Goal: Task Accomplishment & Management: Use online tool/utility

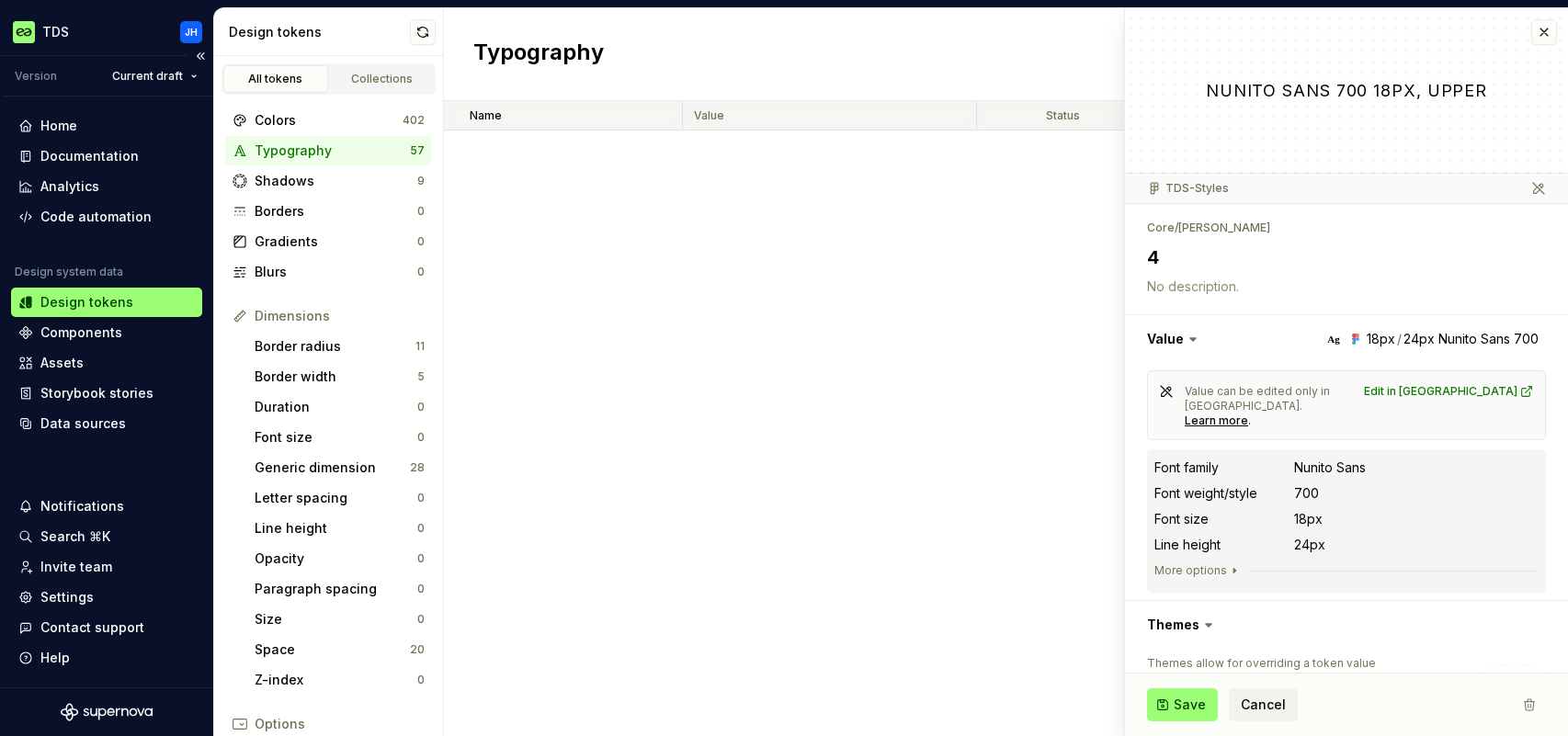
scroll to position [1838, 0]
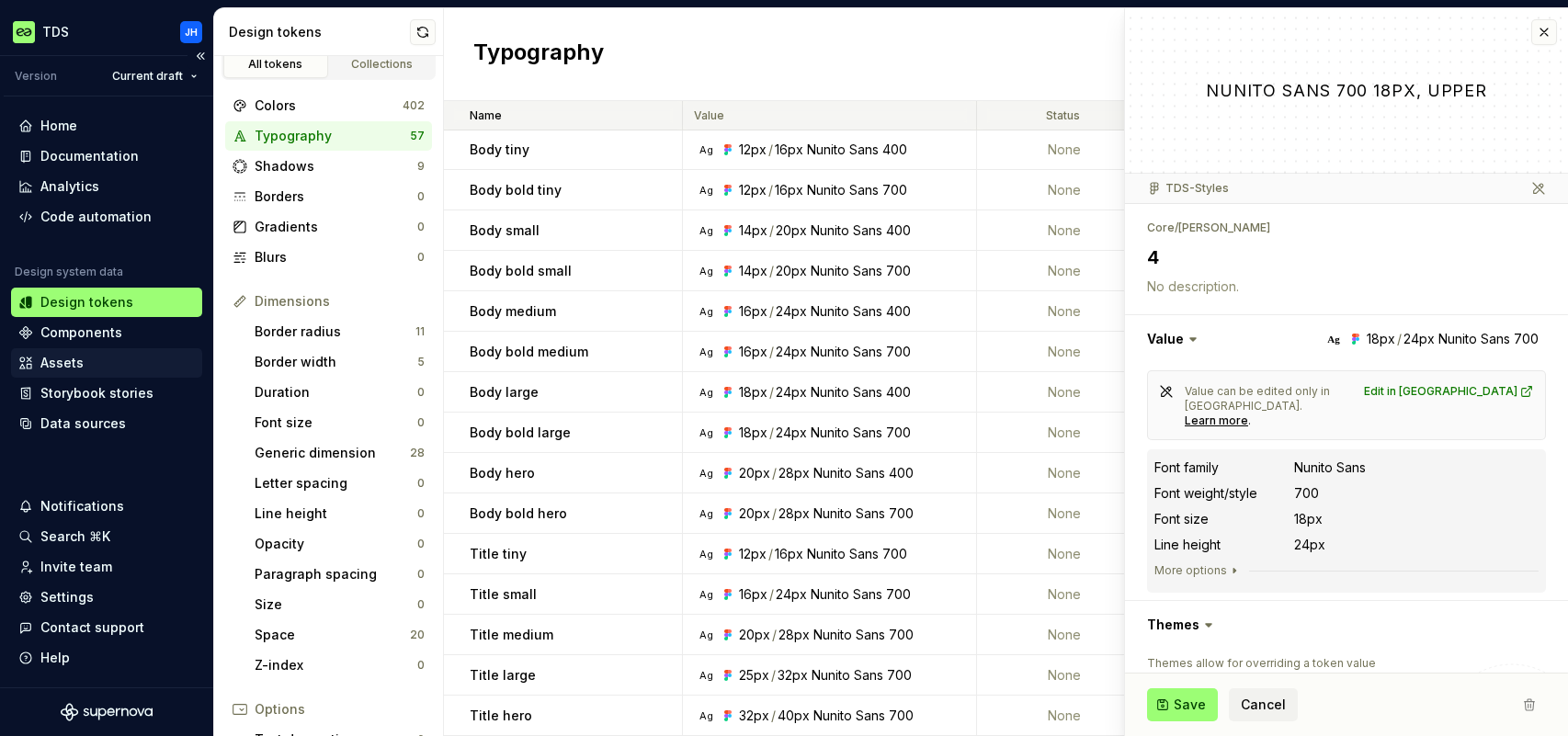
click at [87, 366] on div "Assets" at bounding box center [107, 363] width 177 height 19
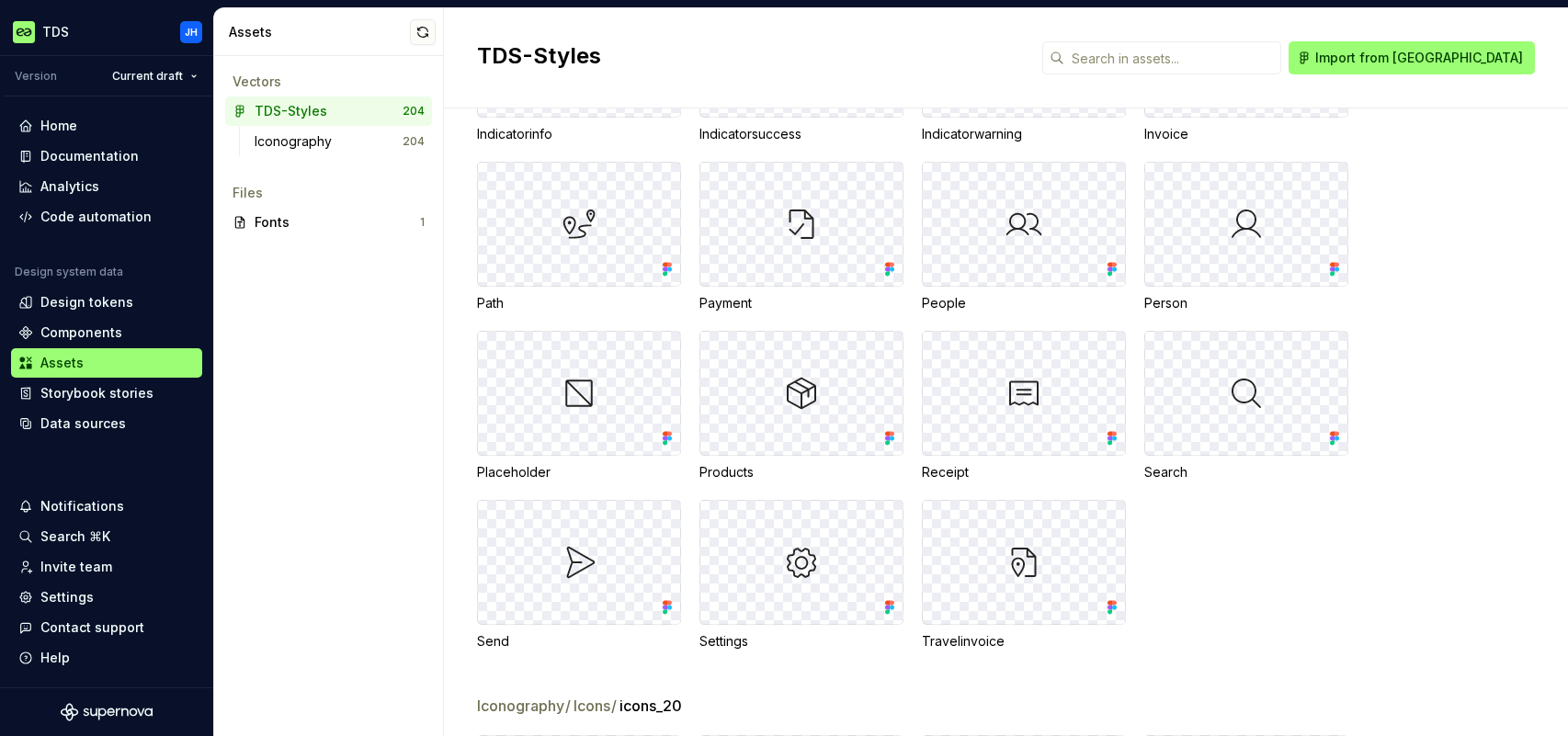
scroll to position [6797, 0]
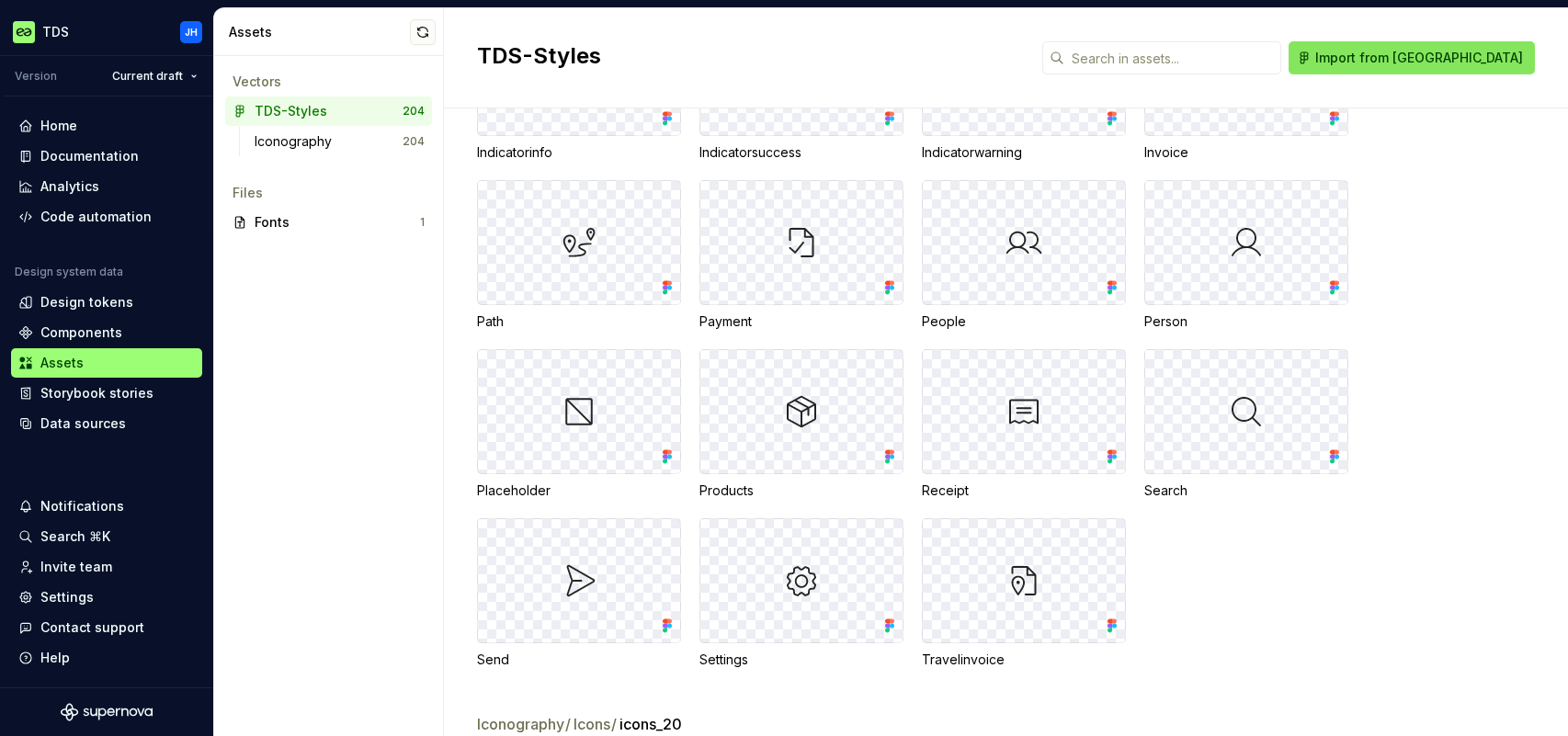
click at [1464, 58] on span "Import from [GEOGRAPHIC_DATA]" at bounding box center [1419, 57] width 207 height 19
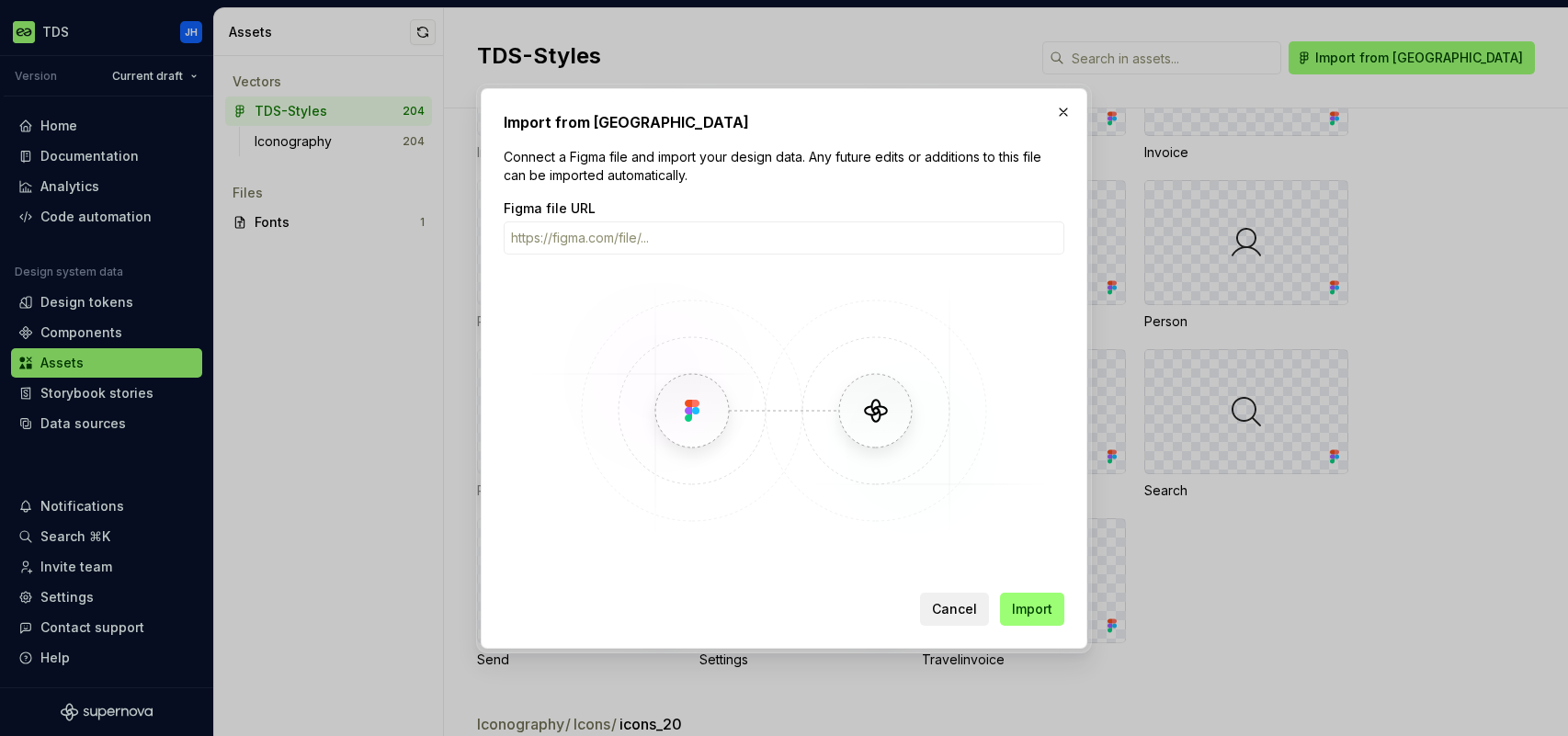
click at [955, 602] on span "Cancel" at bounding box center [954, 609] width 45 height 19
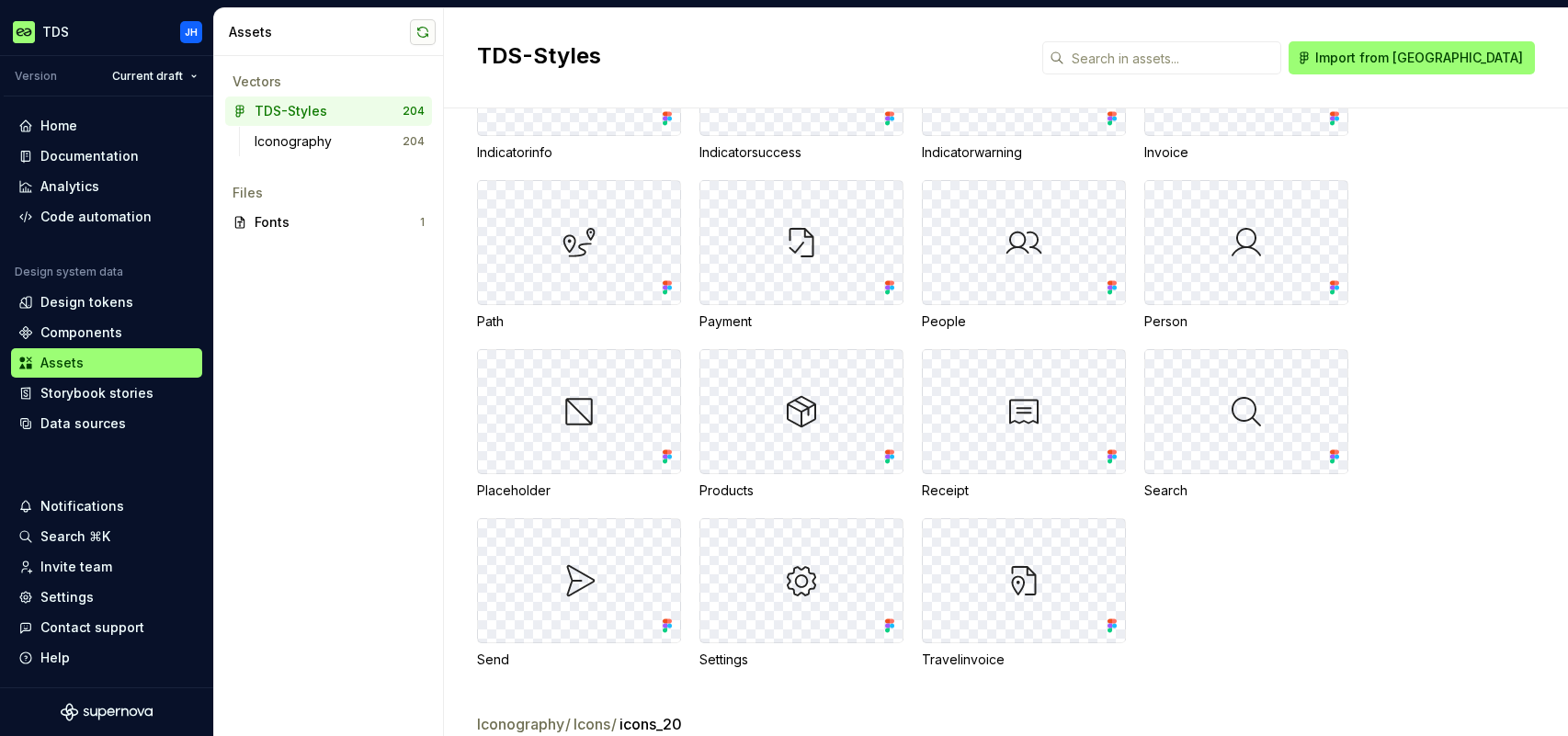
click at [418, 35] on button "button" at bounding box center [423, 33] width 26 height 26
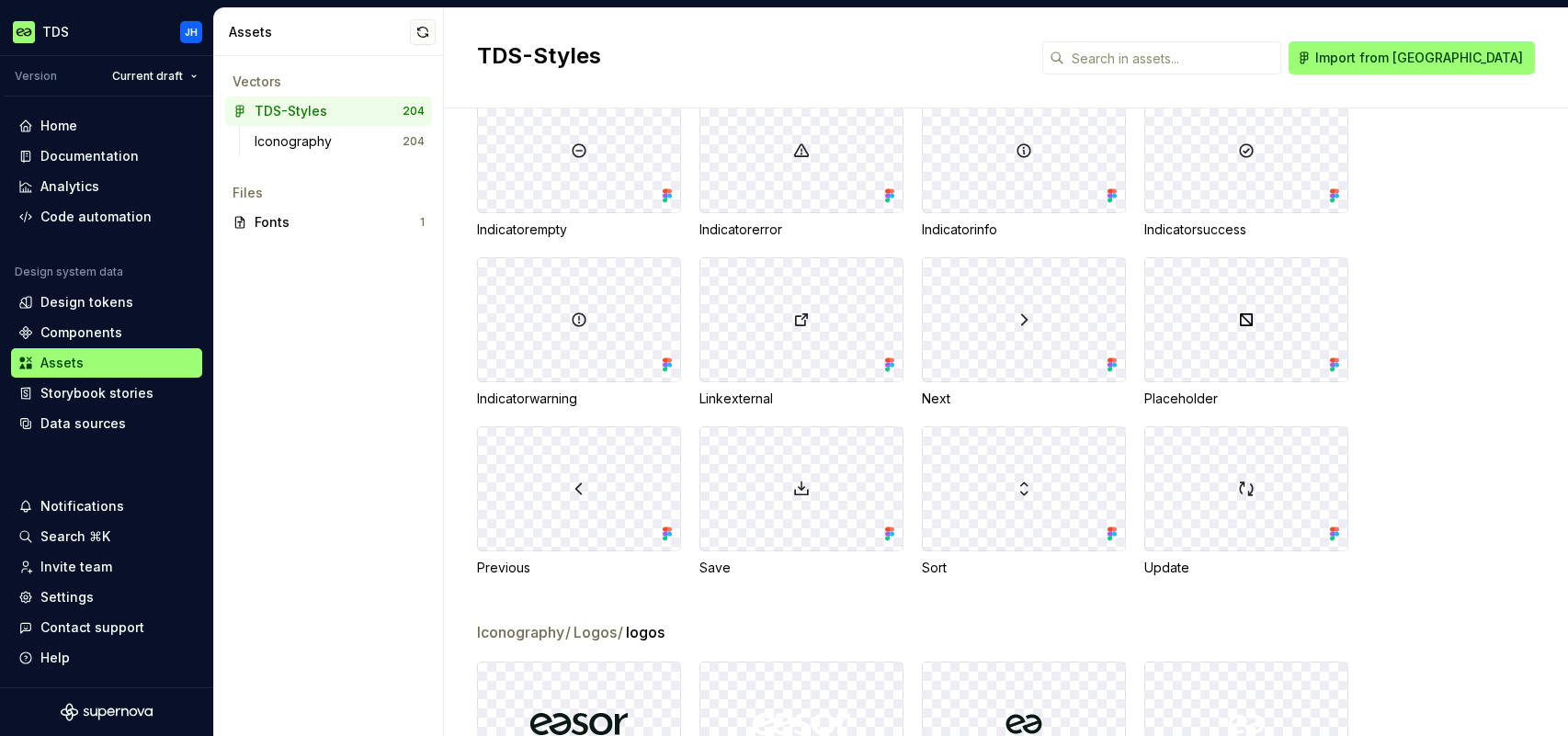
scroll to position [8427, 0]
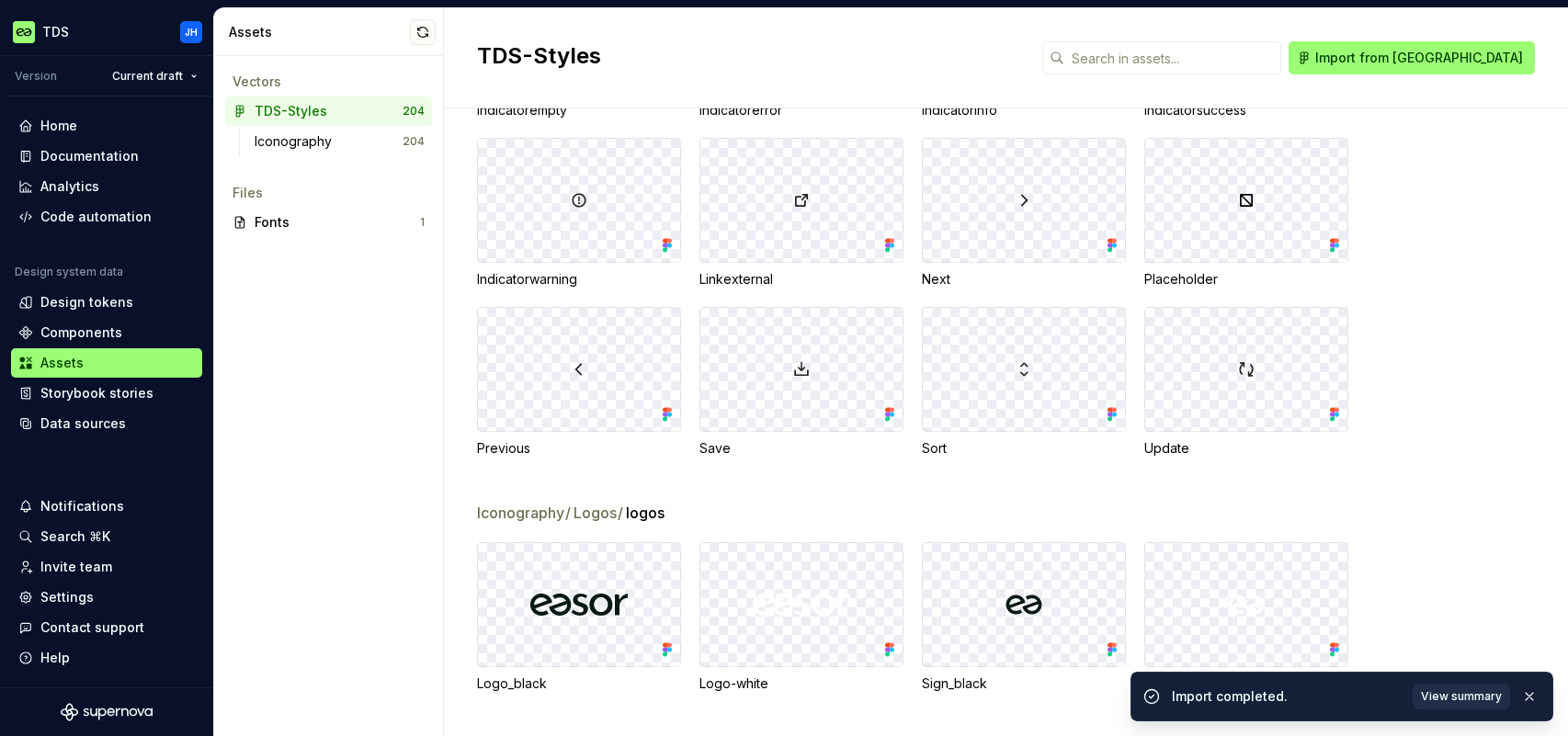
click at [1438, 697] on span "View summary" at bounding box center [1461, 696] width 81 height 15
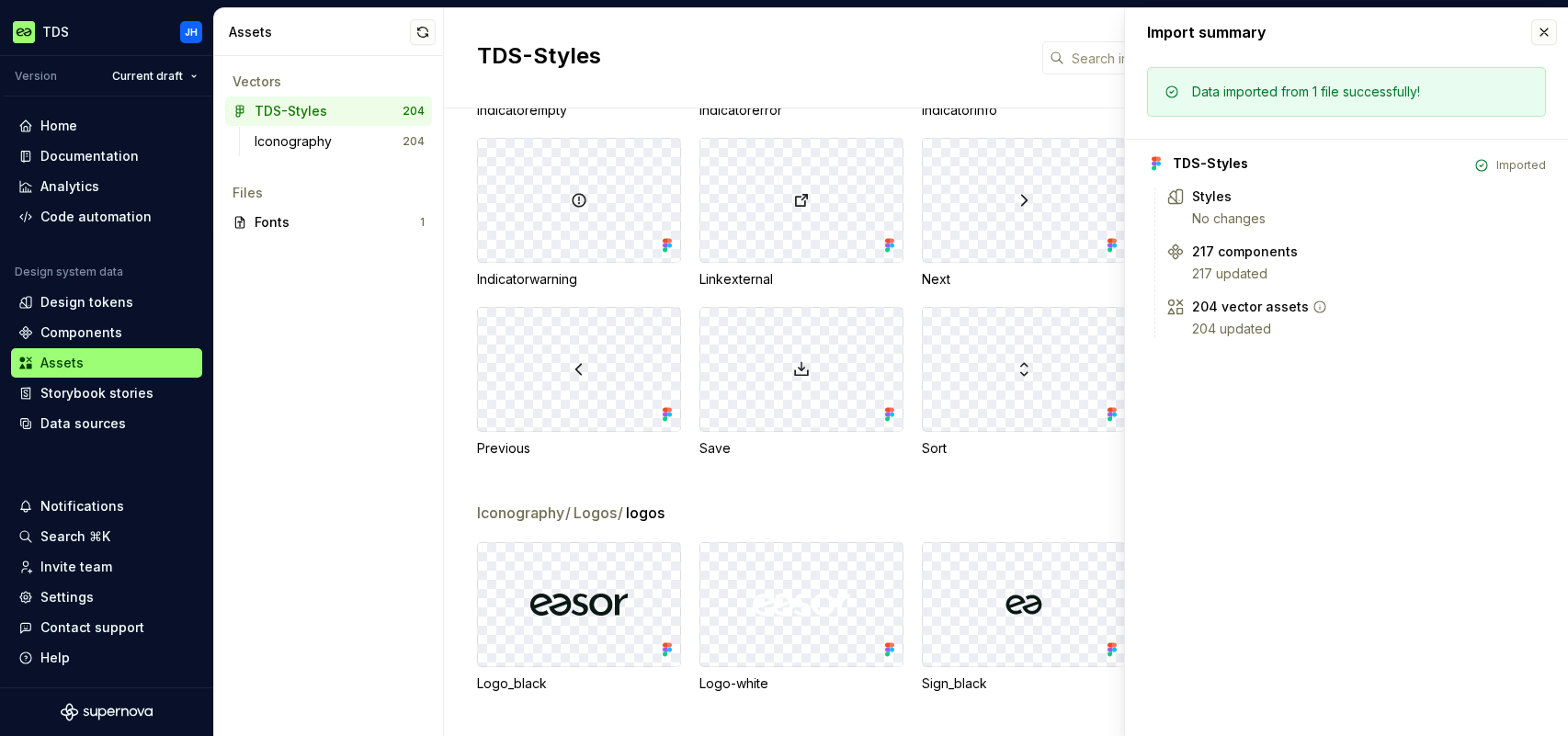
click at [1282, 308] on div "204 vector assets" at bounding box center [1250, 306] width 117 height 19
click at [1314, 308] on icon at bounding box center [1319, 306] width 15 height 15
click at [1269, 308] on div "204 vector assets" at bounding box center [1250, 306] width 117 height 19
drag, startPoint x: 1214, startPoint y: 335, endPoint x: 1202, endPoint y: 329, distance: 13.4
click at [1214, 335] on div "204 updated" at bounding box center [1368, 329] width 354 height 19
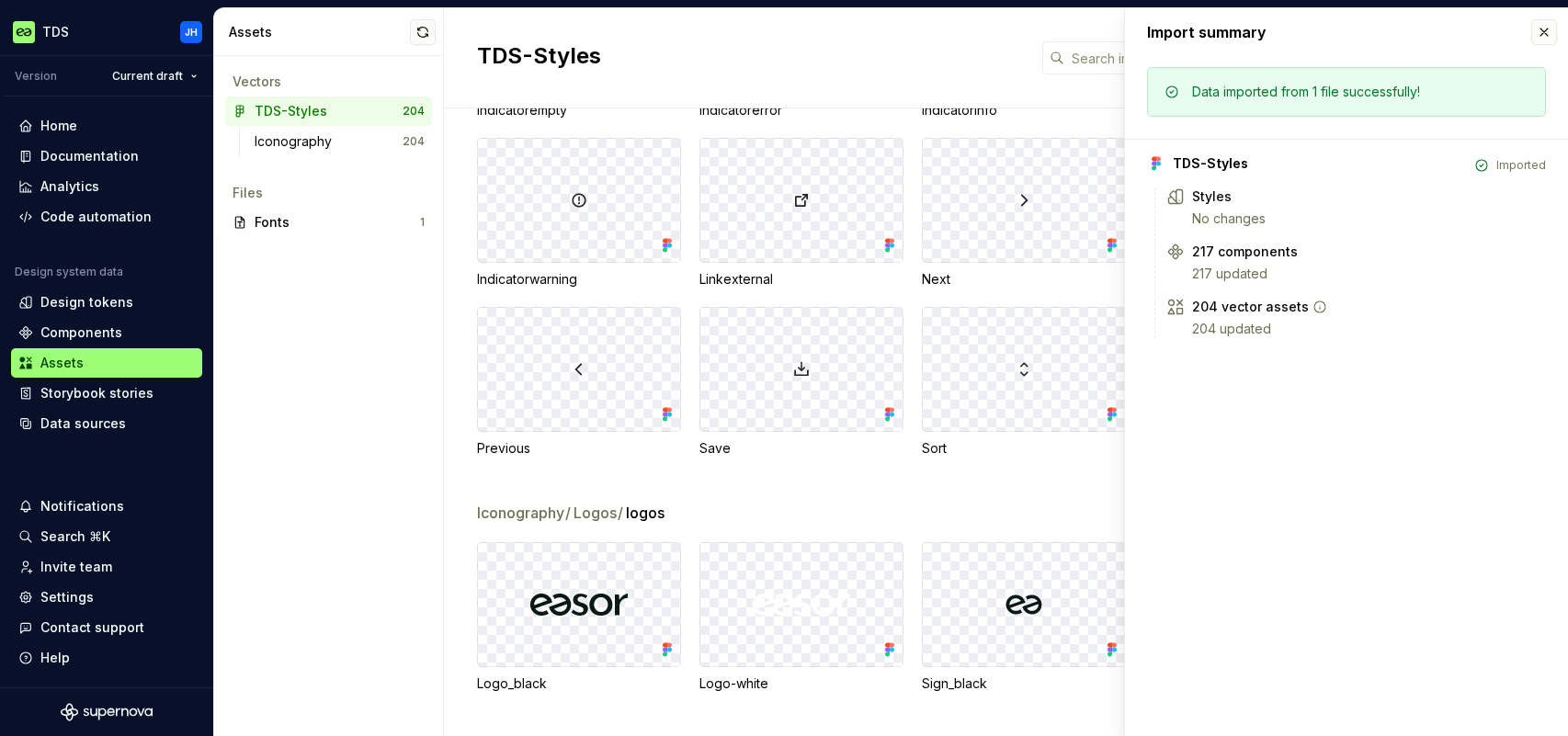
drag, startPoint x: 1197, startPoint y: 327, endPoint x: 1185, endPoint y: 318, distance: 15.0
click at [1194, 326] on div "204 updated" at bounding box center [1368, 329] width 354 height 19
click at [1175, 310] on icon at bounding box center [1175, 306] width 19 height 19
click at [463, 270] on div "Iconography / Icons / icons_20 Add Arrowdown Arrowleft Arrowright Arrowup Attac…" at bounding box center [1005, 422] width 1123 height 627
click at [755, 418] on div at bounding box center [801, 369] width 203 height 123
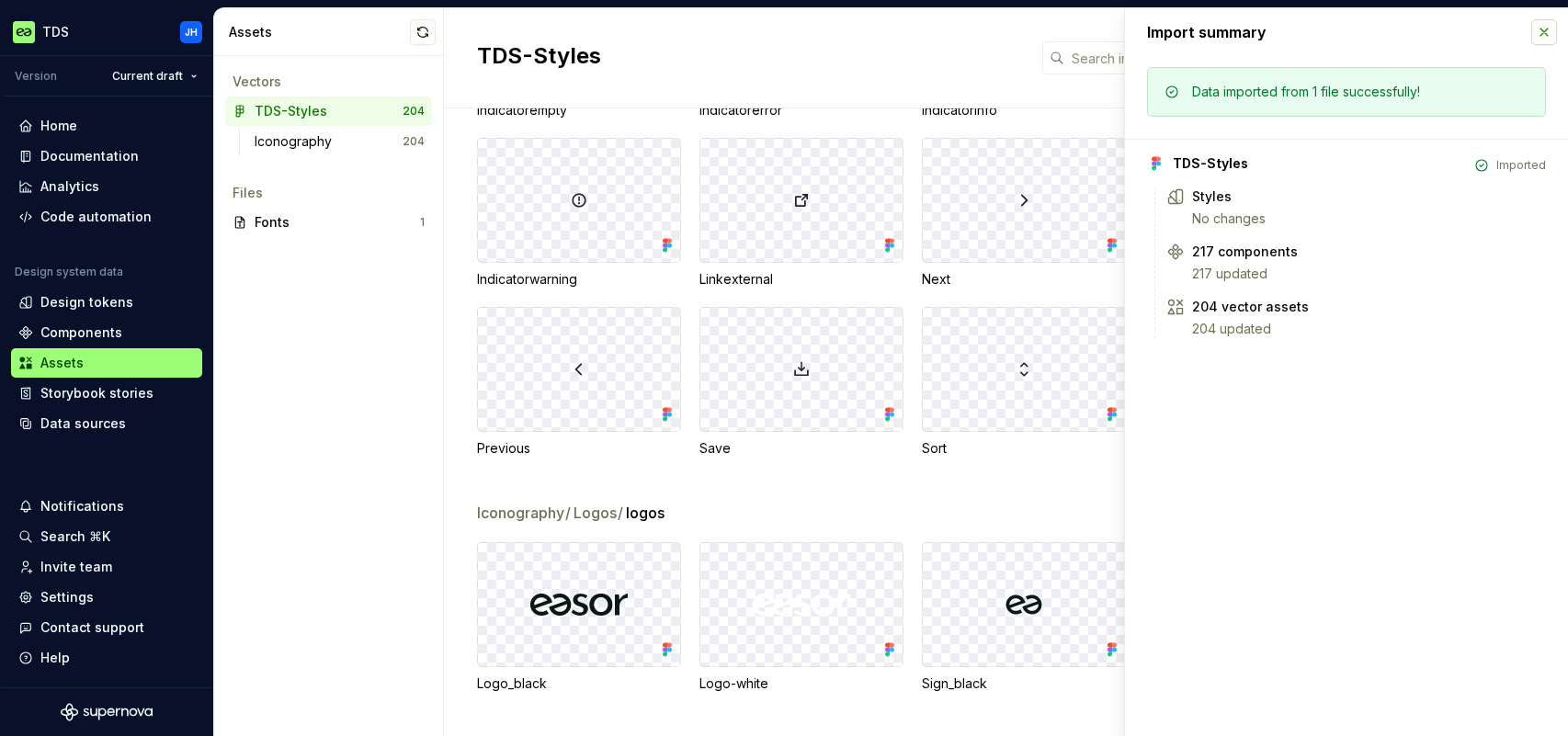
click at [1536, 37] on button "button" at bounding box center [1543, 33] width 26 height 26
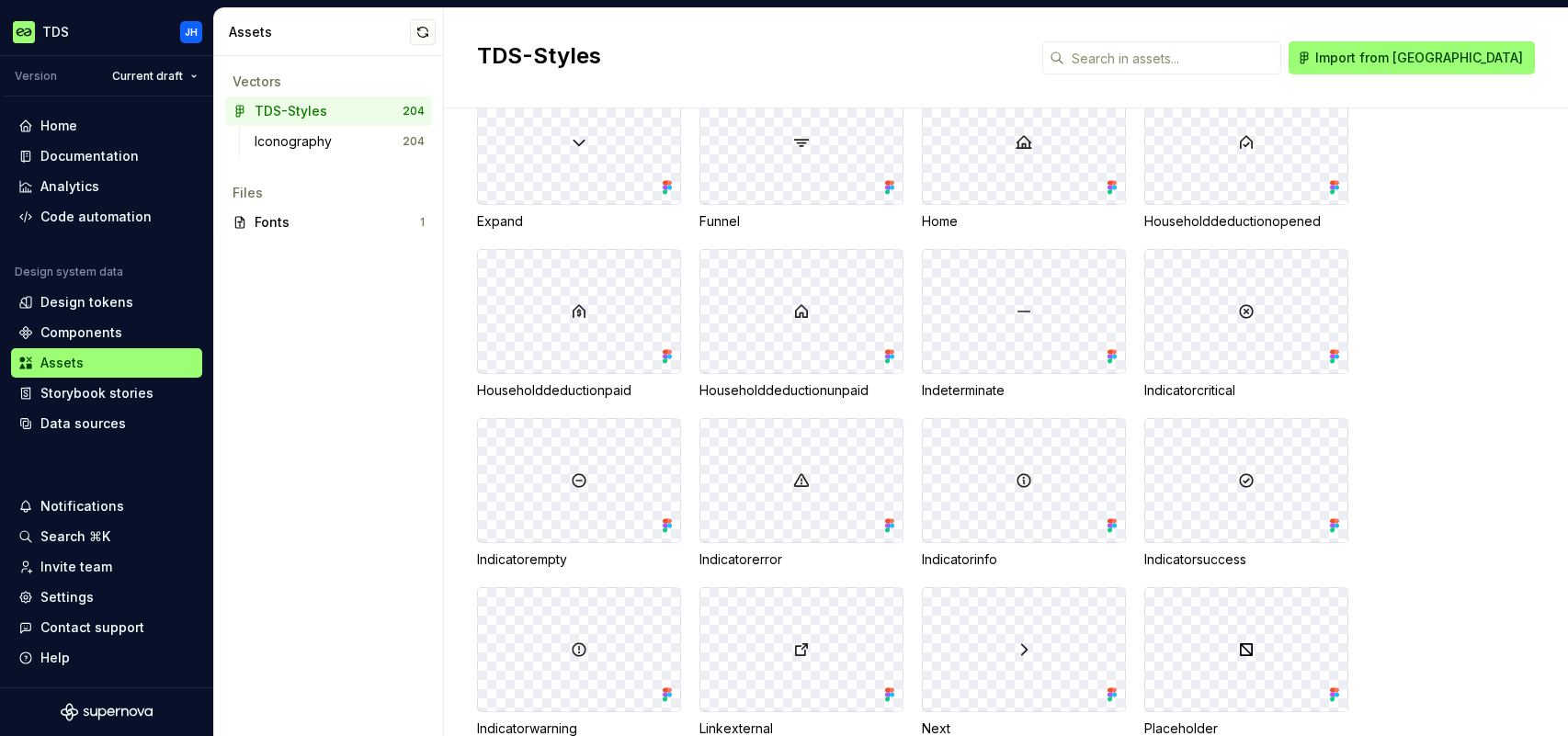
scroll to position [7978, 0]
click at [1212, 52] on input "text" at bounding box center [1172, 57] width 216 height 33
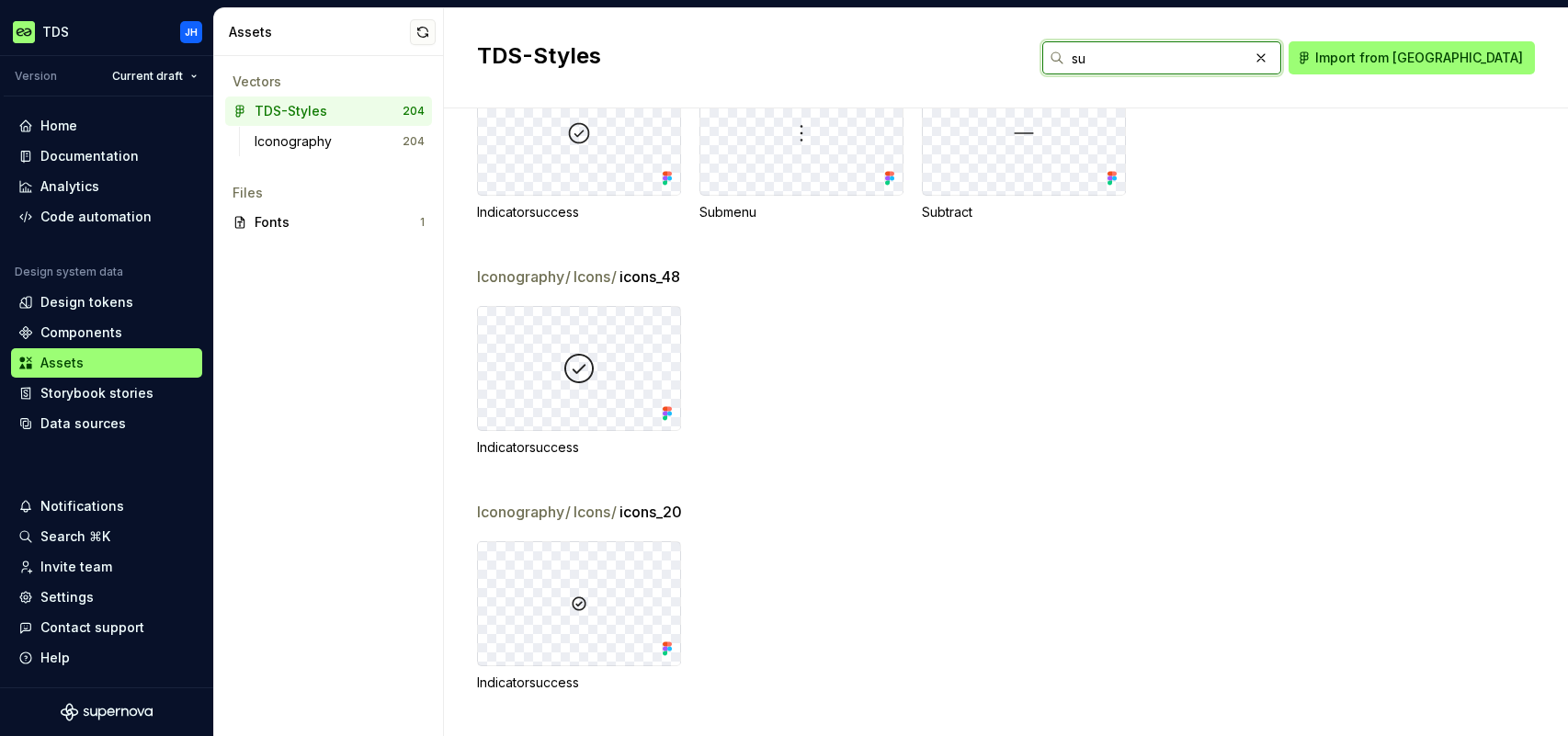
scroll to position [0, 0]
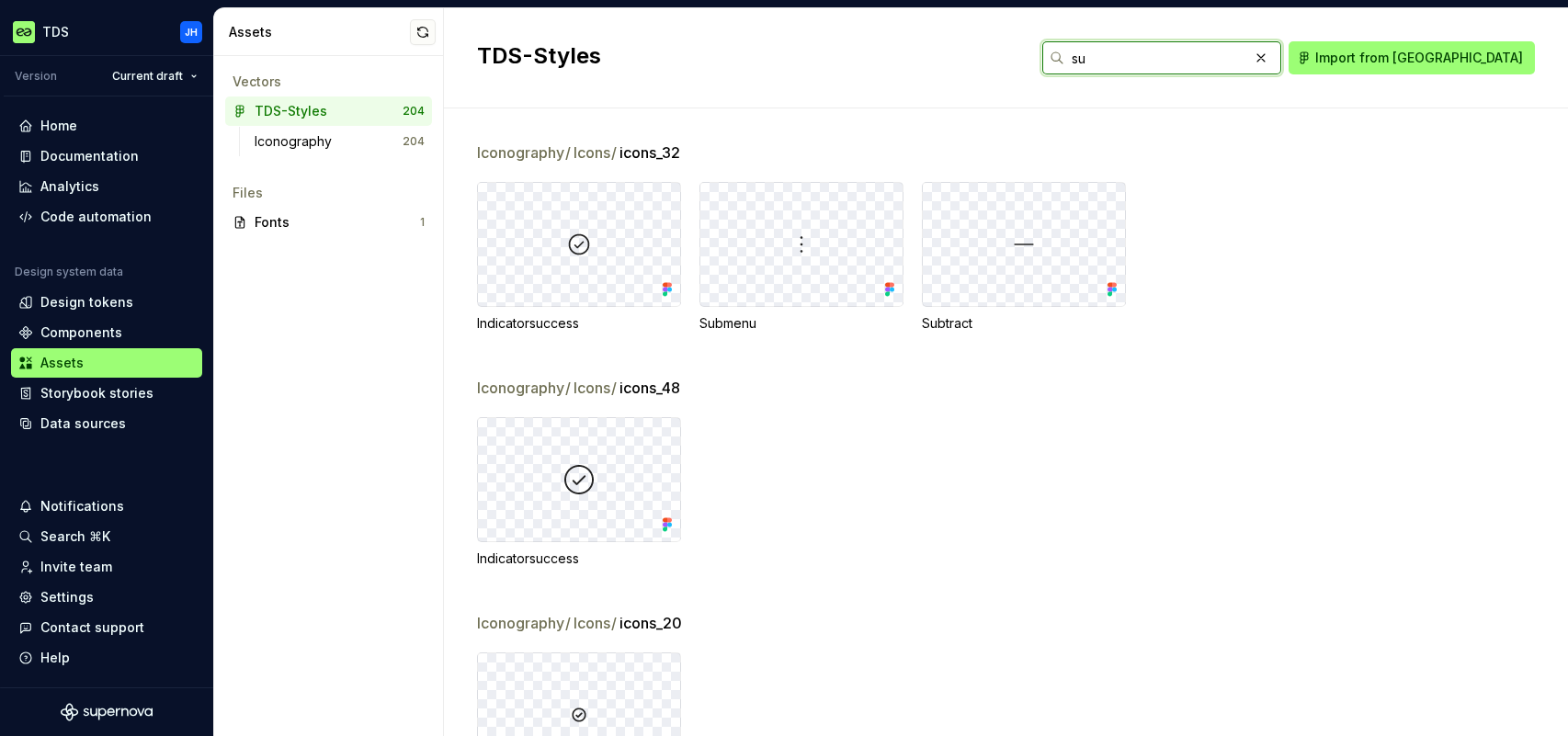
type input "s"
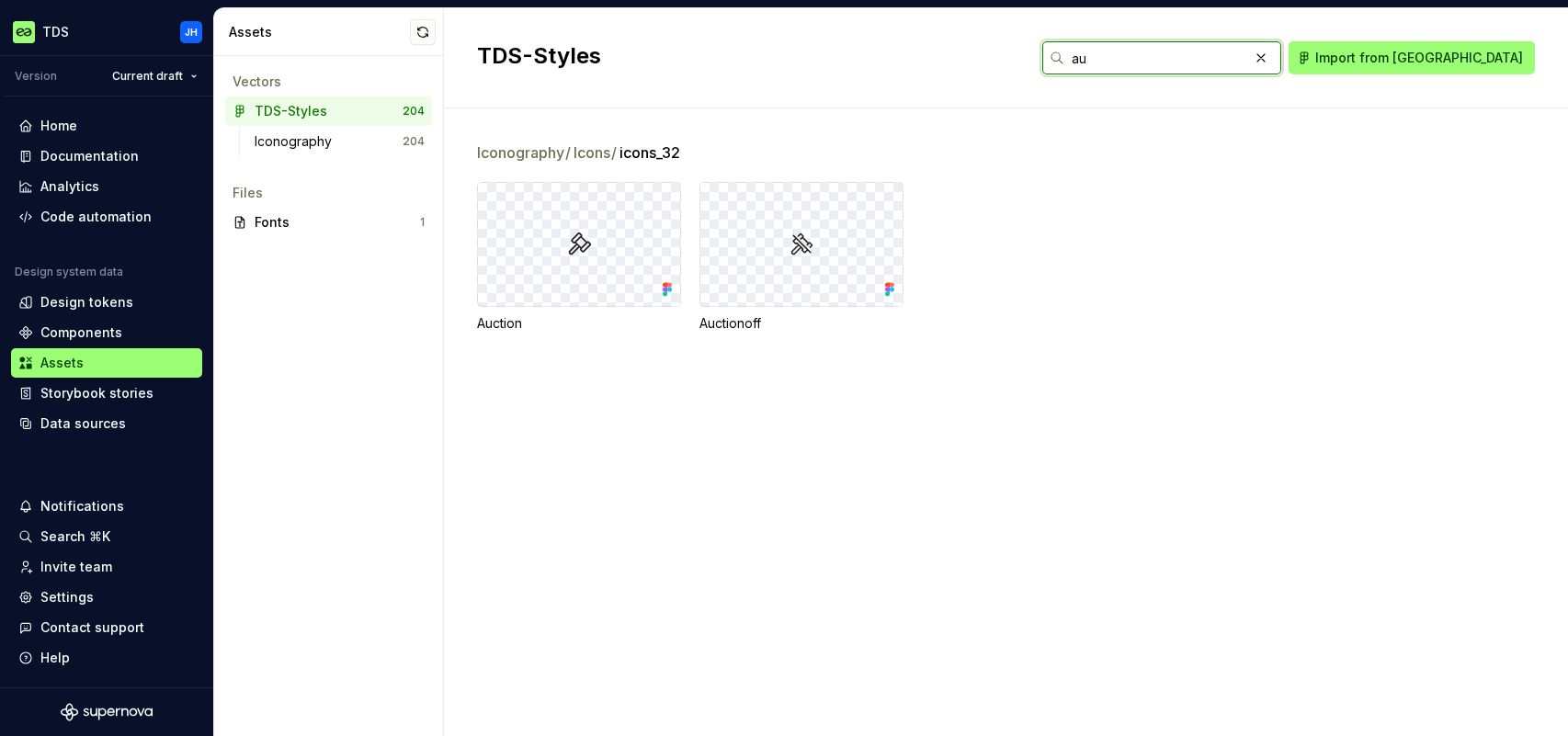
type input "a"
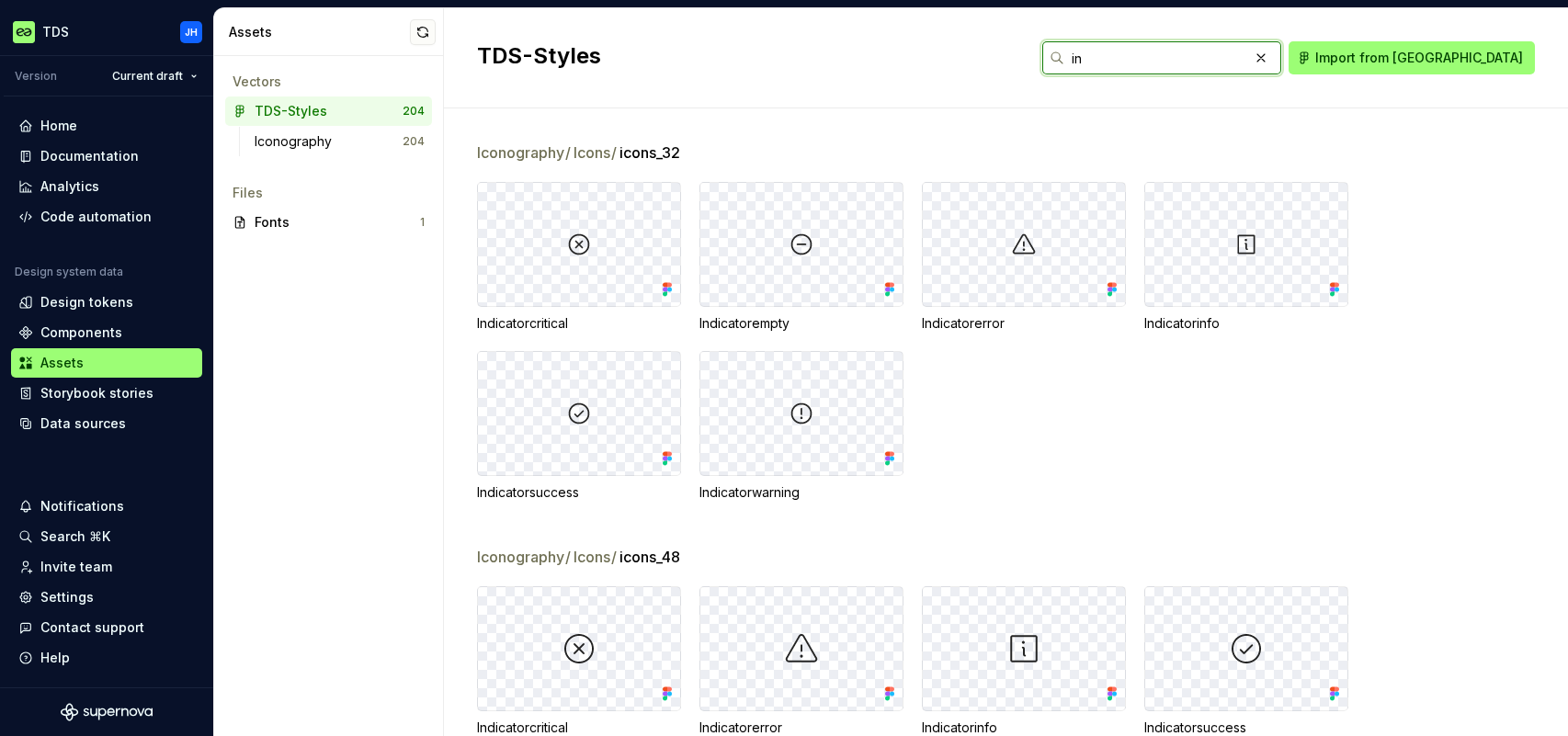
type input "i"
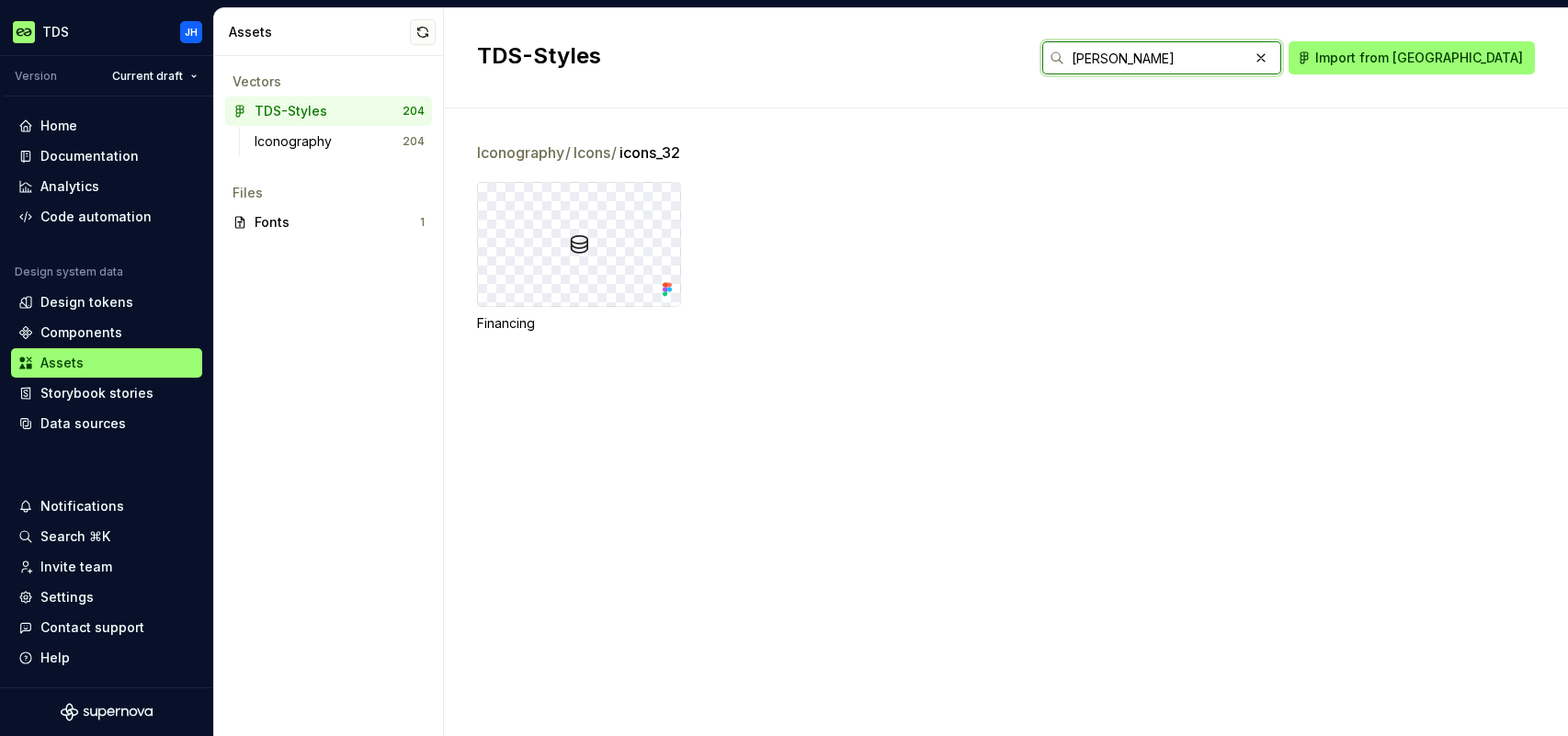
type input "[PERSON_NAME]"
click at [750, 334] on div "Iconography / Icons / icons_32 Financing" at bounding box center [1023, 259] width 1091 height 235
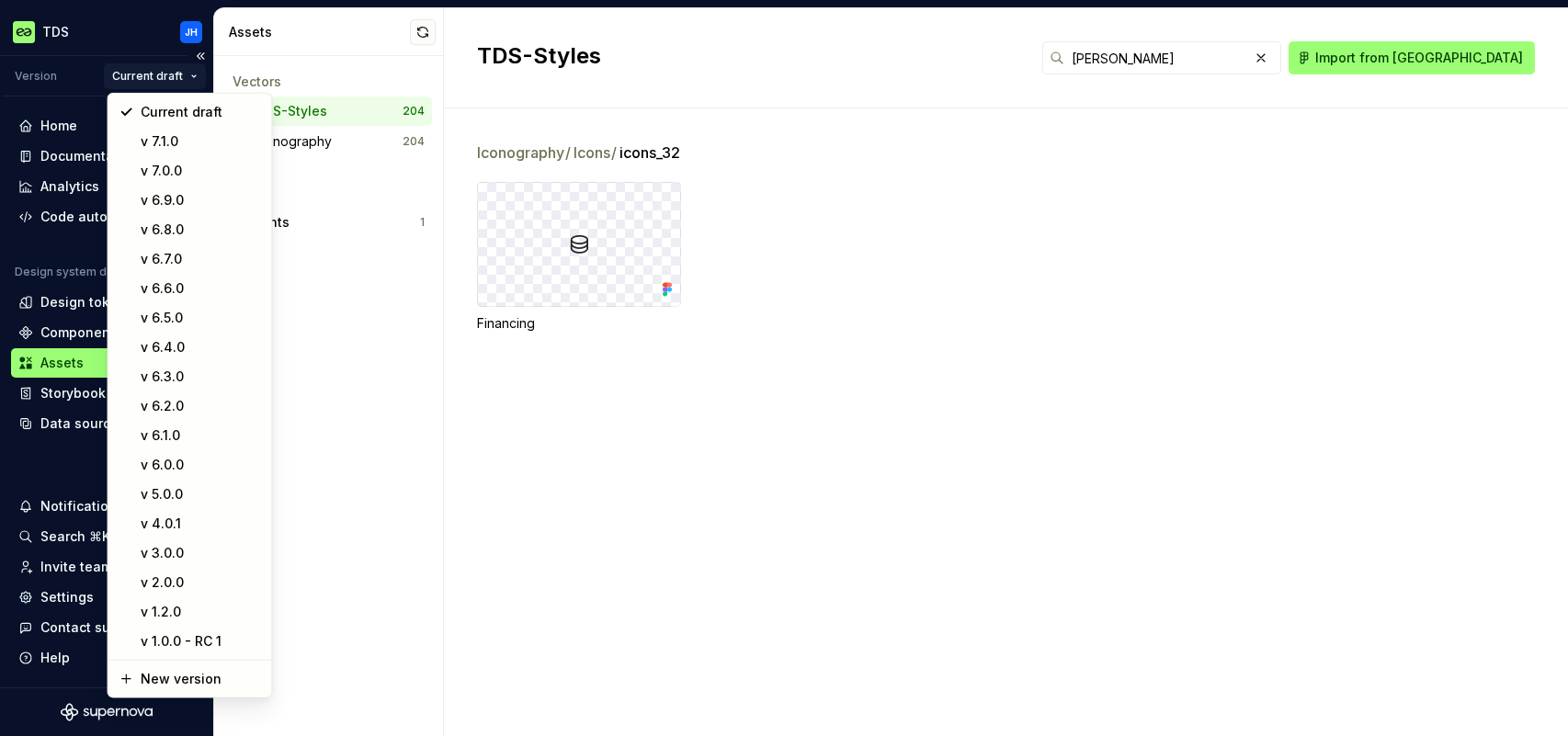
click at [192, 74] on html "TDS JH Version Current draft Home Documentation Analytics Code automation Desig…" at bounding box center [784, 368] width 1568 height 736
click at [170, 73] on html "TDS JH Version Current draft Home Documentation Analytics Code automation Desig…" at bounding box center [784, 368] width 1568 height 736
click at [177, 74] on html "TDS JH Version Current draft Home Documentation Analytics Code automation Desig…" at bounding box center [784, 368] width 1568 height 736
click at [187, 677] on div "New version" at bounding box center [200, 679] width 120 height 19
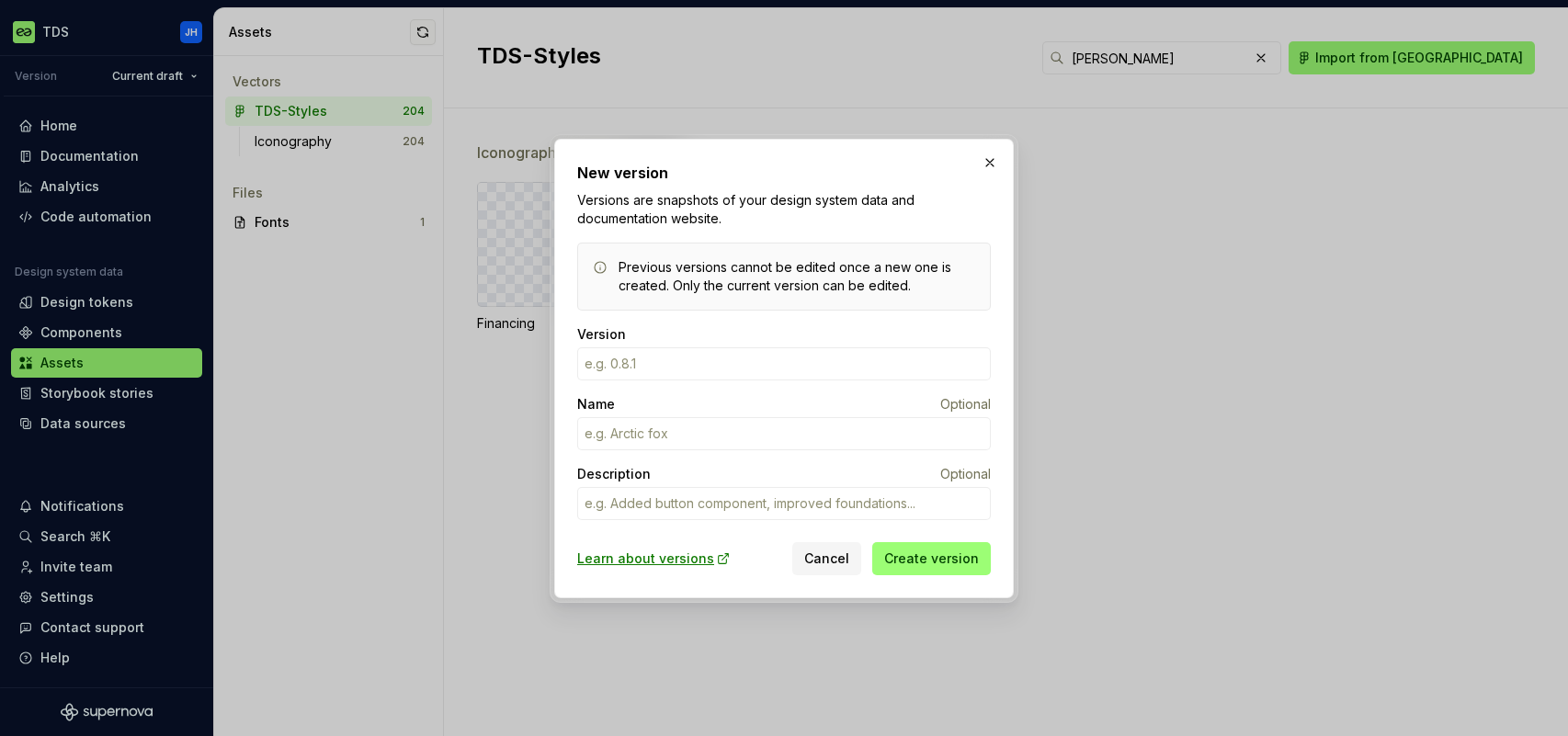
click at [826, 566] on span "Cancel" at bounding box center [827, 558] width 45 height 19
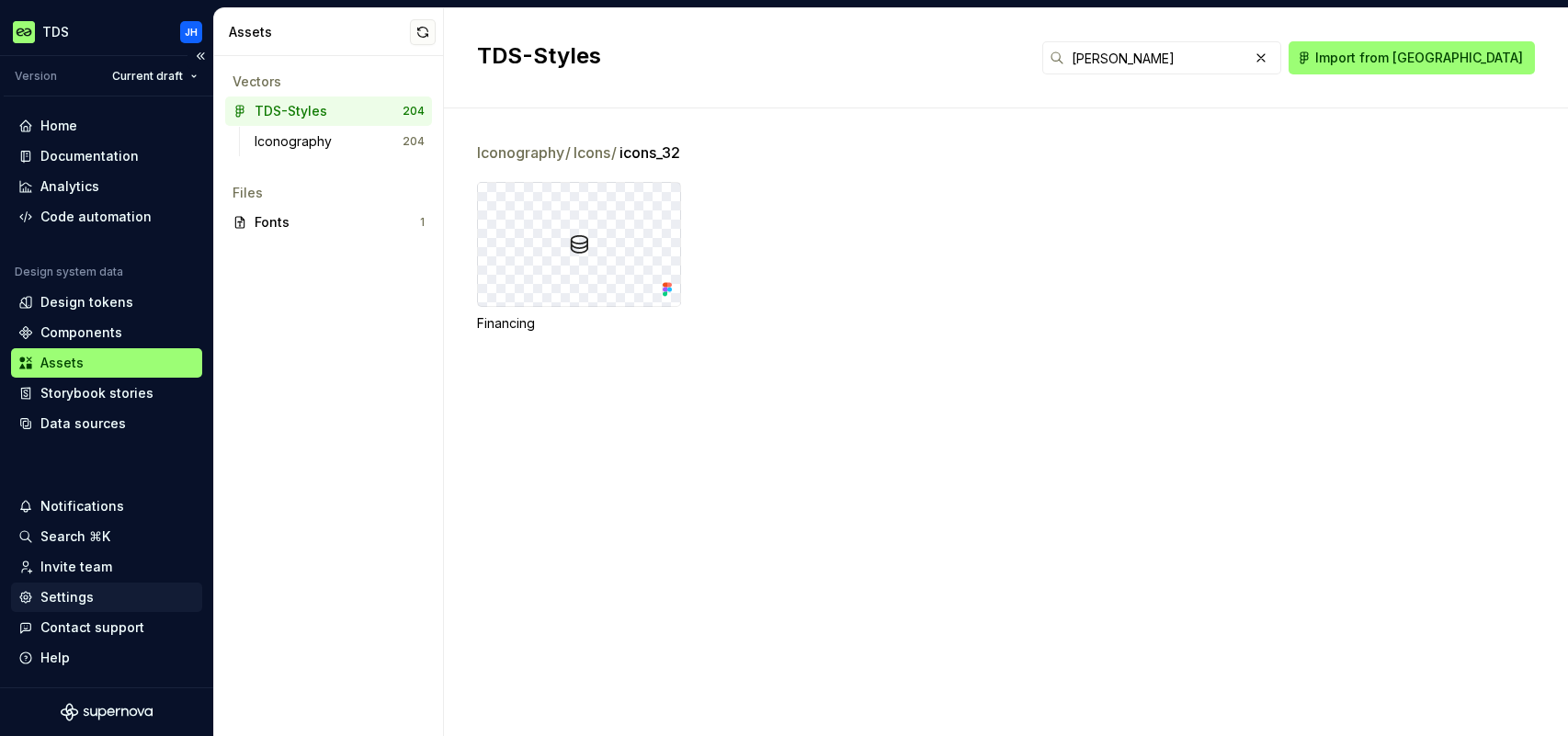
click at [84, 597] on div "Settings" at bounding box center [67, 597] width 53 height 19
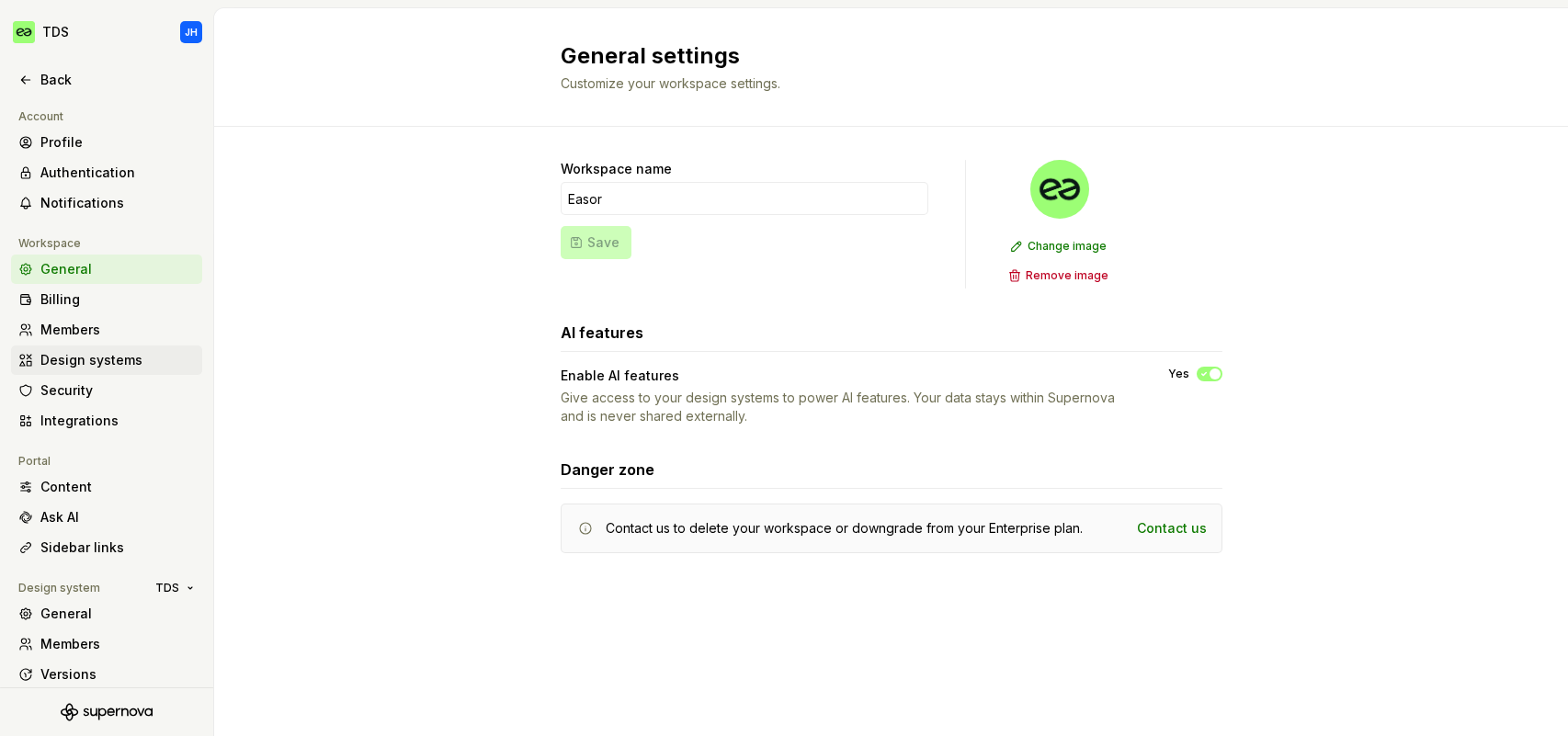
click at [89, 352] on div "Design systems" at bounding box center [118, 360] width 154 height 19
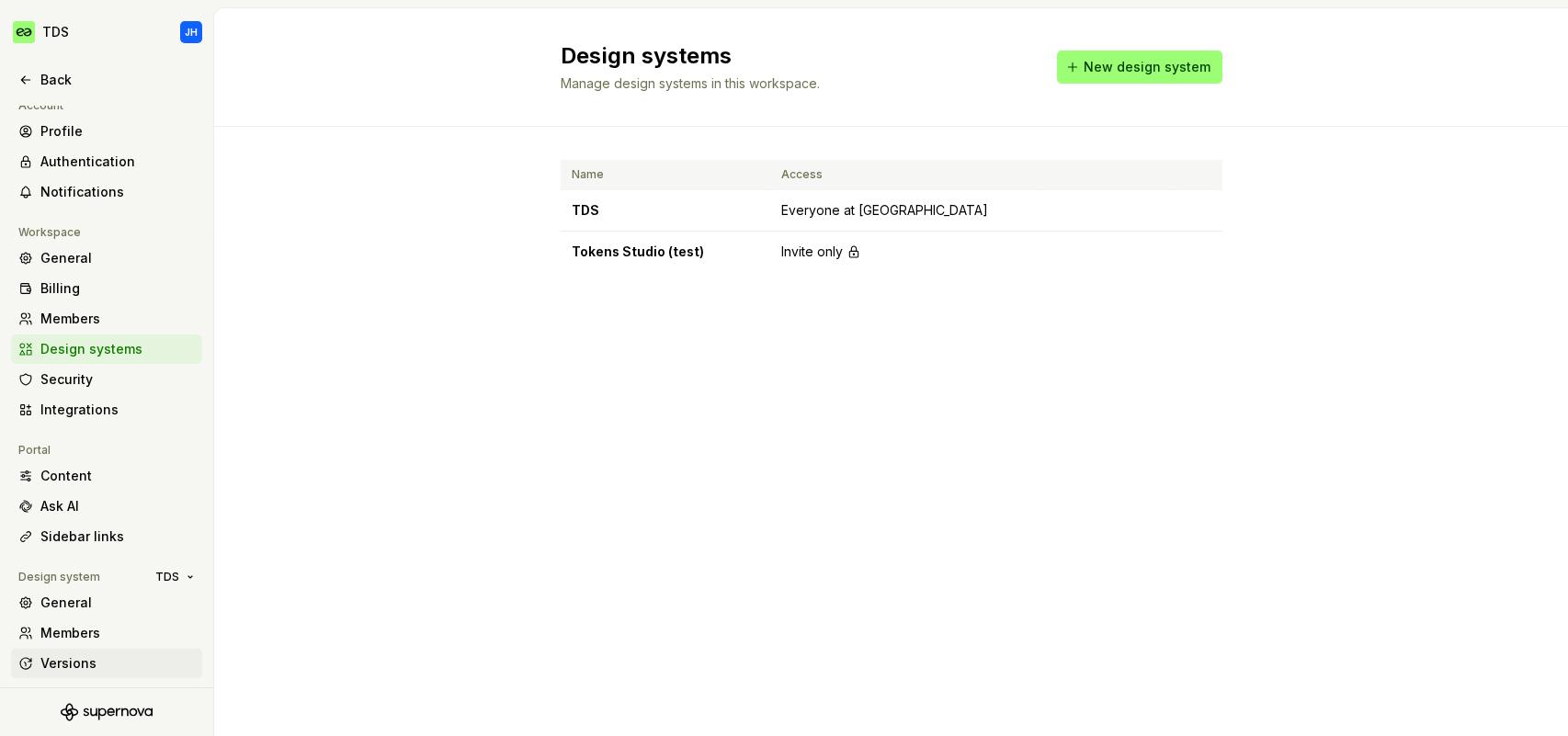
scroll to position [11, 0]
click at [81, 666] on div "Versions" at bounding box center [118, 663] width 154 height 19
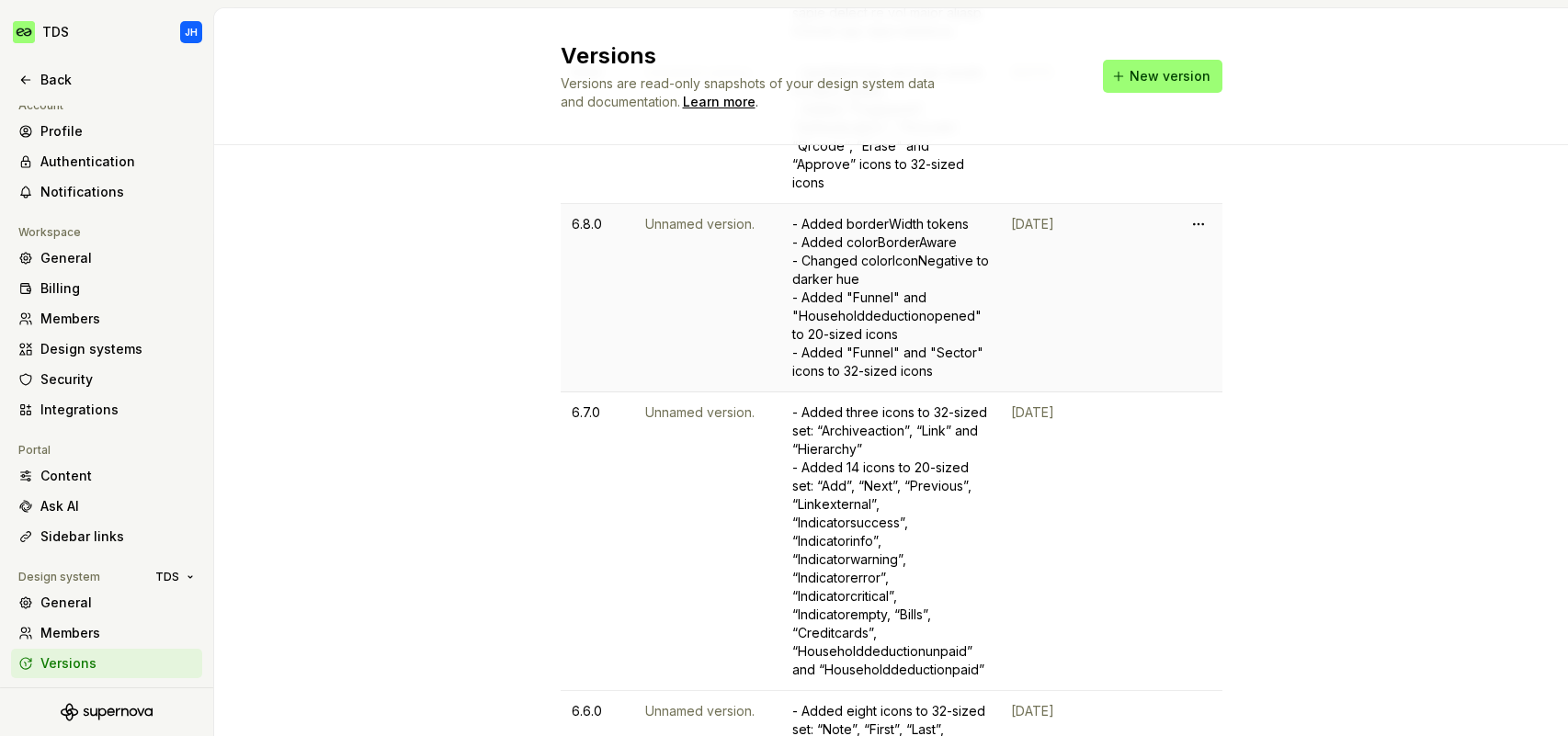
scroll to position [1595, 0]
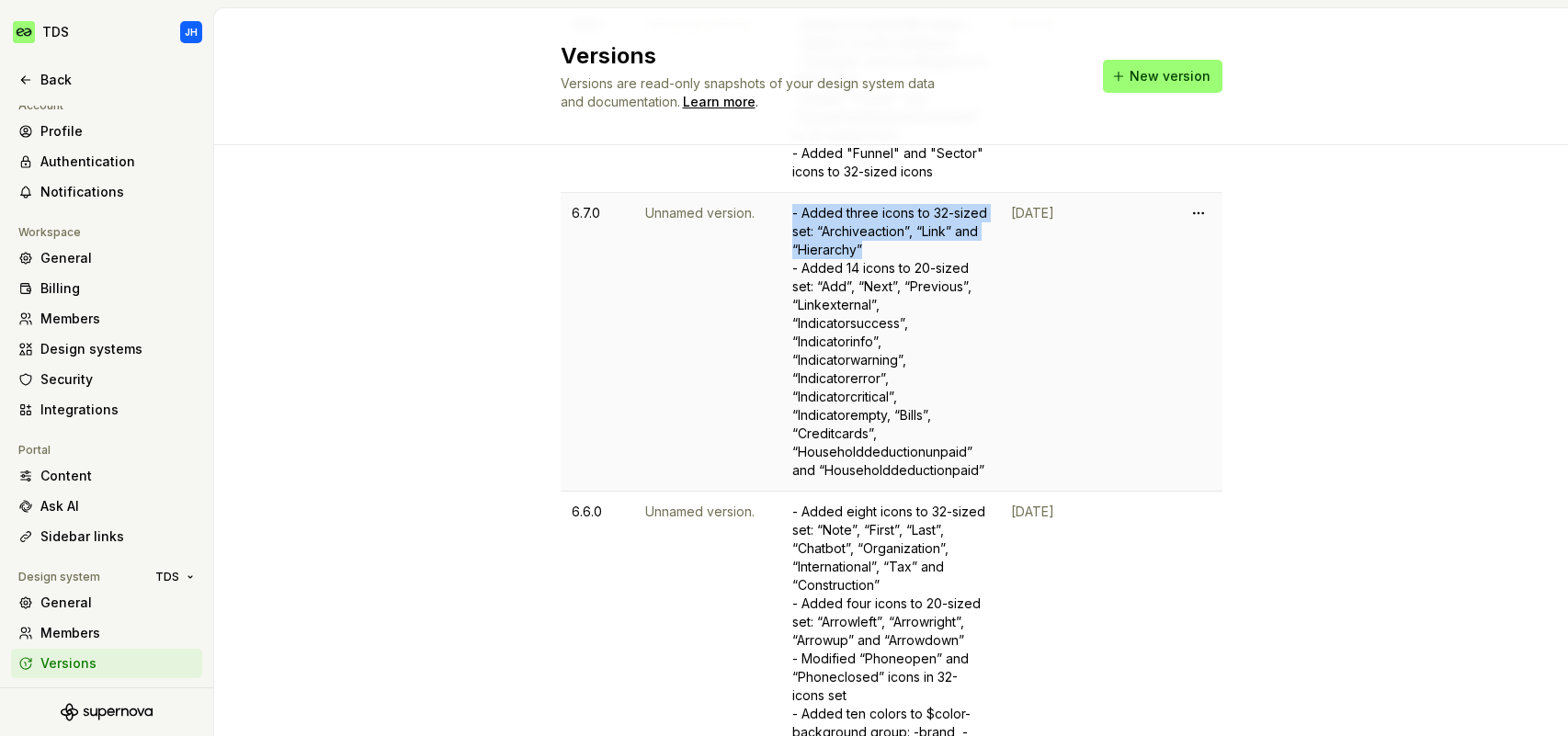
drag, startPoint x: 789, startPoint y: 266, endPoint x: 950, endPoint y: 306, distance: 165.9
click at [950, 306] on div "- Added three icons to 32-sized set: “Archiveaction”, “Link” and “Hierarchy” - …" at bounding box center [890, 341] width 197 height 276
copy div "- Added three icons to 32-sized set: “Archiveaction”, “Link” and “Hierarchy”"
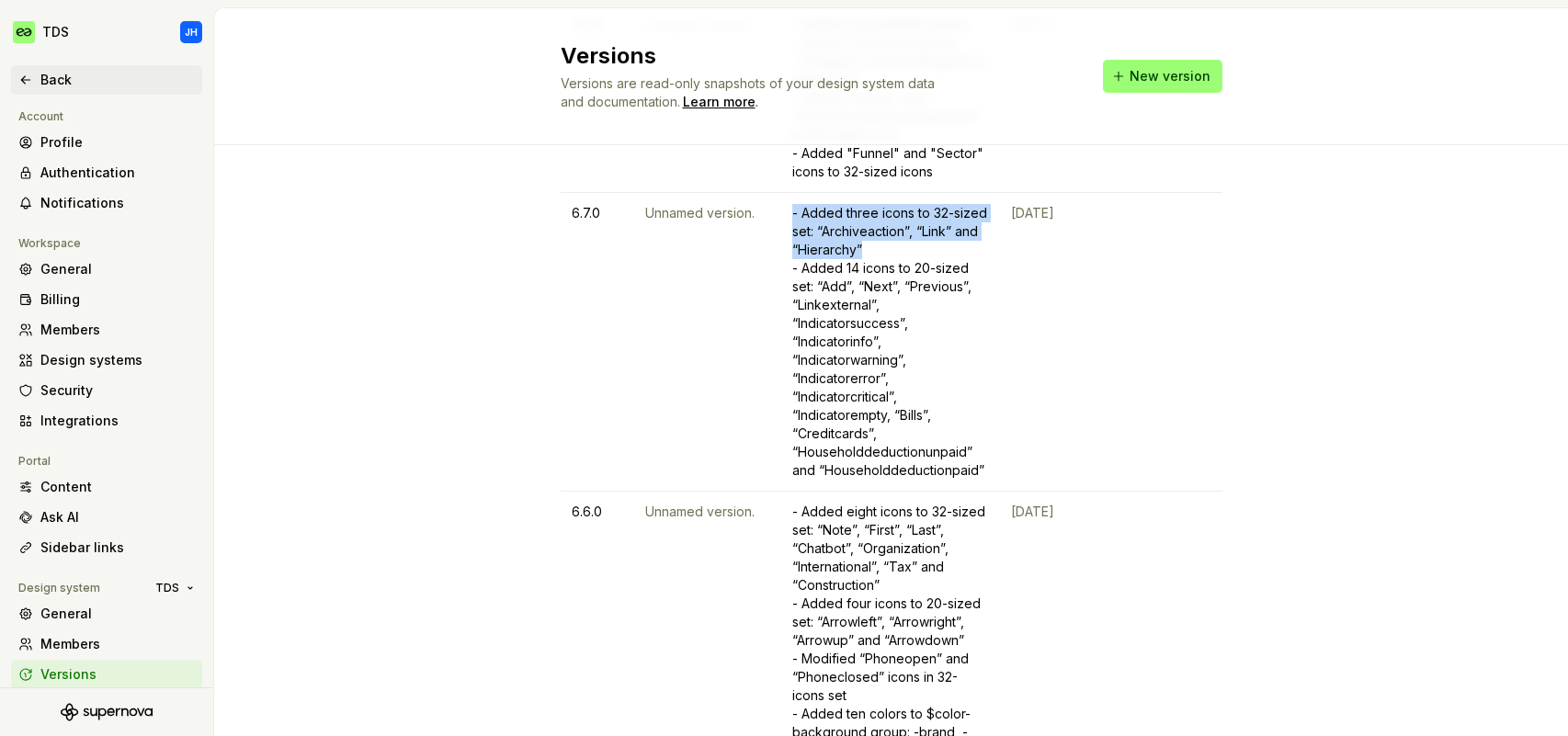
click at [51, 86] on div "Back" at bounding box center [118, 80] width 154 height 19
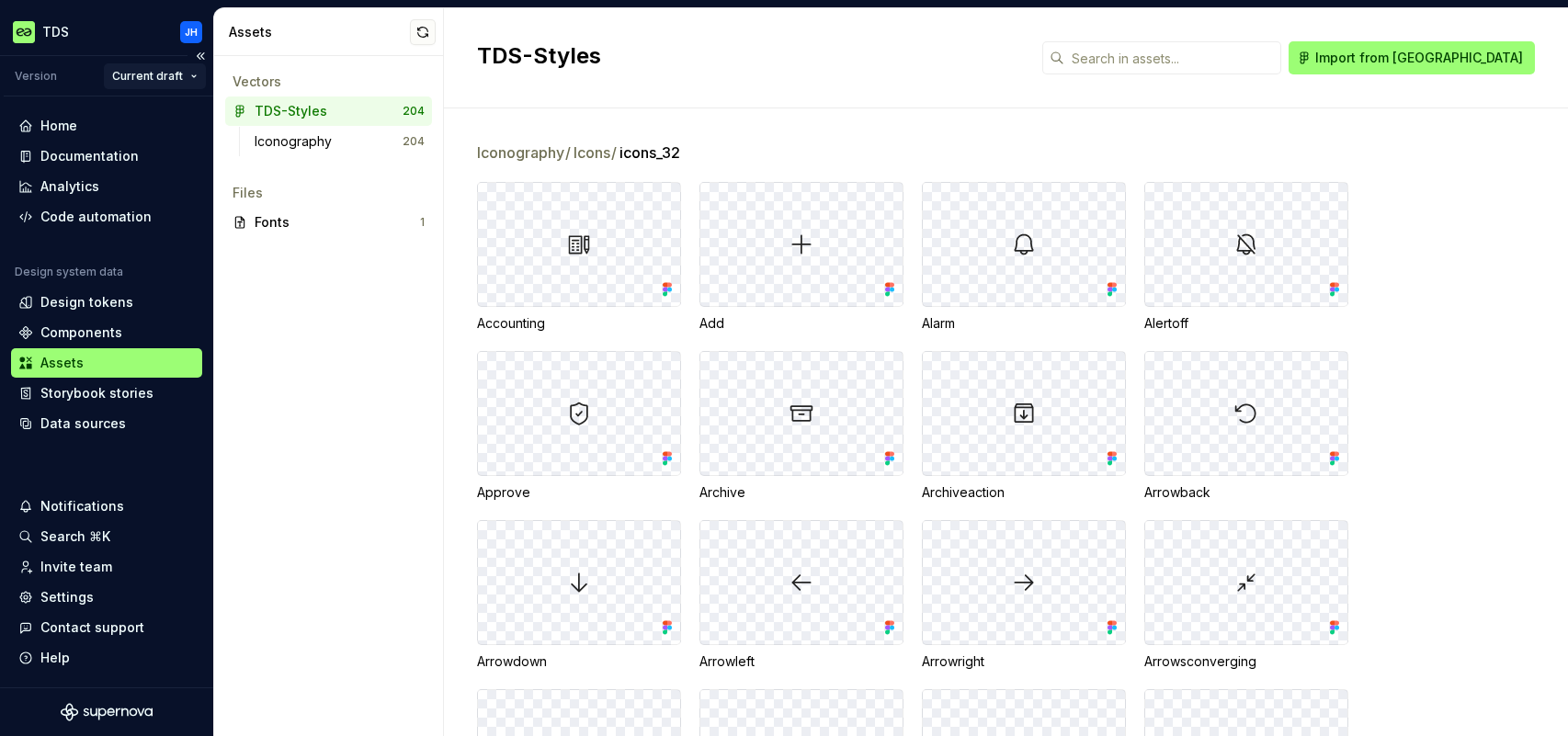
click at [193, 76] on html "TDS JH Version Current draft Home Documentation Analytics Code automation Desig…" at bounding box center [784, 368] width 1568 height 736
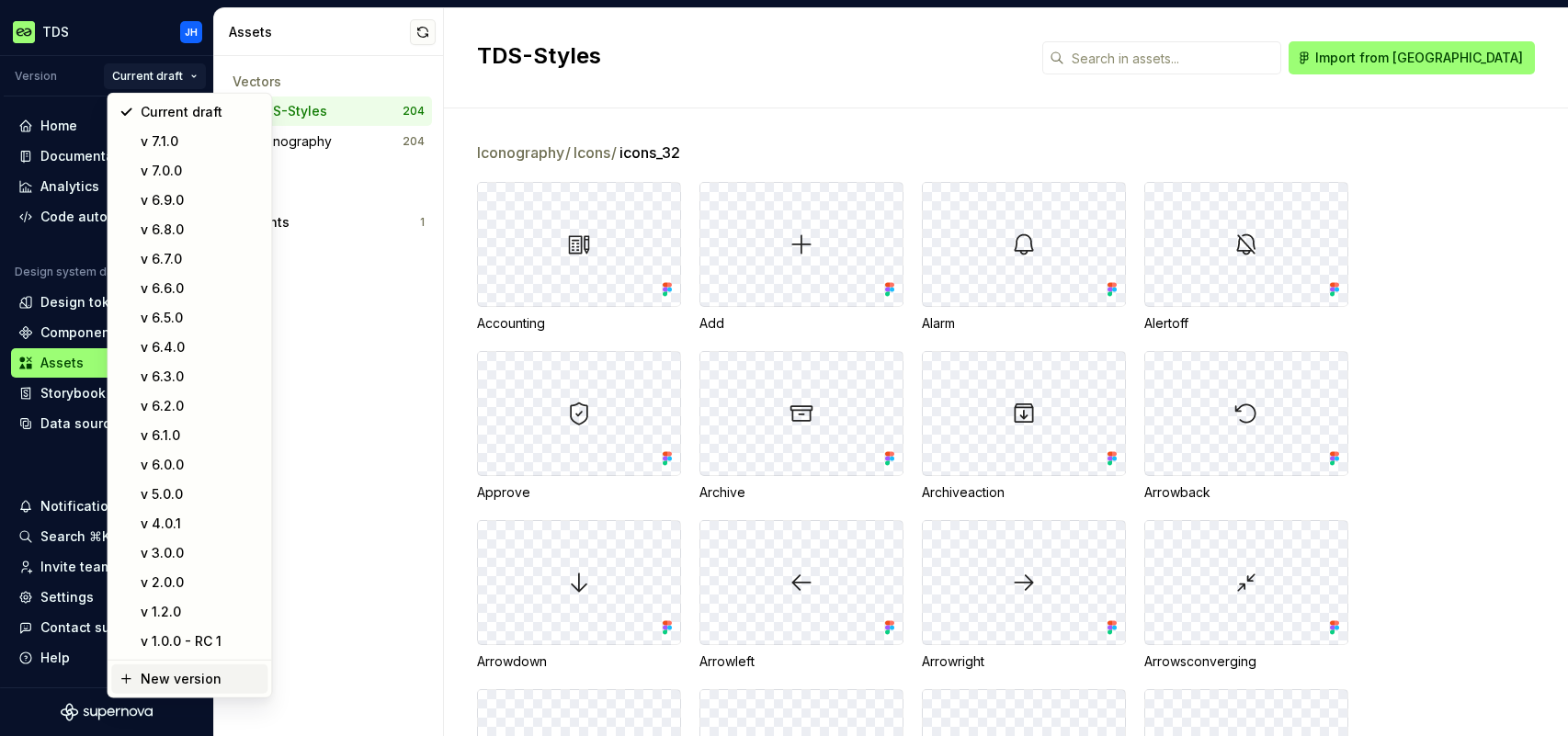
click at [181, 681] on div "New version" at bounding box center [200, 679] width 120 height 19
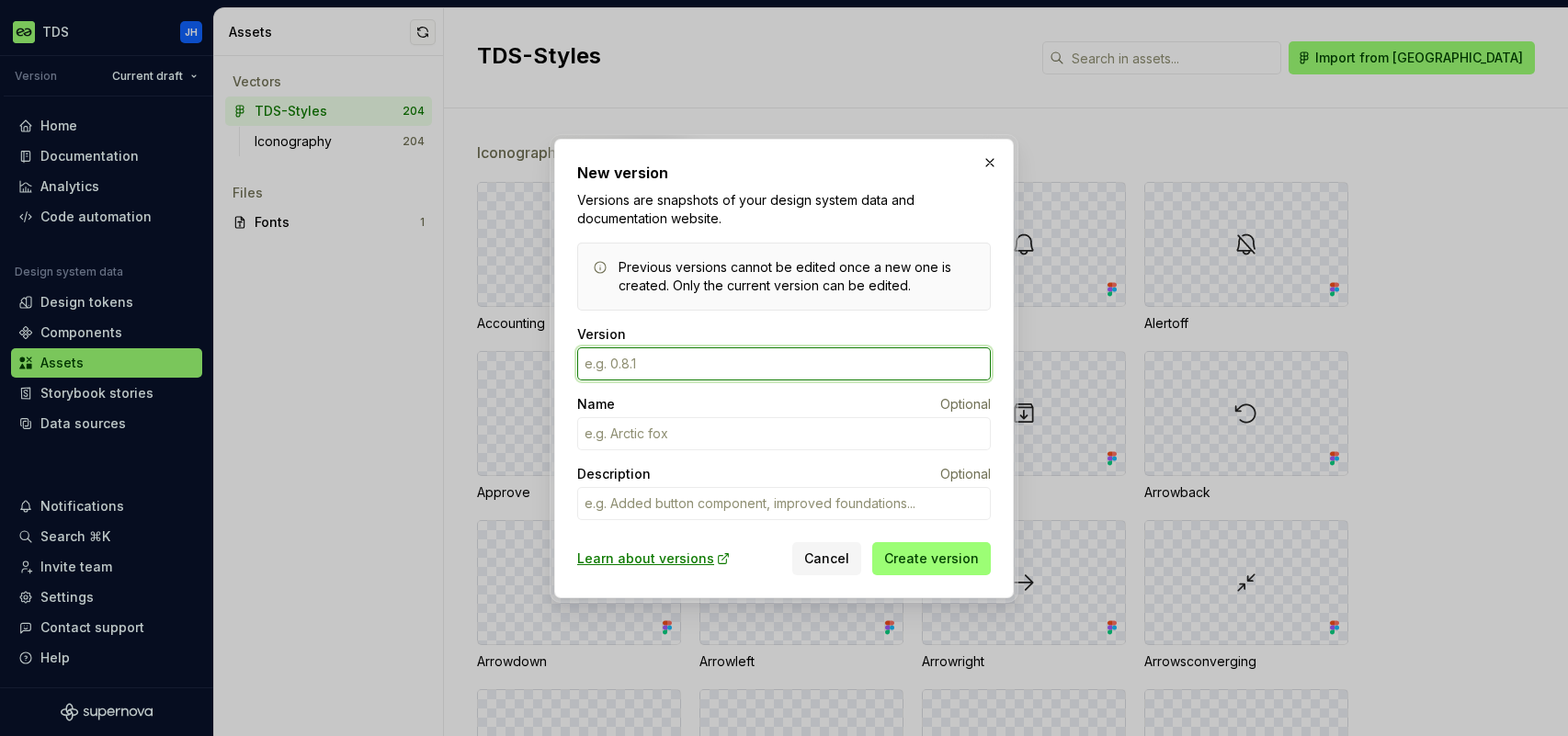
click at [659, 368] on input "Version" at bounding box center [784, 364] width 414 height 33
type textarea "*"
type input "7.2.0"
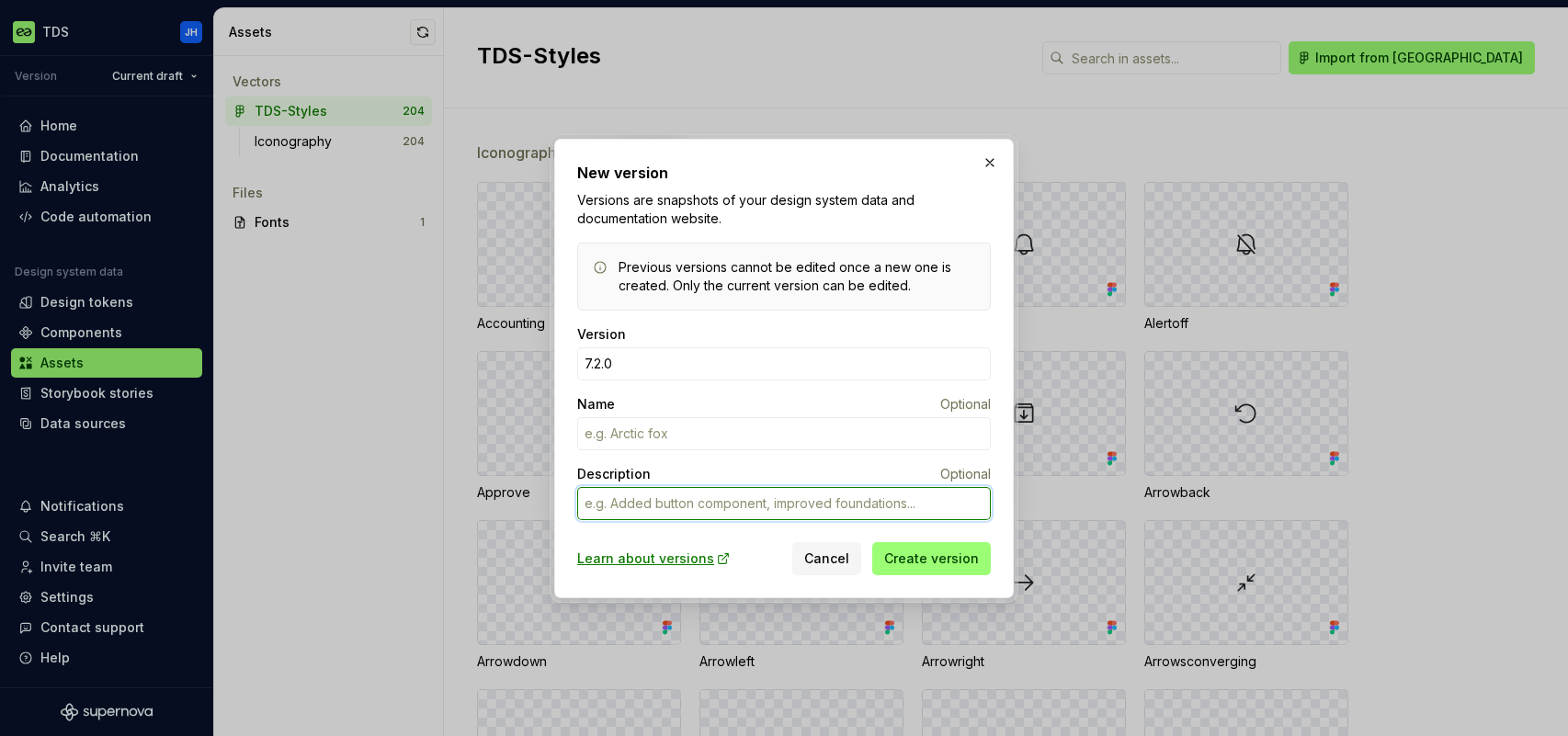
click at [659, 501] on textarea "Description" at bounding box center [784, 503] width 414 height 33
paste textarea "- Added three icons to 32-sized set: “Archiveaction”, “Link” and “Hierarchy”"
type textarea "*"
type textarea "- Added three icons to 32-sized set: “Archiveaction”, “Link” and “Hierarchy”"
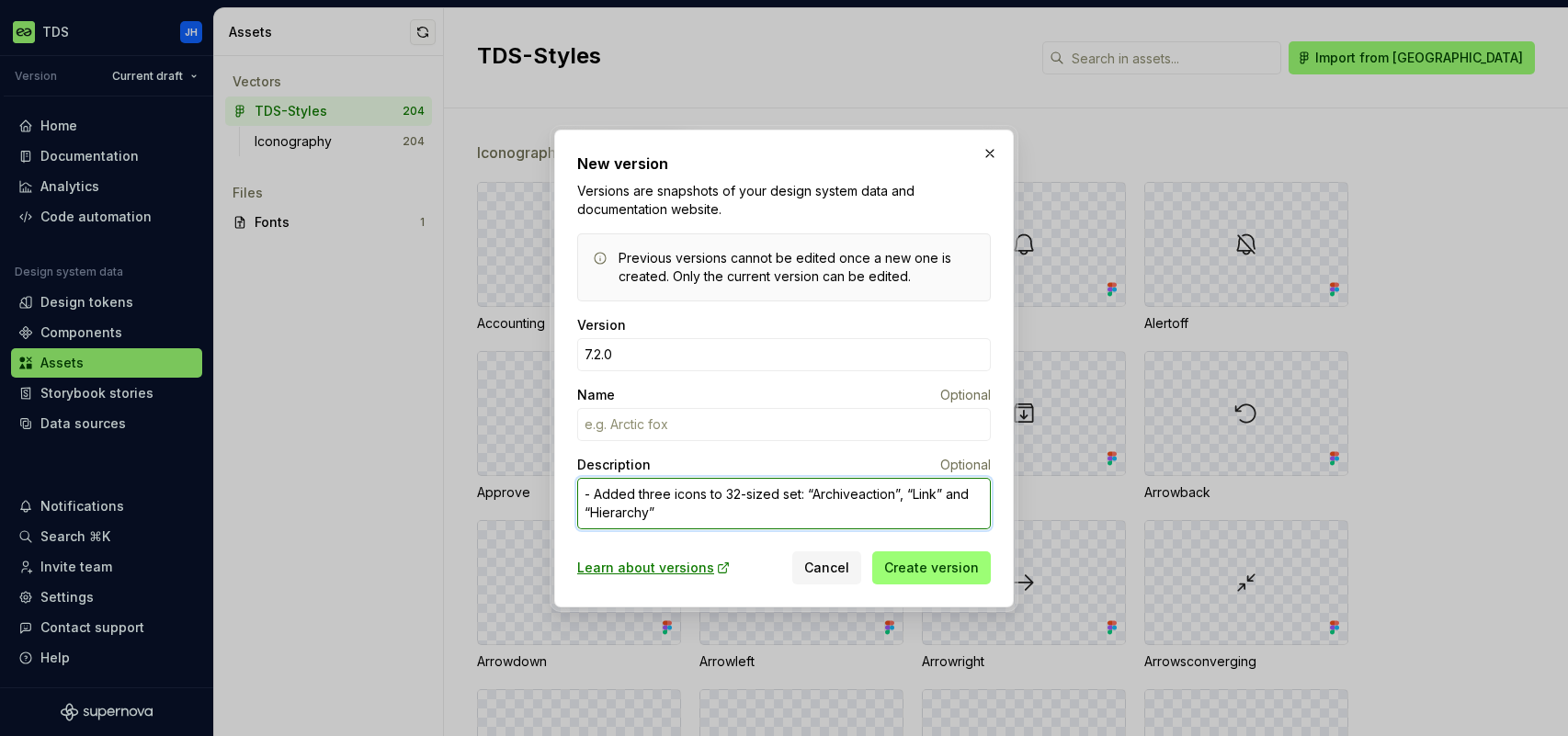
type textarea "*"
type textarea "- Added thre icons to 32-sized set: “Archiveaction”, “Link” and “Hierarchy”"
type textarea "*"
type textarea "- Added thr icons to 32-sized set: “Archiveaction”, “Link” and “Hierarchy”"
type textarea "*"
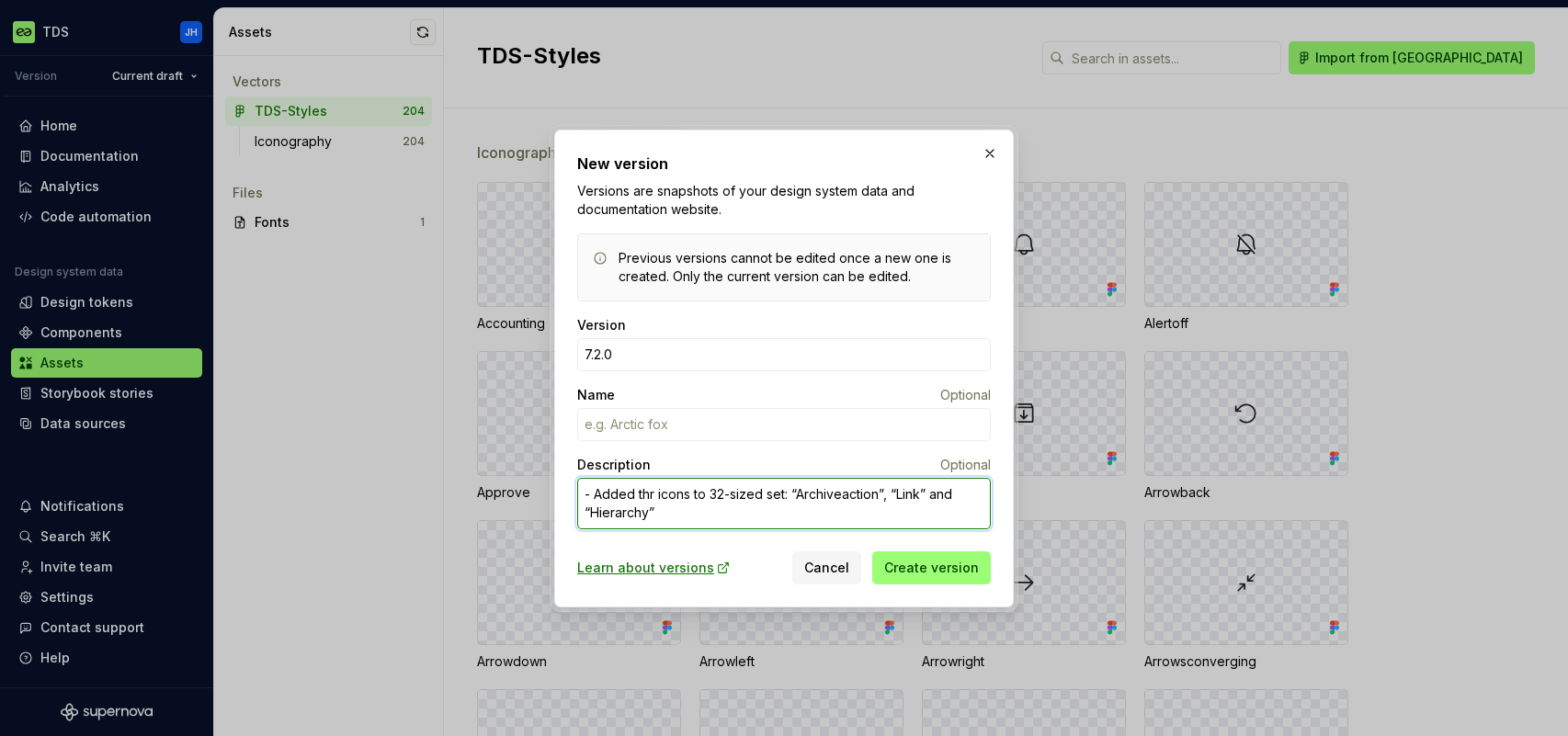
type textarea "- Added th icons to 32-sized set: “Archiveaction”, “Link” and “Hierarchy”"
type textarea "*"
type textarea "- Added t icons to 32-sized set: “Archiveaction”, “Link” and “Hierarchy”"
type textarea "*"
type textarea "- Added t icons to 32-sized set: “Archiveaction”, “Link” and “Hierarchy”"
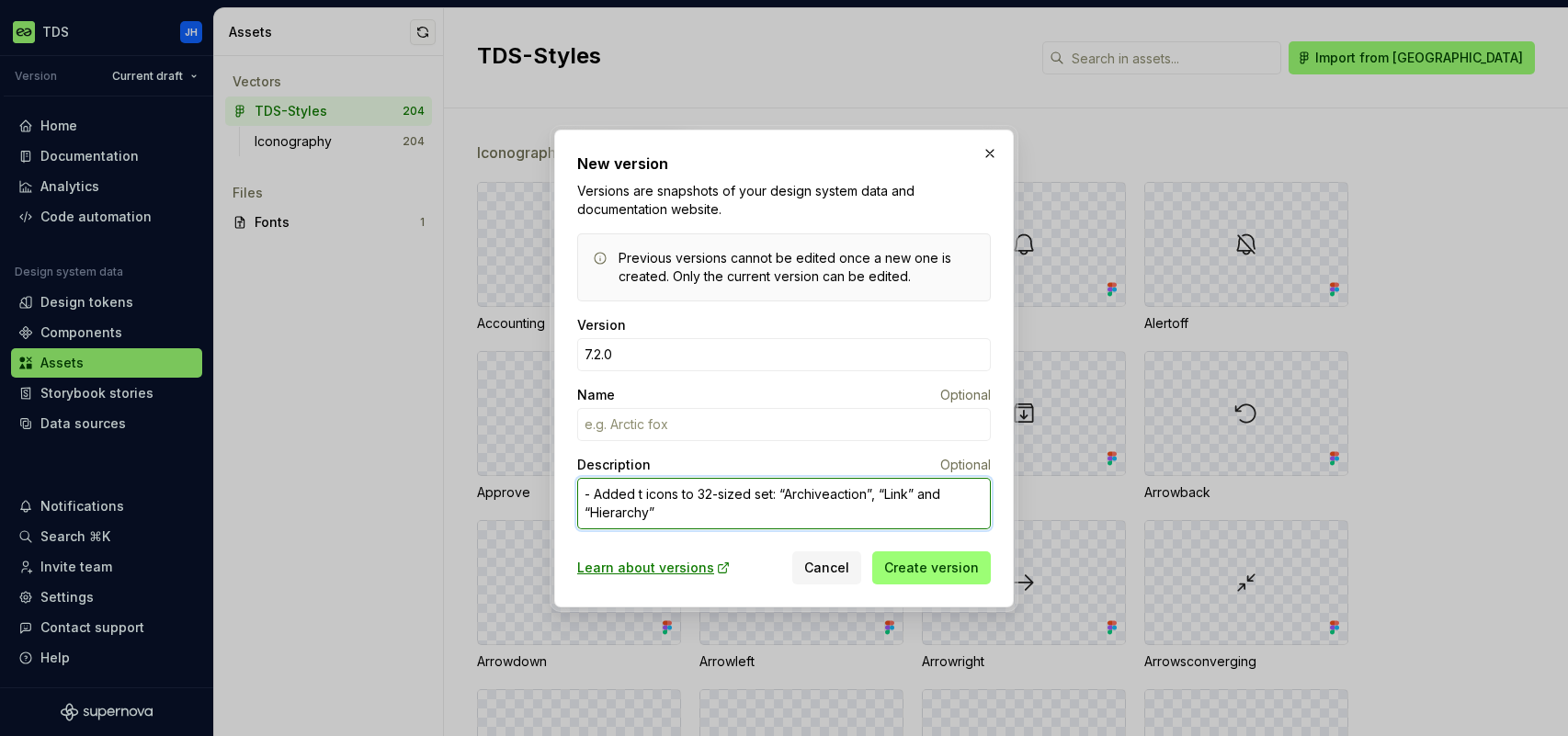
type textarea "*"
type textarea "- Added te icons to 32-sized set: “Archiveaction”, “Link” and “Hierarchy”"
type textarea "*"
type textarea "- Added teo icons to 32-sized set: “Archiveaction”, “Link” and “Hierarchy”"
type textarea "*"
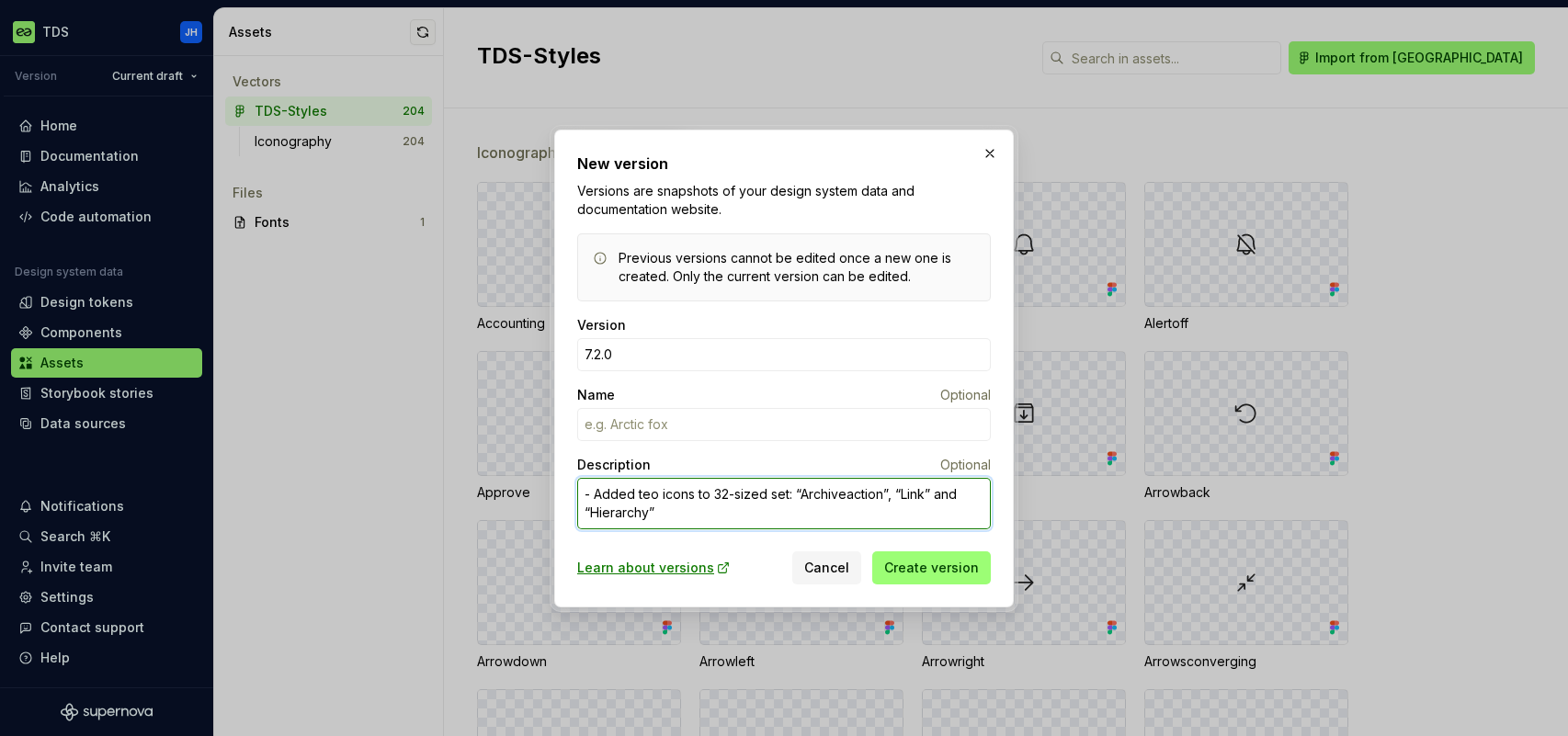
type textarea "- Added te icons to 32-sized set: “Archiveaction”, “Link” and “Hierarchy”"
type textarea "*"
type textarea "- Added tw icons to 32-sized set: “Archiveaction”, “Link” and “Hierarchy”"
type textarea "*"
type textarea "- Added two icons to 32-sized set: “Archiveaction”, “Link” and “Hierarchy”"
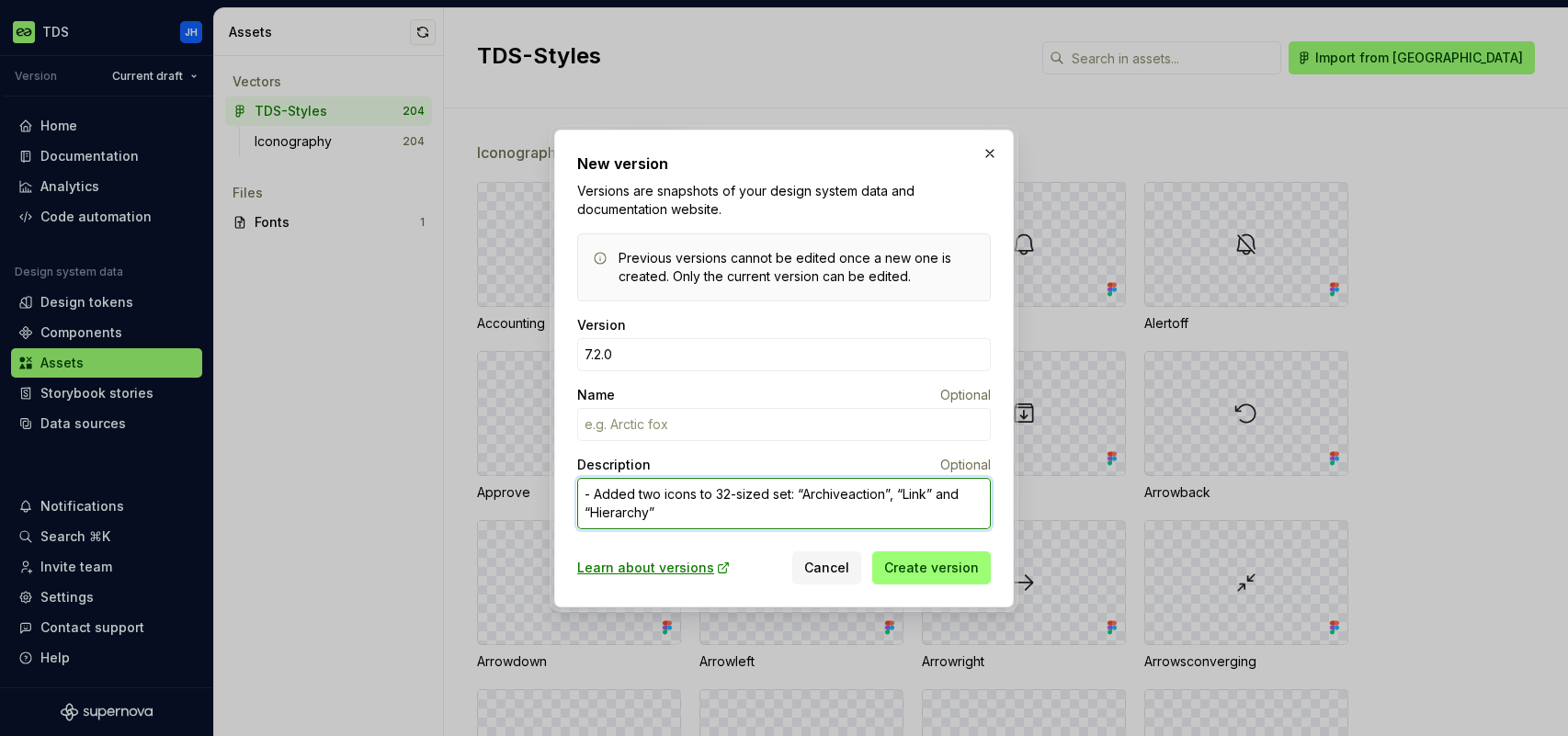
drag, startPoint x: 880, startPoint y: 494, endPoint x: 807, endPoint y: 495, distance: 73.0
click at [804, 496] on textarea "- Added two icons to 32-sized set: “Archiveaction”, “Link” and “Hierarchy”" at bounding box center [784, 504] width 414 height 51
type textarea "*"
type textarea "- Added two icons to 32-sized set: “A”, “Link” and “Hierarchy”"
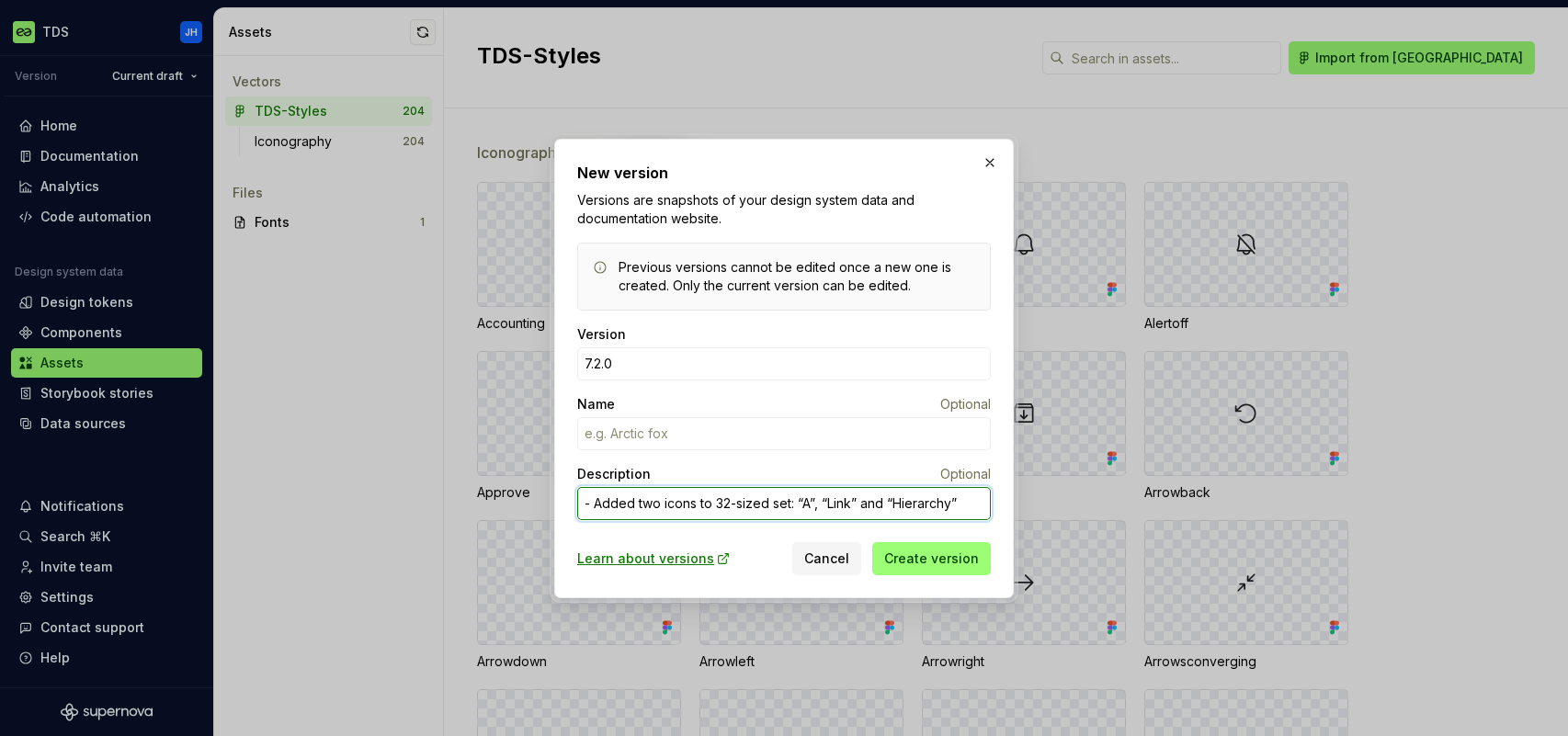
type textarea "*"
type textarea "- Added two icons to 32-sized set: “Au”, “Link” and “Hierarchy”"
type textarea "*"
type textarea "- Added two icons to 32-sized set: “Auc”, “Link” and “Hierarchy”"
type textarea "*"
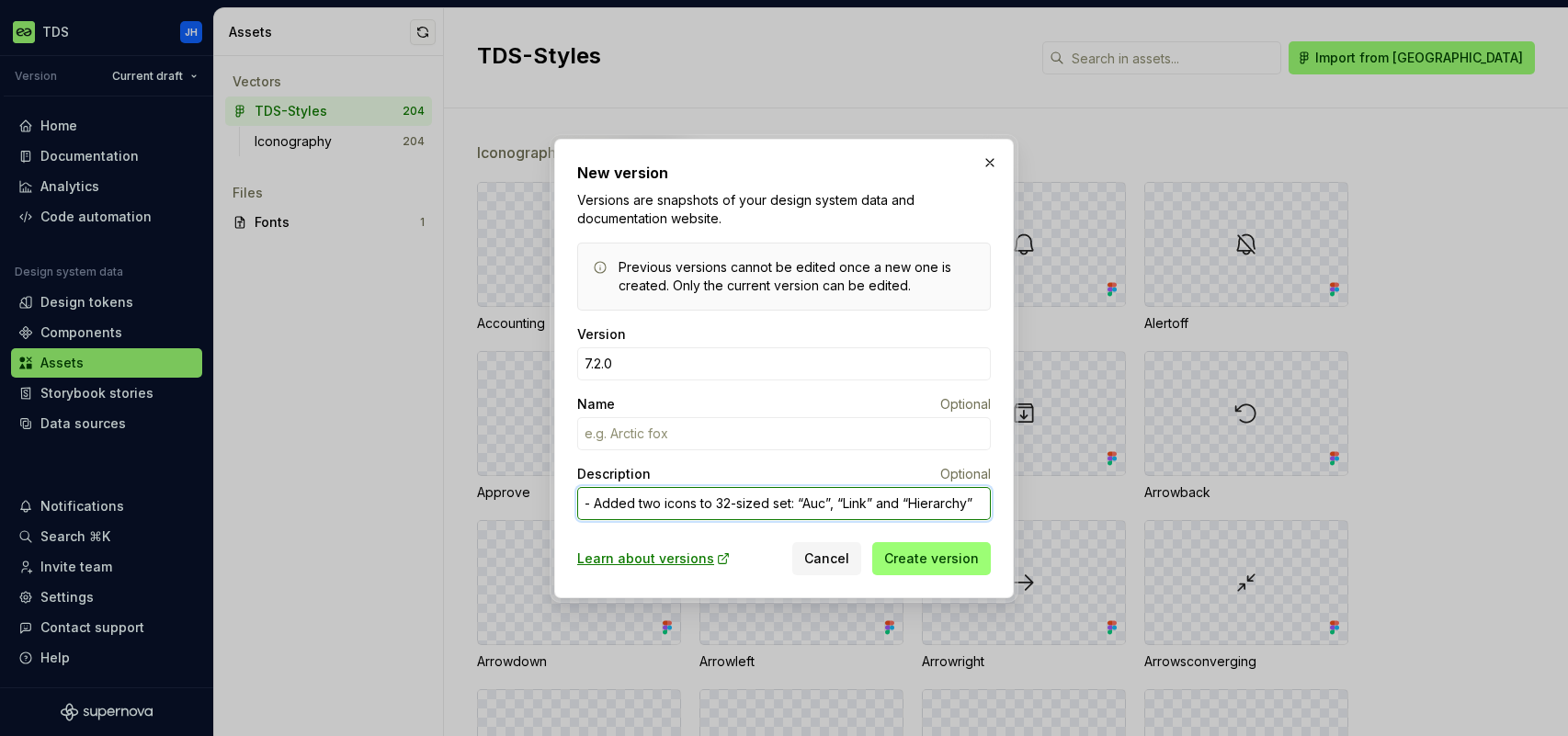
type textarea "- Added two icons to 32-sized set: “Auct”, “Link” and “Hierarchy”"
type textarea "*"
type textarea "- Added two icons to 32-sized set: “Aucti”, “Link” and “Hierarchy”"
type textarea "*"
type textarea "- Added two icons to 32-sized set: “Auctio”, “Link” and “Hierarchy”"
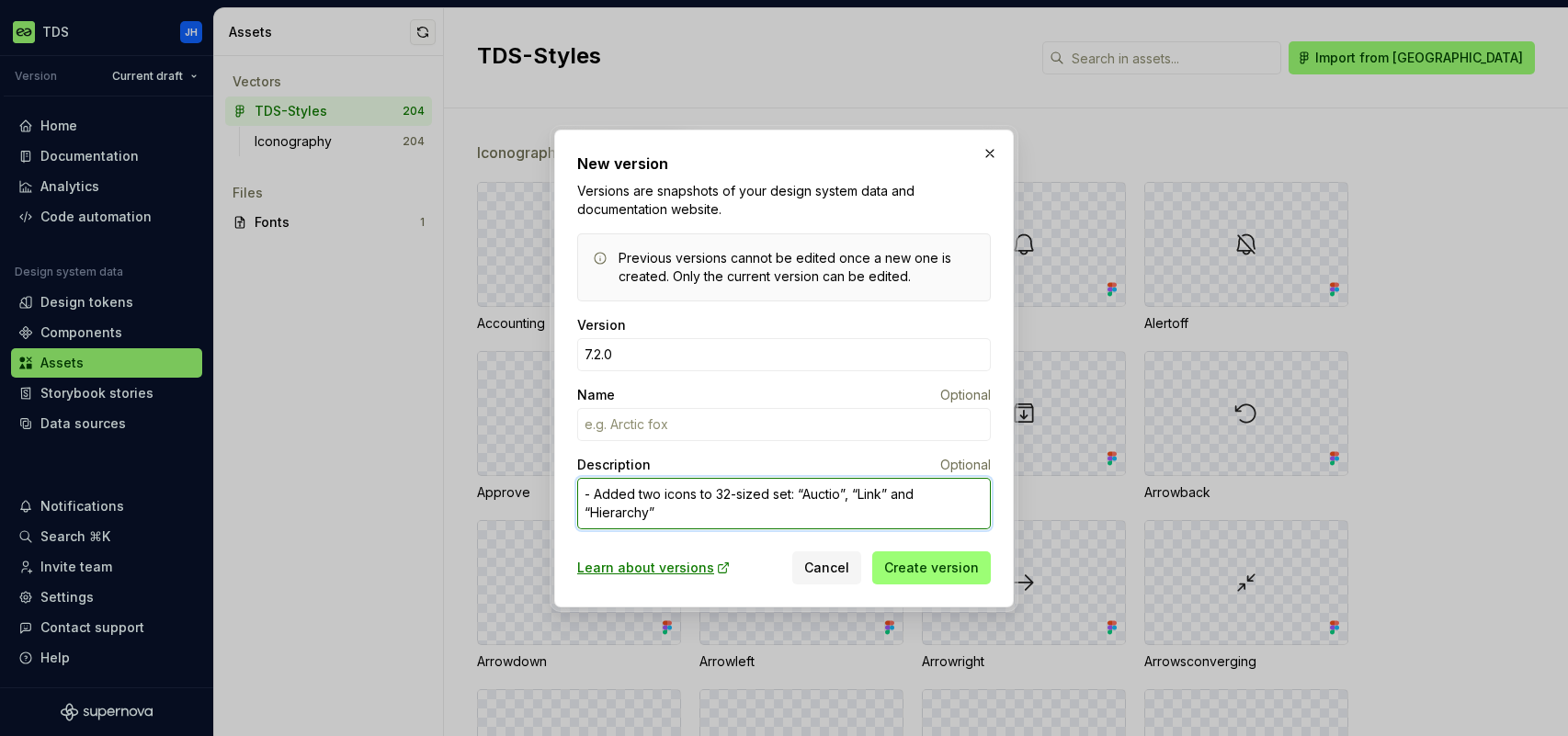
type textarea "*"
type textarea "- Added two icons to 32-sized set: “Auction”, “Link” and “Hierarchy”"
type textarea "*"
type textarea "- Added two icons to 32-sized set: “Auctiono”, “Link” and “Hierarchy”"
type textarea "*"
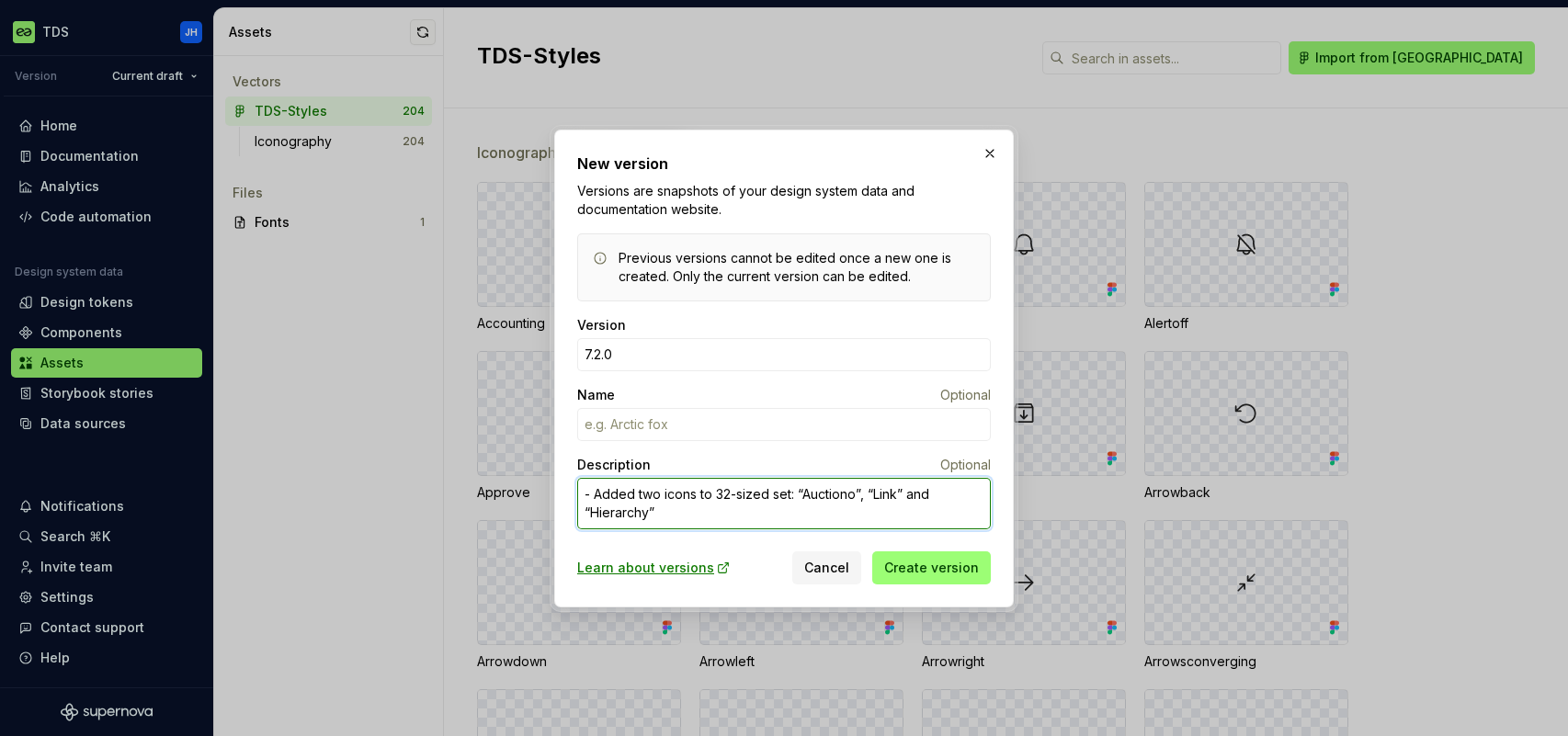
type textarea "- Added two icons to 32-sized set: “Auctionof”, “Link” and “Hierarchy”"
type textarea "*"
type textarea "- Added two icons to 32-sized set: “Auctionoff”, “Link” and “Hierarchy”"
type textarea "*"
type textarea "- Added two icons to 32-sized set: “Auctionoff” “Link” and “Hierarchy”"
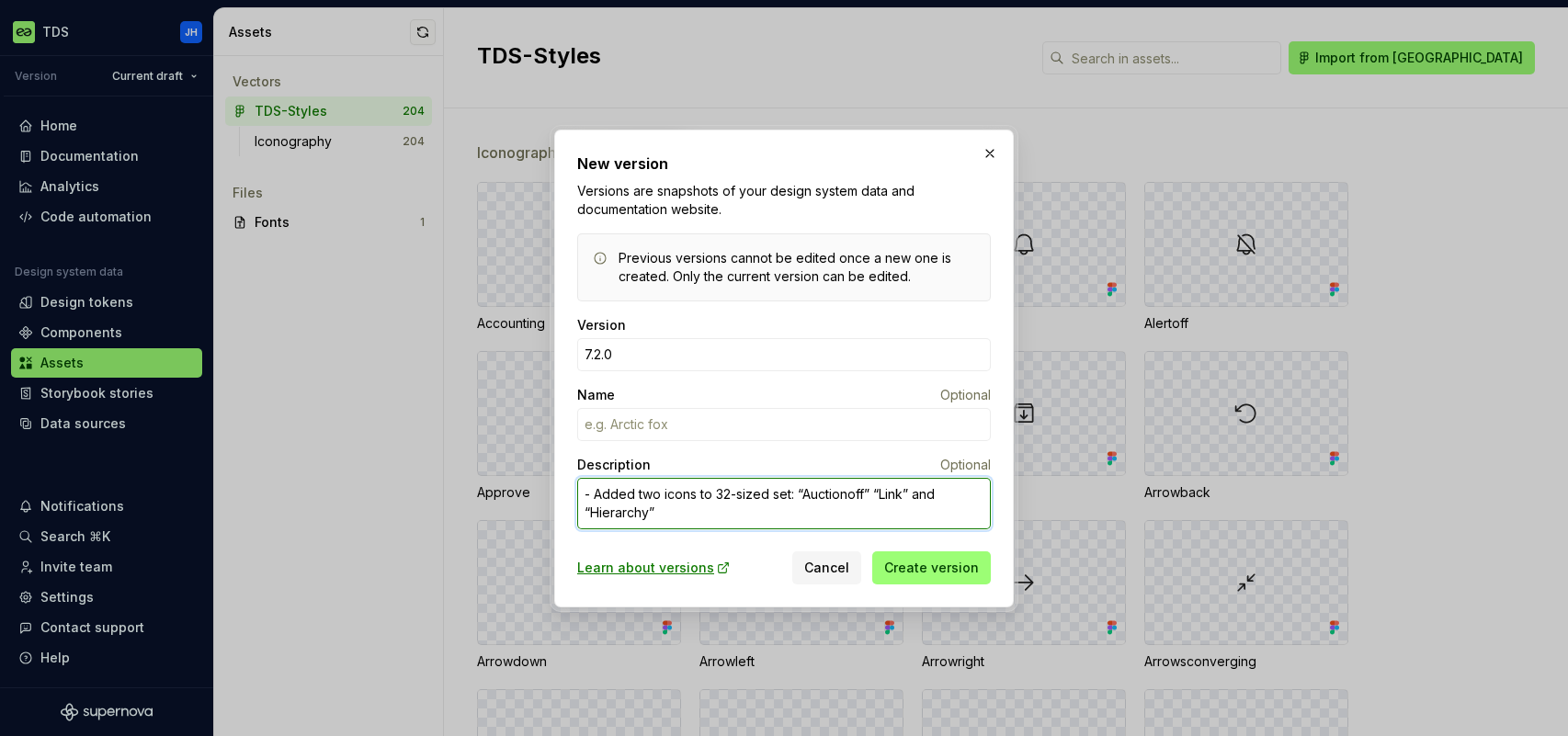
type textarea "*"
type textarea "- Added two icons to 32-sized set: “Auctionoff”“Link” and “Hierarchy”"
type textarea "*"
type textarea "- Added two icons to 32-sized set: “Auctionoff”Link” and “Hierarchy”"
type textarea "*"
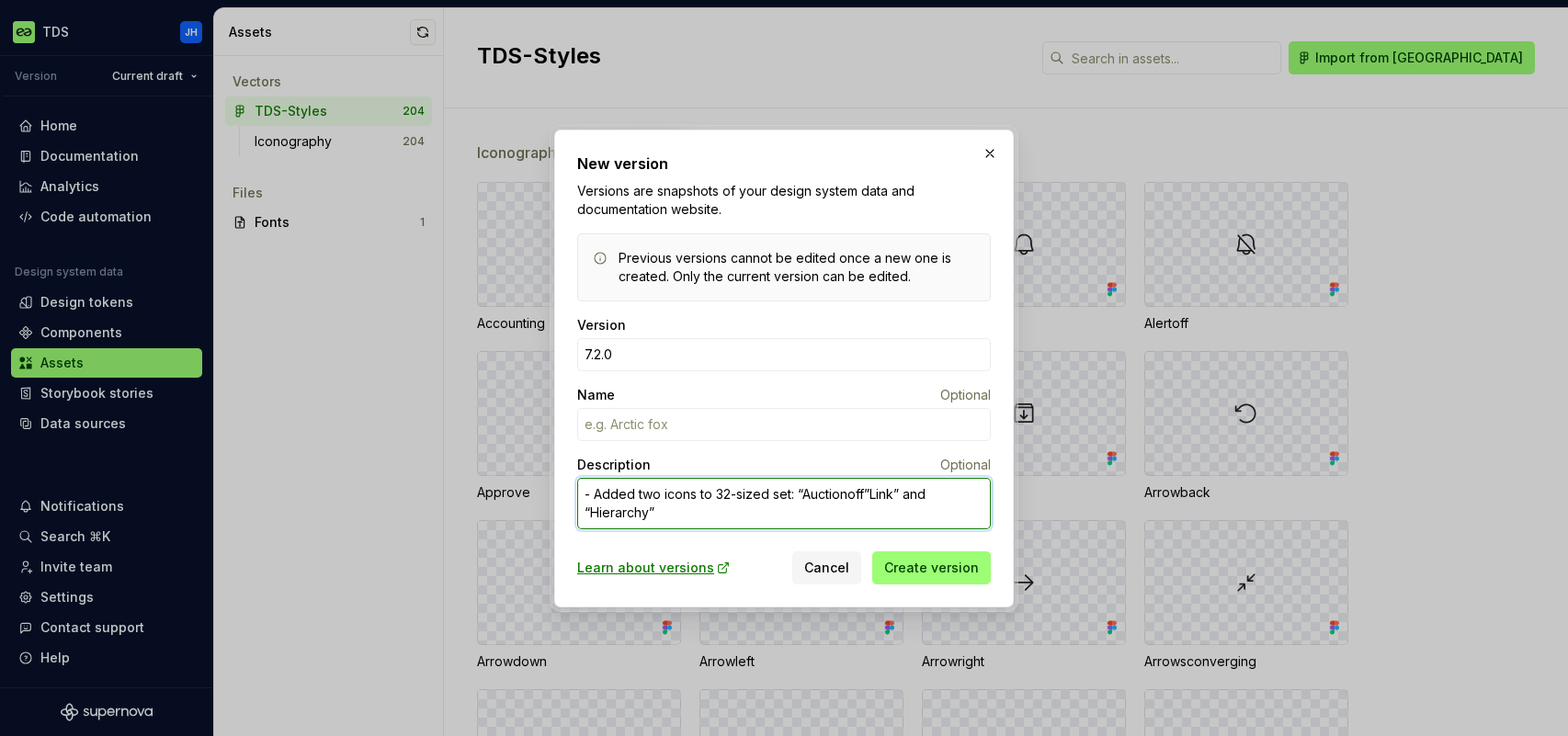
type textarea "- Added two icons to 32-sized set: “Auctionoff”ink” and “Hierarchy”"
type textarea "*"
type textarea "- Added two icons to 32-sized set: “Auctionoff”nk” and “Hierarchy”"
type textarea "*"
type textarea "- Added two icons to 32-sized set: “Auctionoff”k” and “Hierarchy”"
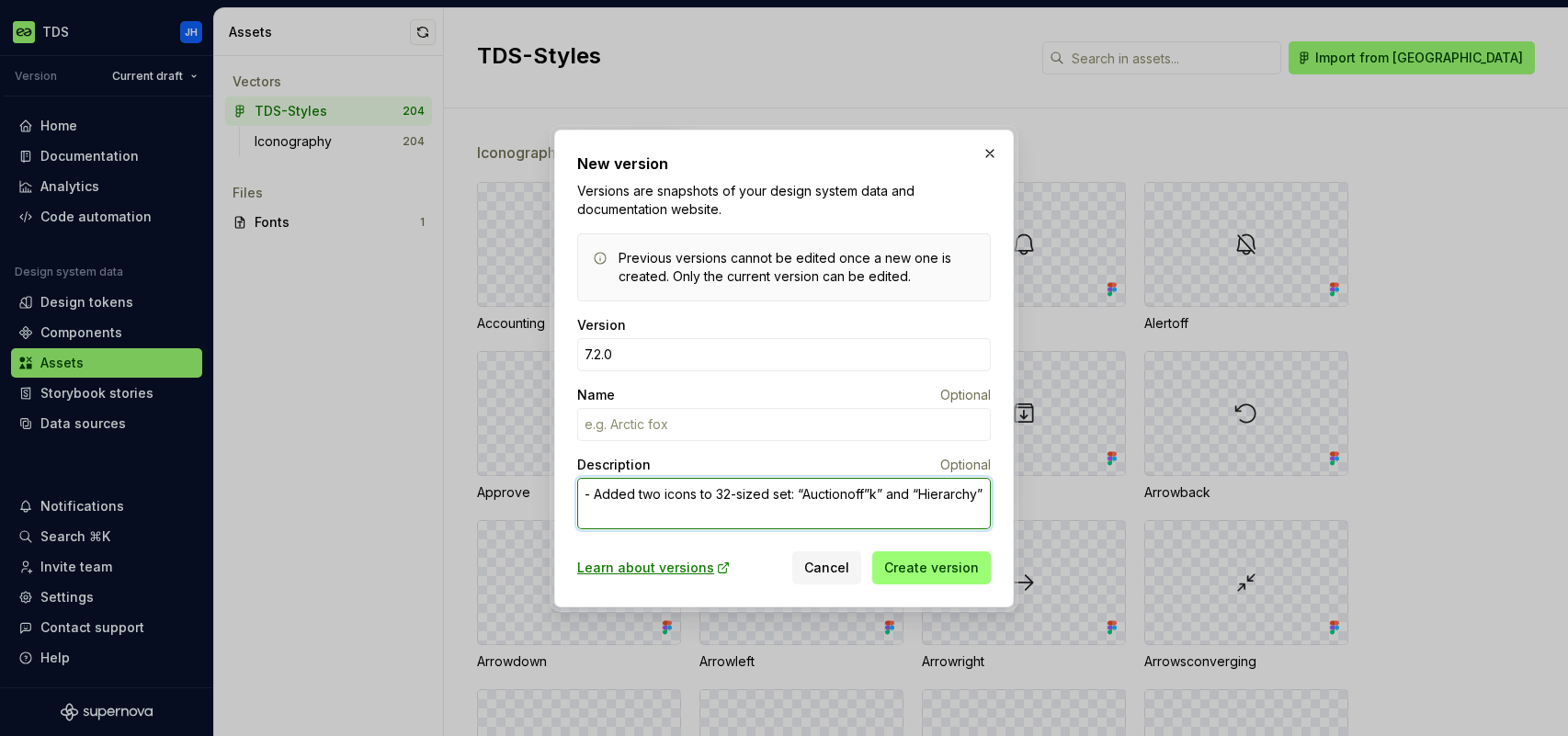
type textarea "*"
type textarea "- Added two icons to 32-sized set: “Auctionoff”” and “Hierarchy”"
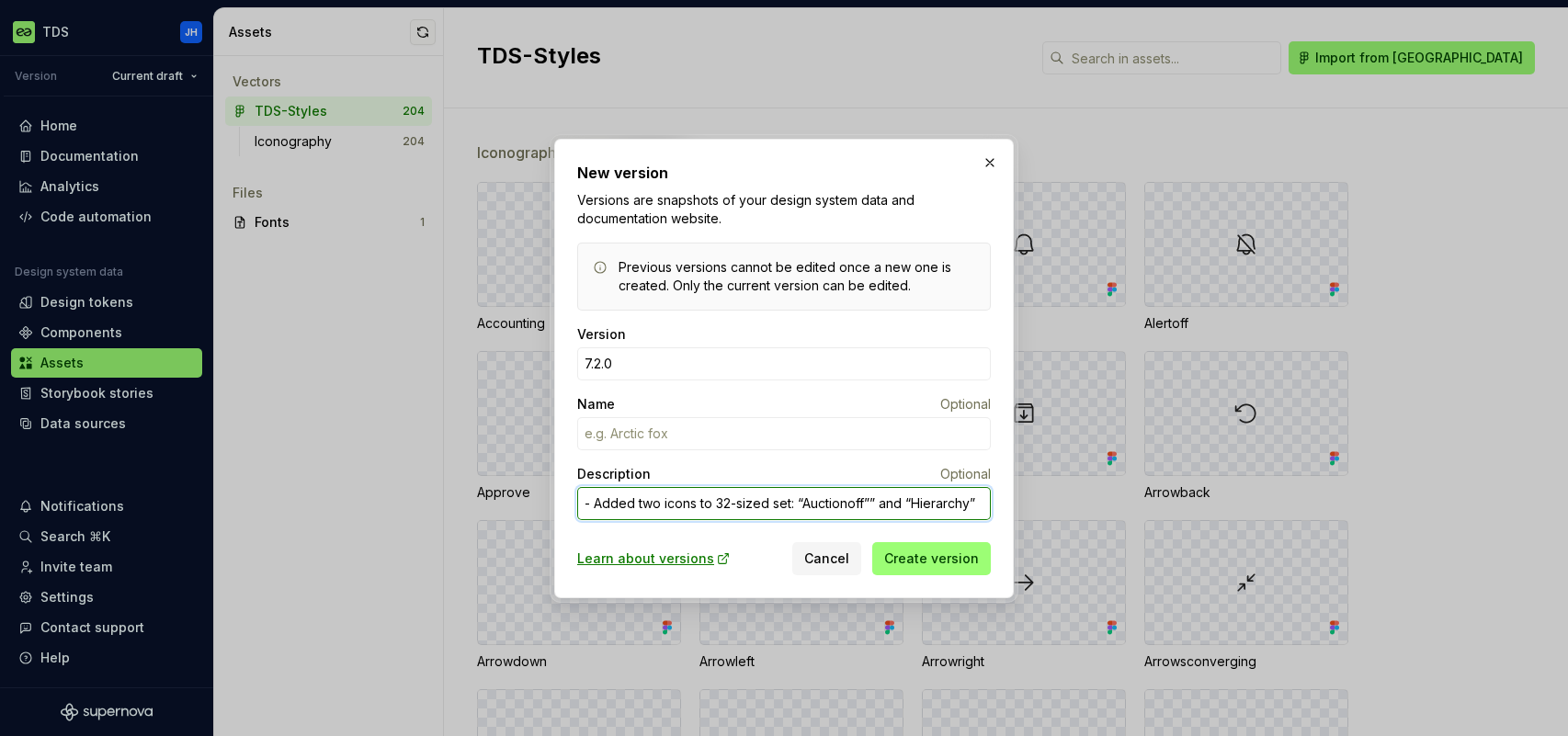
type textarea "*"
type textarea "- Added two icons to 32-sized set: “Auctionoff” and “Hierarchy”"
type textarea "*"
type textarea "- Added two icons to 32-sized set: “Auctionoff”and “Hierarchy”"
type textarea "*"
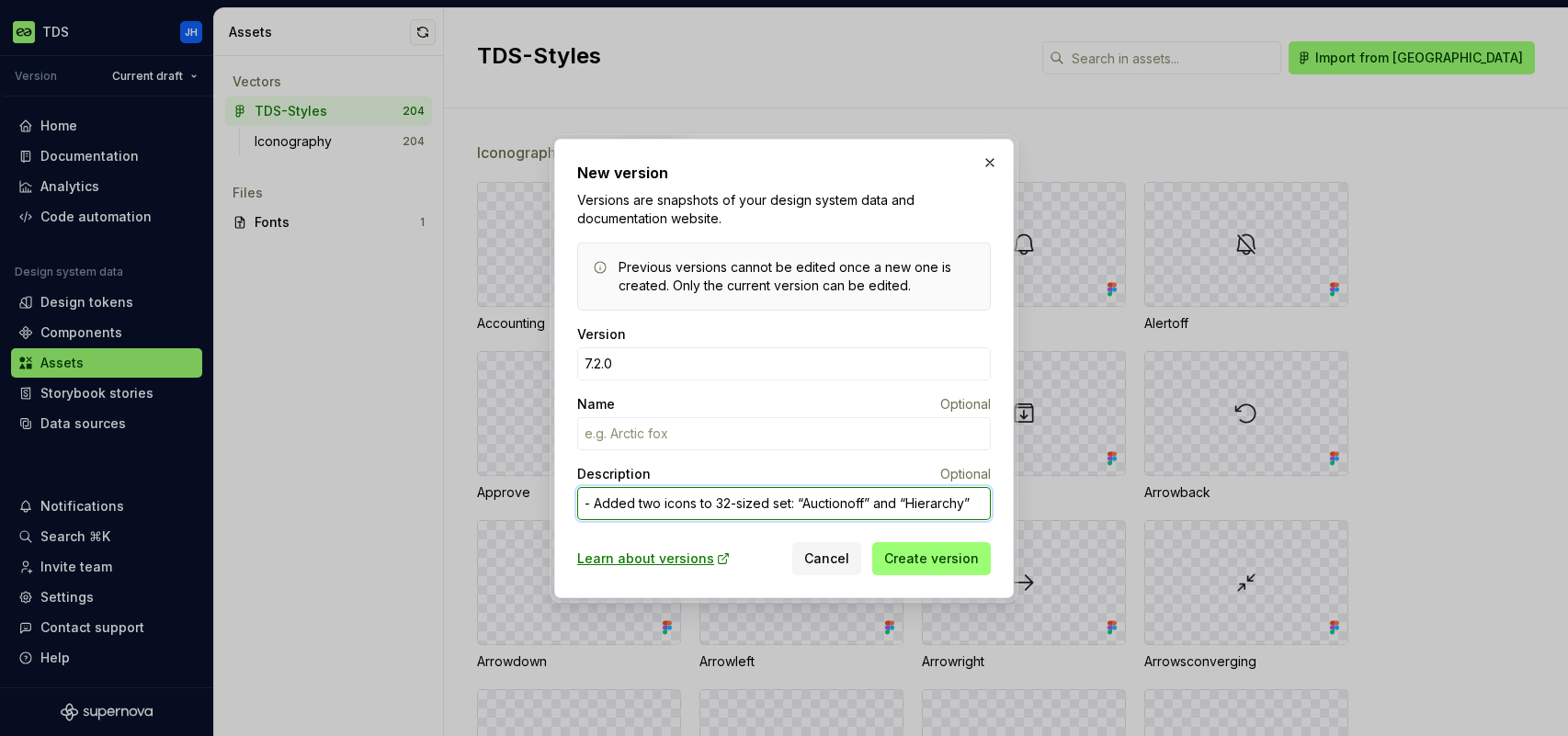
type textarea "- Added two icons to 32-sized set: “Auctionoff” and “Hierarchy”"
type textarea "*"
type textarea "- Added two icons to 32-sized set: “Auctionoff” and “Hierarch”"
type textarea "*"
type textarea "- Added two icons to 32-sized set: “Auctionoff” and “Hierarc”"
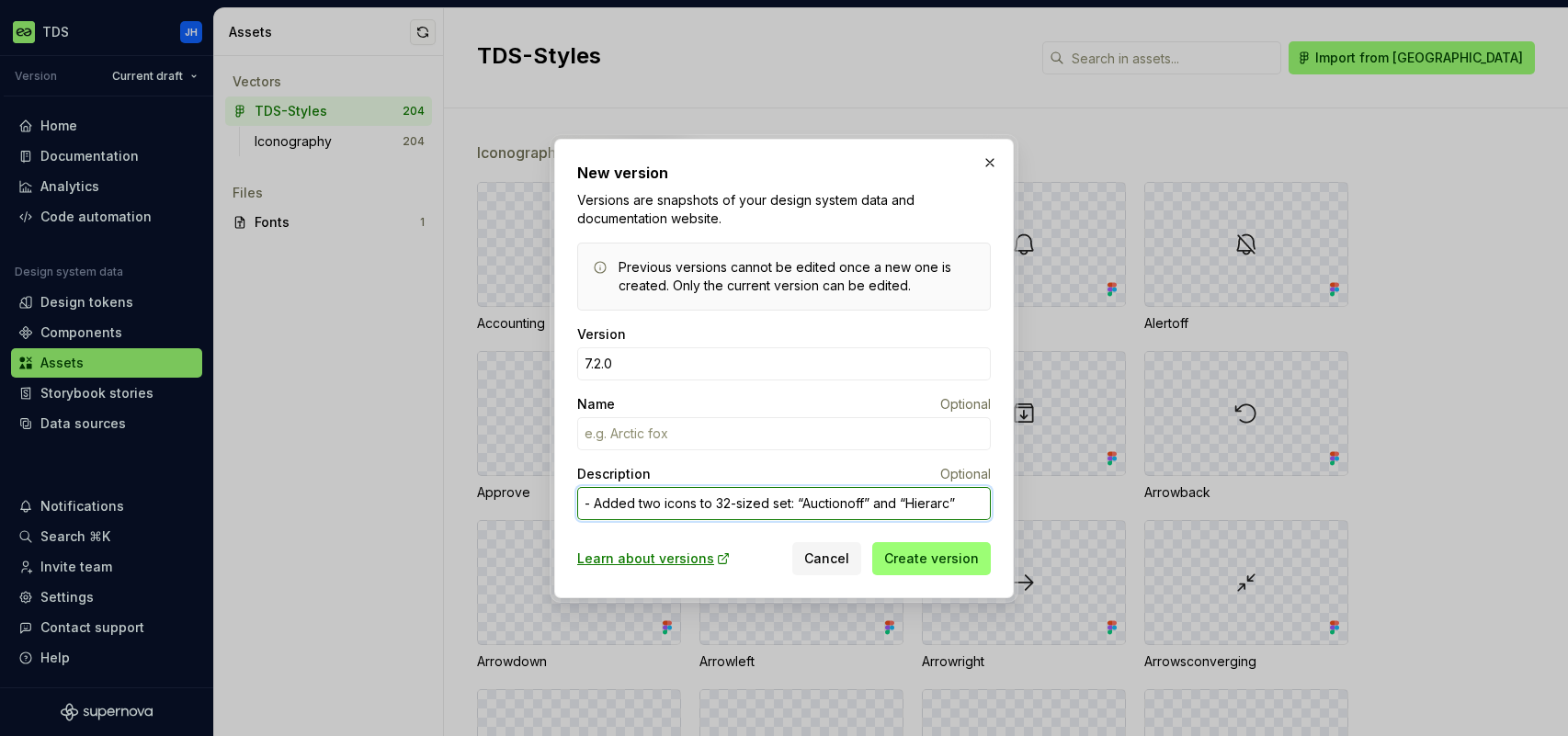
type textarea "*"
type textarea "- Added two icons to 32-sized set: “Auctionoff” and “Hierar”"
type textarea "*"
type textarea "- Added two icons to 32-sized set: “Auctionoff” and “Hiera”"
type textarea "*"
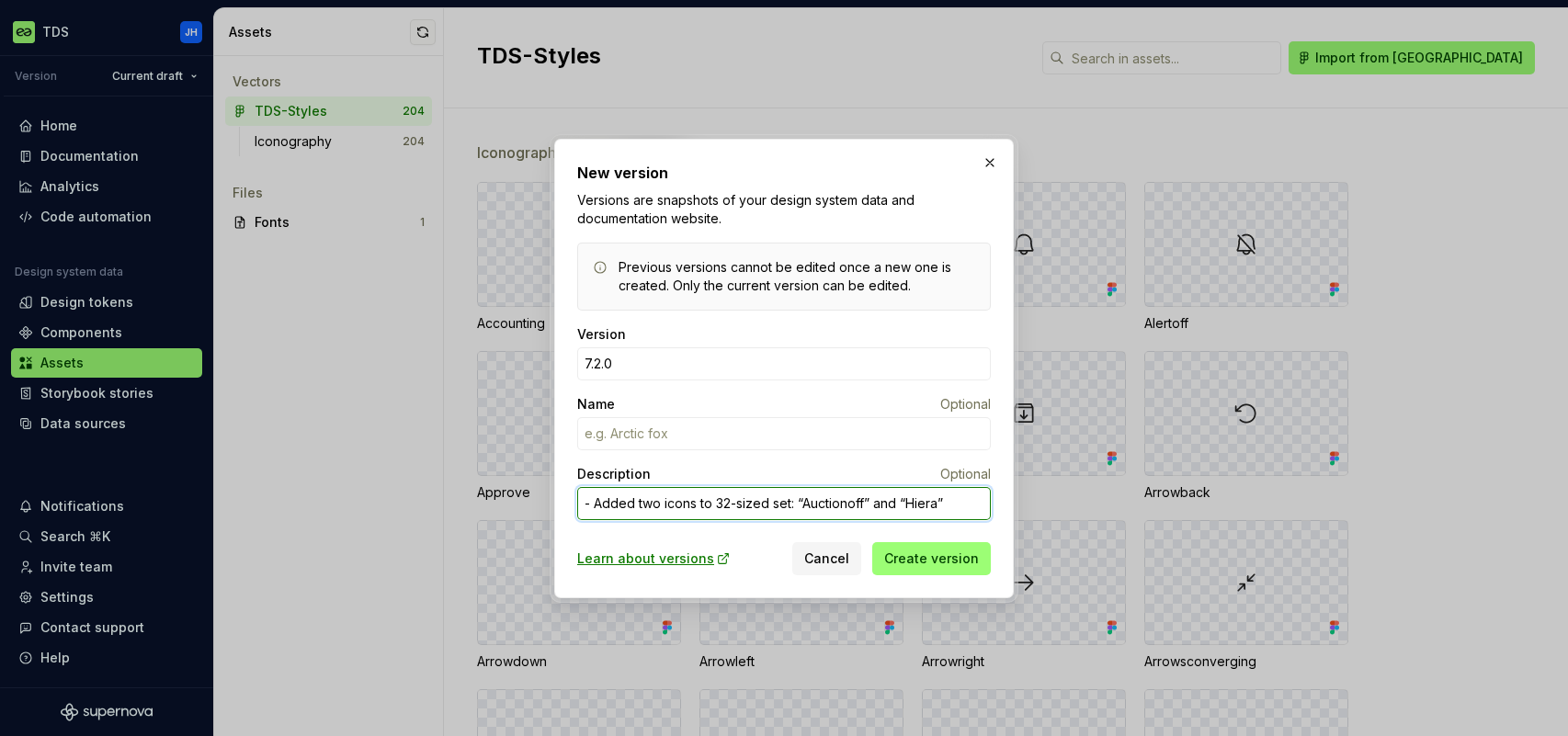
type textarea "- Added two icons to 32-sized set: “Auctionoff” and “Hier”"
type textarea "*"
type textarea "- Added two icons to 32-sized set: “Auctionoff” and “Hie”"
type textarea "*"
type textarea "- Added two icons to 32-sized set: “Auctionoff” and “Hi”"
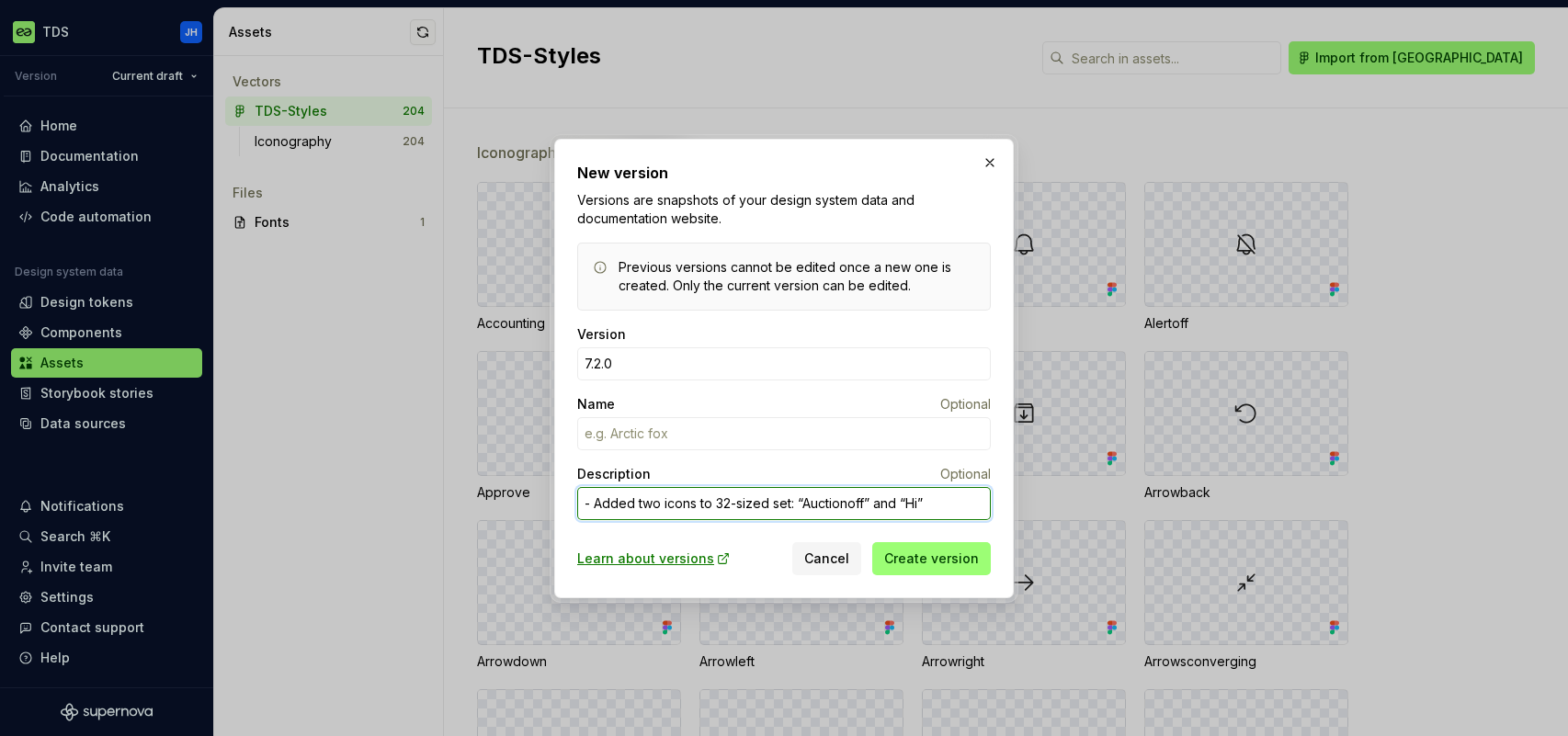
type textarea "*"
type textarea "- Added two icons to 32-sized set: “Auctionoff” and “H”"
type textarea "*"
type textarea "- Added two icons to 32-sized set: “Auctionoff” and “HF”"
type textarea "*"
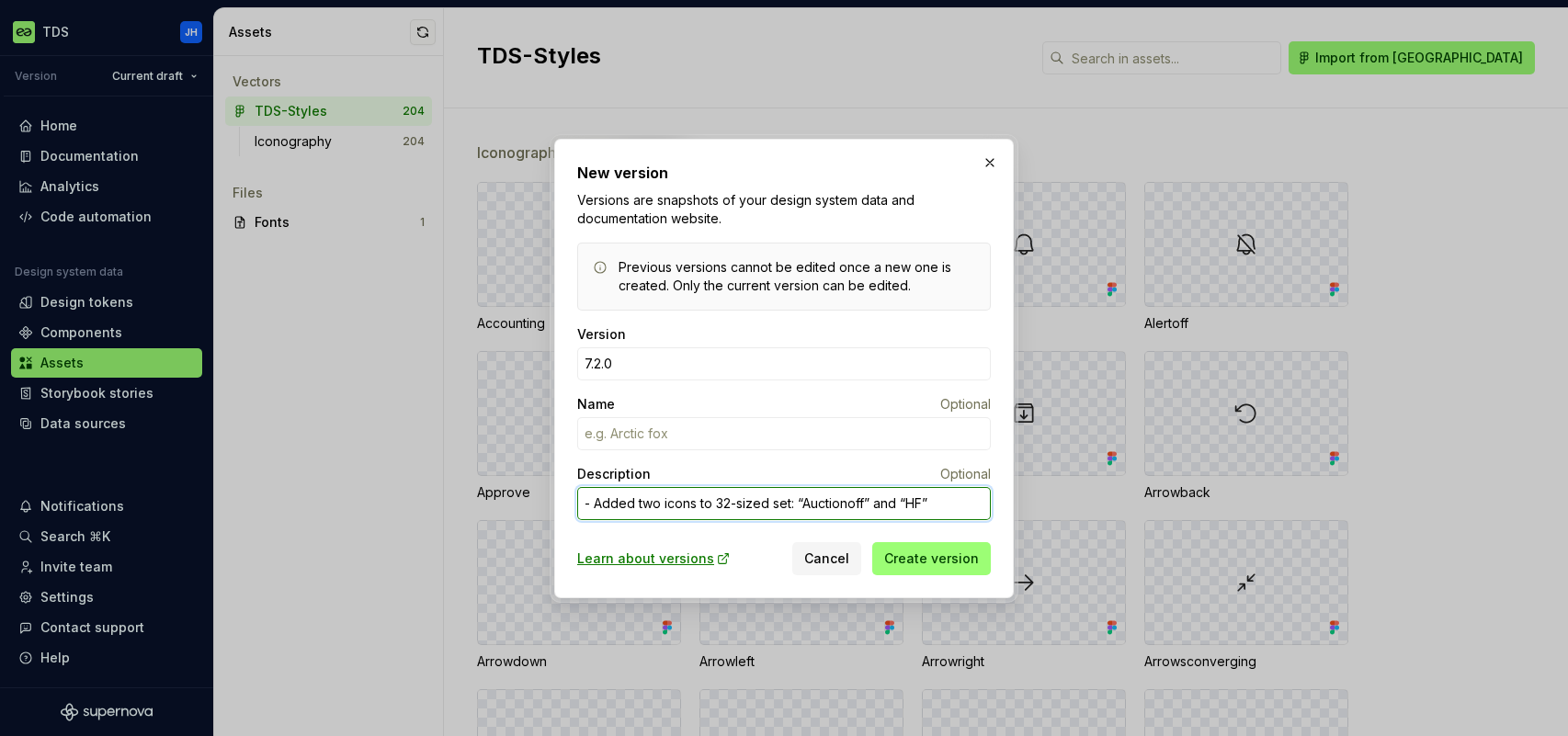
type textarea "- Added two icons to 32-sized set: “Auctionoff” and “H”"
type textarea "*"
type textarea "- Added two icons to 32-sized set: “Auctionoff” and “”"
type textarea "*"
type textarea "- Added two icons to 32-sized set: “Auctionoff” and “F”"
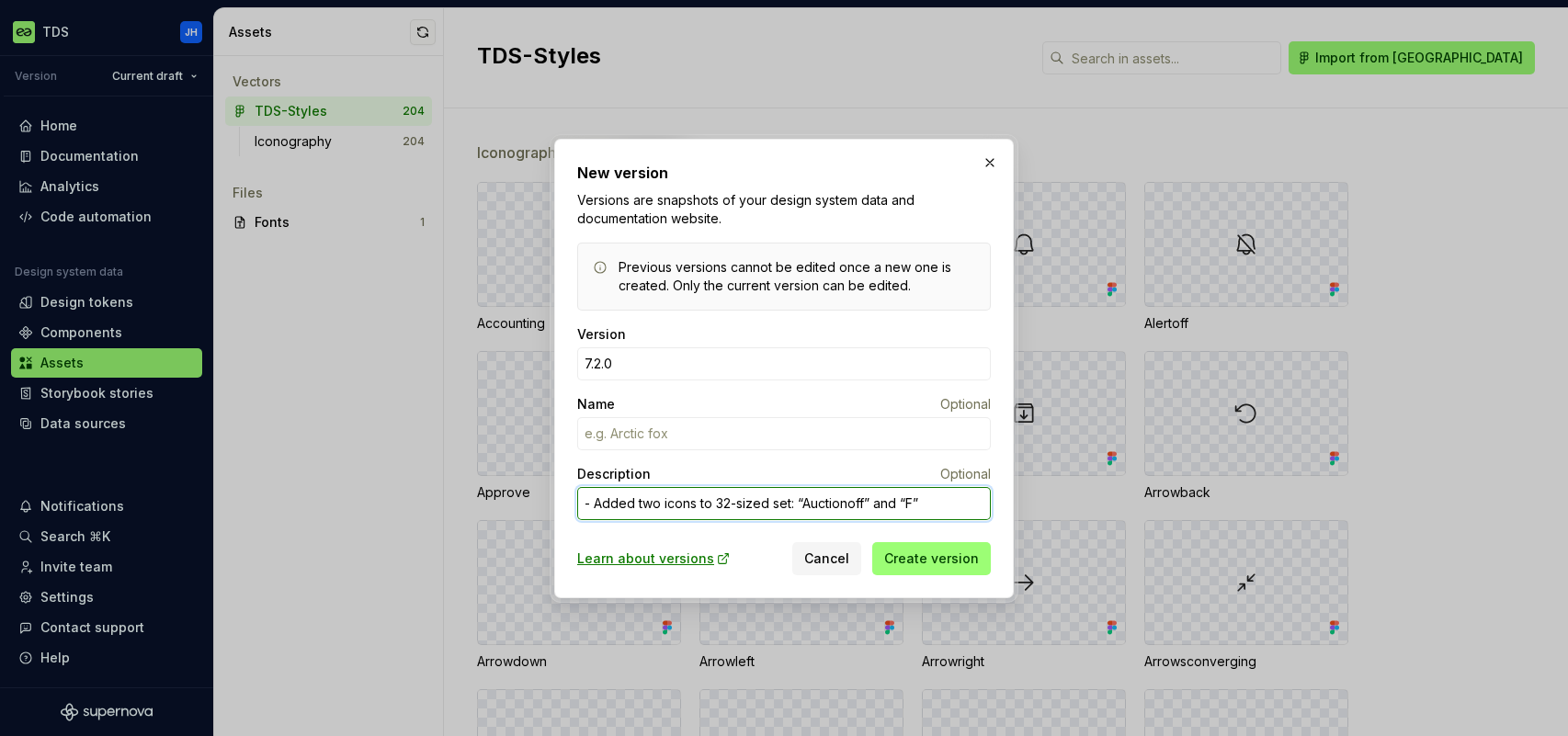
type textarea "*"
type textarea "- Added two icons to 32-sized set: “Auctionoff” and “Fi”"
type textarea "*"
type textarea "- Added two icons to 32-sized set: “Auctionoff” and “Fin”"
type textarea "*"
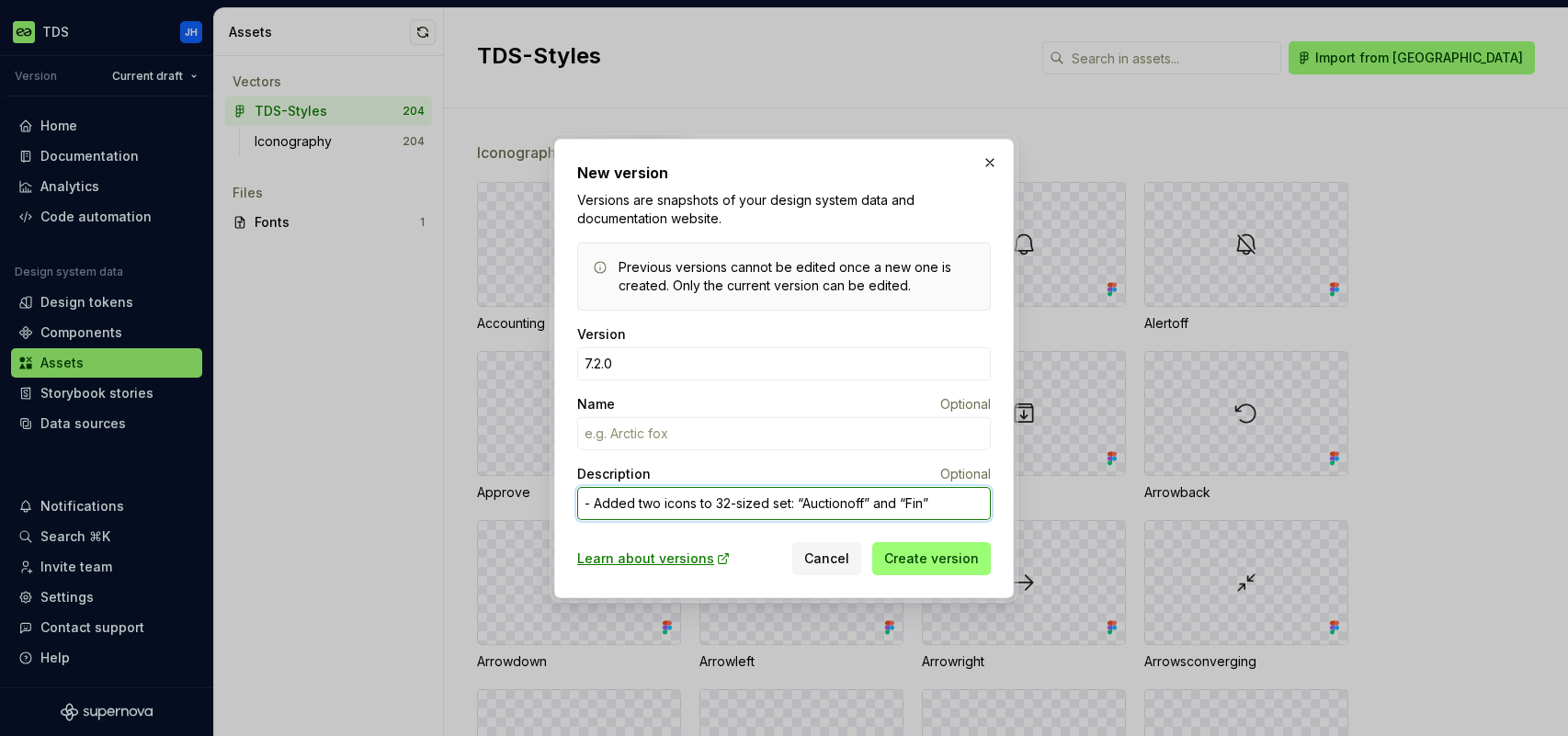
type textarea "- Added two icons to 32-sized set: “Auctionoff” and “Fina”"
type textarea "*"
type textarea "- Added two icons to 32-sized set: “Auctionoff” and “[PERSON_NAME]”"
type textarea "*"
type textarea "- Added two icons to 32-sized set: “Auctionoff” and “Financ”"
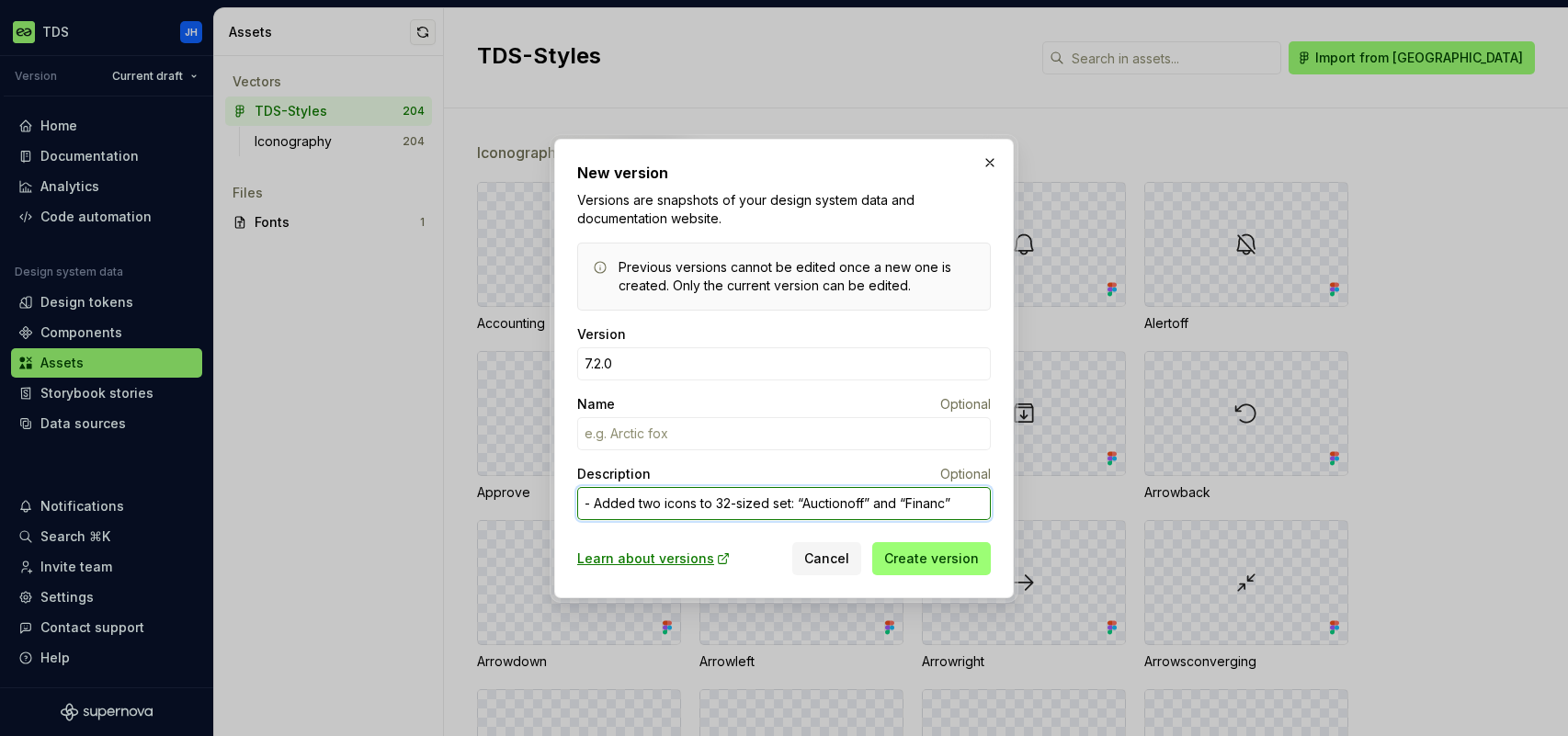
type textarea "*"
type textarea "- Added two icons to 32-sized set: “Auctionoff” and “Financi”"
type textarea "*"
type textarea "- Added two icons to 32-sized set: “Auctionoff” and “Financing”"
click at [977, 500] on textarea "- Added two icons to 32-sized set: “Auctionoff” and “Financing”" at bounding box center [784, 503] width 414 height 33
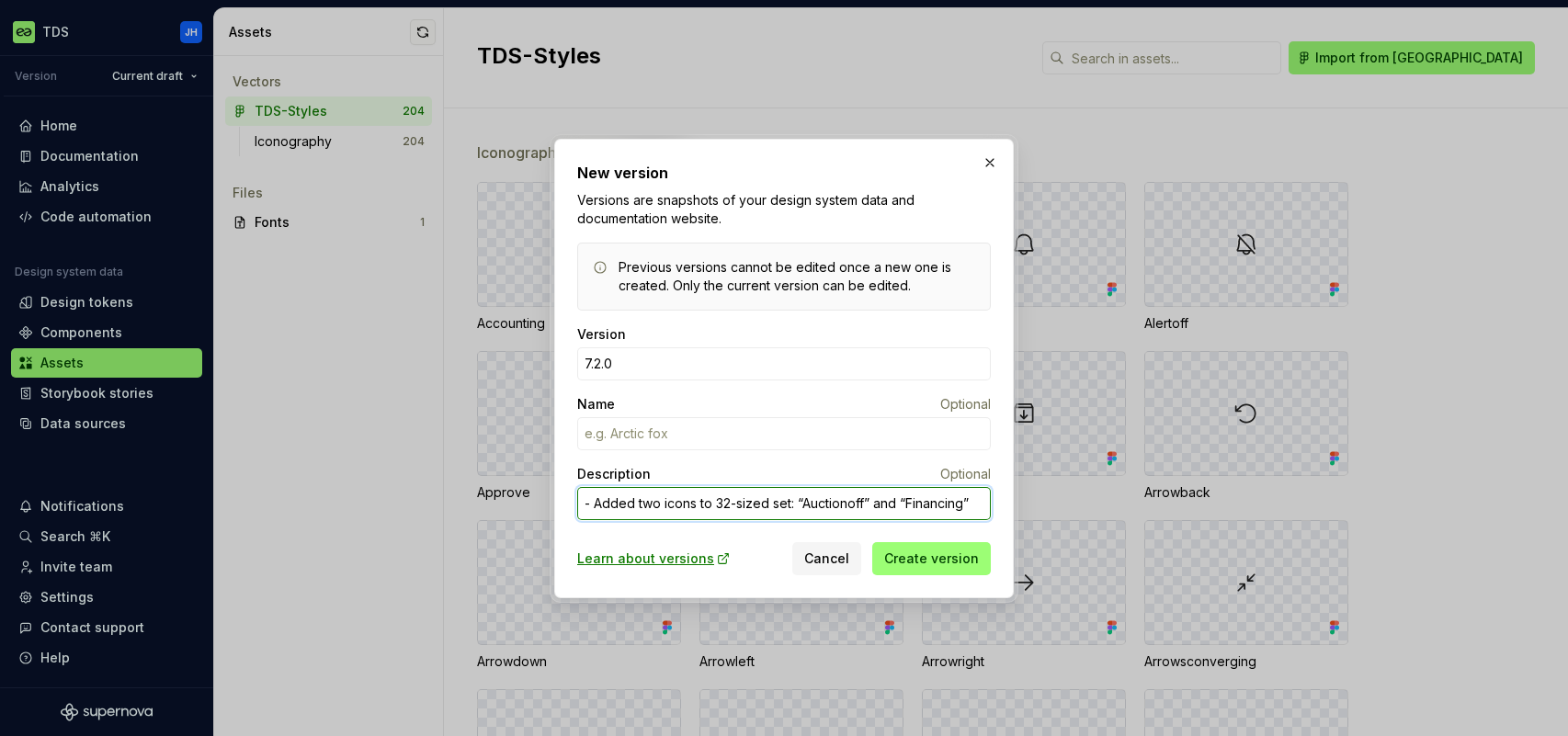
type textarea "*"
type textarea "- Added two icons to 32-sized set: “Auctionoff” and “Financing”"
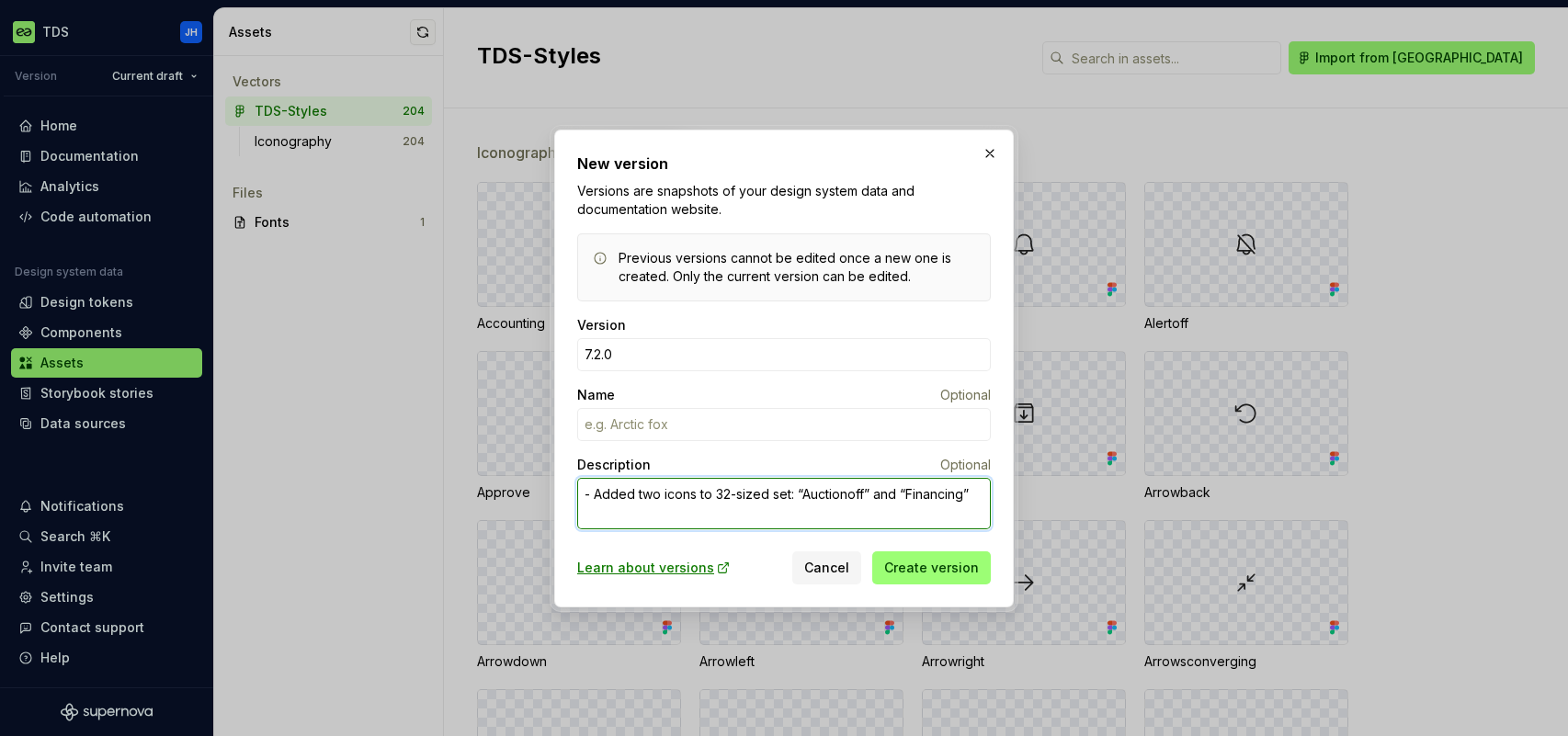
paste textarea "- Added two icons to 32-sized set: “Auctionoff” and “Financing”"
type textarea "*"
type textarea "- Added two icons to 32-sized set: “Auctionoff” and “Financing” - Added two ico…"
click at [590, 495] on textarea "- Added two icons to 32-sized set: “Auctionoff” and “Financing” - Added two ico…" at bounding box center [784, 504] width 414 height 51
type textarea "*"
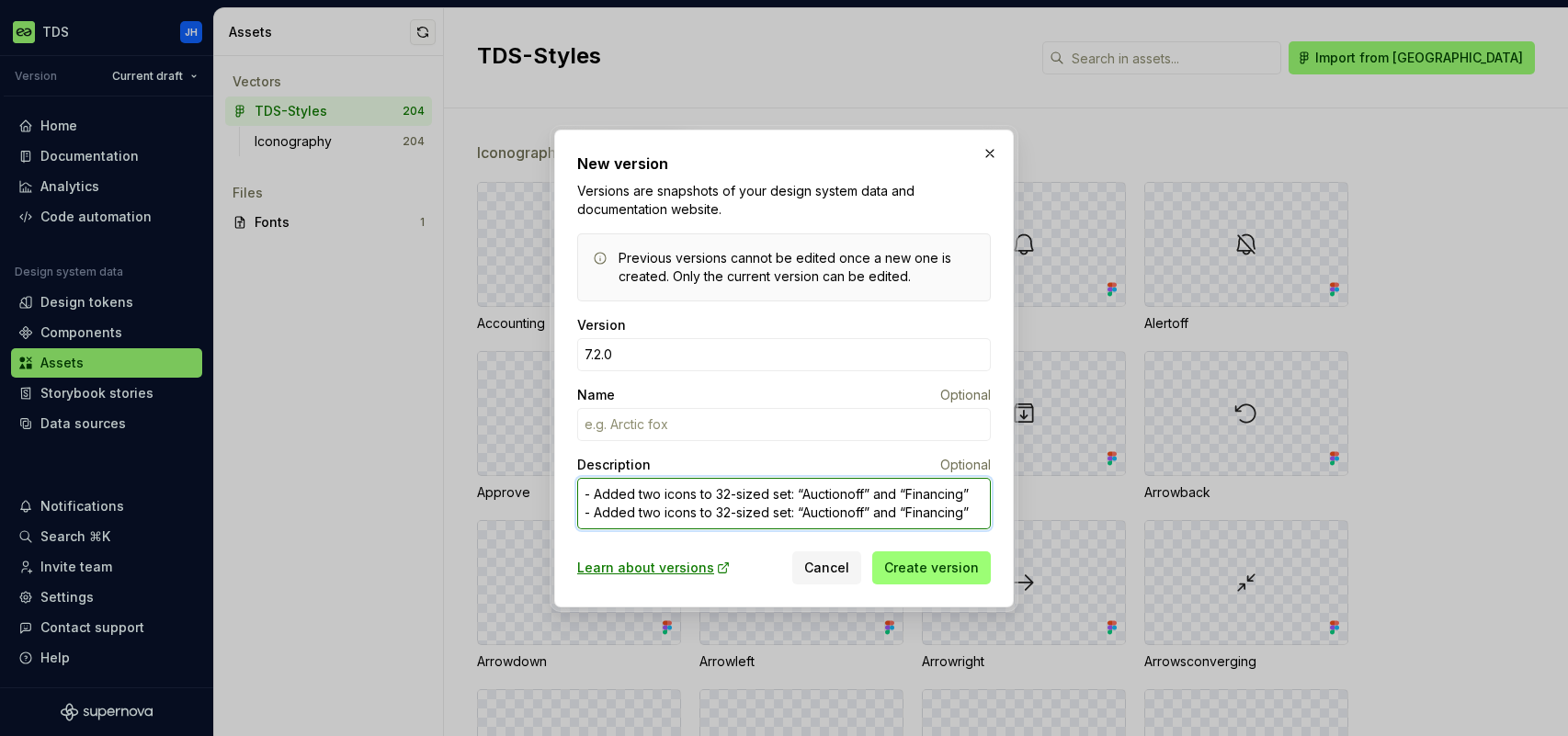
type textarea "Added two icons to 32-sized set: “Auctionoff” and “Financing” - Added two icons…"
type textarea "*"
type textarea "* Added two icons to 32-sized set: “Auctionoff” and “Financing” - Added two ico…"
type textarea "*"
type textarea "* Added two icons to 32-sized set: “Auctionoff” and “Financing” Added two icons…"
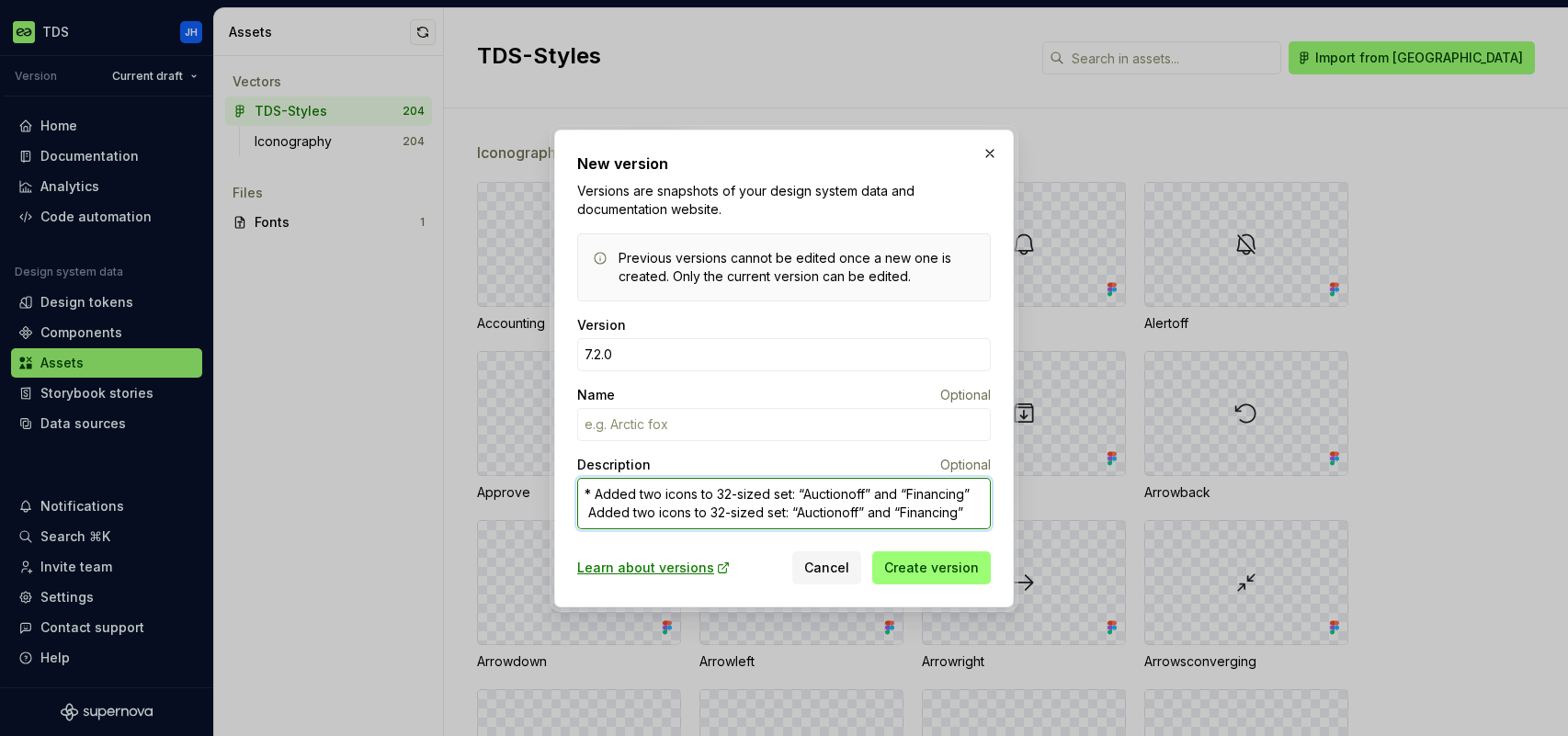
type textarea "*"
type textarea "* Added two icons to 32-sized set: “Auctionoff” and “Financing” * Added two ico…"
type textarea "*"
type textarea "* Added two icons to 32-sized set: “Auctionoff” and “Financing” * dded two icon…"
type textarea "*"
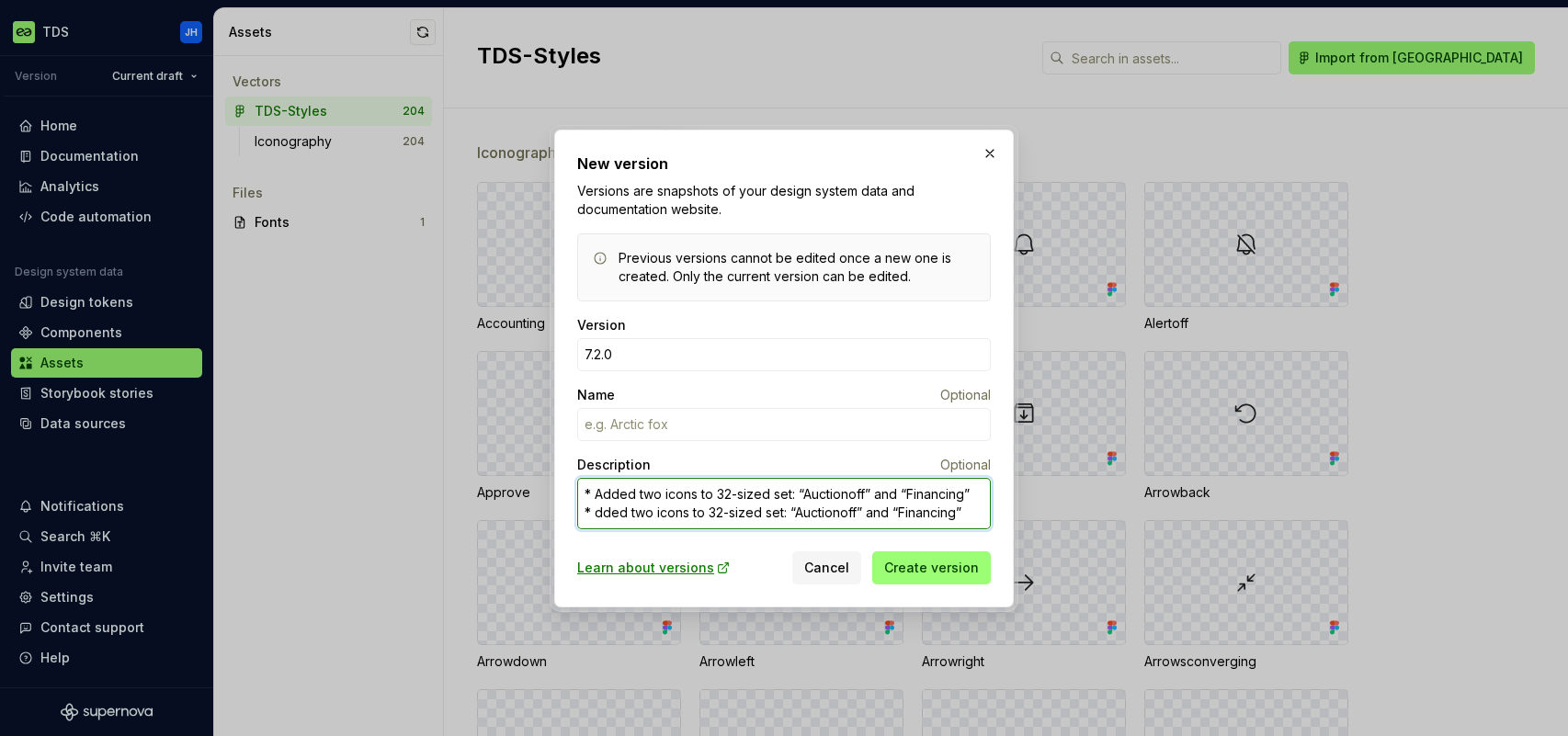
type textarea "* Added two icons to 32-sized set: “Auctionoff” and “Financing” * ded two icons…"
type textarea "*"
type textarea "* Added two icons to 32-sized set: “Auctionoff” and “Financing” * ed two icons …"
type textarea "*"
type textarea "* Added two icons to 32-sized set: “Auctionoff” and “Financing” * d two icons t…"
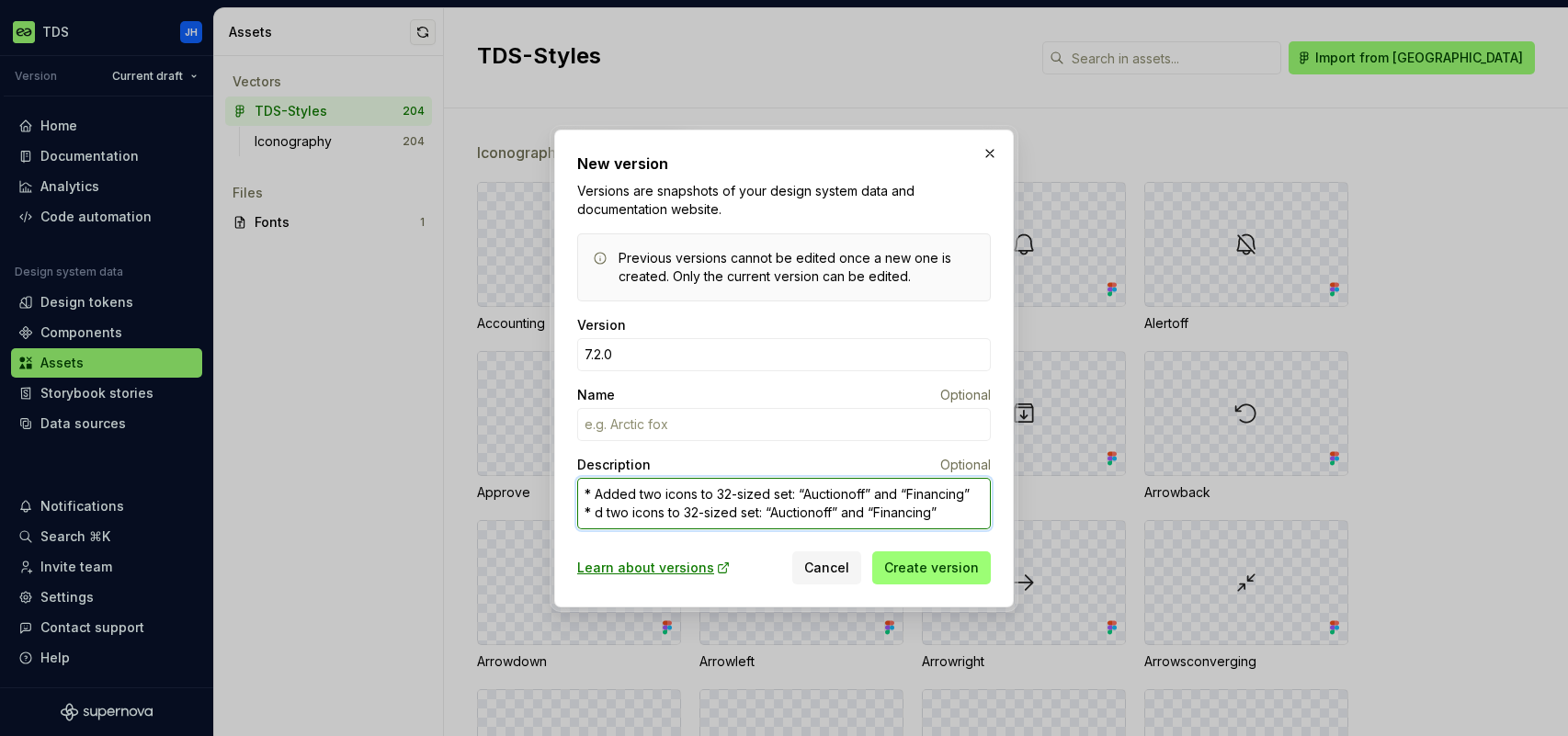
type textarea "*"
type textarea "* Added two icons to 32-sized set: “Auctionoff” and “Financing” * two icons to …"
type textarea "*"
type textarea "* Added two icons to 32-sized set: “Auctionoff” and “Financing” * two icons to …"
type textarea "*"
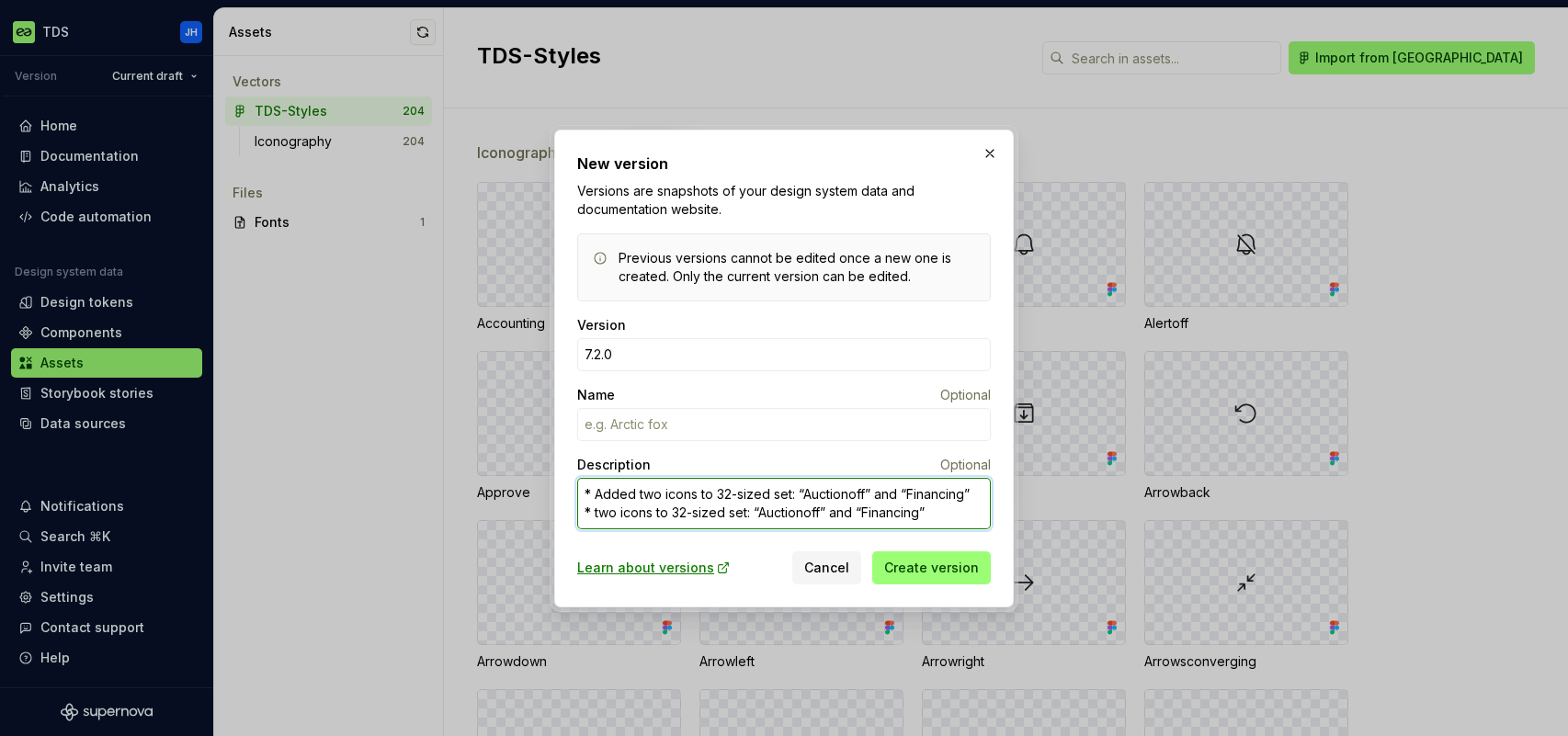
type textarea "* Added two icons to 32-sized set: “Auctionoff” and “Financing” * wo icons to 3…"
type textarea "*"
type textarea "* Added two icons to 32-sized set: “Auctionoff” and “Financing” * o icons to 32…"
type textarea "*"
type textarea "* Added two icons to 32-sized set: “Auctionoff” and “Financing” * icons to 32-s…"
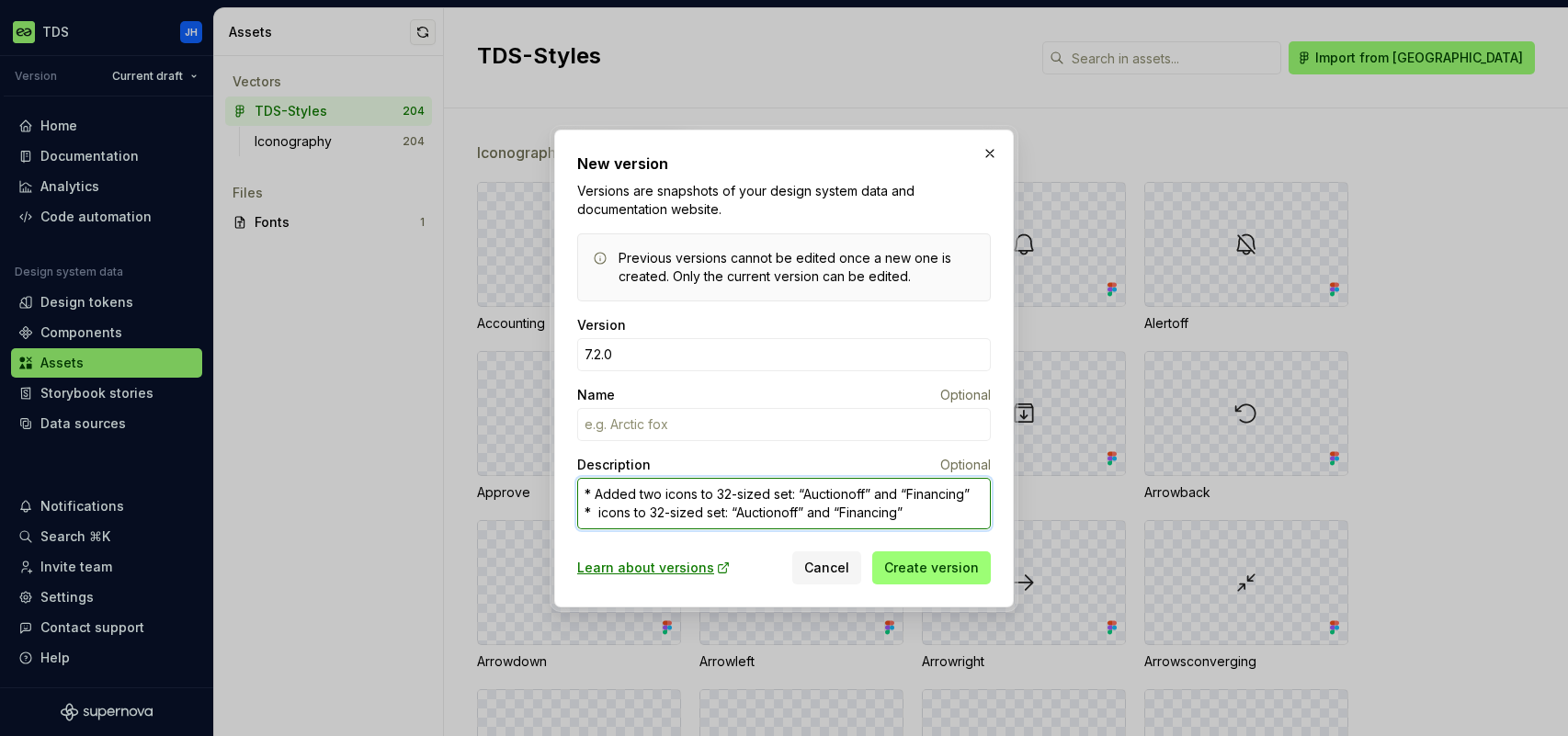
type textarea "*"
type textarea "* Added two icons to 32-sized set: “Auctionoff” and “Financing” * icons to 32-s…"
type textarea "*"
type textarea "* Added two icons to 32-sized set: “Auctionoff” and “Financing” * cons to 32-si…"
type textarea "*"
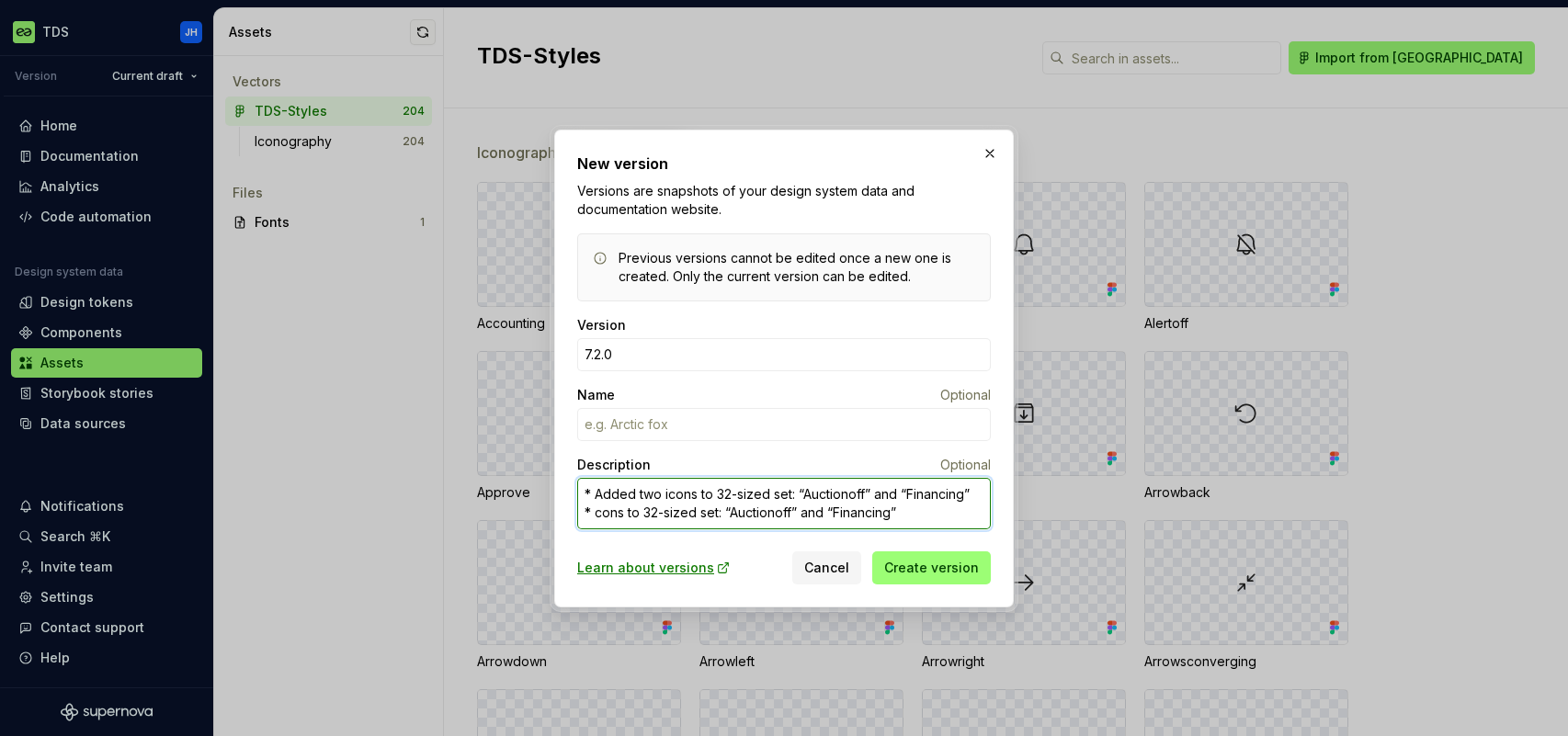
type textarea "* Added two icons to 32-sized set: “Auctionoff” and “Financing” * ons to 32-siz…"
type textarea "*"
type textarea "* Added two icons to 32-sized set: “Auctionoff” and “Financing” * ns to 32-size…"
type textarea "*"
type textarea "* Added two icons to 32-sized set: “Auctionoff” and “Financing” * s to 32-sized…"
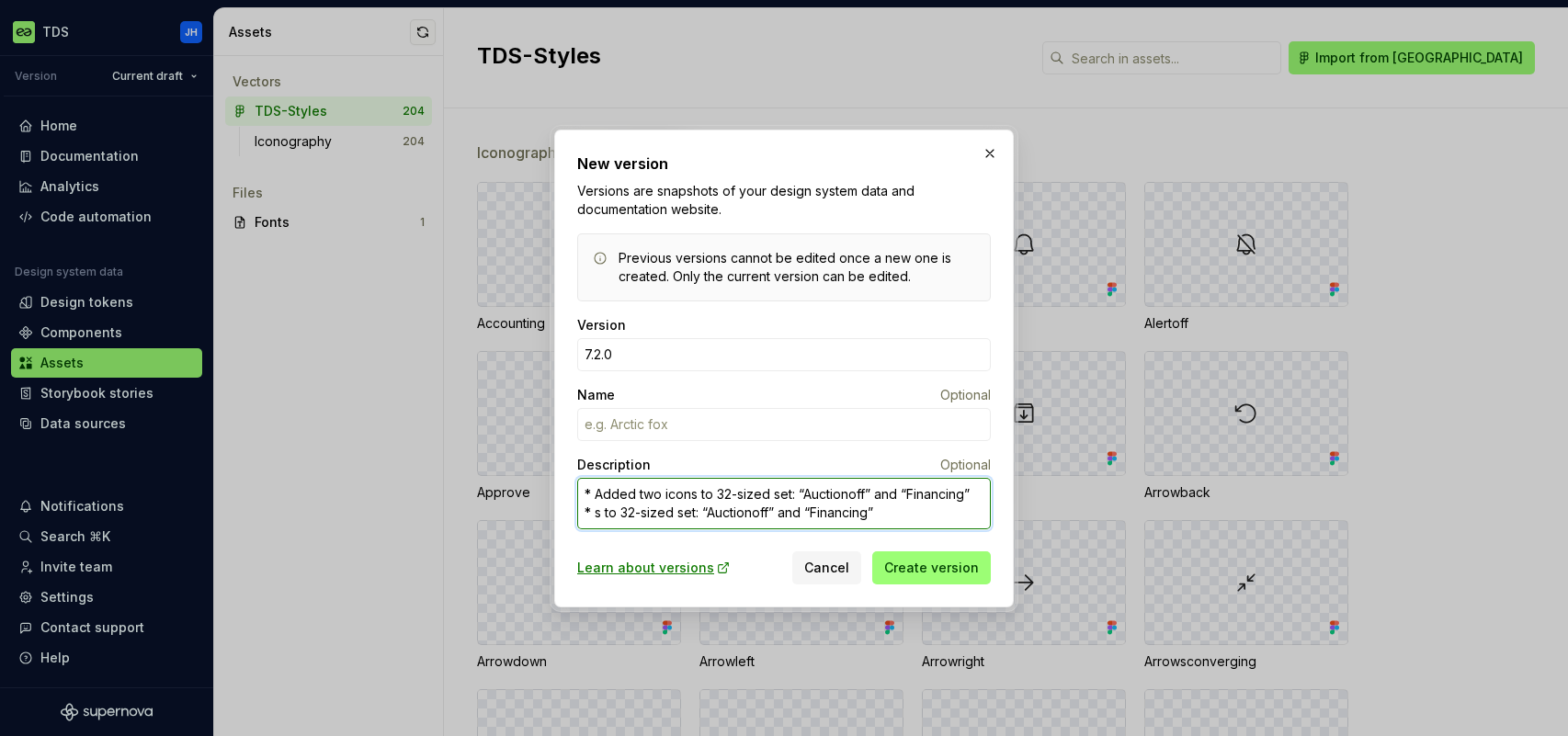
type textarea "*"
type textarea "* Added two icons to 32-sized set: “Auctionoff” and “Financing” * to 32-sized s…"
type textarea "*"
type textarea "* Added two icons to 32-sized set: “Auctionoff” and “Financing” * M to 32-sized…"
type textarea "*"
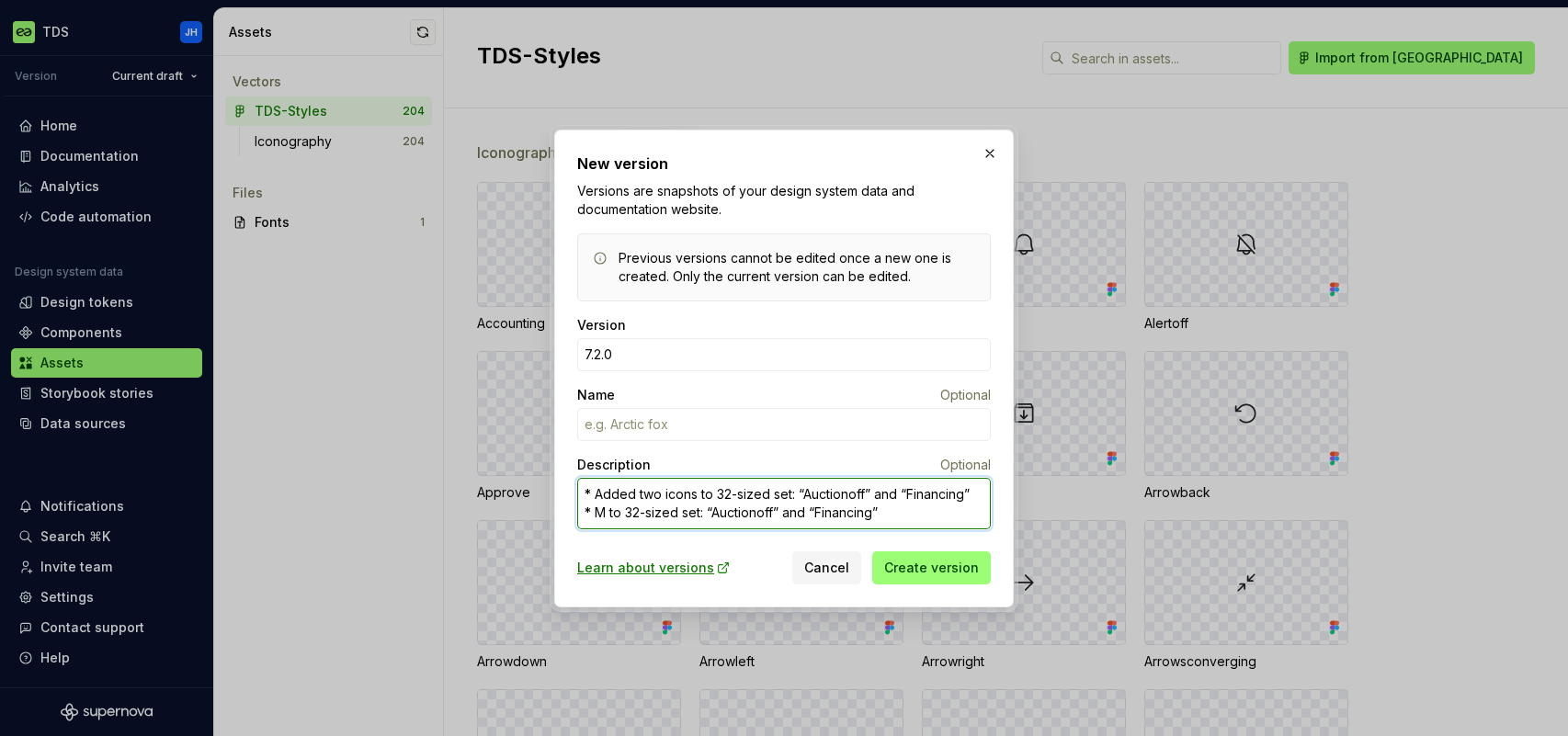
type textarea "* Added two icons to 32-sized set: “Auctionoff” and “Financing” * Mo to 32-size…"
type textarea "*"
type textarea "* Added two icons to 32-sized set: “Auctionoff” and “Financing” * Mod to 32-siz…"
type textarea "*"
type textarea "* Added two icons to 32-sized set: “Auctionoff” and “Financing” * Modi to 32-si…"
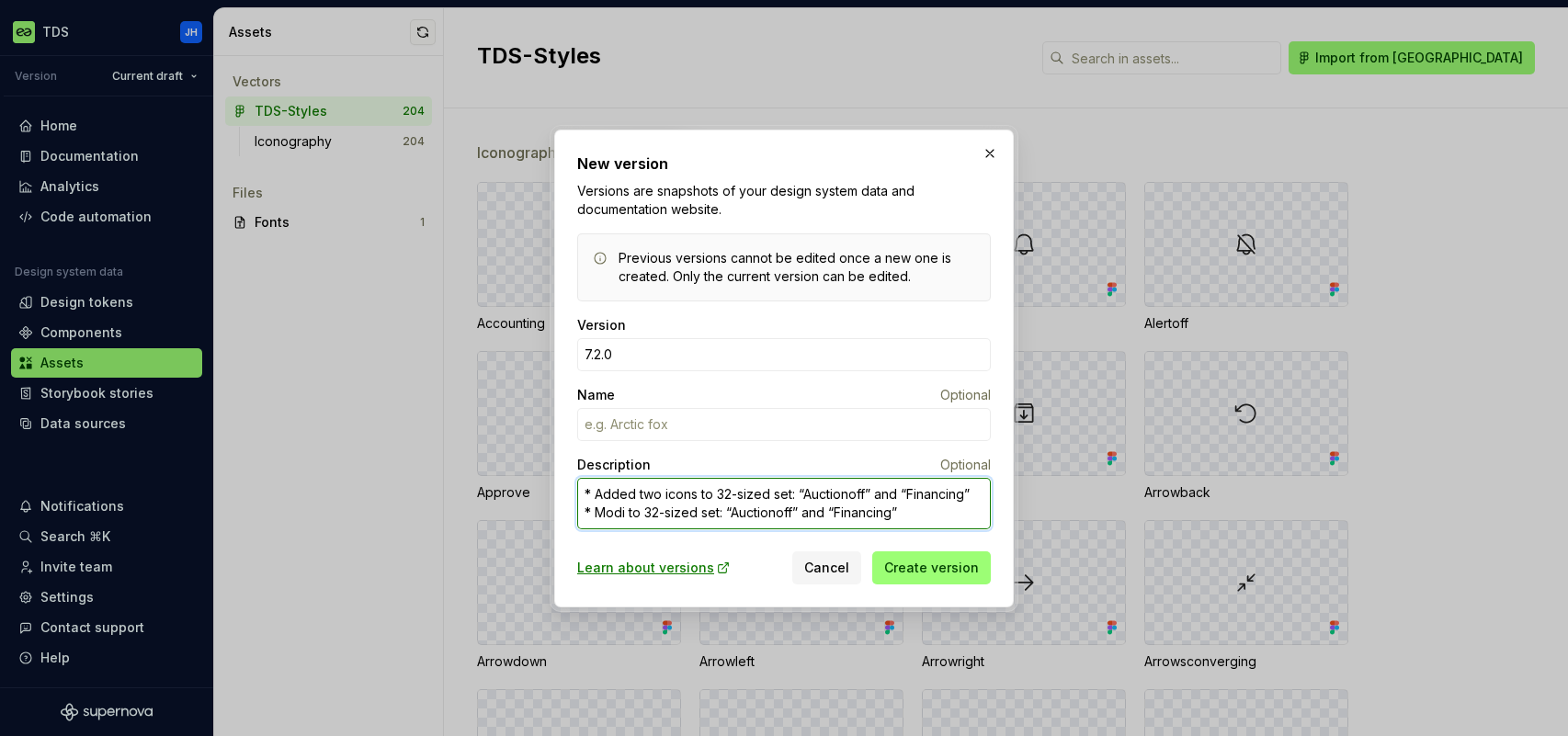
type textarea "*"
type textarea "* Added two icons to 32-sized set: “Auctionoff” and “Financing” * Modif to 32-s…"
type textarea "*"
type textarea "* Added two icons to 32-sized set: “Auctionoff” and “Financing” * Modifi to 32-…"
type textarea "*"
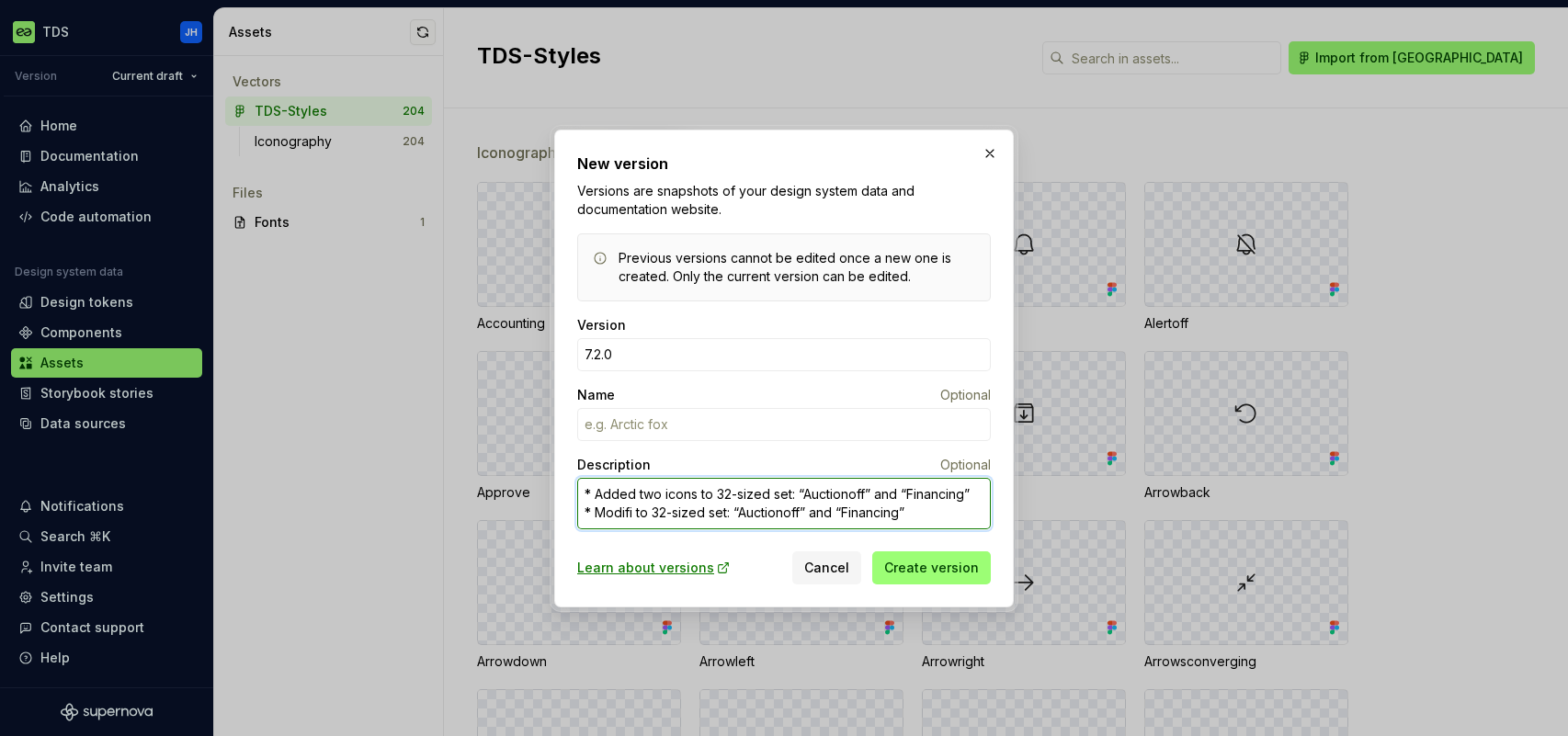
type textarea "* Added two icons to 32-sized set: “Auctionoff” and “Financing” * Modifie to 32…"
type textarea "*"
type textarea "* Added two icons to 32-sized set: “Auctionoff” and “Financing” * Modified to 3…"
type textarea "*"
type textarea "* Added two icons to 32-sized set: “Auctionoff” and “Financing” * Modified to 3…"
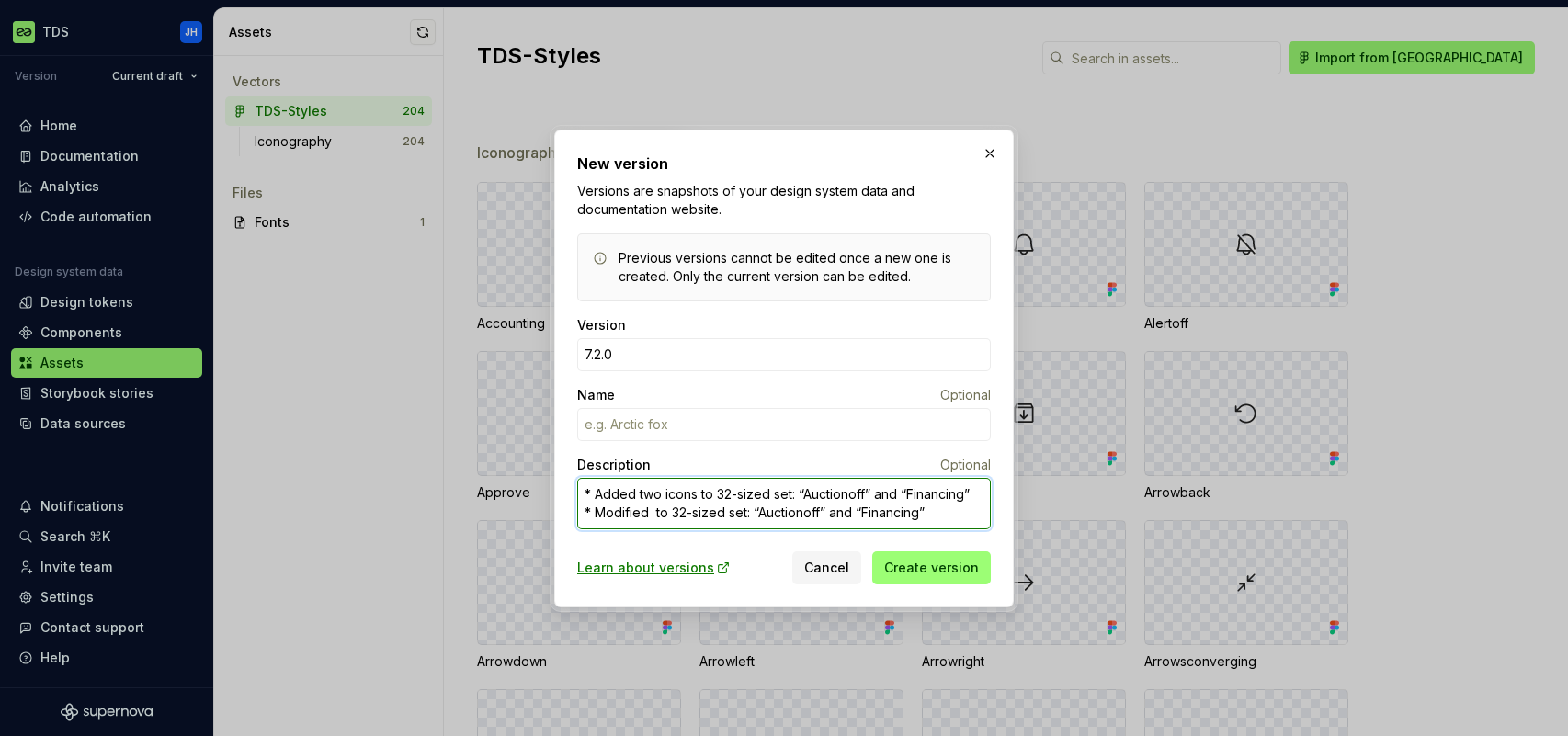
type textarea "*"
type textarea "* Added two icons to 32-sized set: “Auctionoff” and “Financing” * Modified to 3…"
type textarea "*"
type textarea "* Added two icons to 32-sized set: “Auctionoff” and “Financing” * Modified o 32…"
type textarea "*"
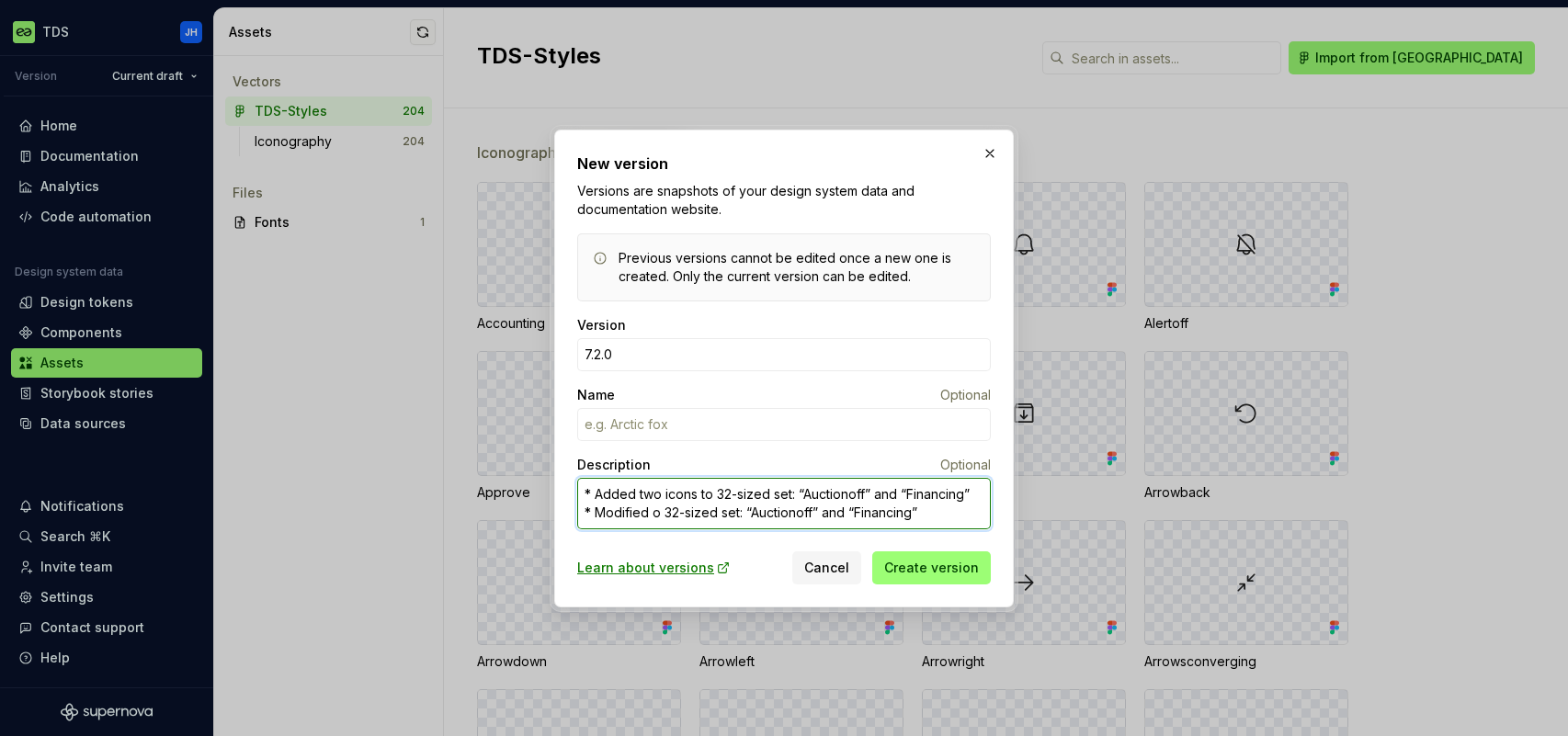
type textarea "* Added two icons to 32-sized set: “Auctionoff” and “Financing” * Modified 32-s…"
type textarea "*"
type textarea "* Added two icons to 32-sized set: “Auctionoff” and “Financing” * Modified 32-s…"
type textarea "*"
type textarea "* Added two icons to 32-sized set: “Auctionoff” and “Financing” * Modified 2-si…"
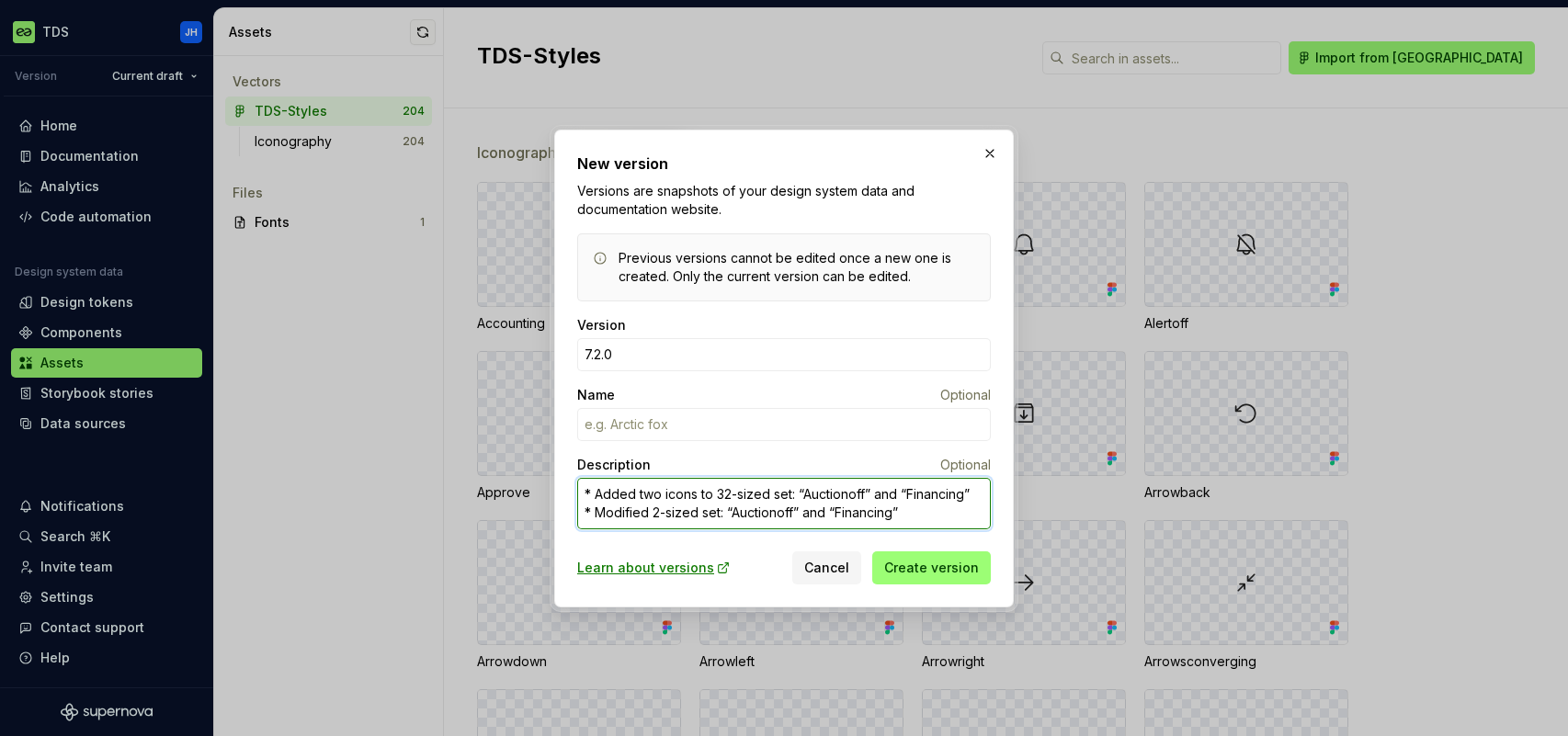
type textarea "*"
type textarea "* Added two icons to 32-sized set: “Auctionoff” and “Financing” * Modified -siz…"
type textarea "*"
type textarea "* Added two icons to 32-sized set: “Auctionoff” and “Financing” * Modified size…"
type textarea "*"
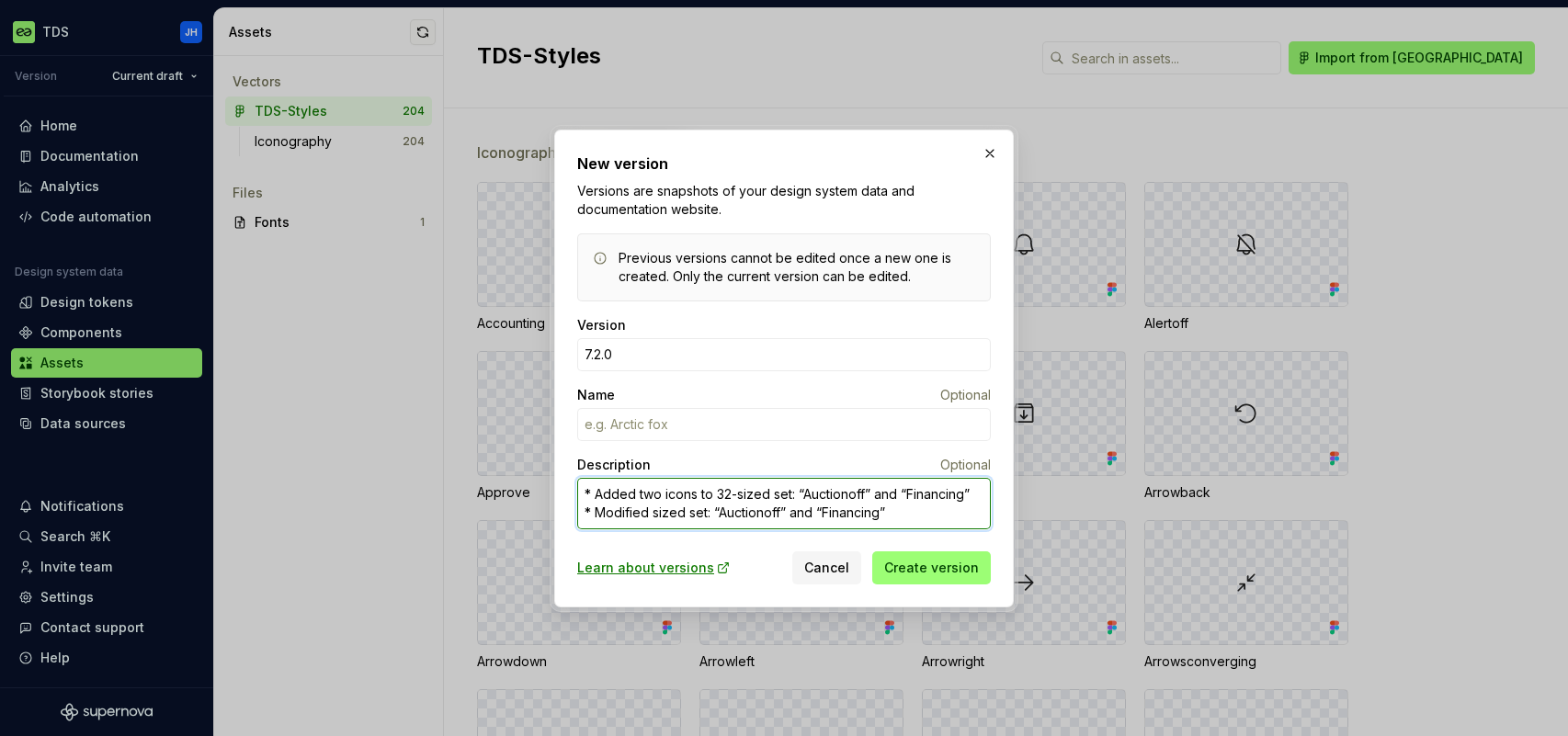
type textarea "* Added two icons to 32-sized set: “Auctionoff” and “Financing” * Modified ized…"
type textarea "*"
type textarea "* Added two icons to 32-sized set: “Auctionoff” and “Financing” * Modified zed …"
type textarea "*"
type textarea "* Added two icons to 32-sized set: “Auctionoff” and “Financing” * Modified ed s…"
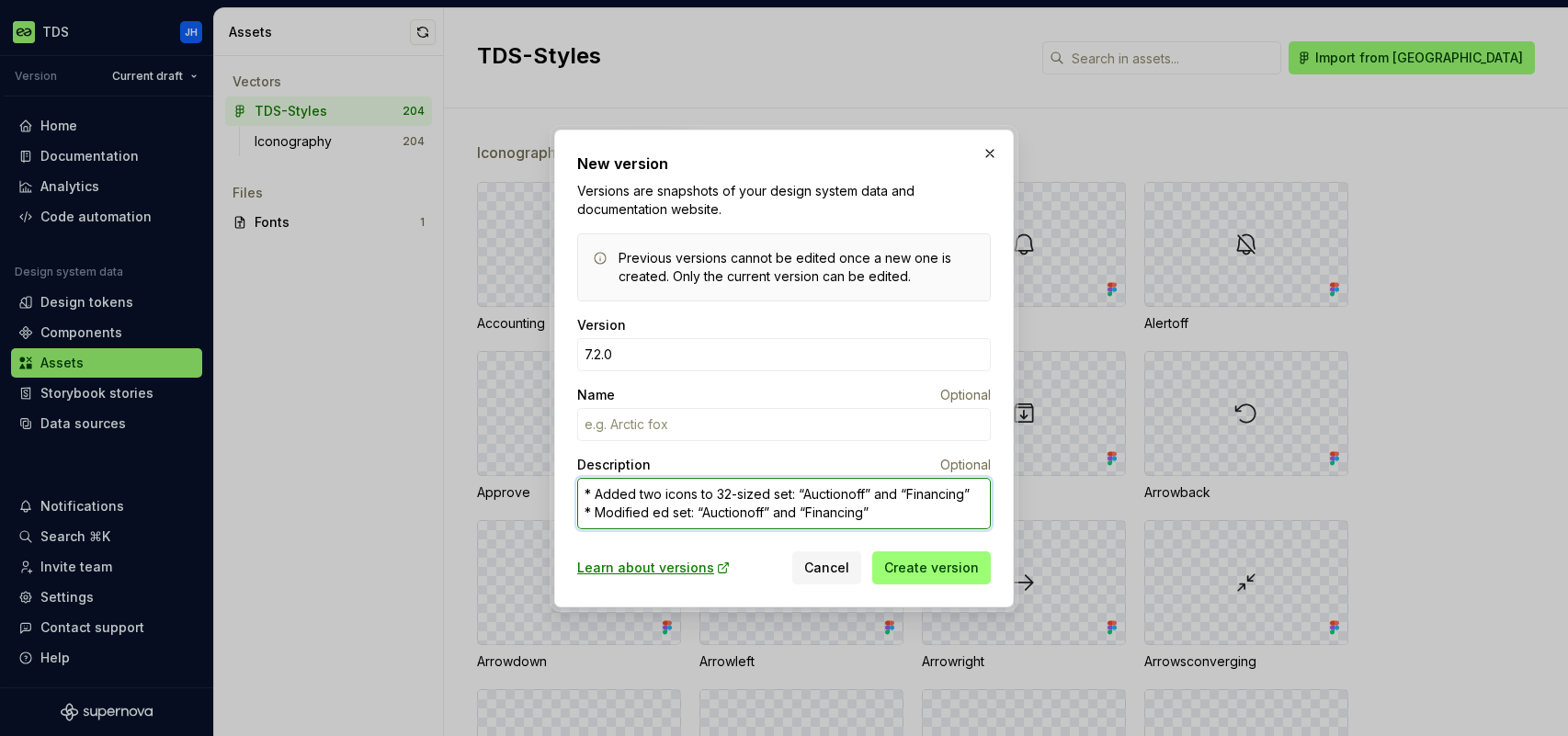
type textarea "*"
type textarea "* Added two icons to 32-sized set: “Auctionoff” and “Financing” * Modified d se…"
type textarea "*"
type textarea "* Added two icons to 32-sized set: “Auctionoff” and “Financing” * Modified set:…"
type textarea "*"
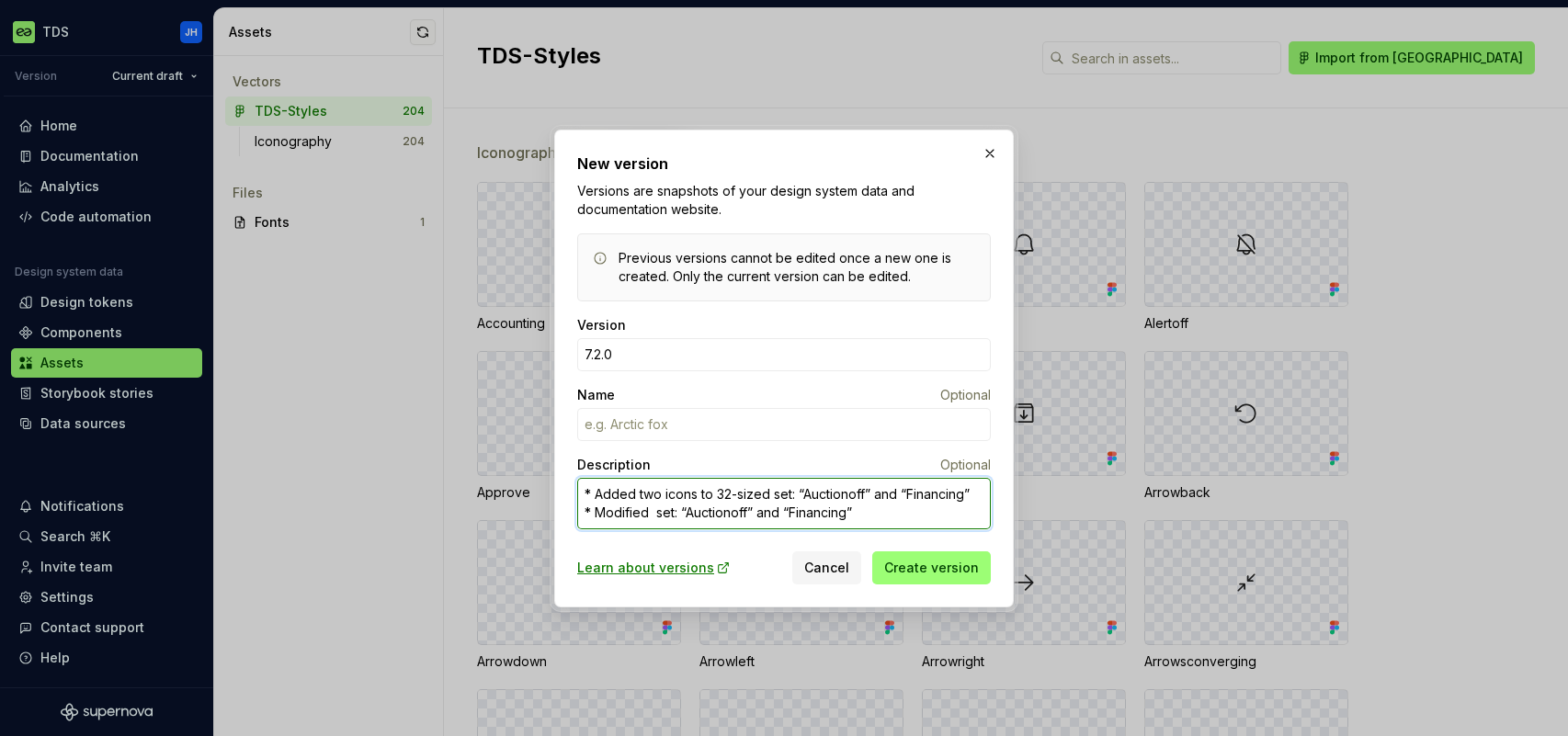
type textarea "* Added two icons to 32-sized set: “Auctionoff” and “Financing” * Modified set:…"
type textarea "*"
type textarea "* Added two icons to 32-sized set: “Auctionoff” and “Financing” * Modified et: …"
type textarea "*"
type textarea "* Added two icons to 32-sized set: “Auctionoff” and “Financing” * Modified t: “…"
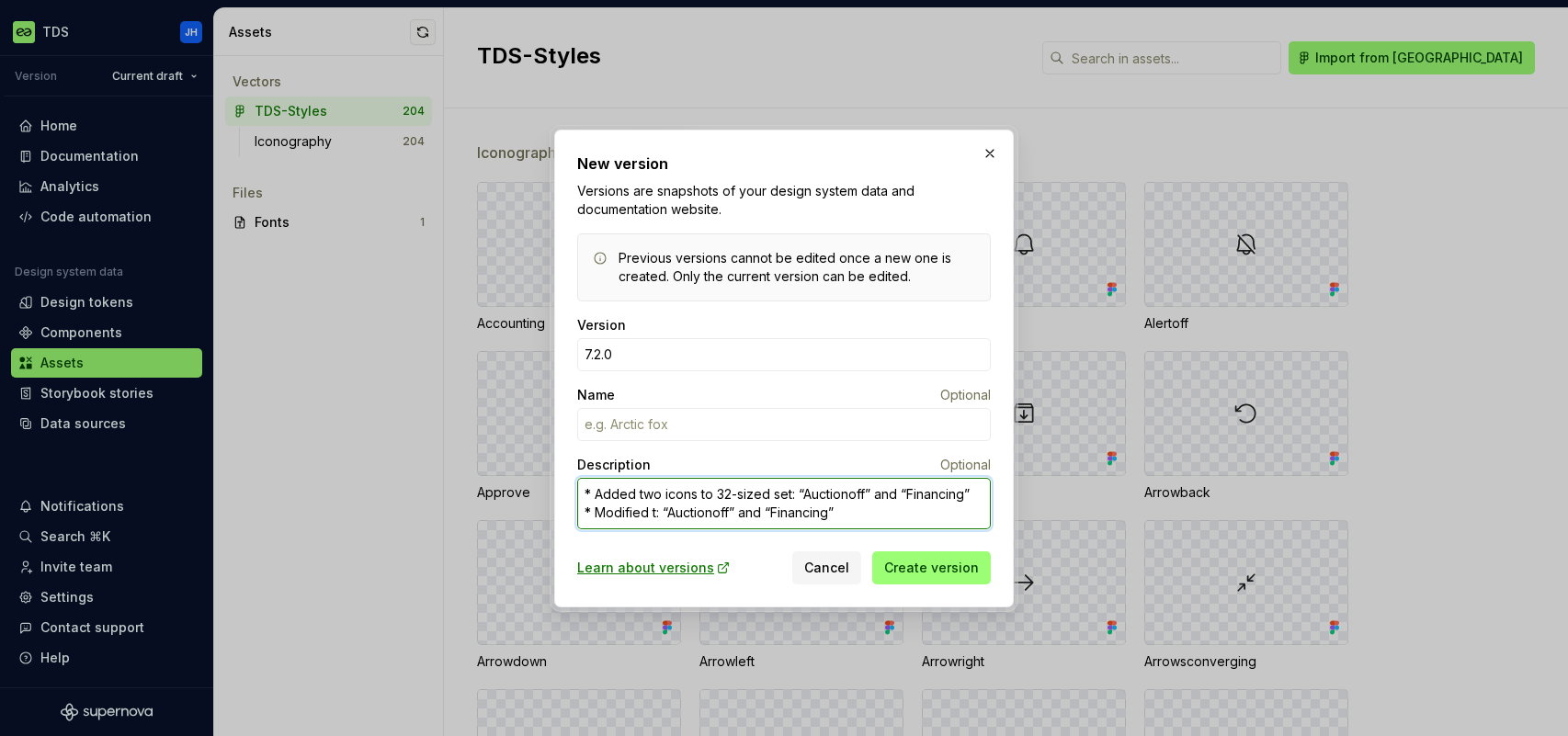
type textarea "*"
type textarea "* Added two icons to 32-sized set: “Auctionoff” and “Financing” * Modified : “A…"
type textarea "*"
type textarea "* Added two icons to 32-sized set: “Auctionoff” and “Financing” * Modified “Auc…"
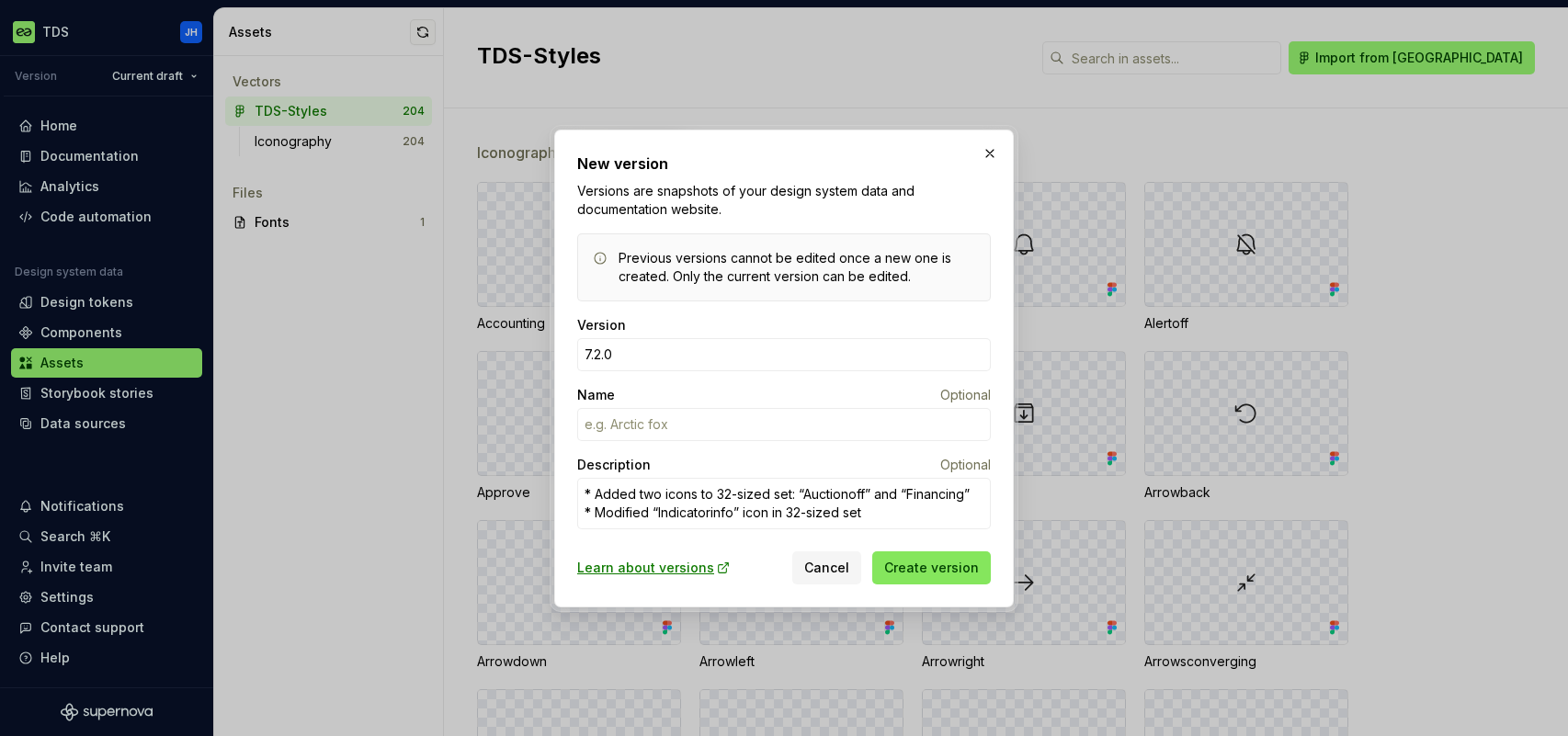
click at [919, 566] on span "Create version" at bounding box center [932, 567] width 95 height 19
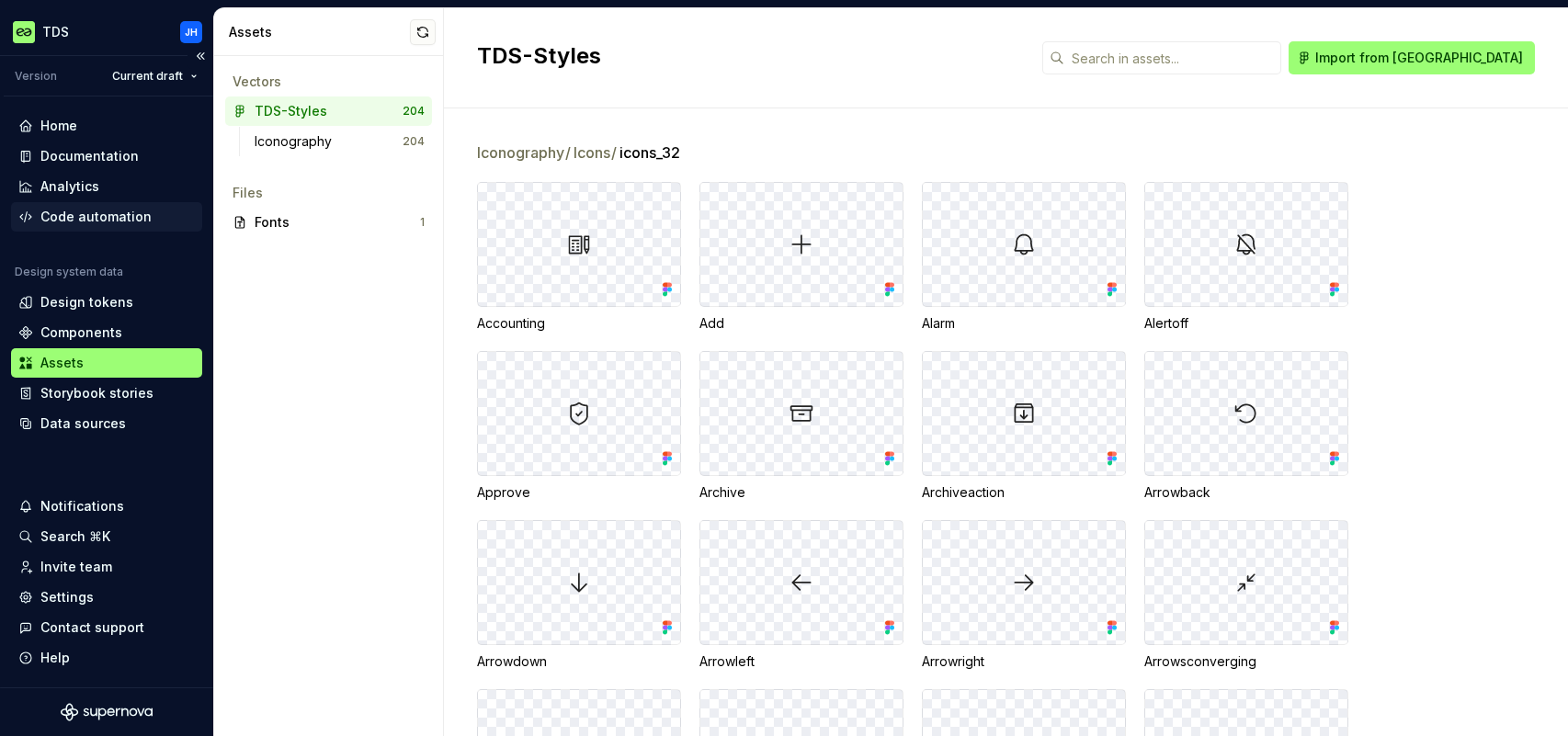
click at [99, 216] on div "Code automation" at bounding box center [96, 216] width 112 height 19
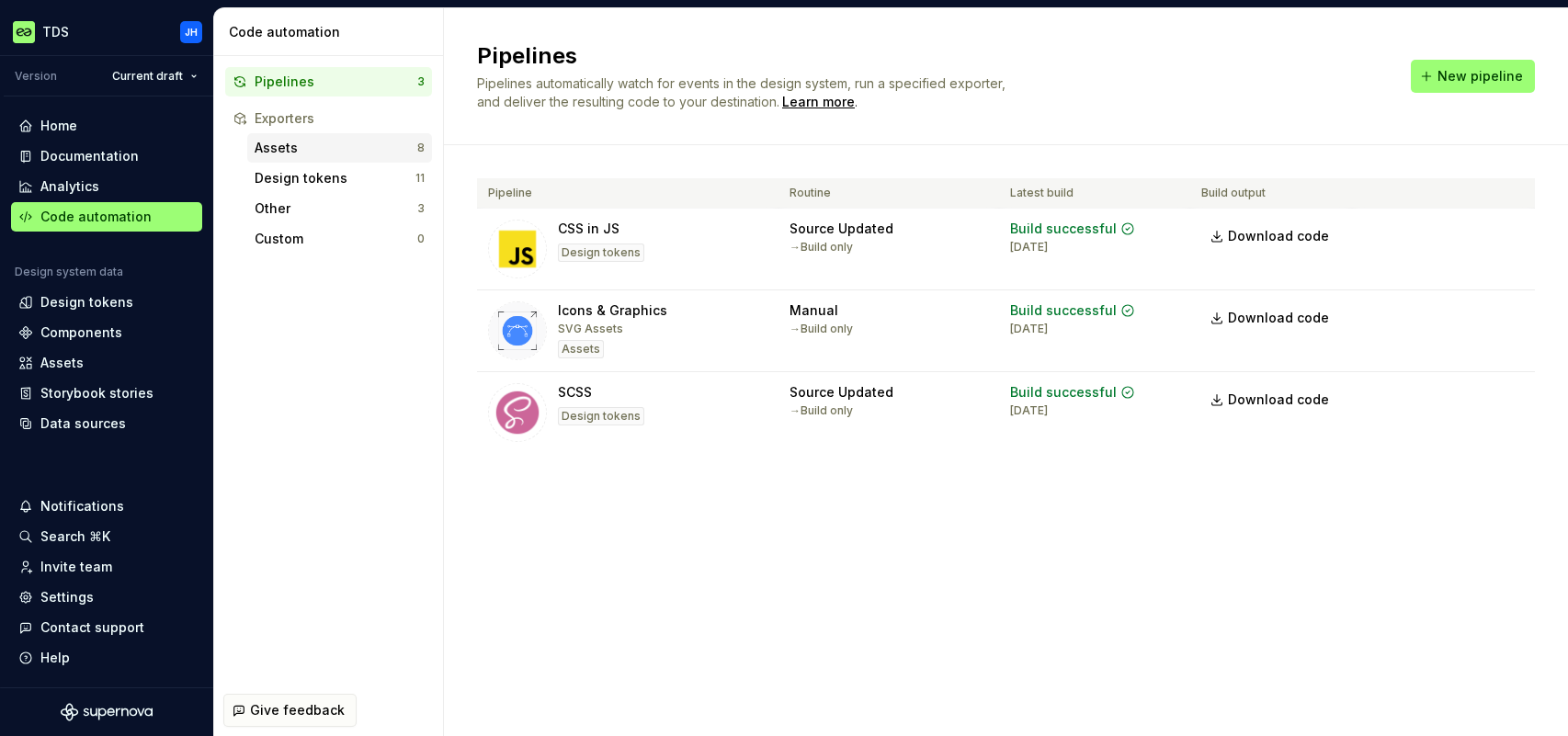
click at [333, 152] on div "Assets" at bounding box center [336, 147] width 163 height 19
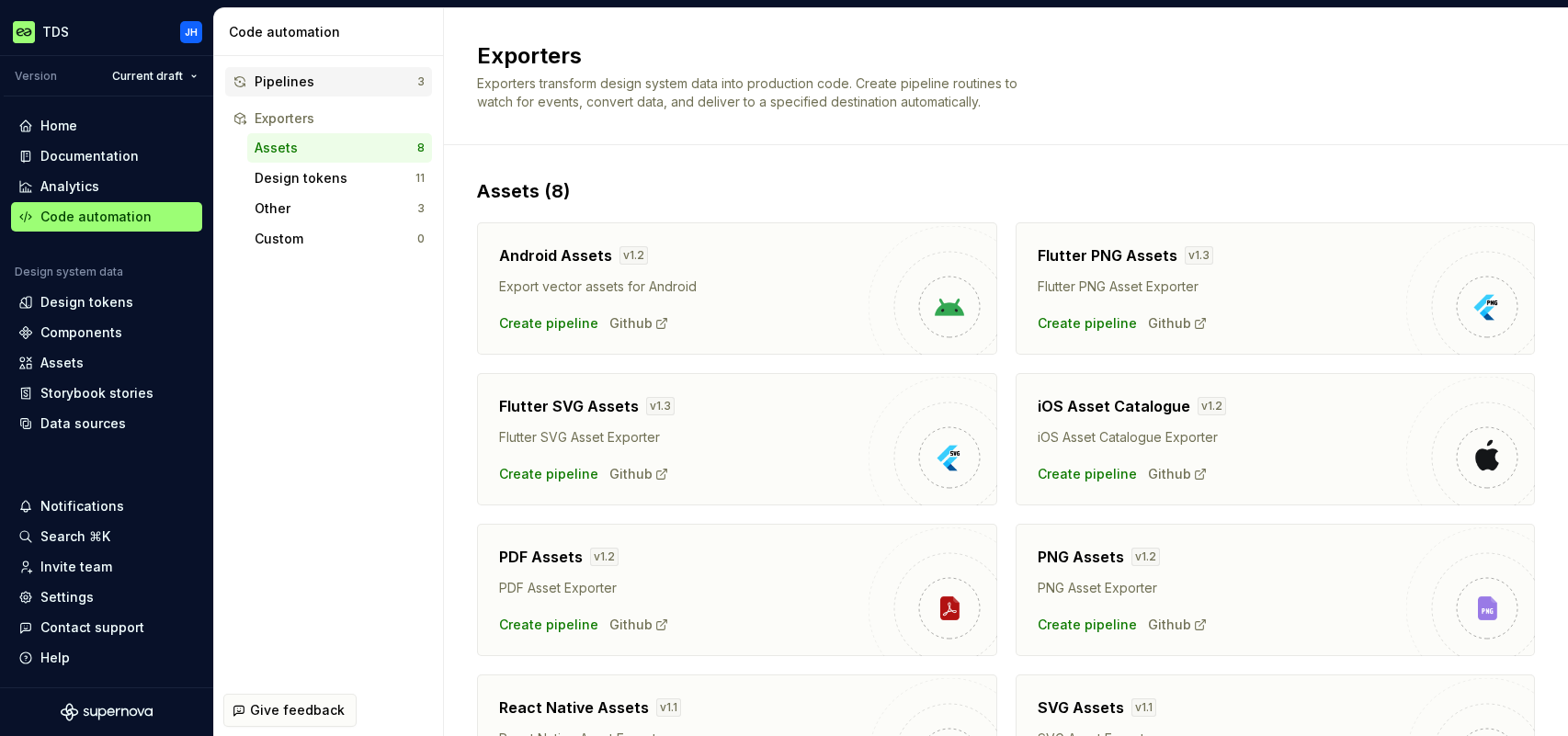
click at [328, 77] on div "Pipelines" at bounding box center [336, 81] width 163 height 19
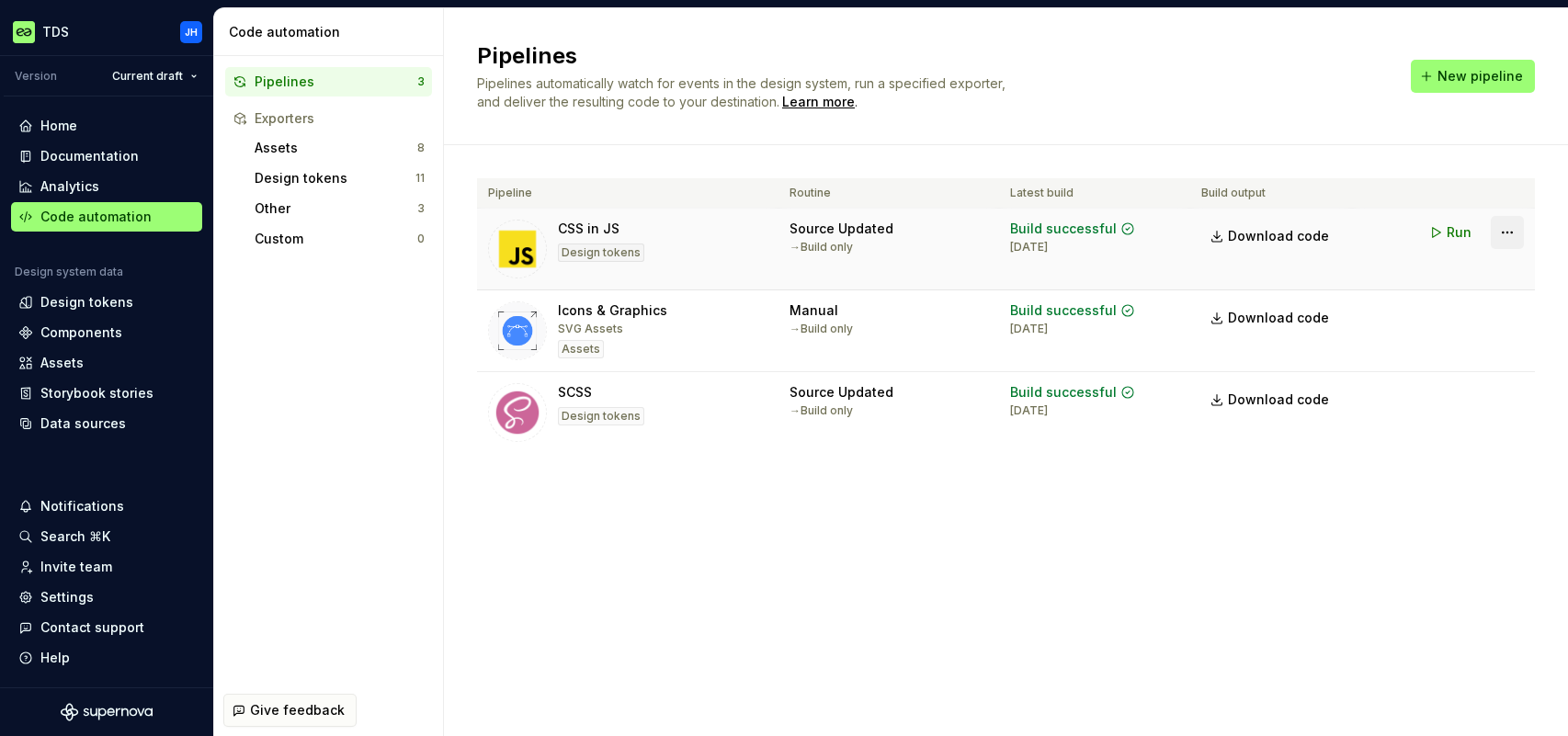
click at [1498, 232] on html "TDS JH Version Current draft Home Documentation Analytics Code automation Desig…" at bounding box center [784, 368] width 1568 height 736
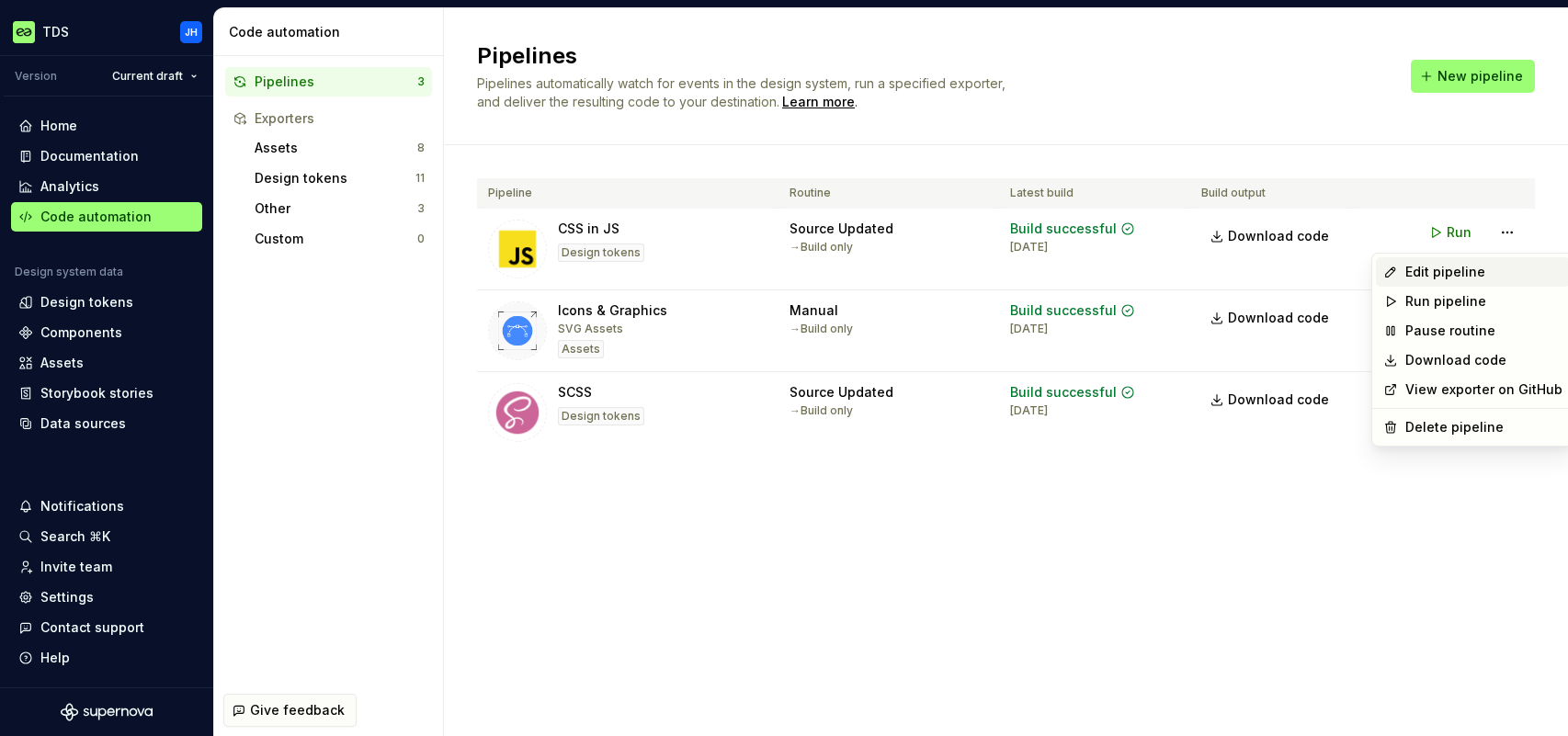
click at [1462, 279] on div "Edit pipeline" at bounding box center [1483, 272] width 157 height 19
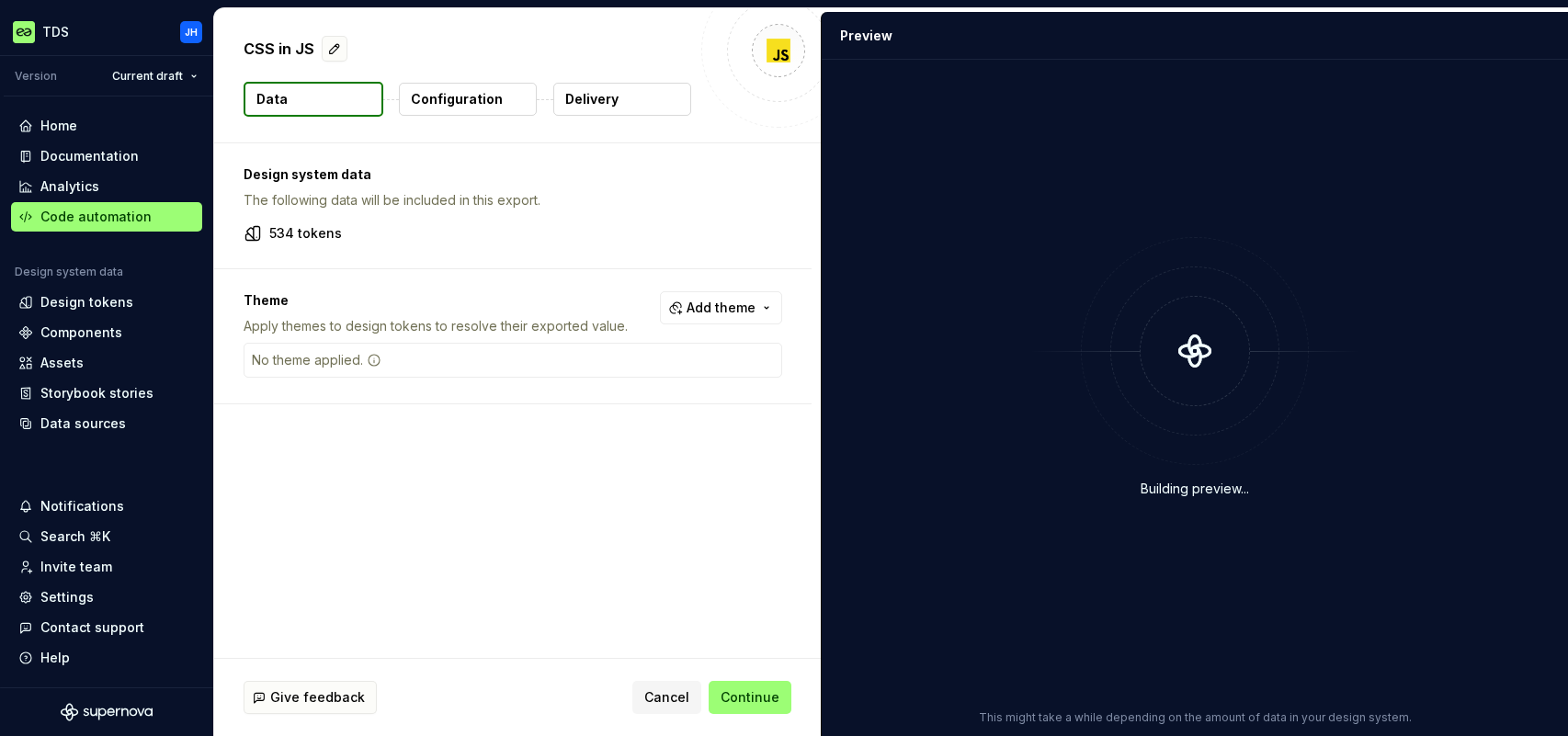
click at [448, 97] on p "Configuration" at bounding box center [456, 99] width 92 height 19
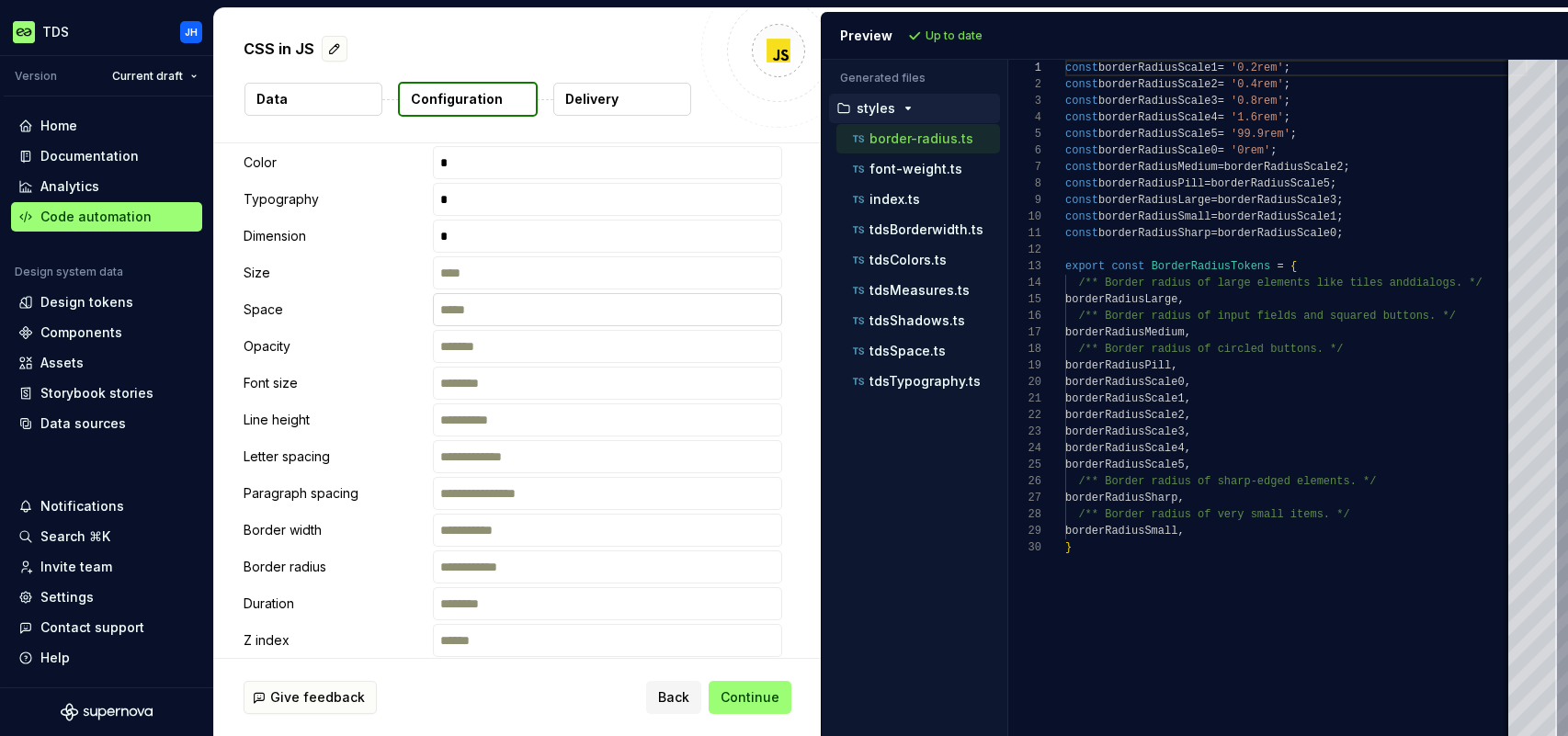
scroll to position [413, 0]
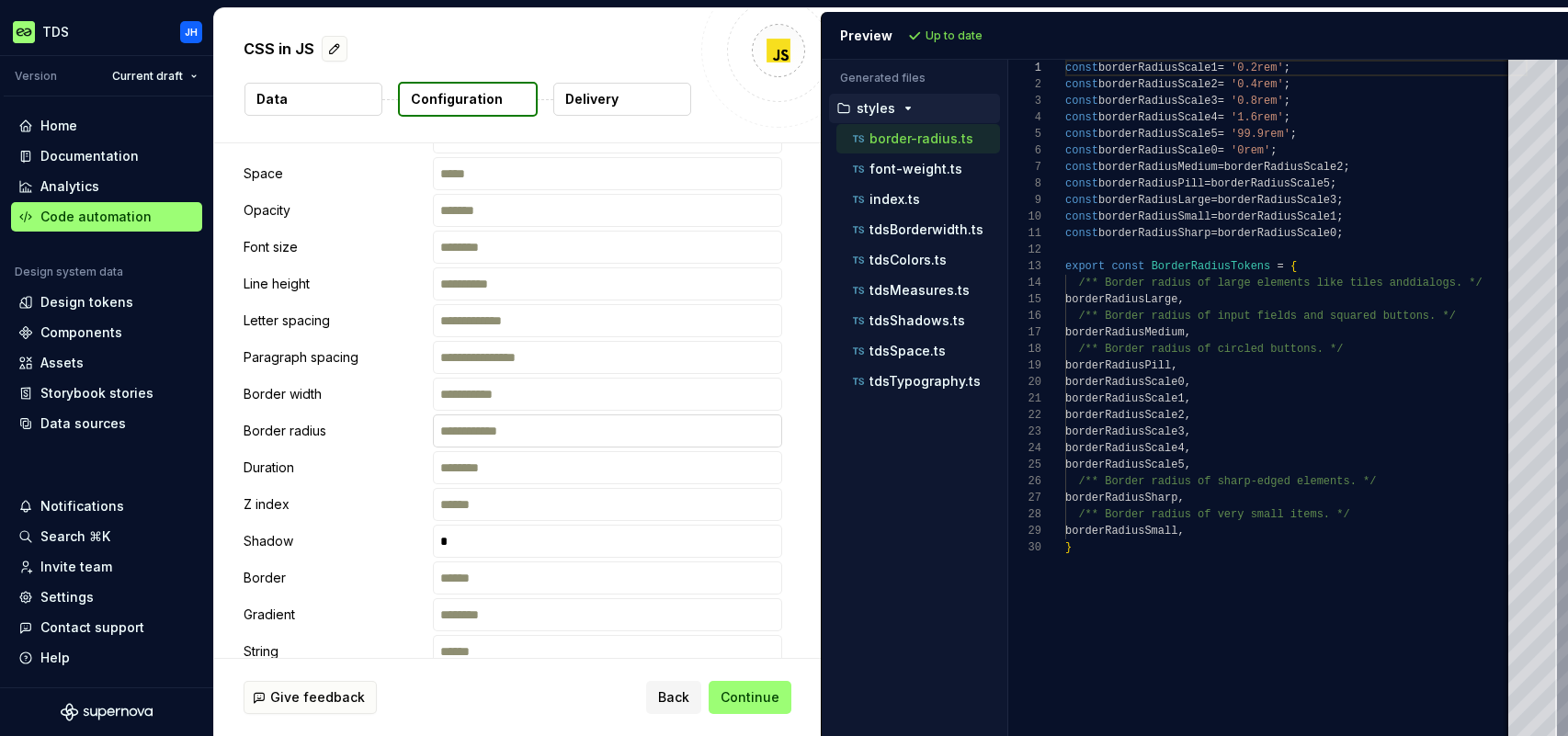
click at [525, 428] on input "text" at bounding box center [607, 430] width 349 height 33
click at [941, 170] on p "font-weight.ts" at bounding box center [916, 169] width 93 height 15
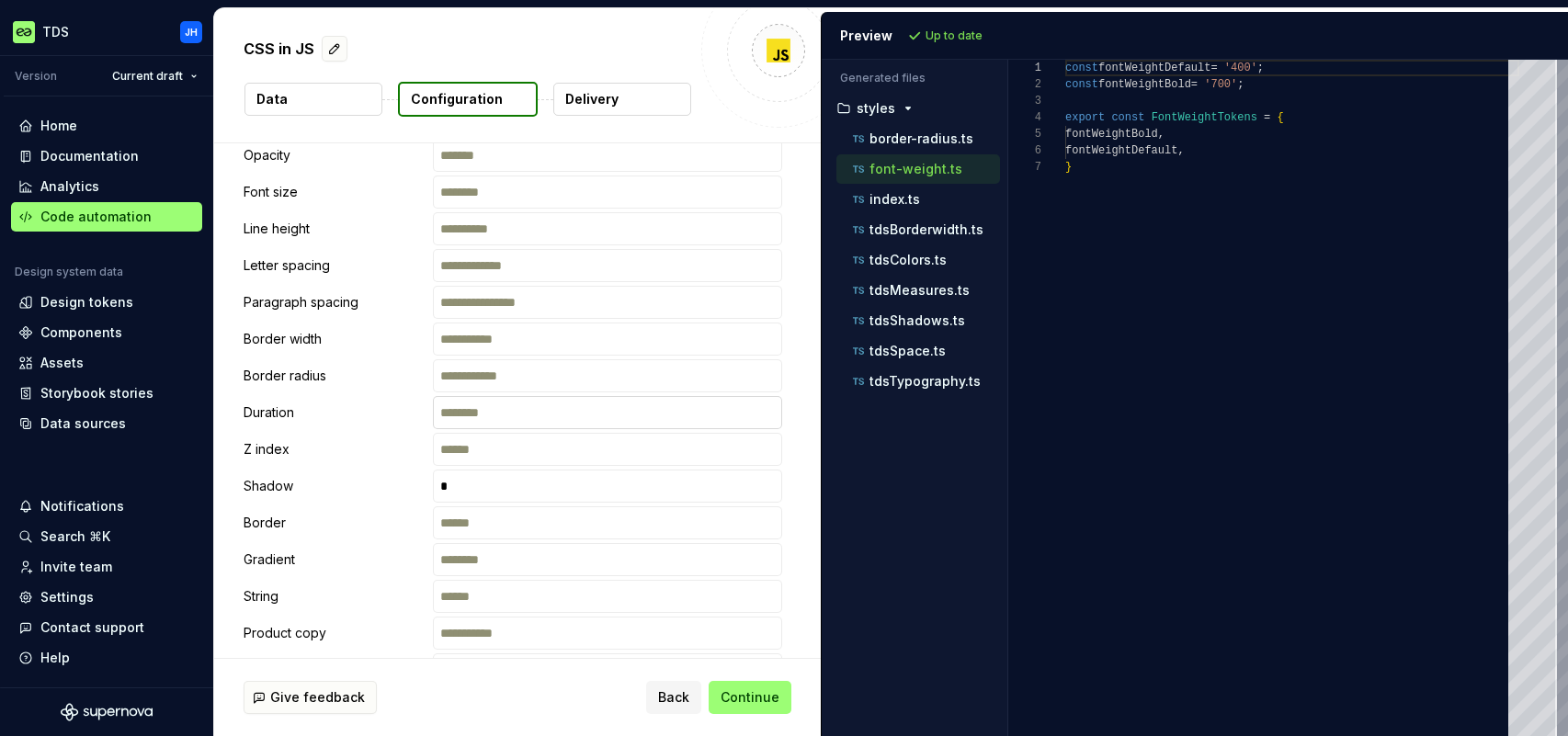
scroll to position [415, 0]
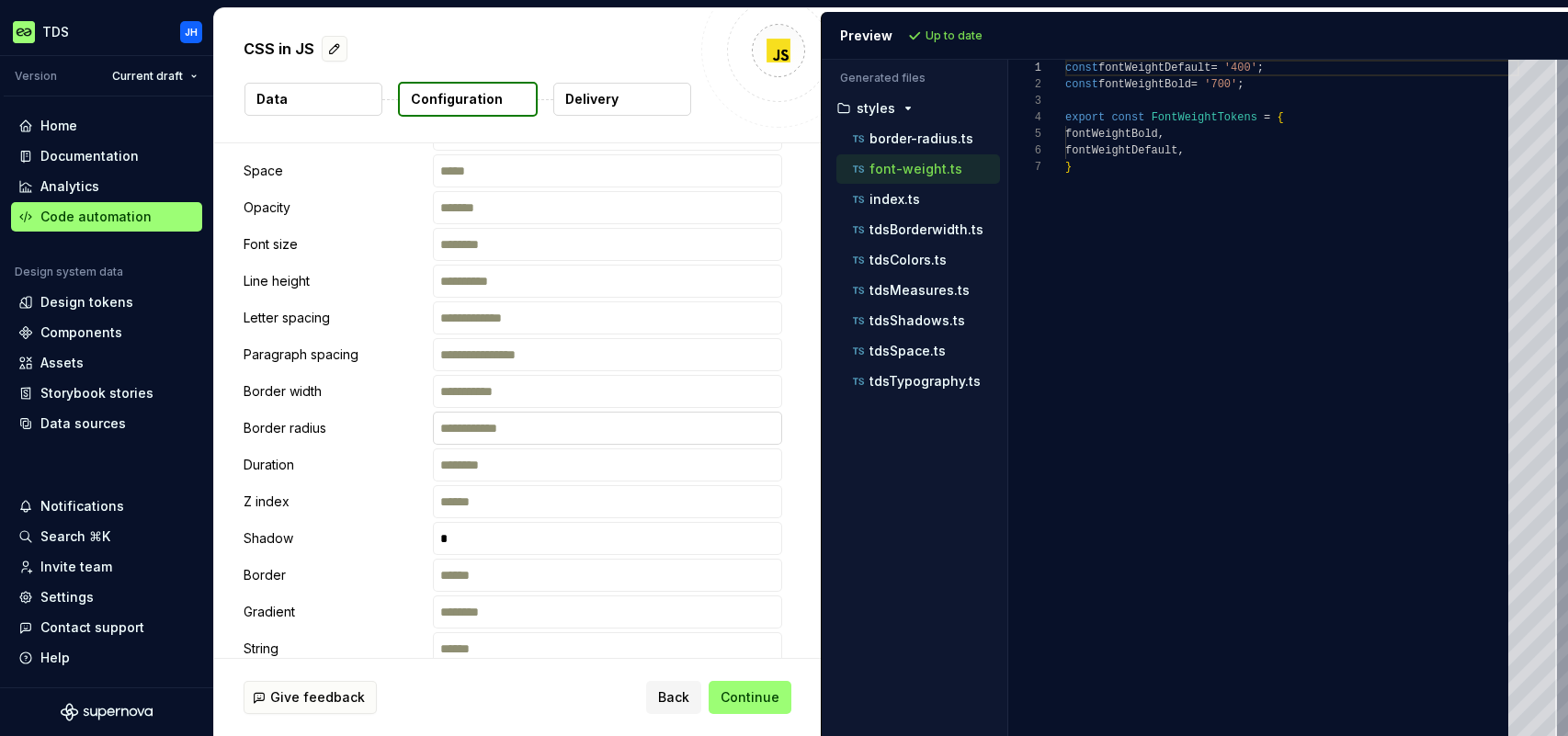
click at [445, 432] on input "text" at bounding box center [607, 428] width 349 height 33
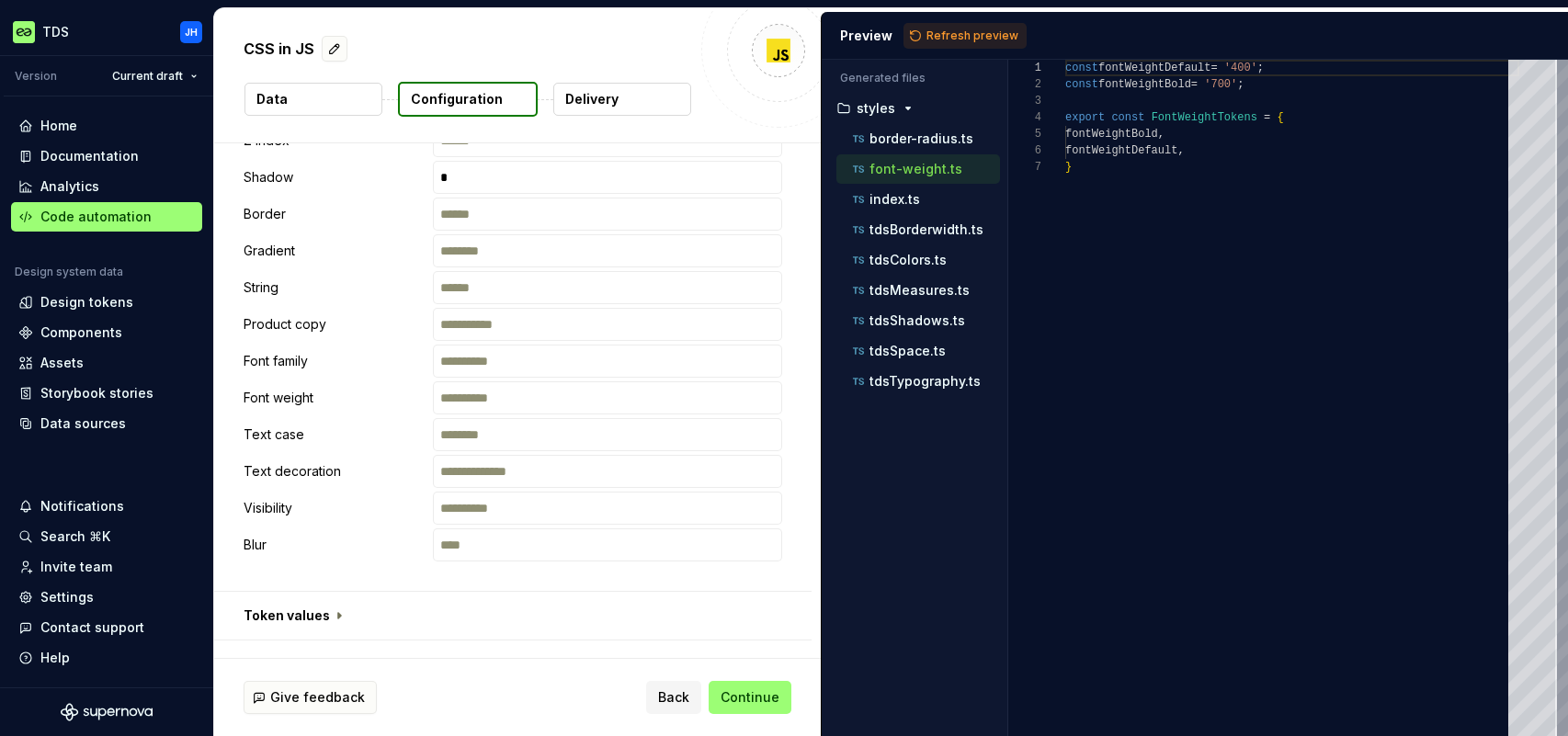
scroll to position [787, 0]
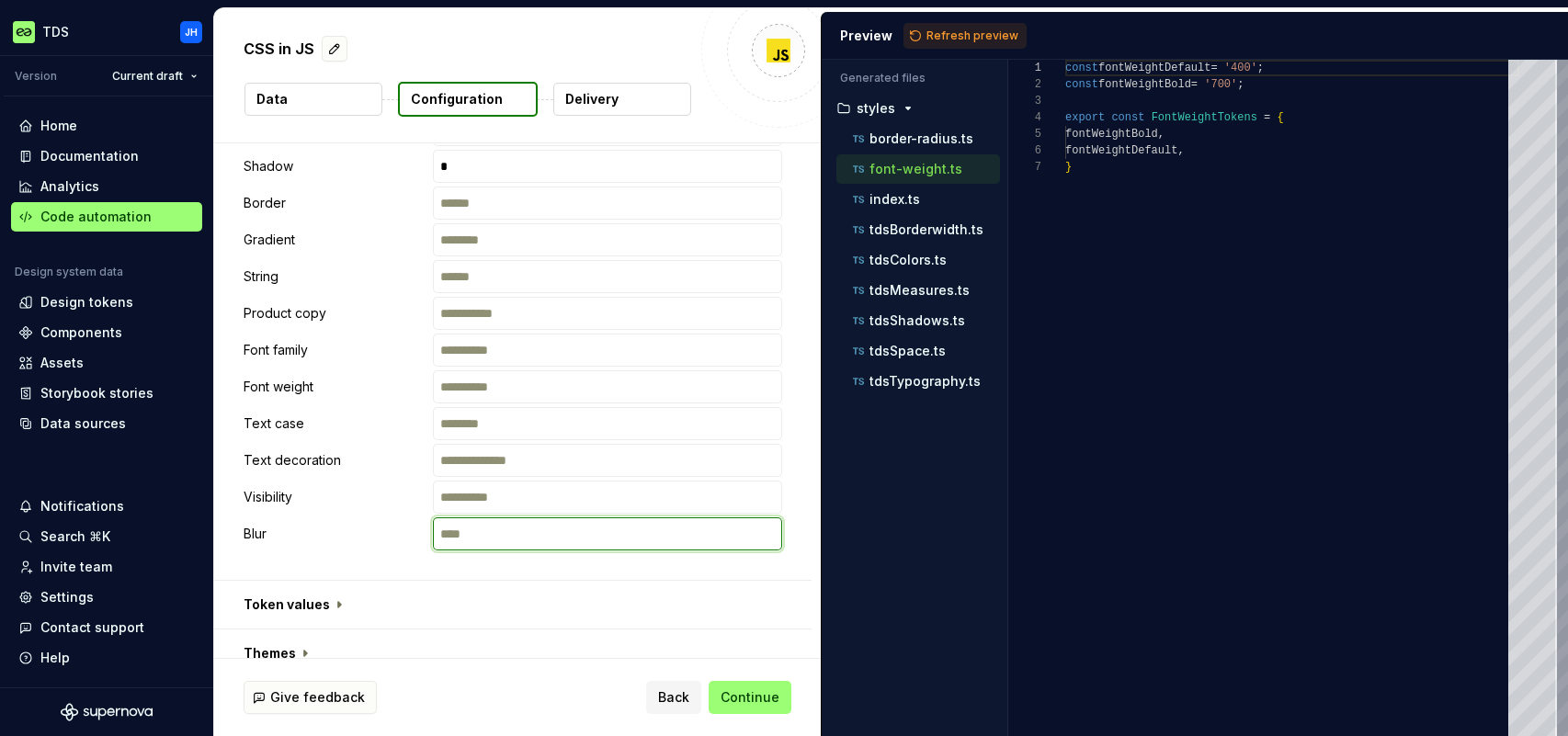
click at [558, 540] on input "text" at bounding box center [607, 533] width 349 height 33
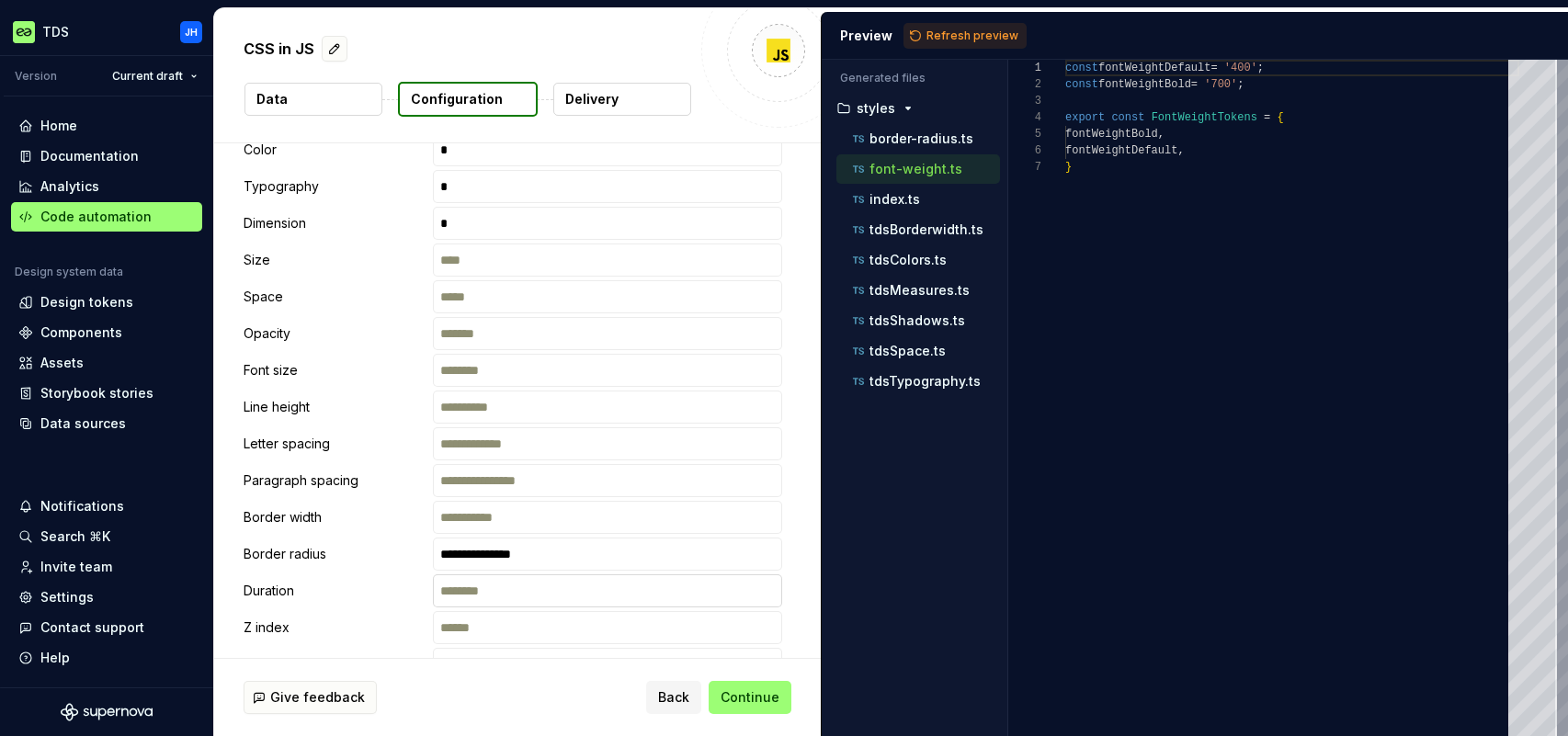
scroll to position [427, 0]
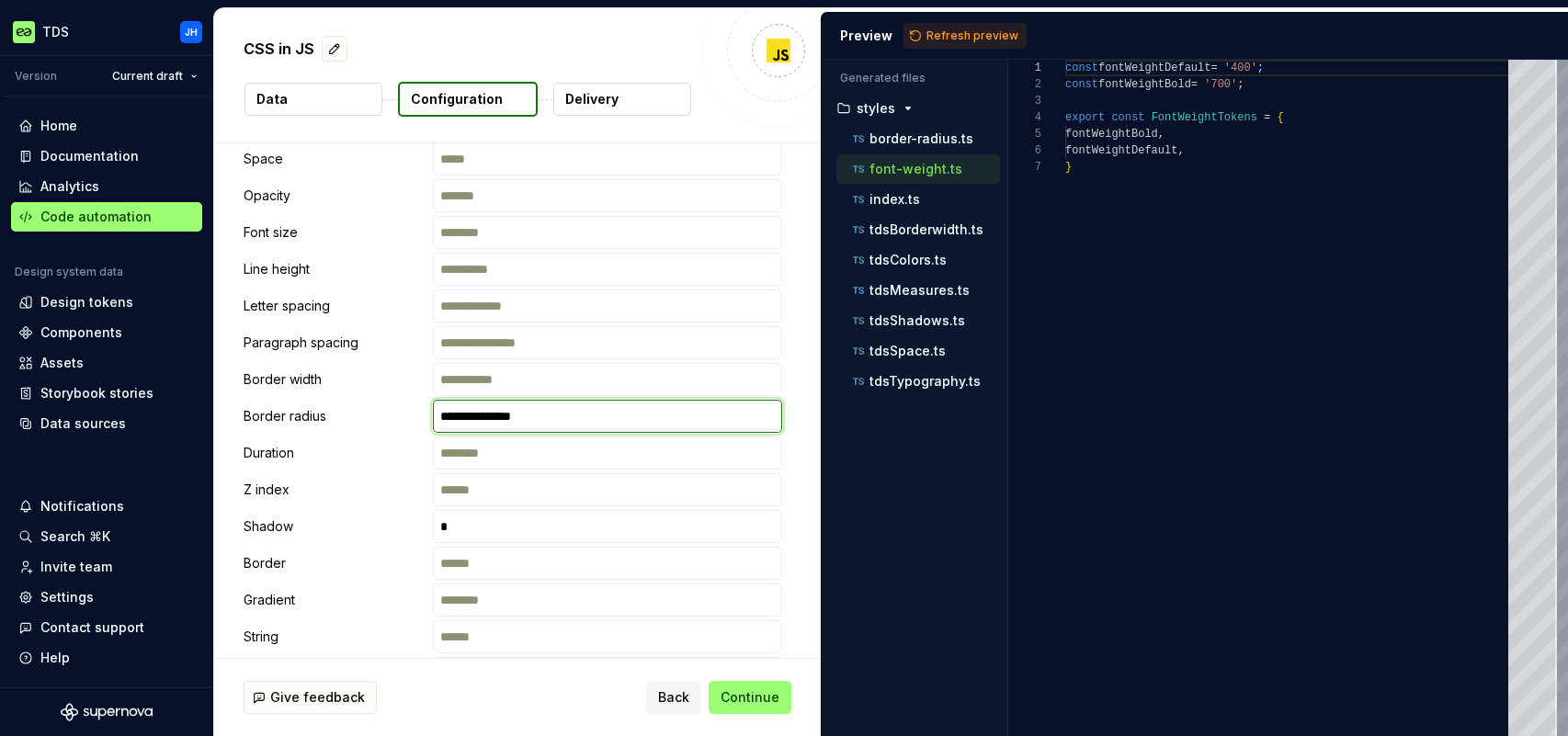
drag, startPoint x: 549, startPoint y: 417, endPoint x: 422, endPoint y: 412, distance: 127.1
click at [411, 410] on div "**********" at bounding box center [512, 416] width 538 height 33
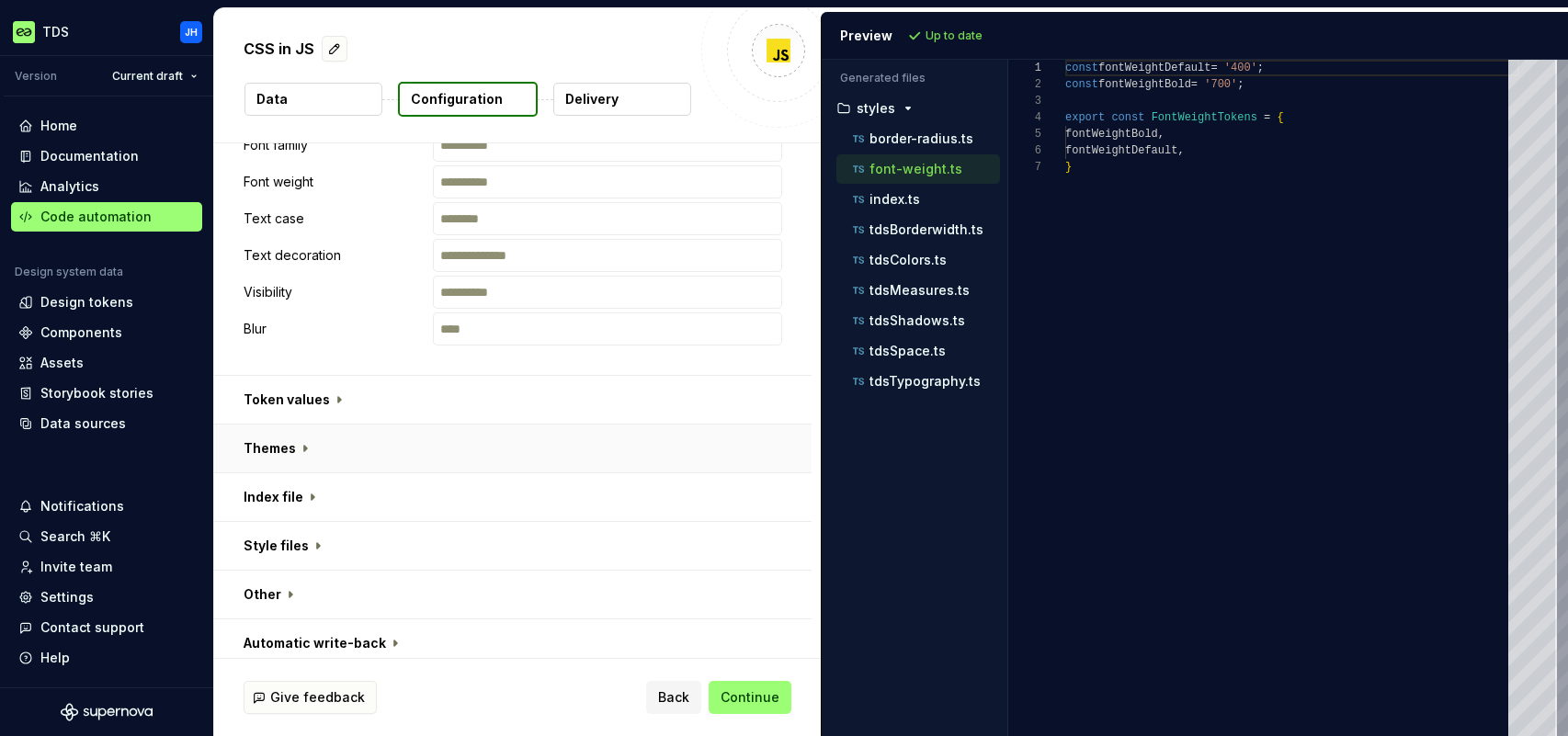
scroll to position [1002, 0]
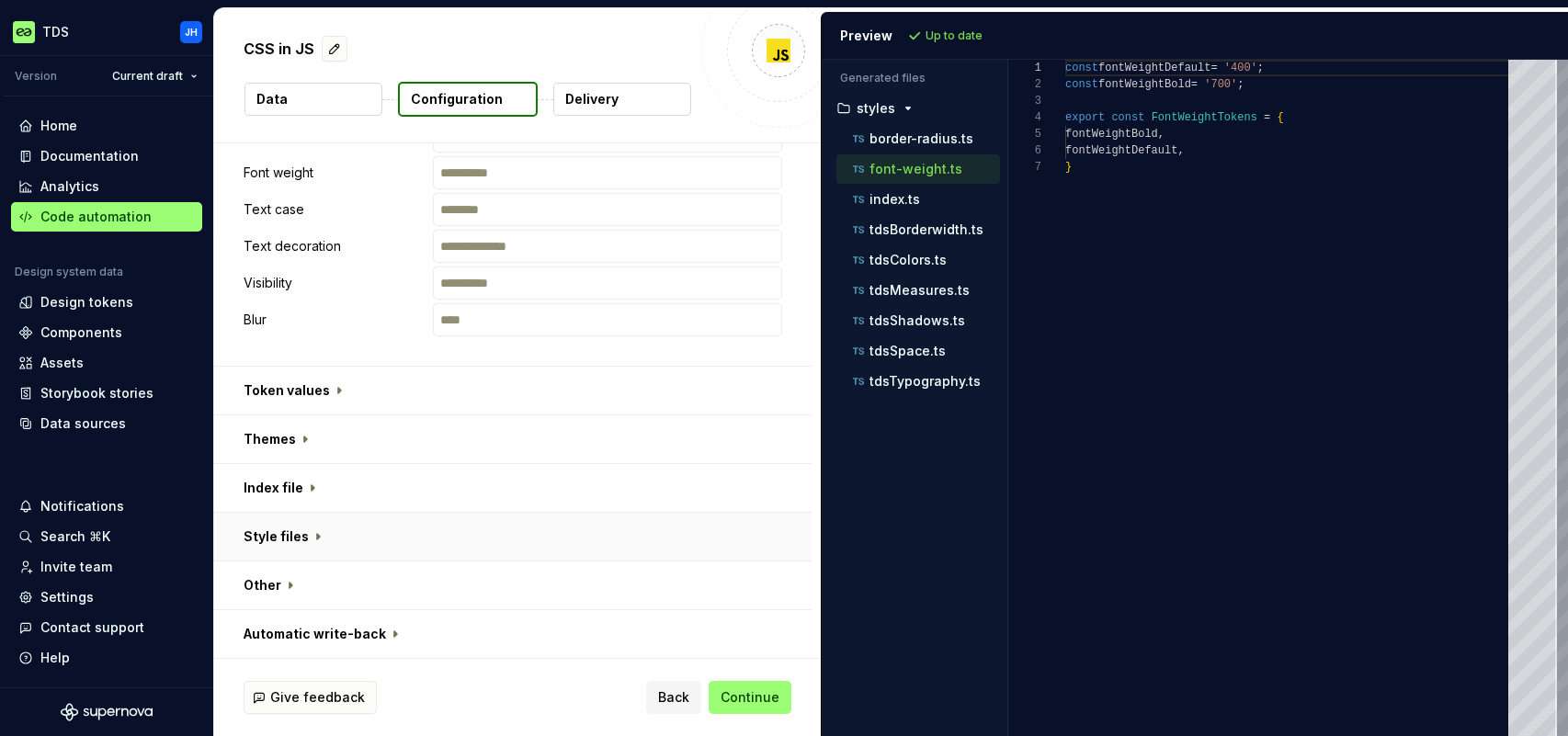
click at [309, 542] on button "button" at bounding box center [513, 536] width 598 height 47
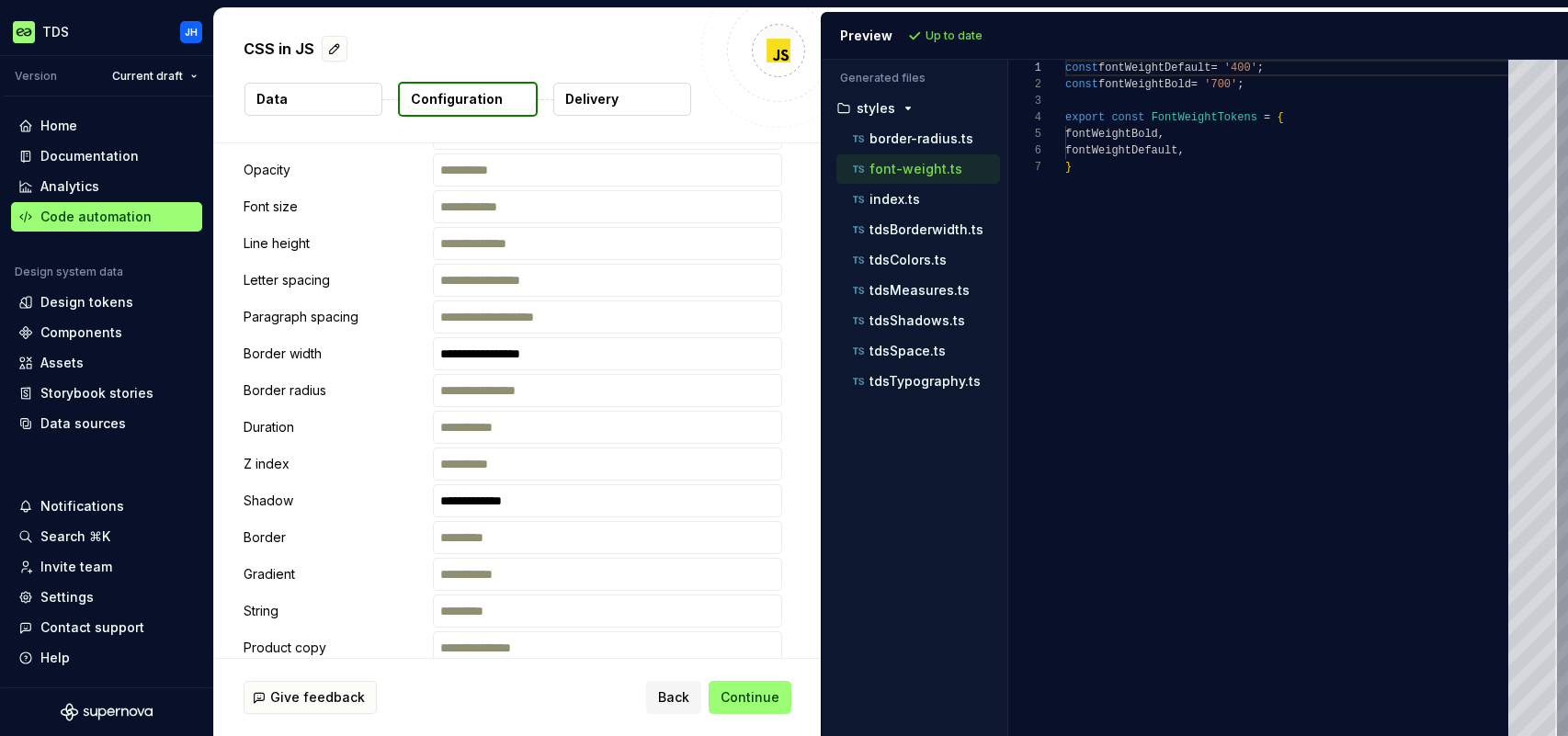
scroll to position [1980, 0]
click at [465, 387] on input "text" at bounding box center [607, 388] width 349 height 33
click at [579, 349] on input "**********" at bounding box center [607, 351] width 349 height 33
click at [598, 312] on input "text" at bounding box center [607, 314] width 349 height 33
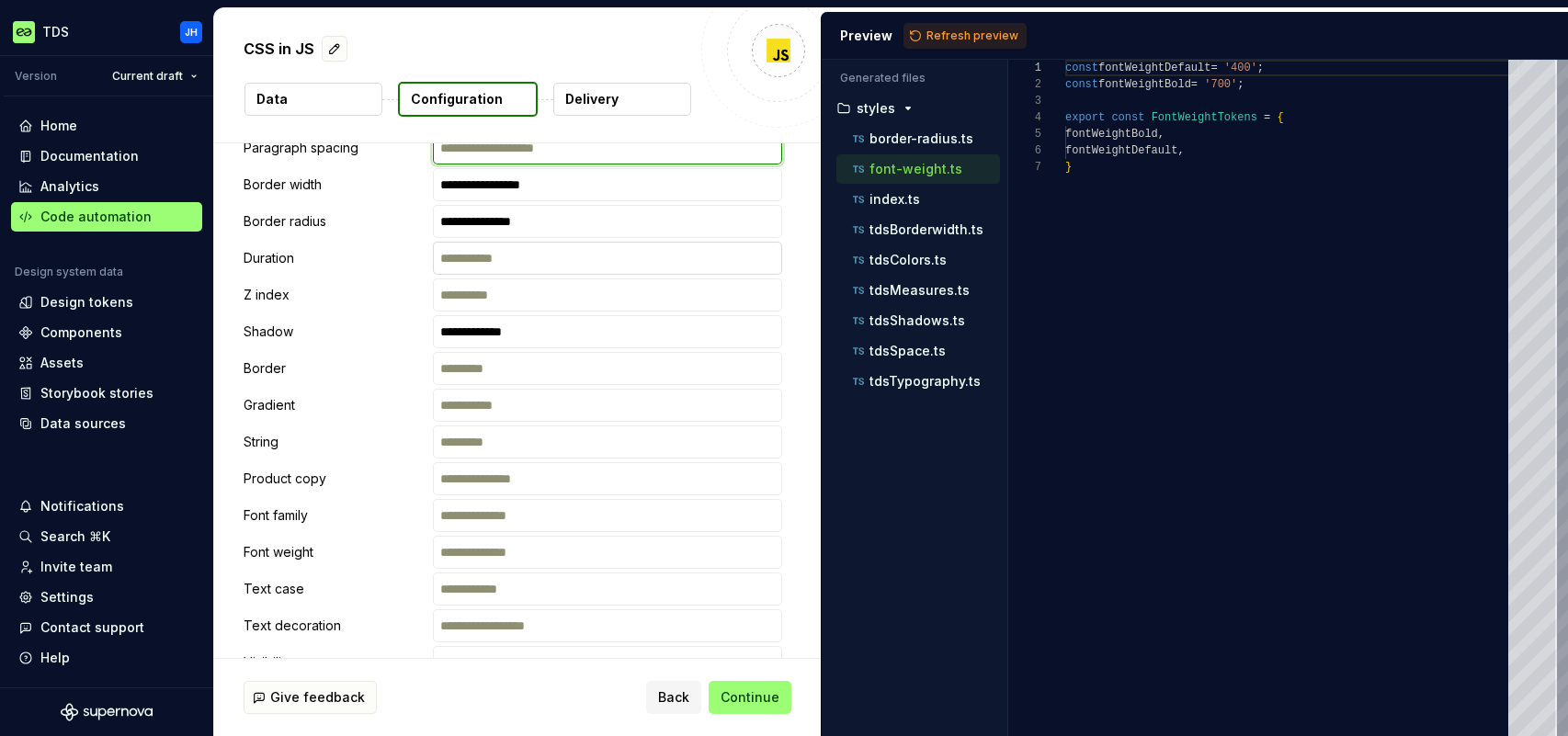
scroll to position [2201, 0]
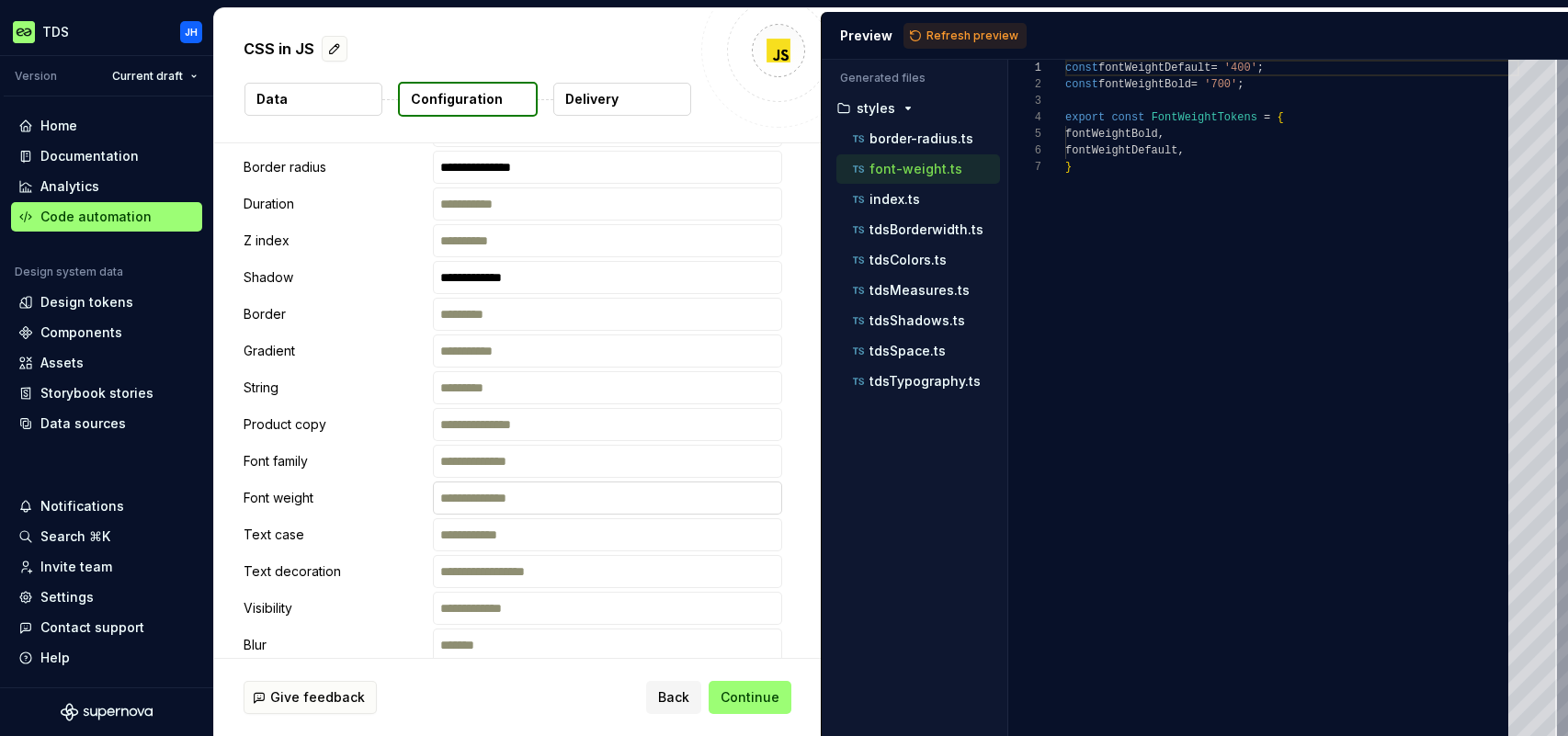
click at [524, 493] on input "text" at bounding box center [607, 497] width 349 height 33
drag, startPoint x: 496, startPoint y: 497, endPoint x: 561, endPoint y: 496, distance: 65.0
click at [496, 497] on input "**********" at bounding box center [607, 497] width 349 height 33
click at [747, 694] on span "Continue" at bounding box center [750, 697] width 59 height 19
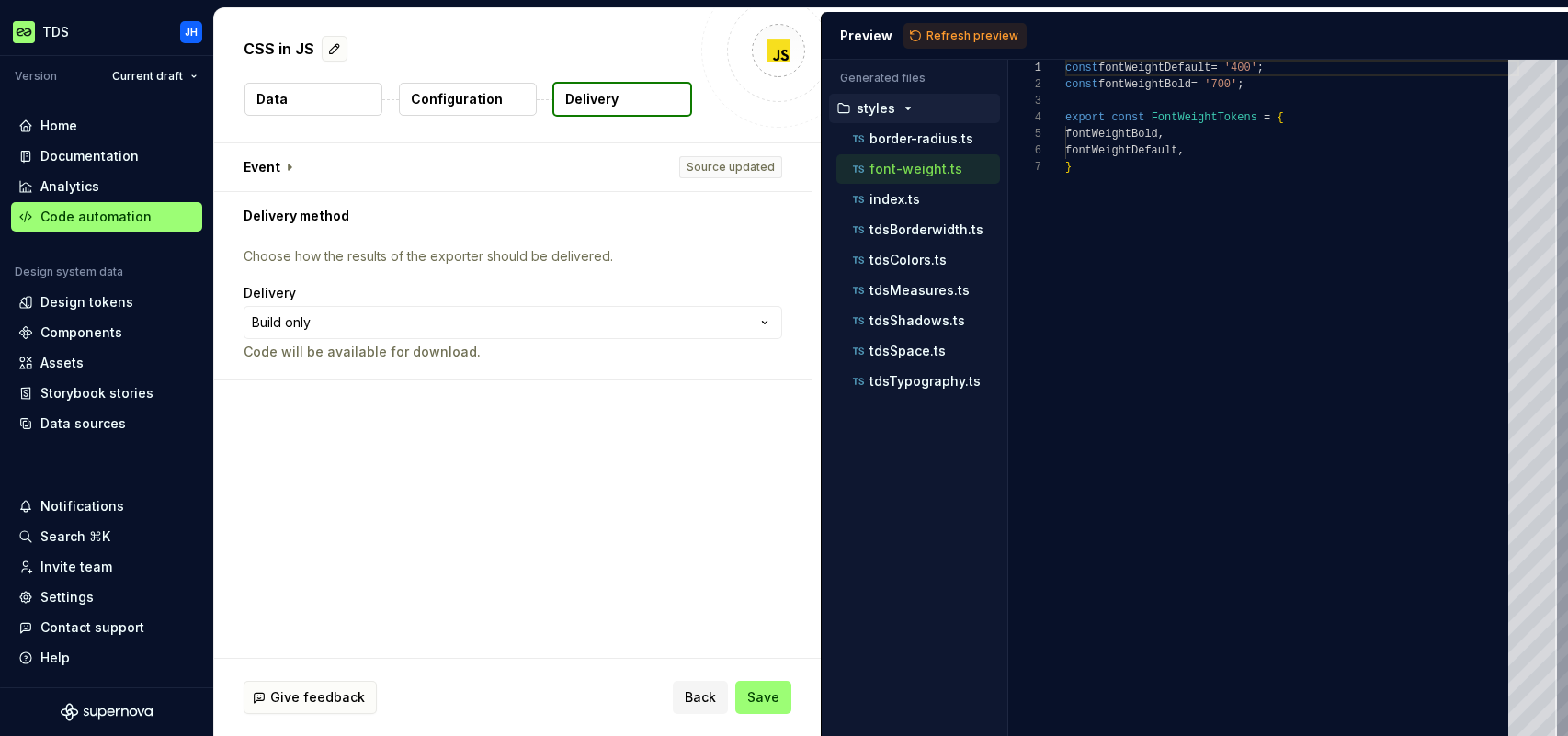
click at [901, 113] on icon "button" at bounding box center [907, 108] width 15 height 15
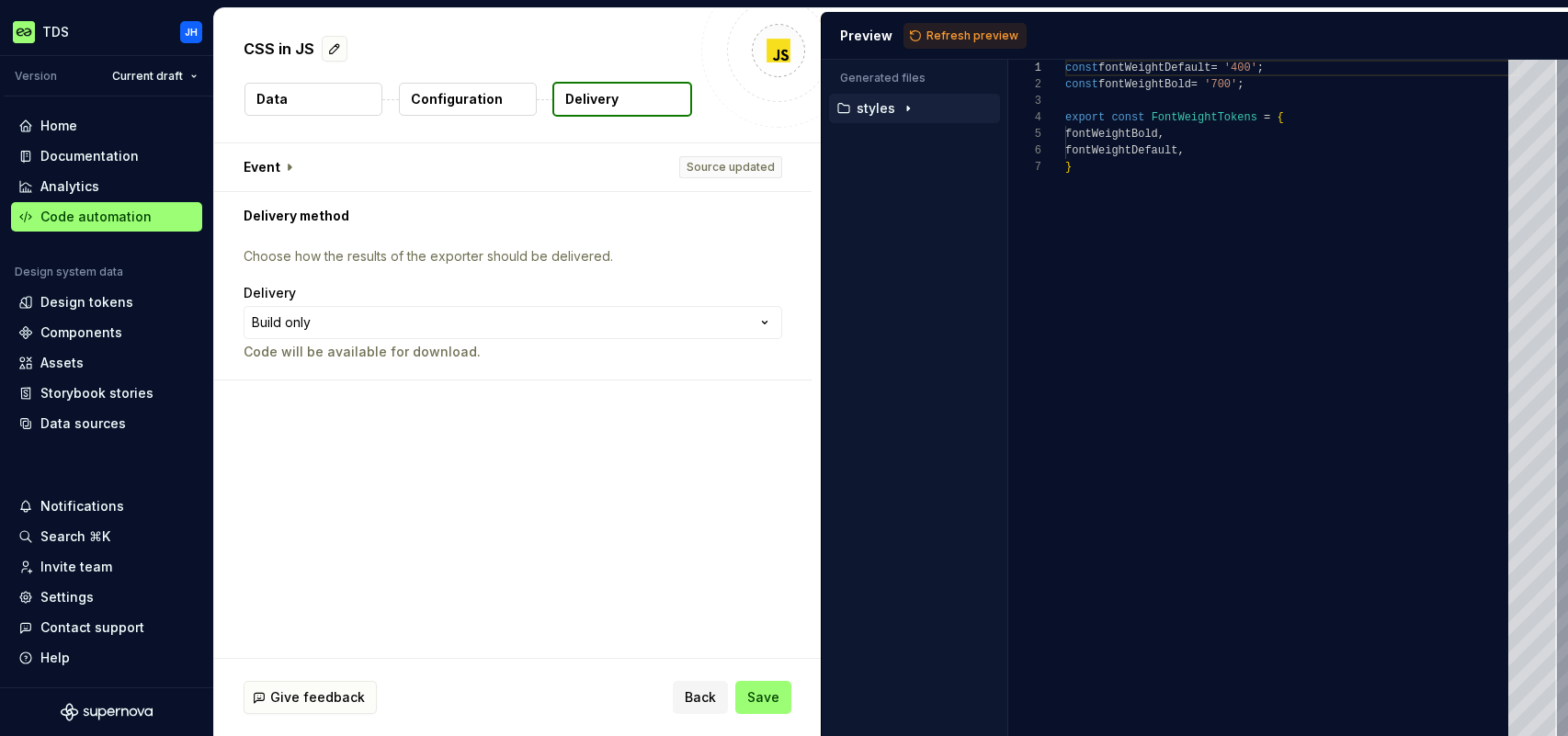
click at [902, 112] on icon "button" at bounding box center [907, 108] width 15 height 15
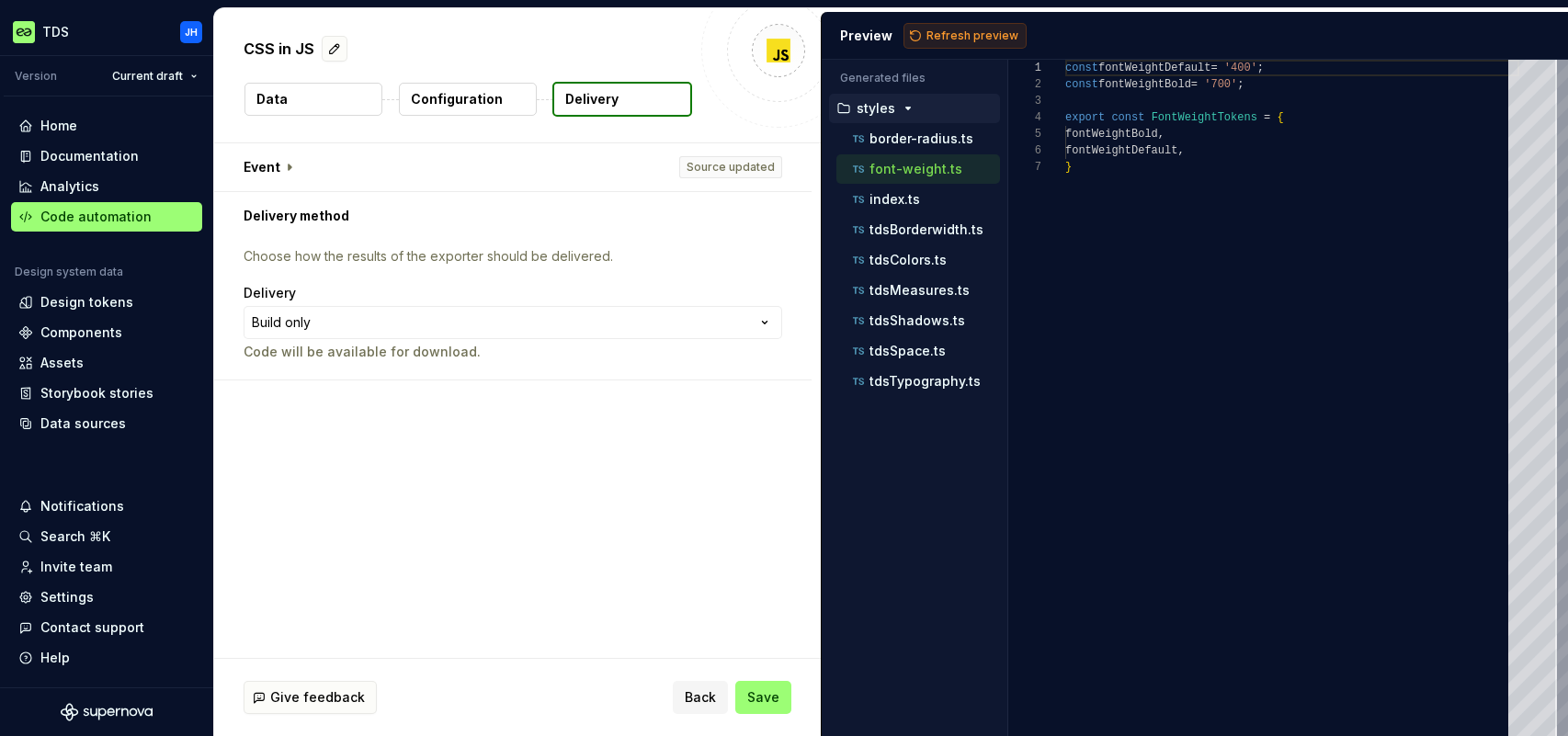
click at [928, 36] on span "Refresh preview" at bounding box center [971, 36] width 92 height 15
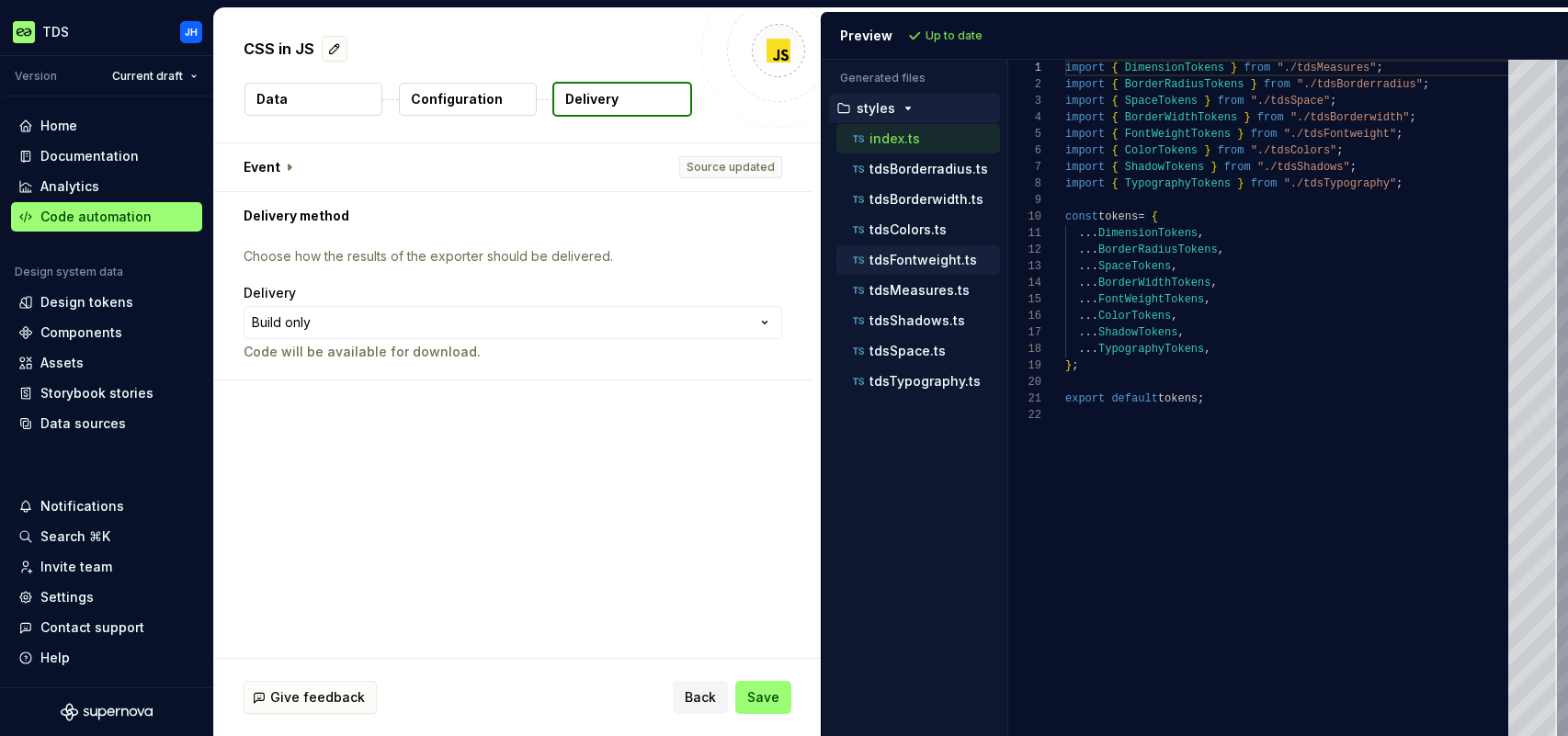
click at [940, 264] on p "tdsFontweight.ts" at bounding box center [923, 260] width 108 height 15
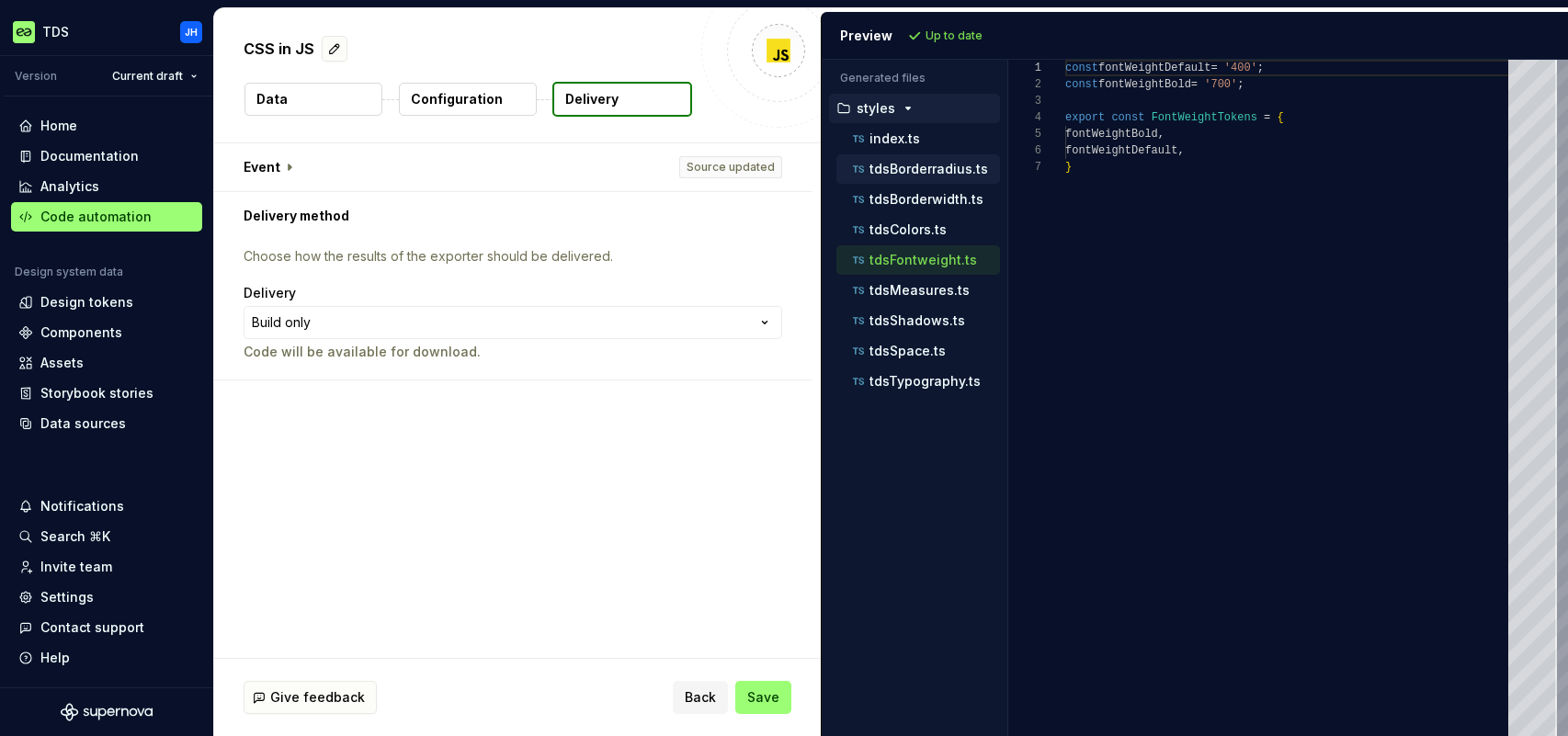
click at [946, 177] on div "tdsBorderradius.ts" at bounding box center [924, 169] width 151 height 19
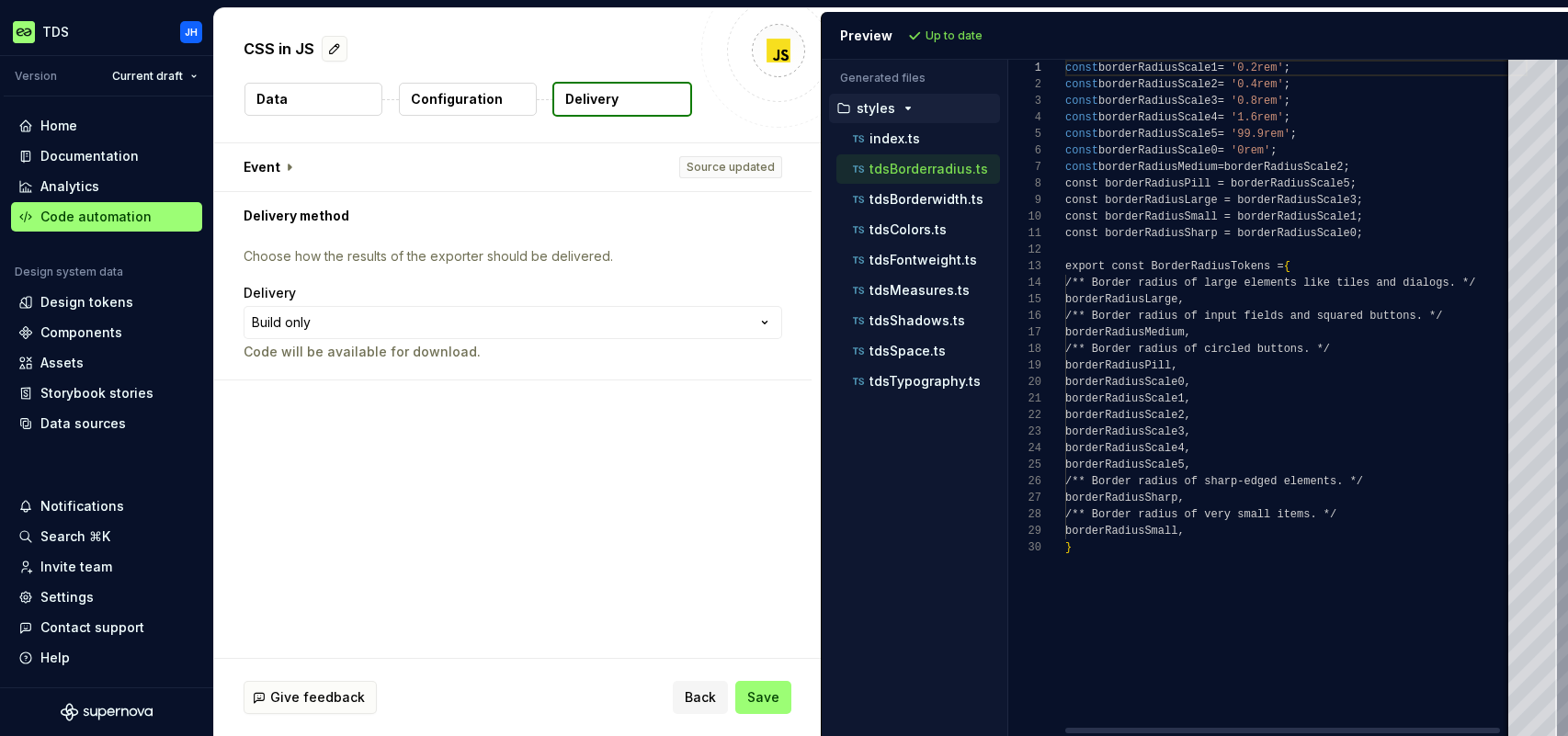
scroll to position [165, 0]
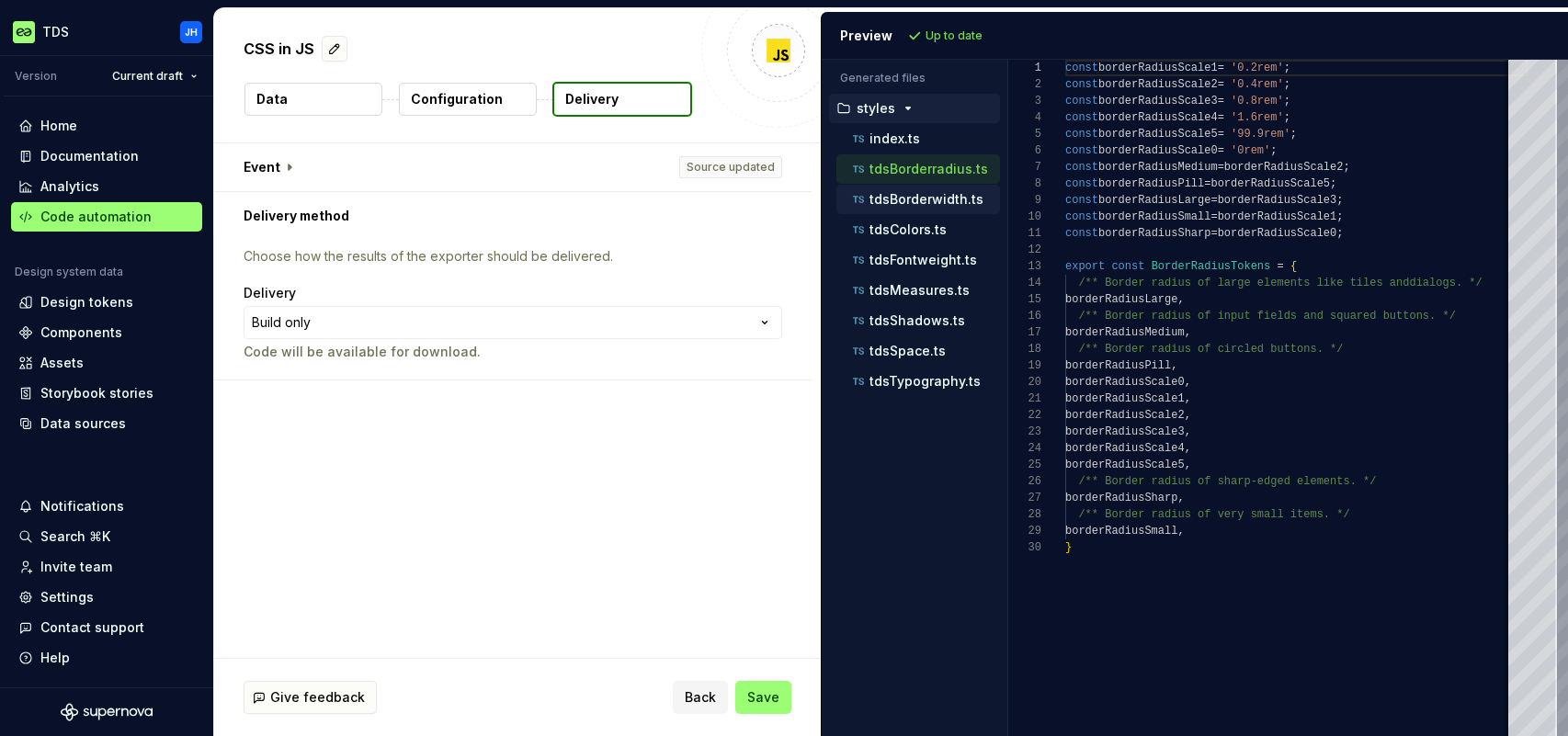
click at [941, 203] on p "tdsBorderwidth.ts" at bounding box center [926, 199] width 114 height 15
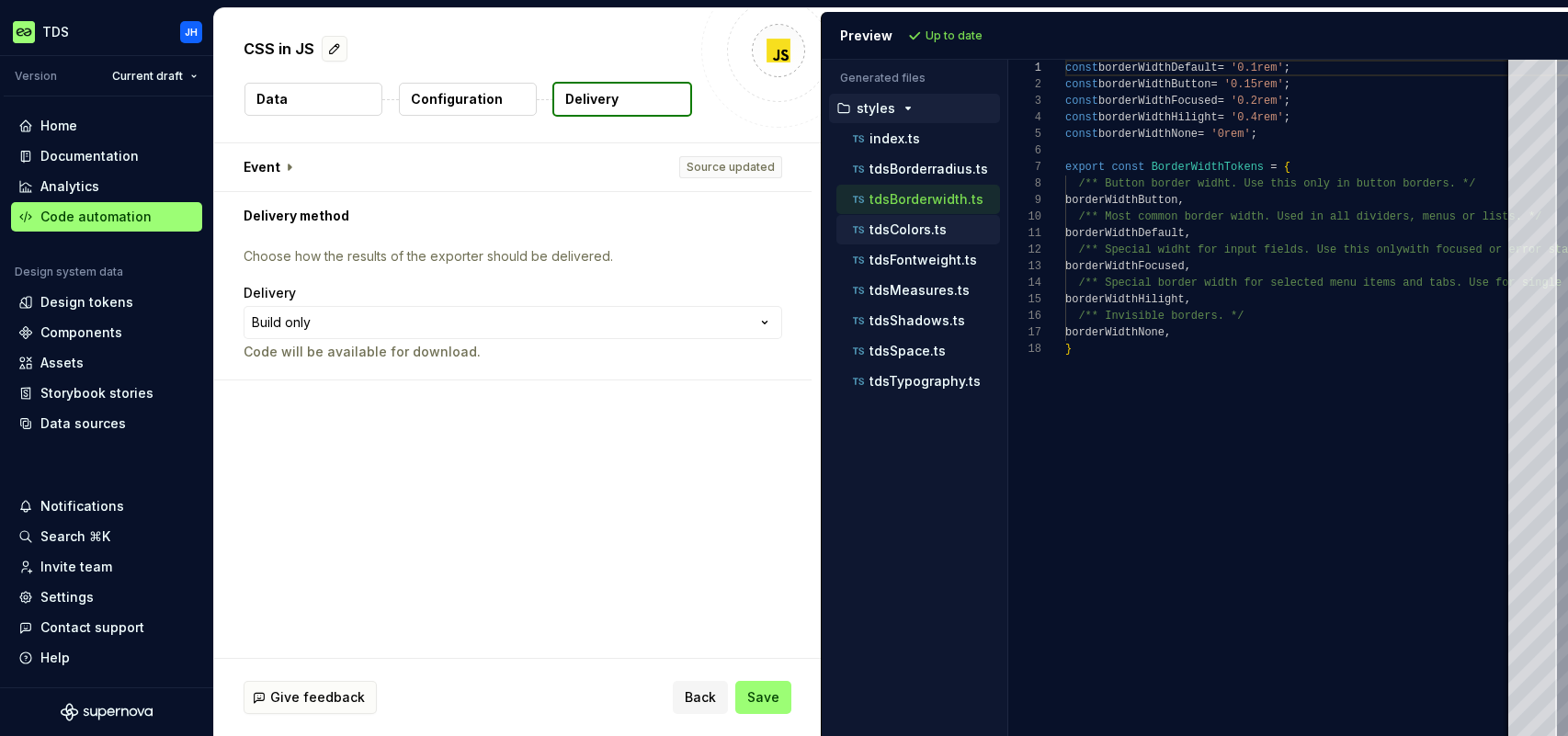
click at [931, 229] on p "tdsColors.ts" at bounding box center [908, 229] width 77 height 15
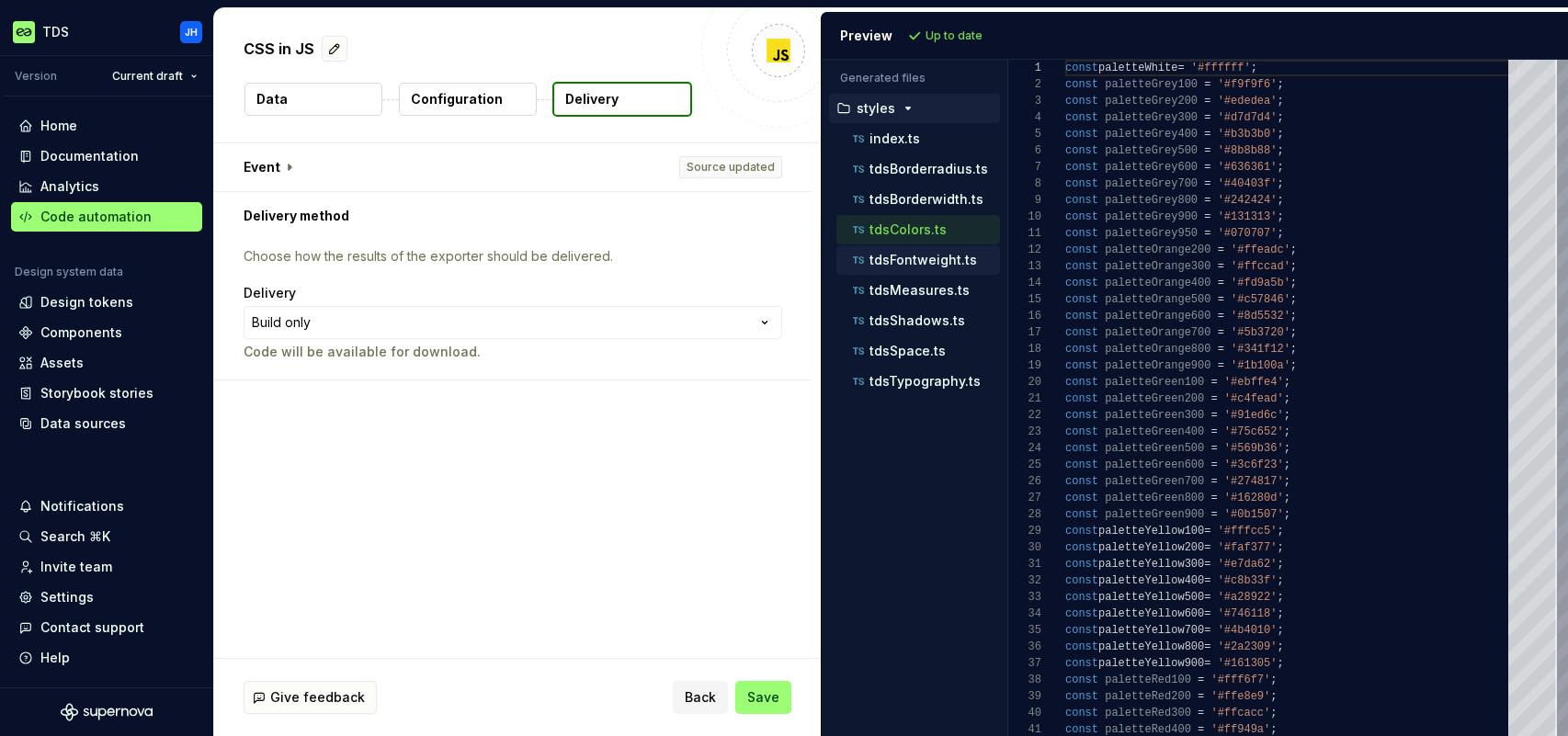
click at [926, 256] on p "tdsFontweight.ts" at bounding box center [923, 260] width 108 height 15
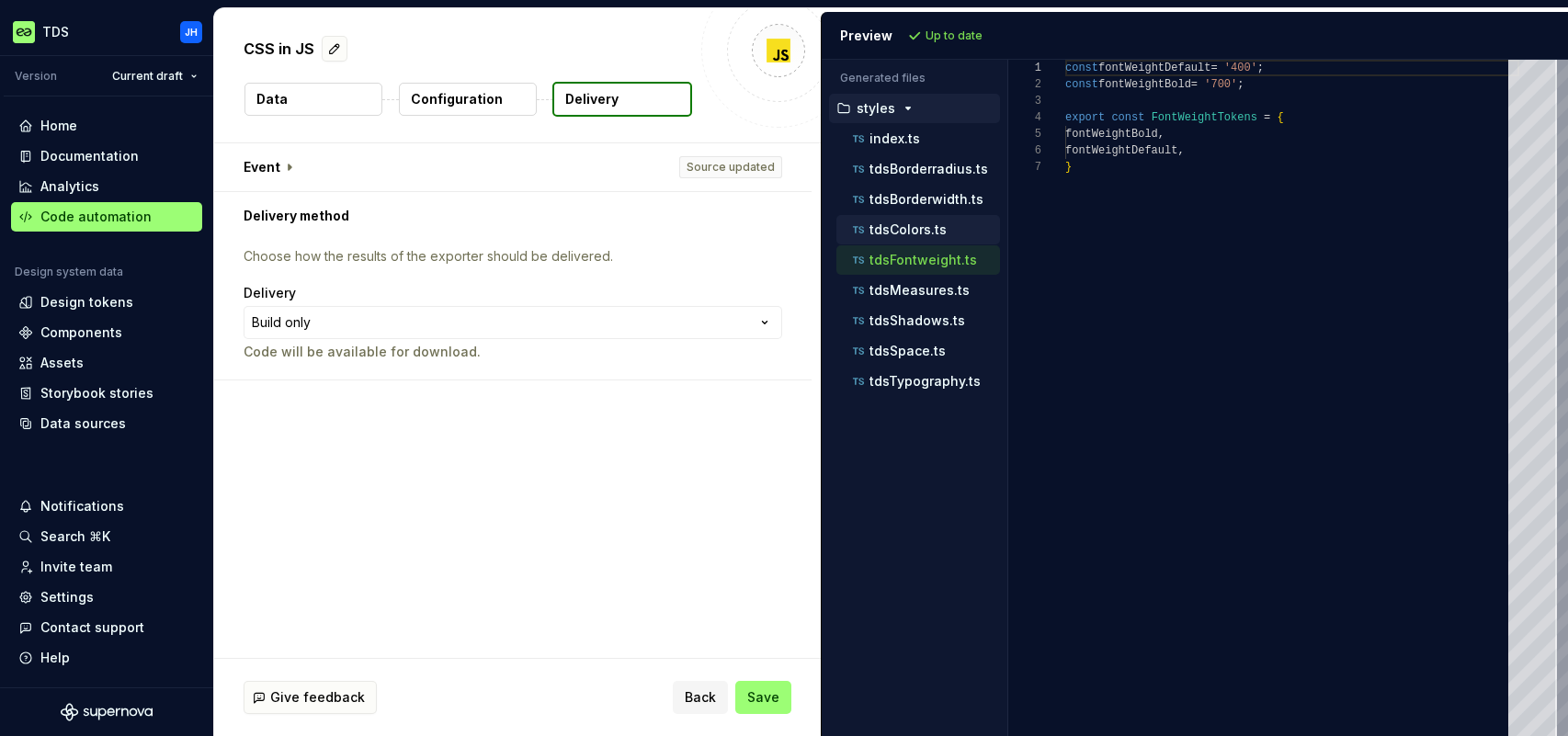
click at [935, 234] on p "tdsColors.ts" at bounding box center [908, 229] width 77 height 15
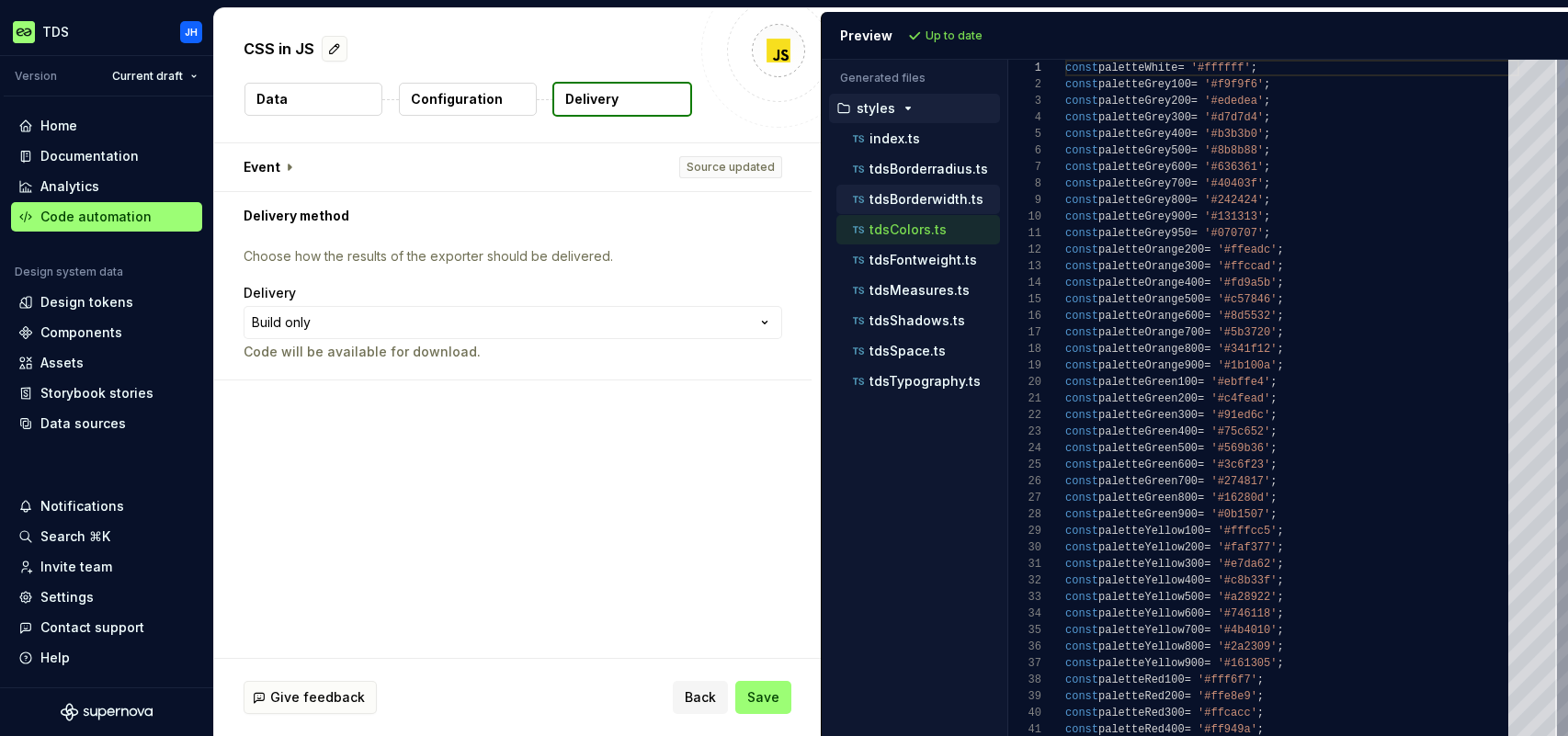
click at [935, 204] on p "tdsBorderwidth.ts" at bounding box center [926, 199] width 114 height 15
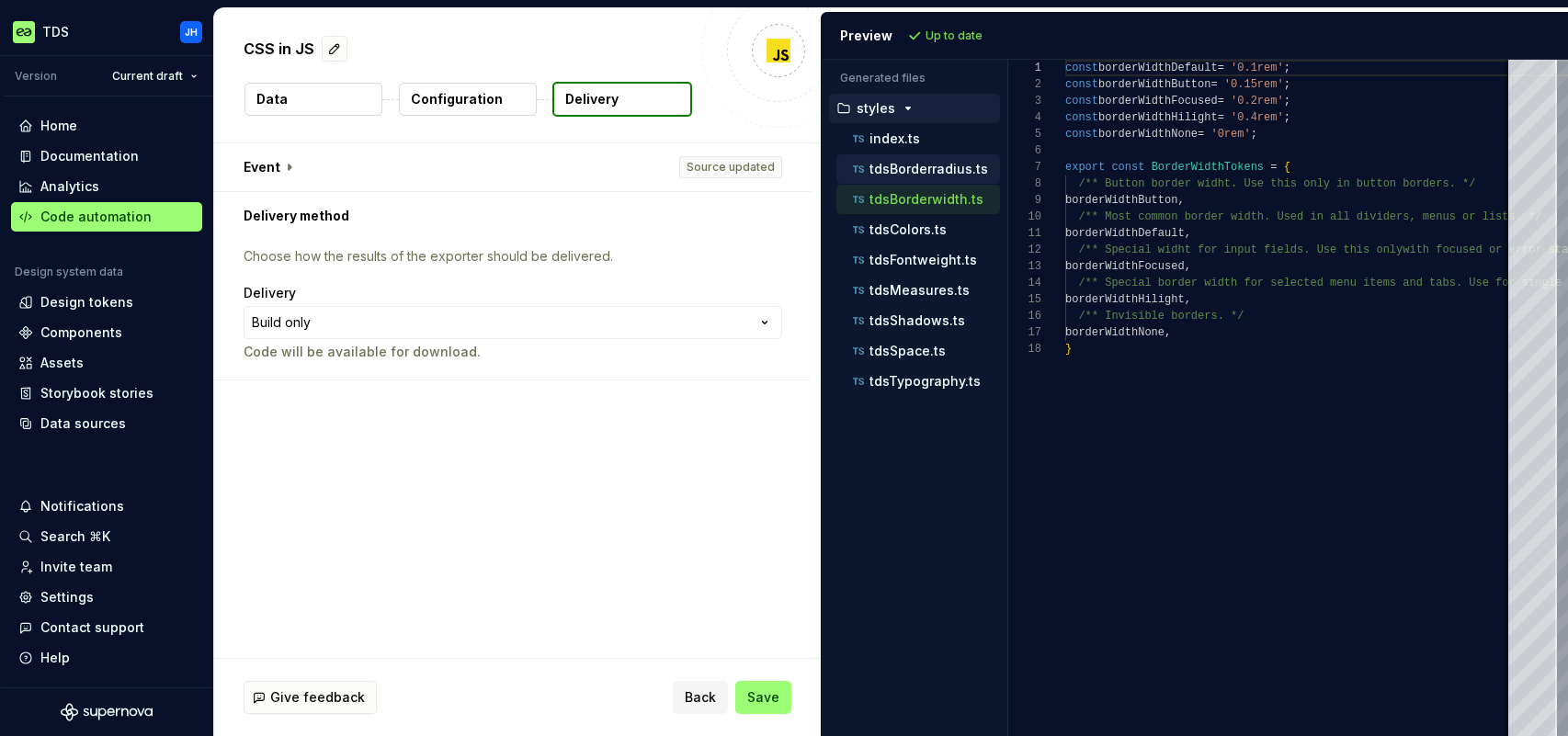
click at [949, 169] on p "tdsBorderradius.ts" at bounding box center [929, 169] width 119 height 15
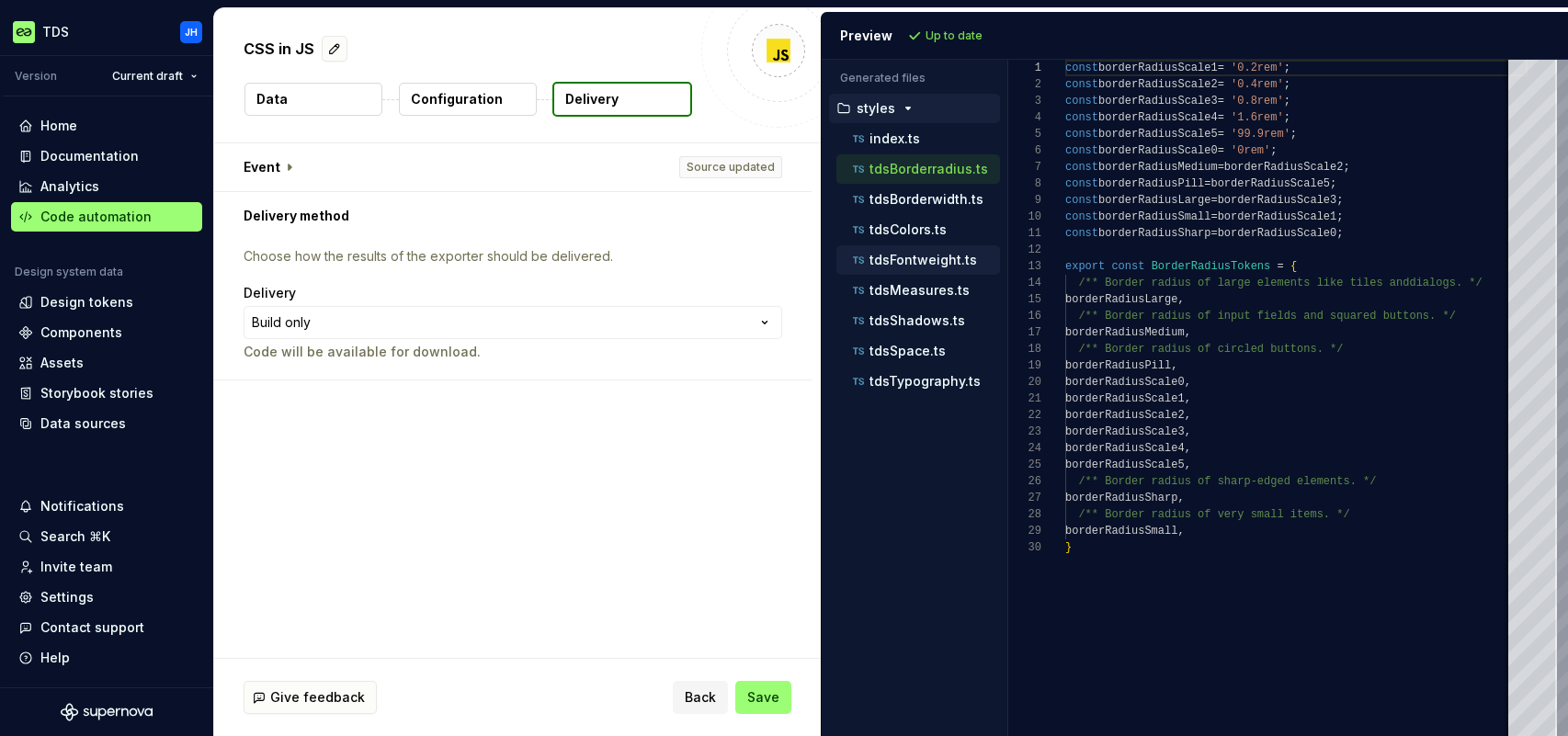
click at [946, 254] on p "tdsFontweight.ts" at bounding box center [923, 260] width 108 height 15
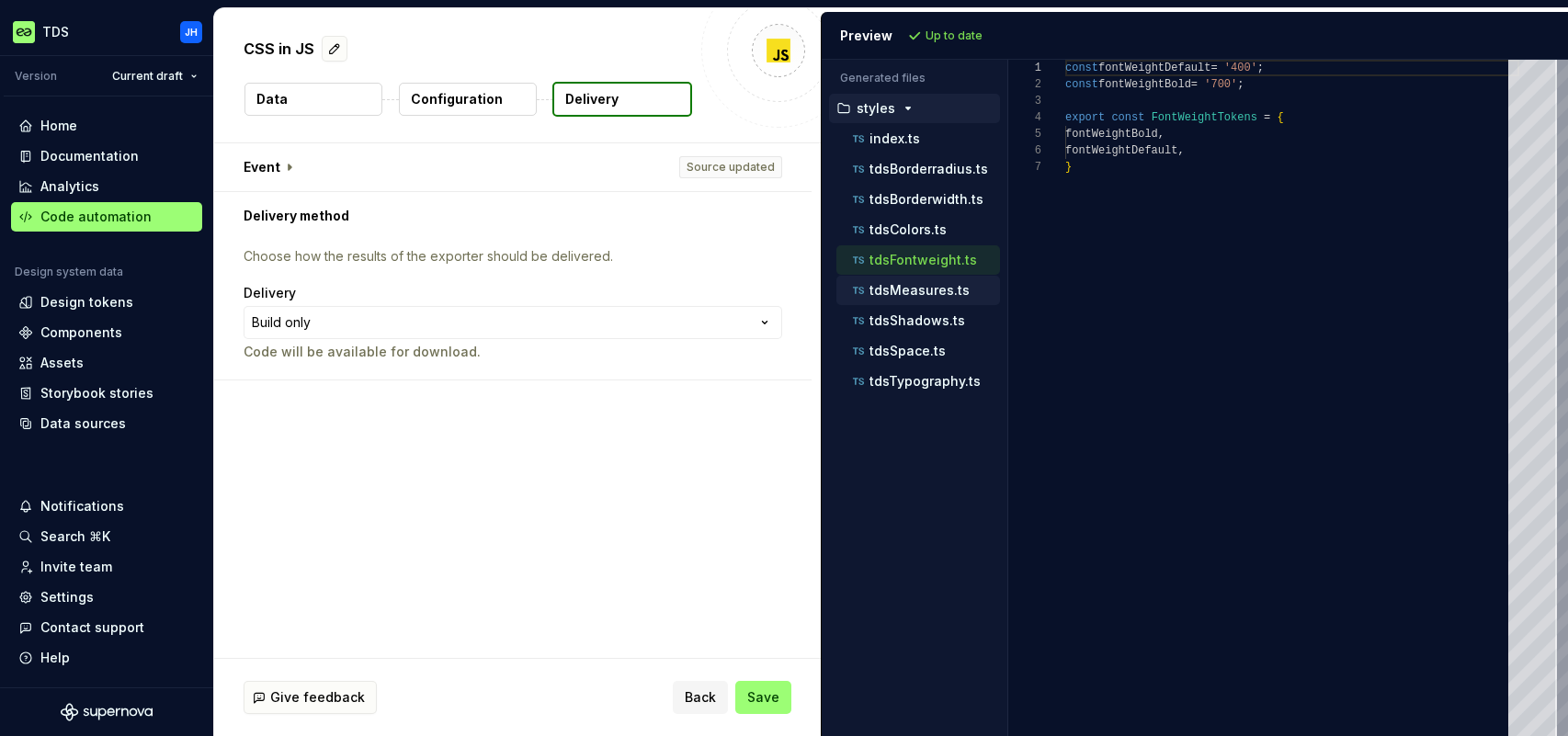
click at [956, 288] on p "tdsMeasures.ts" at bounding box center [919, 289] width 100 height 15
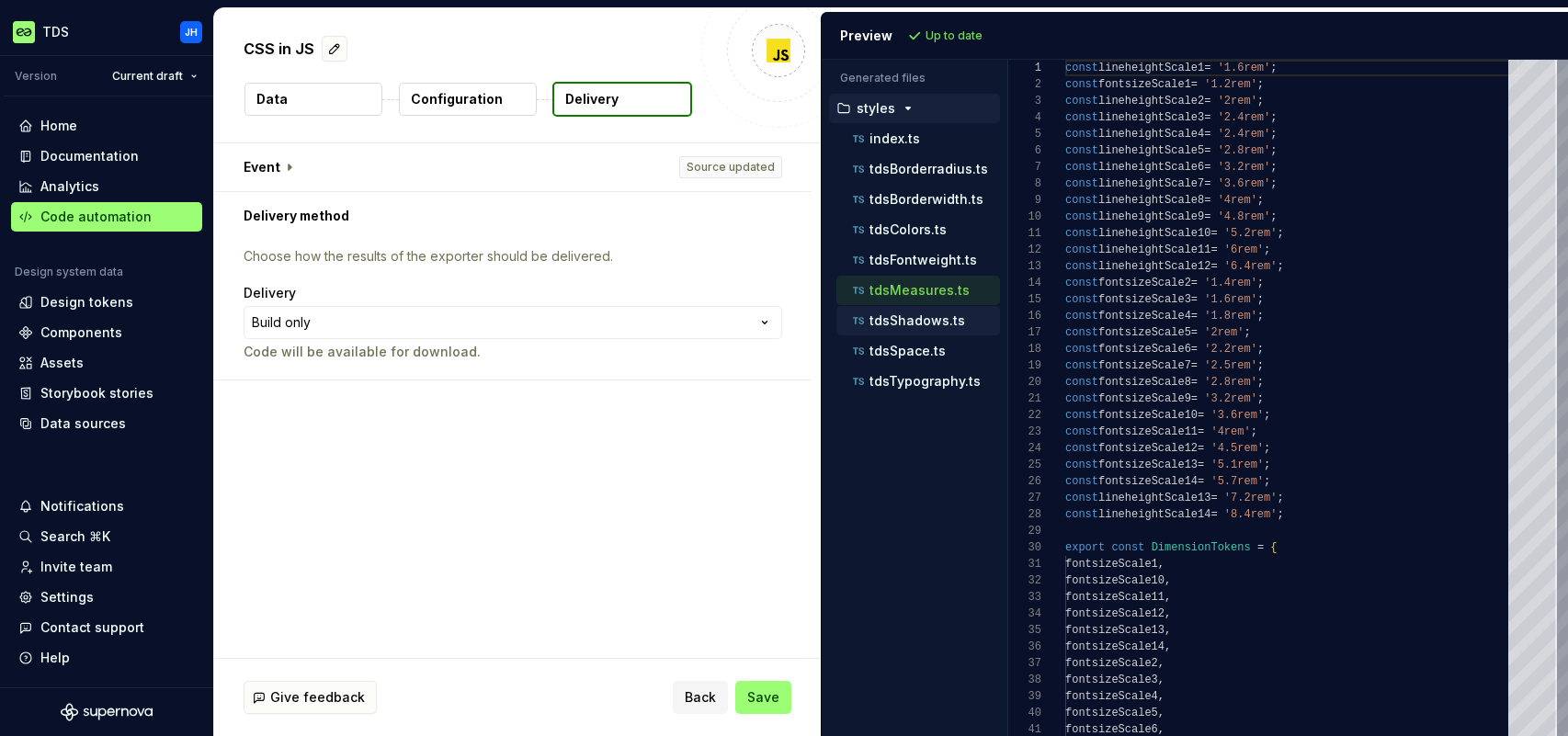
click at [941, 318] on p "tdsShadows.ts" at bounding box center [917, 320] width 96 height 15
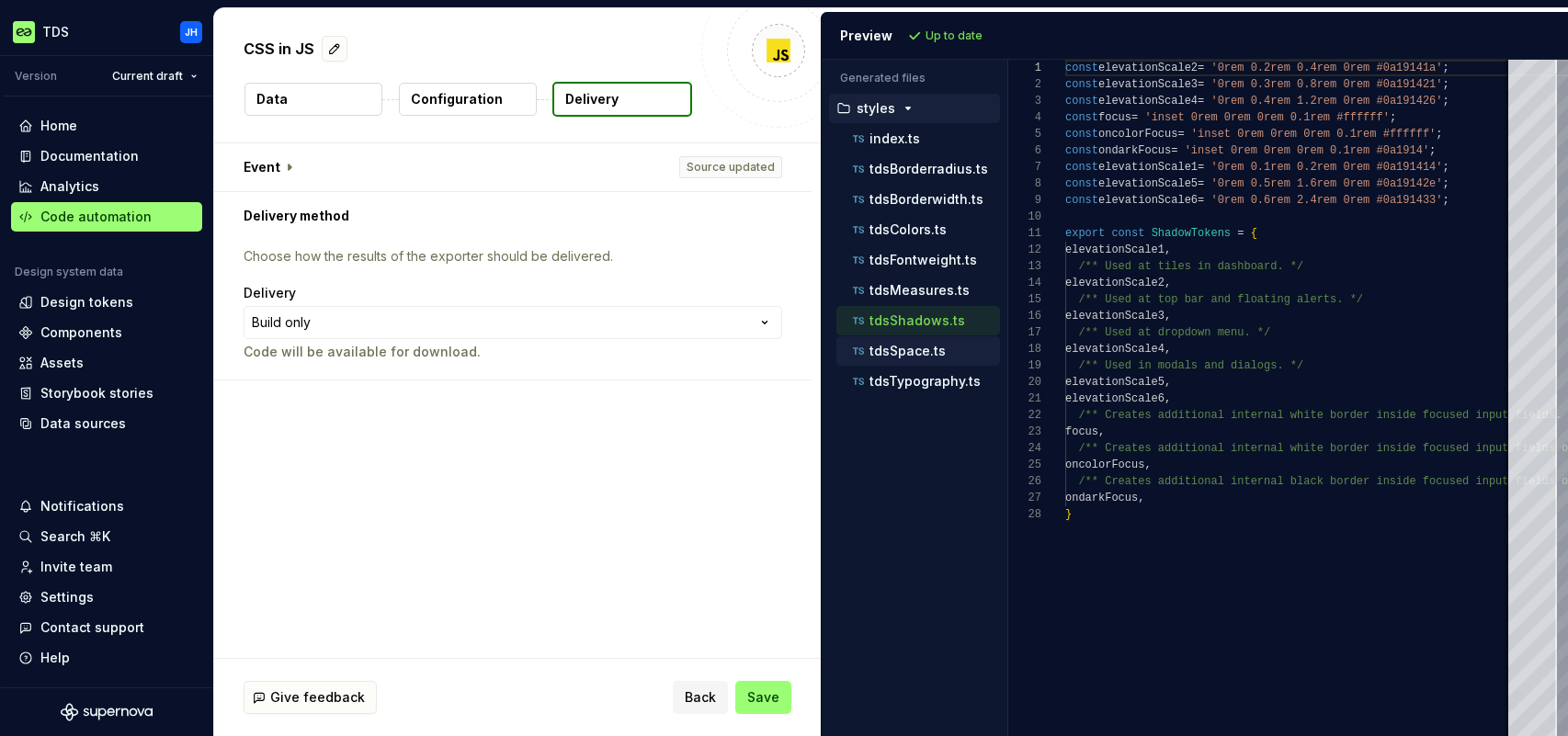
click at [937, 352] on p "tdsSpace.ts" at bounding box center [907, 351] width 76 height 15
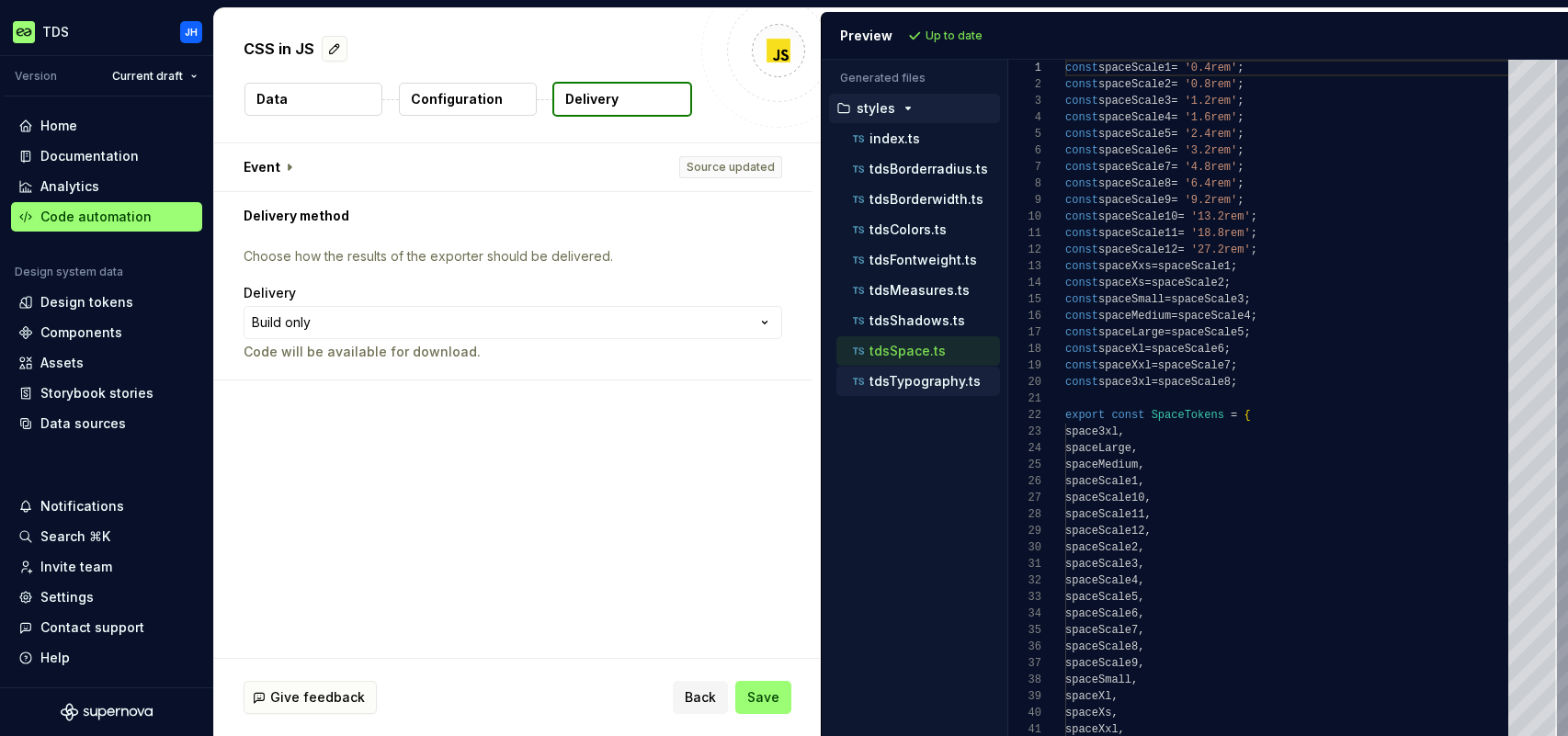
click at [945, 380] on p "tdsTypography.ts" at bounding box center [925, 381] width 112 height 15
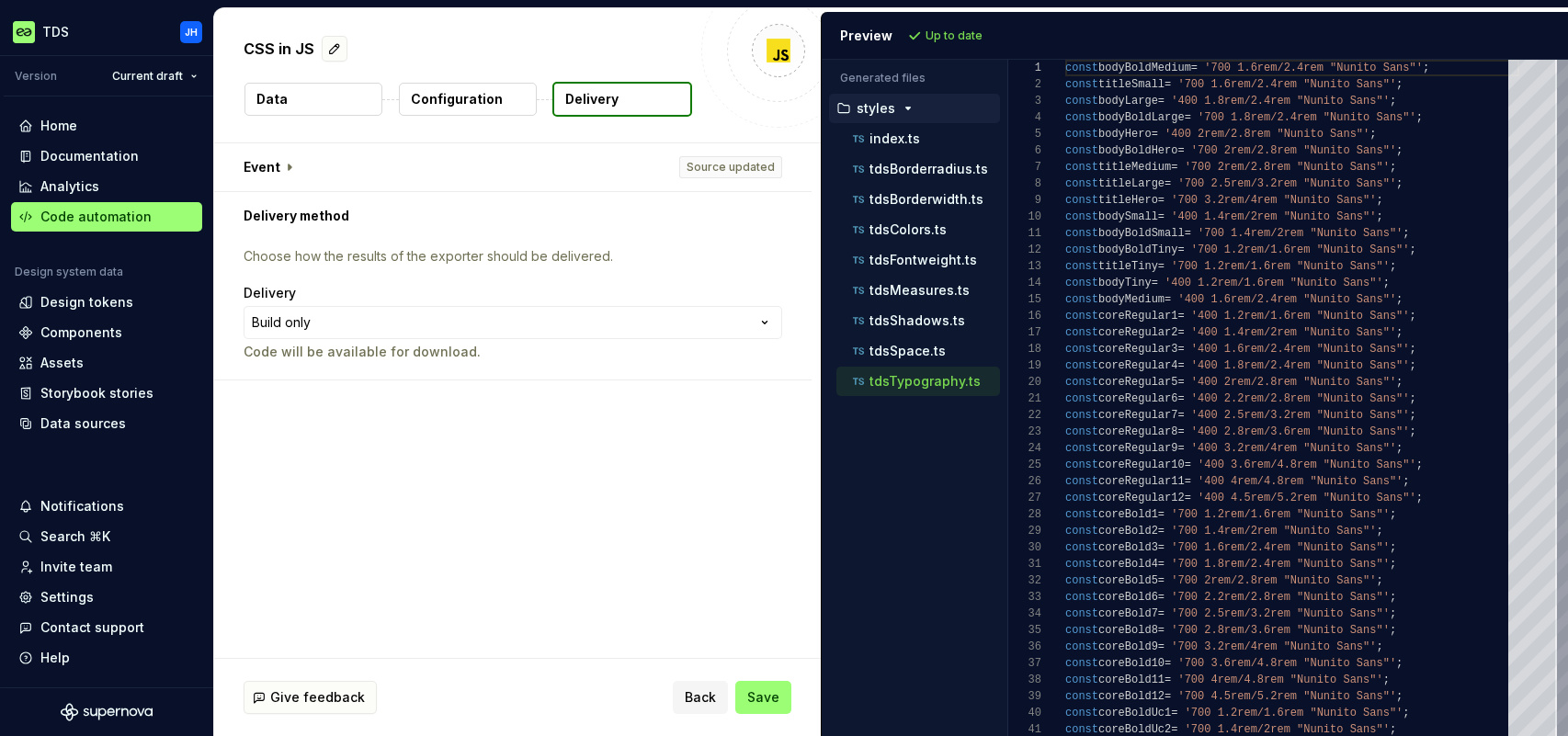
scroll to position [149, 0]
click at [482, 92] on p "Configuration" at bounding box center [456, 99] width 92 height 19
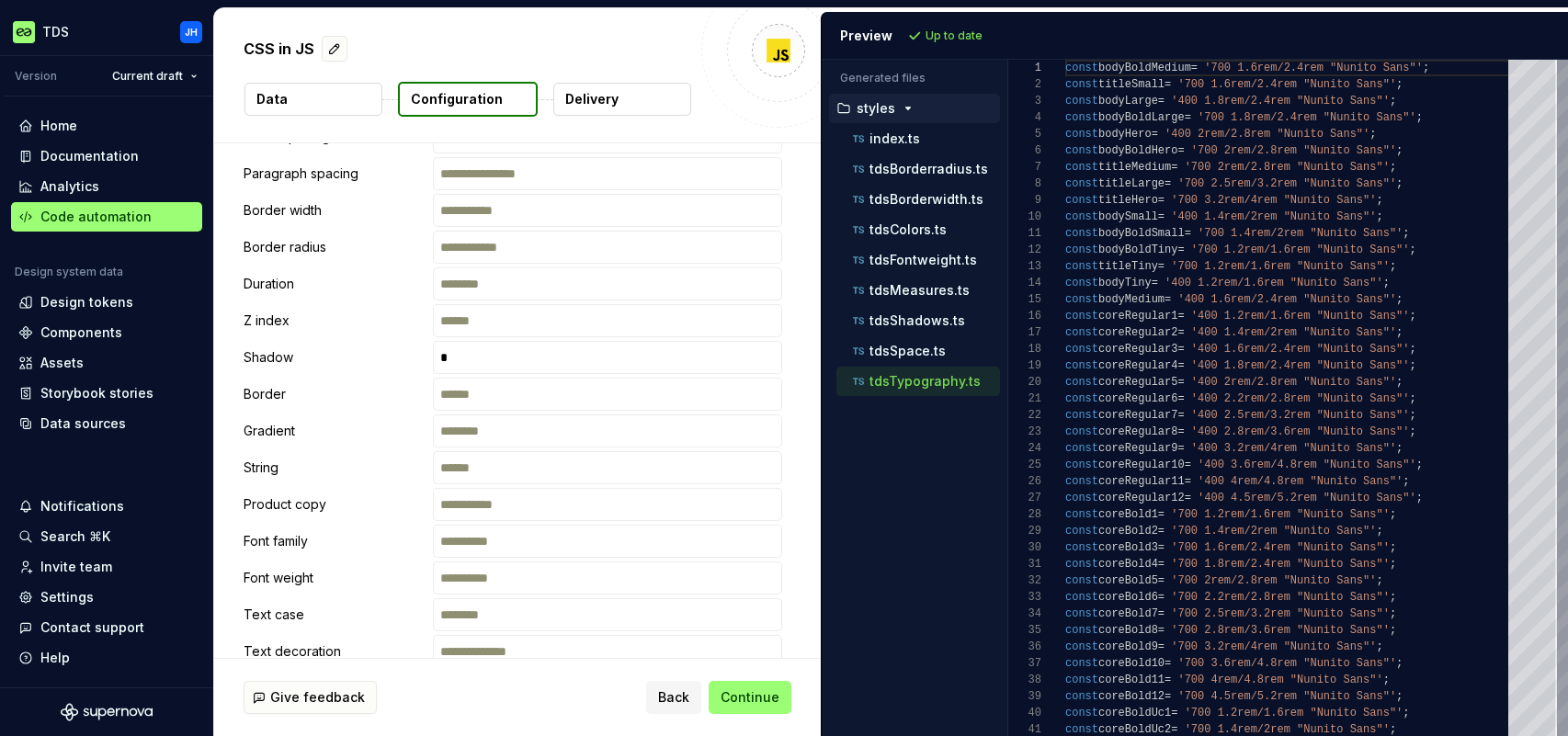
scroll to position [2331, 0]
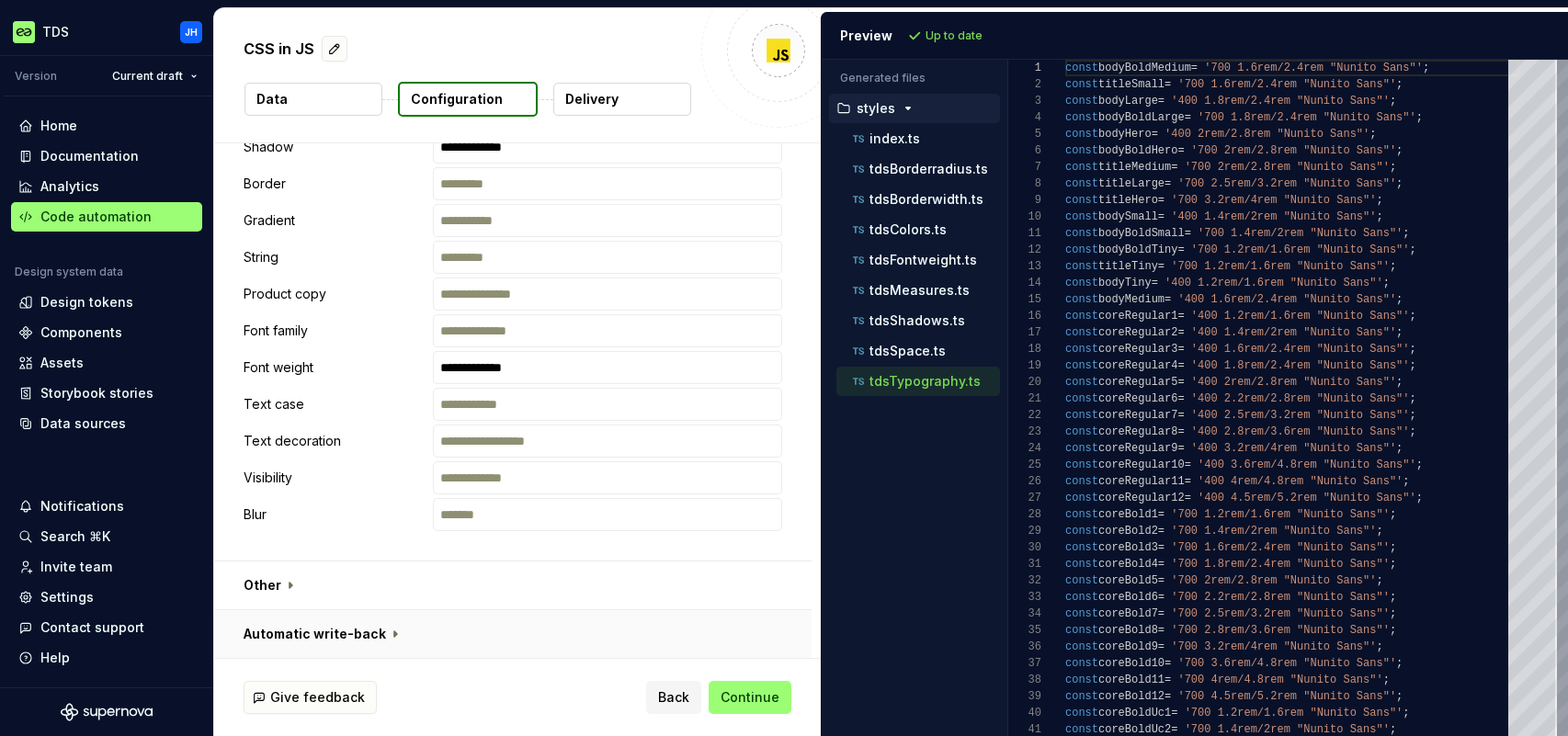
click at [387, 632] on button "button" at bounding box center [513, 634] width 598 height 47
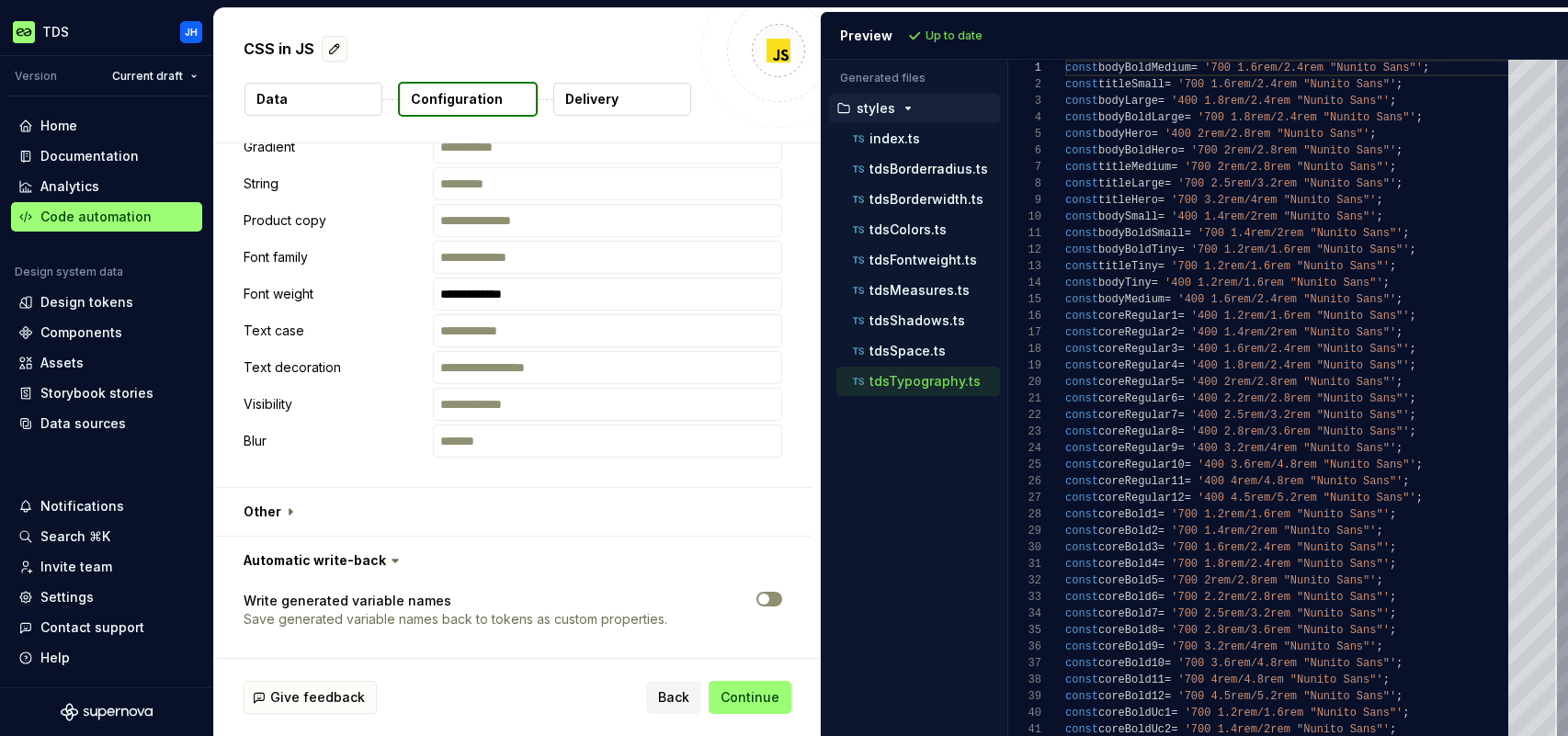
click at [769, 600] on span "button" at bounding box center [763, 599] width 11 height 11
click at [926, 44] on button "Refresh preview" at bounding box center [964, 36] width 124 height 26
click at [772, 600] on span "button" at bounding box center [774, 599] width 11 height 11
click at [921, 344] on p "tdsSpace.ts" at bounding box center [907, 351] width 76 height 15
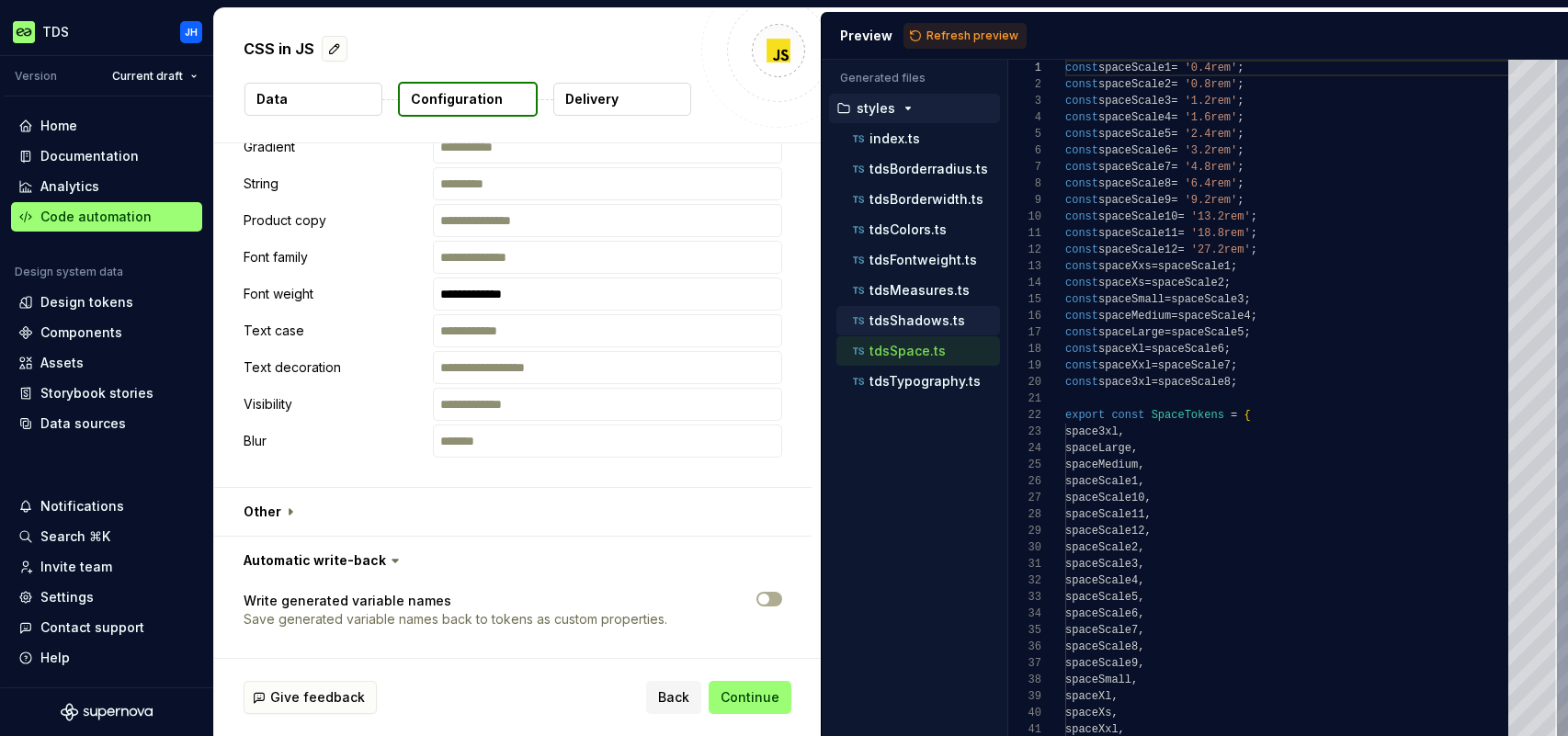
scroll to position [165, 0]
click at [919, 325] on p "tdsShadows.ts" at bounding box center [917, 320] width 96 height 15
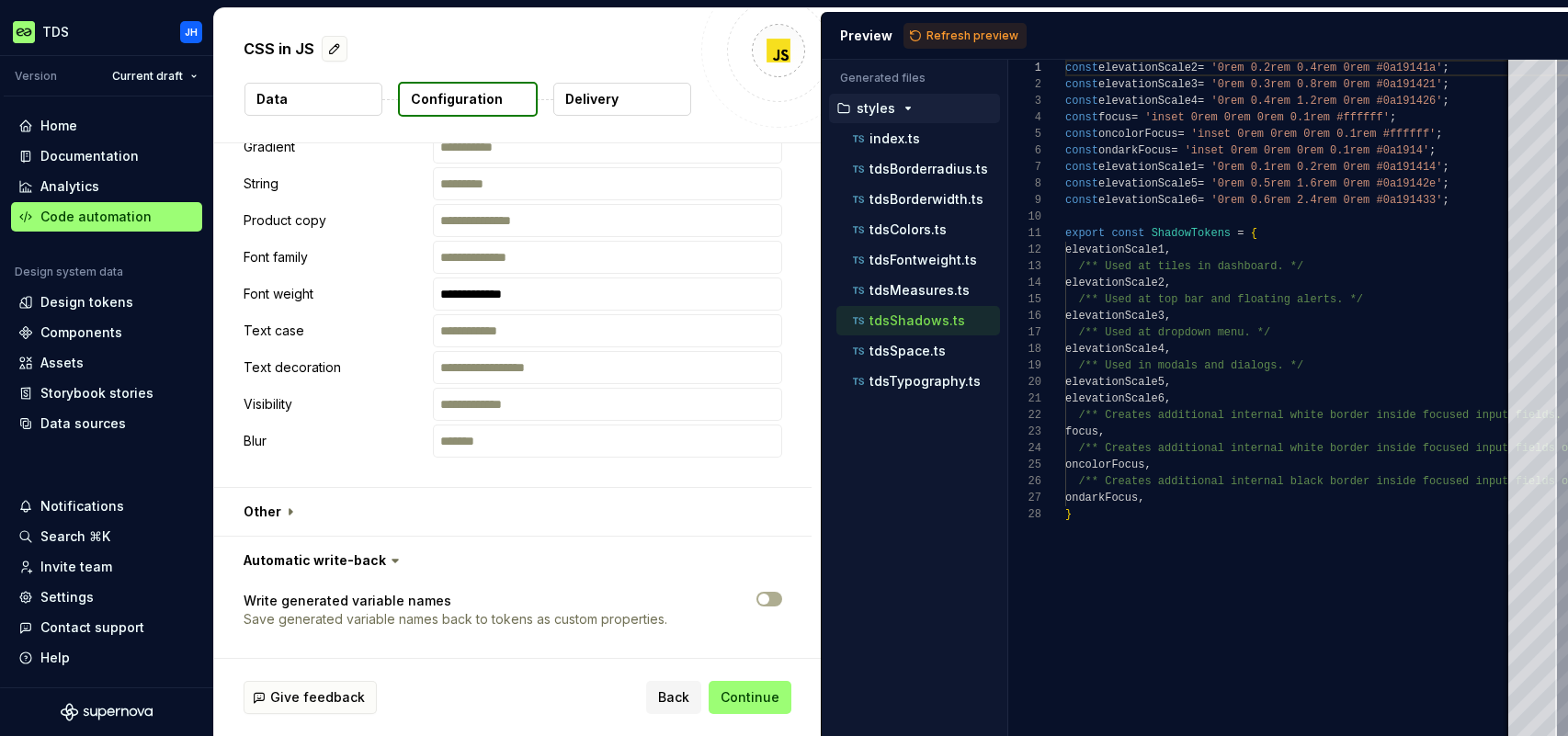
click at [918, 306] on div "tdsShadows.ts" at bounding box center [918, 321] width 164 height 30
click at [918, 287] on p "tdsMeasures.ts" at bounding box center [919, 289] width 100 height 15
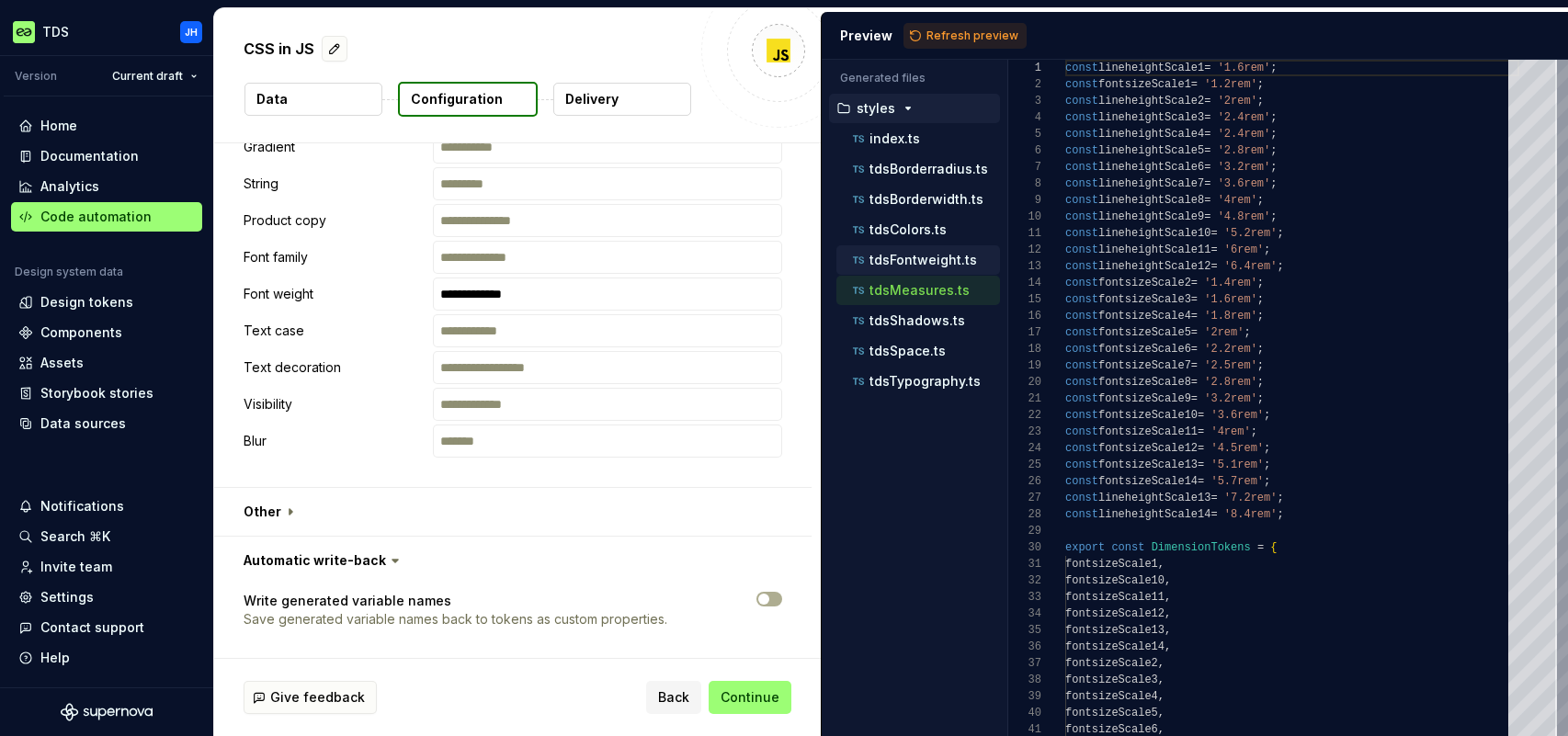
click at [916, 258] on p "tdsFontweight.ts" at bounding box center [923, 260] width 108 height 15
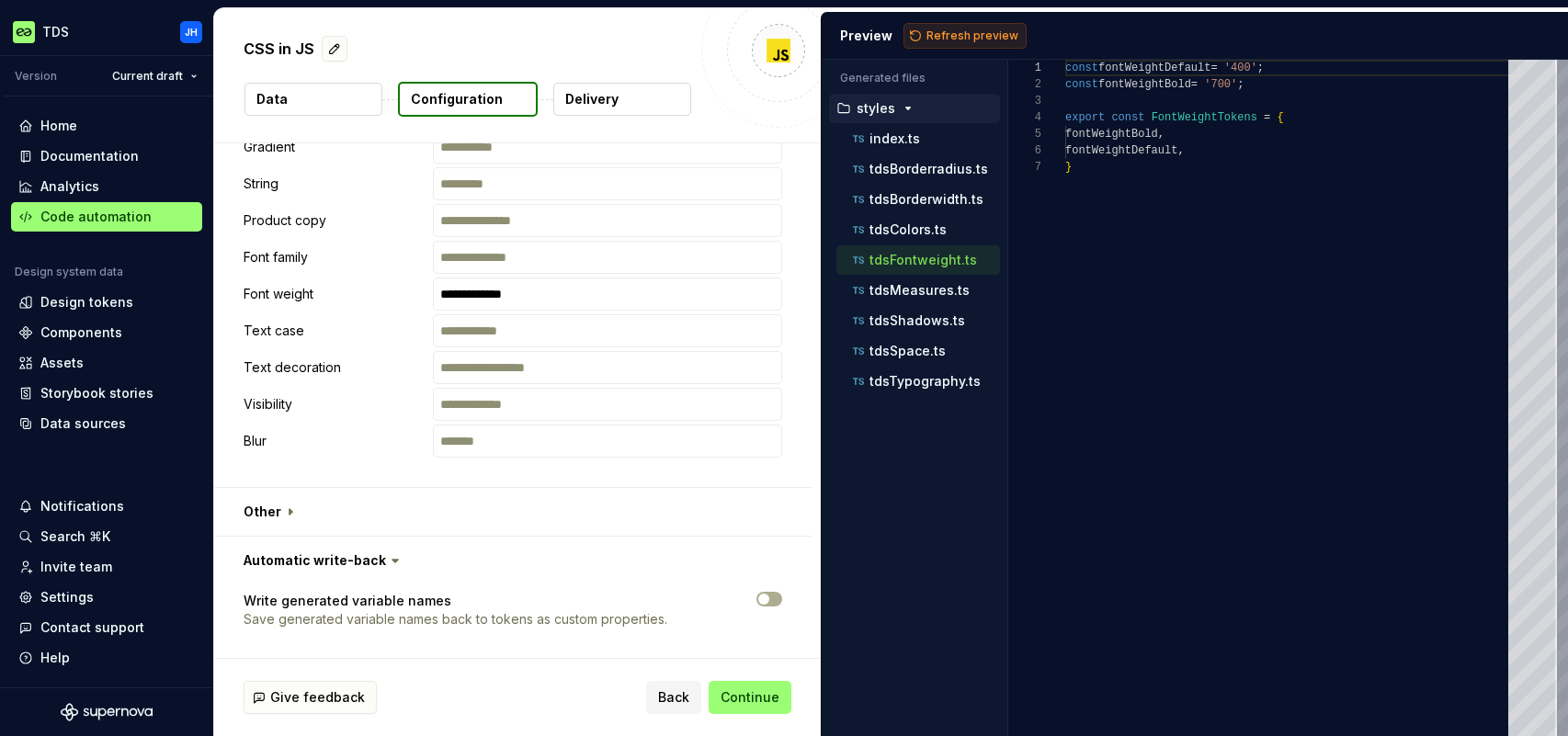
click at [940, 38] on span "Refresh preview" at bounding box center [971, 36] width 92 height 15
click at [287, 512] on button "button" at bounding box center [513, 512] width 598 height 47
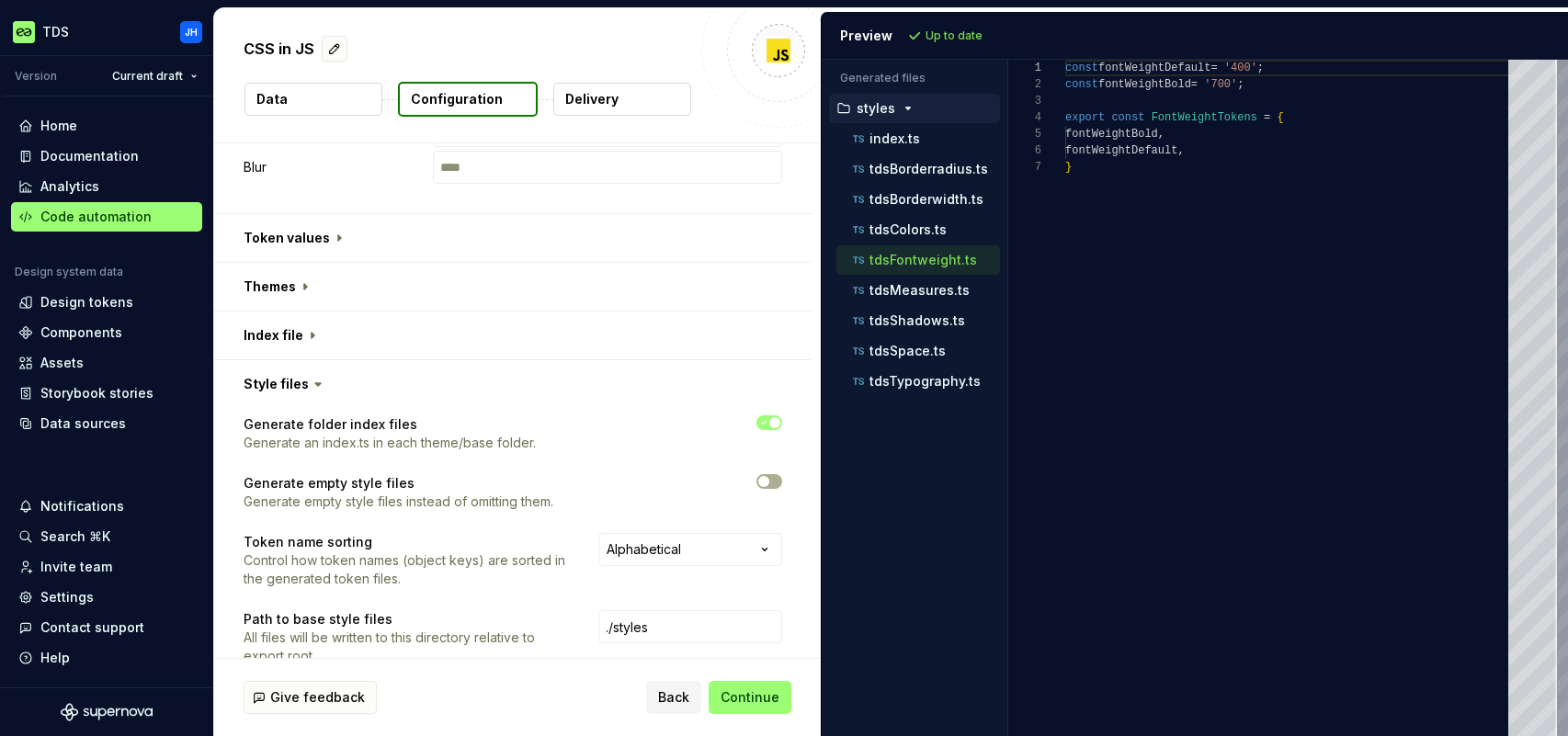
scroll to position [1150, 0]
click at [327, 245] on button "button" at bounding box center [513, 241] width 598 height 47
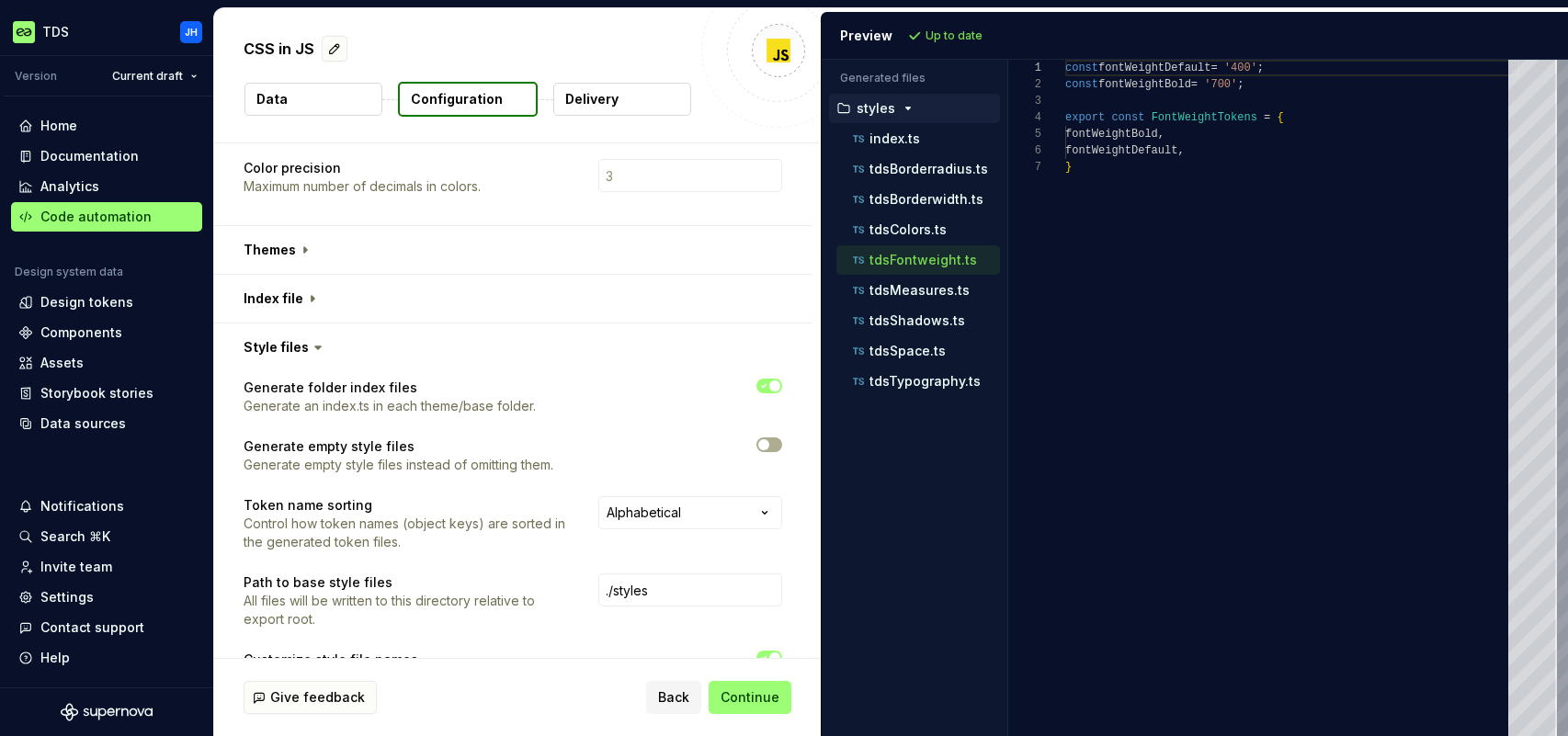
scroll to position [1519, 0]
click at [308, 248] on button "button" at bounding box center [513, 248] width 598 height 47
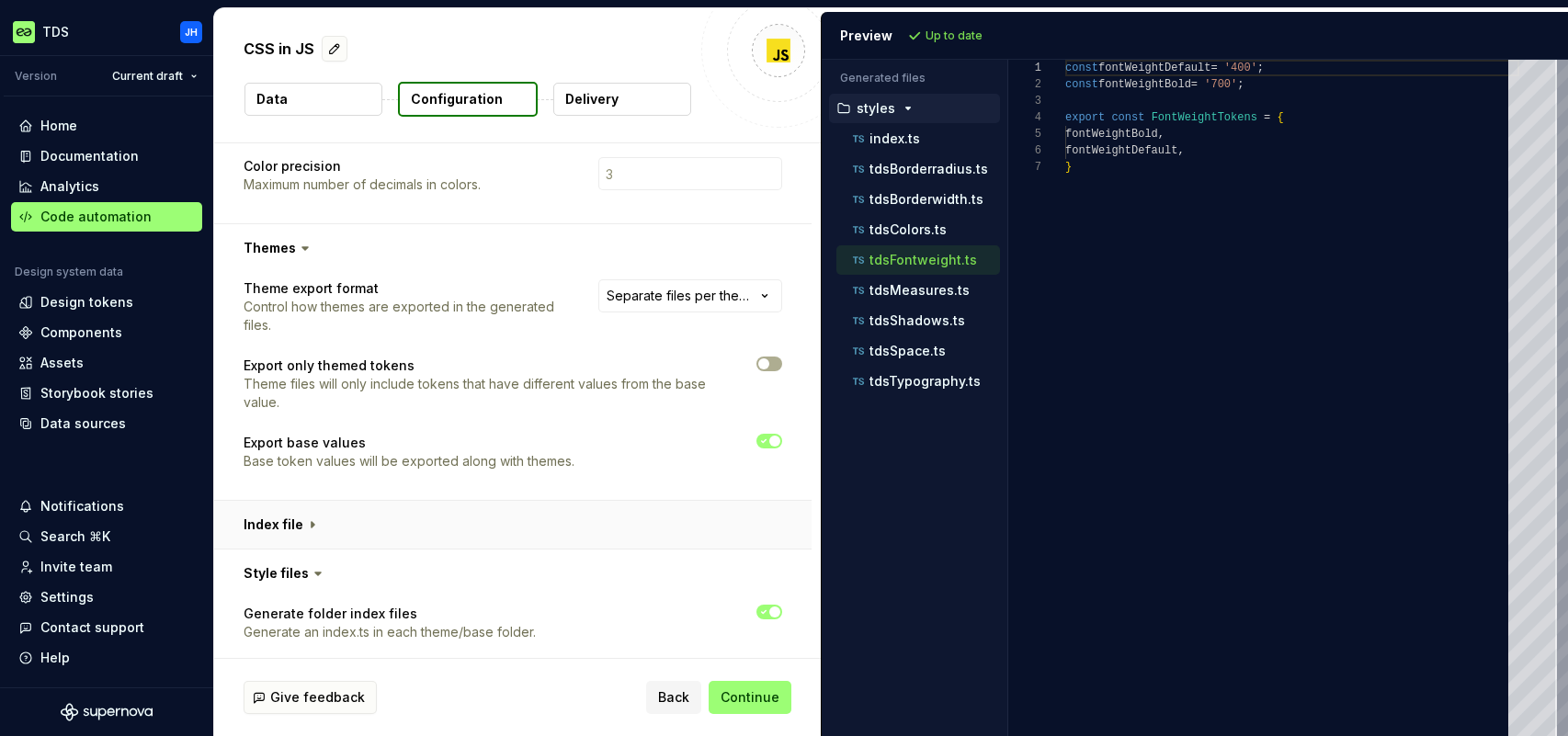
click at [307, 522] on button "button" at bounding box center [513, 525] width 598 height 47
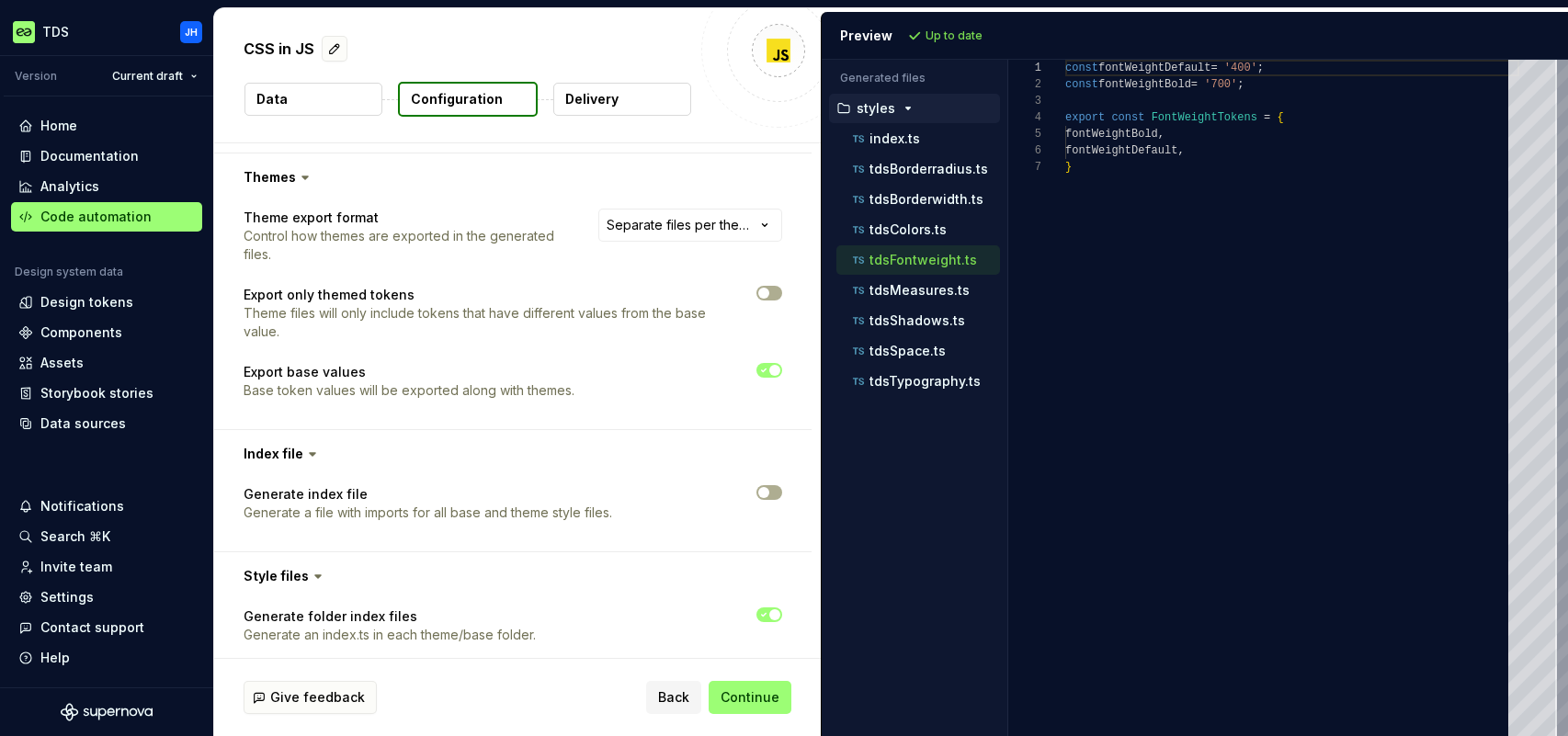
scroll to position [1593, 0]
click at [916, 138] on p "index.ts" at bounding box center [894, 138] width 50 height 15
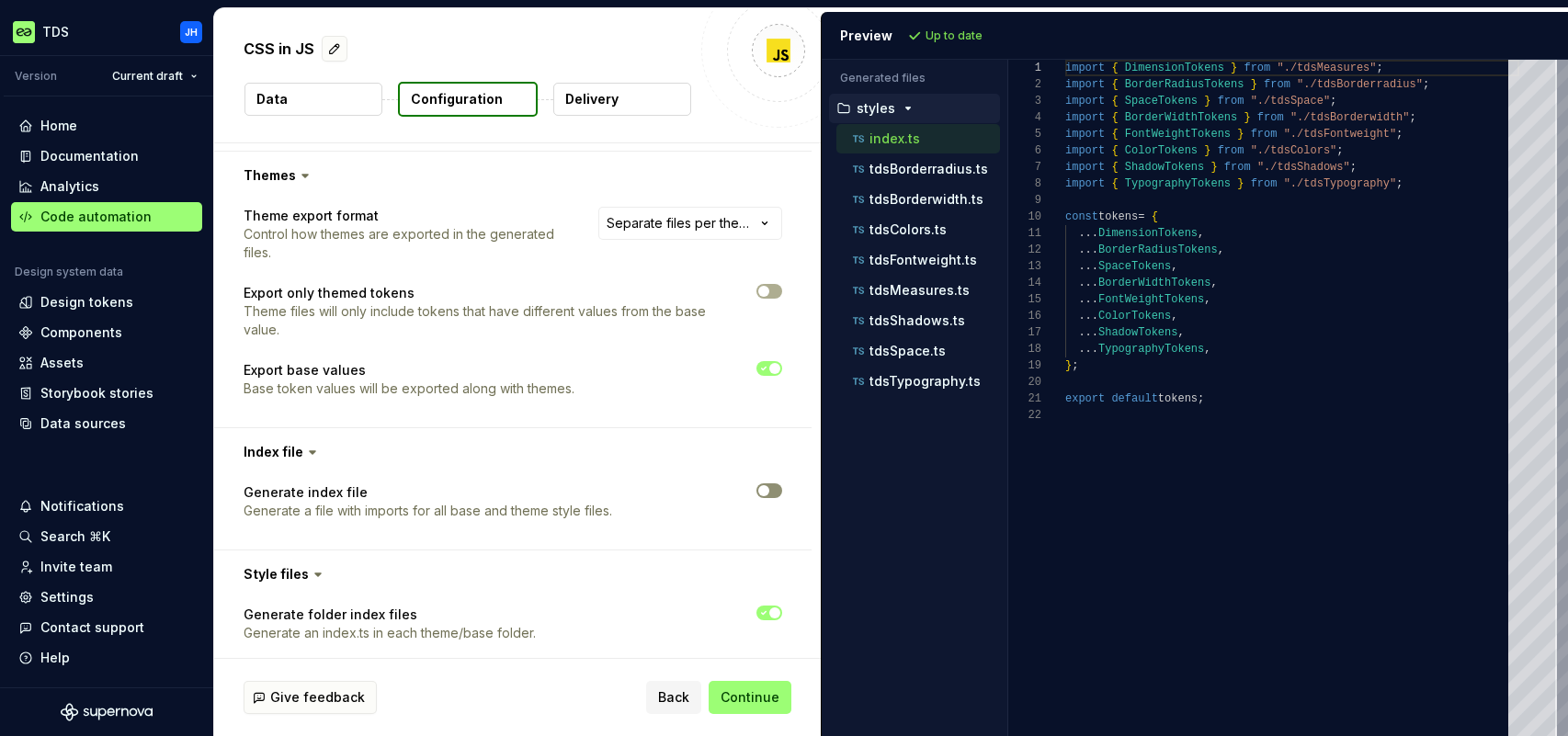
click at [771, 489] on icon "button" at bounding box center [763, 490] width 15 height 11
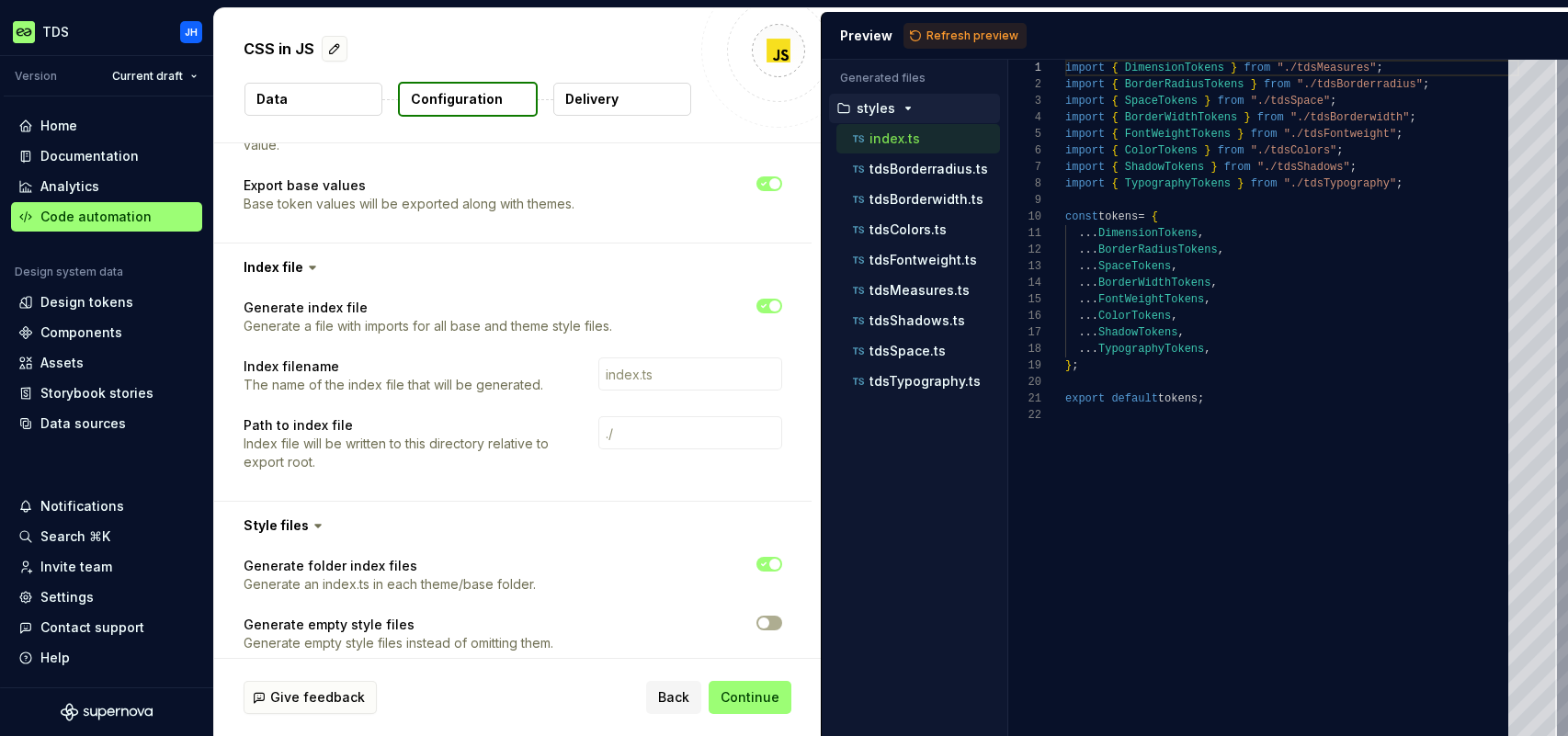
scroll to position [1768, 0]
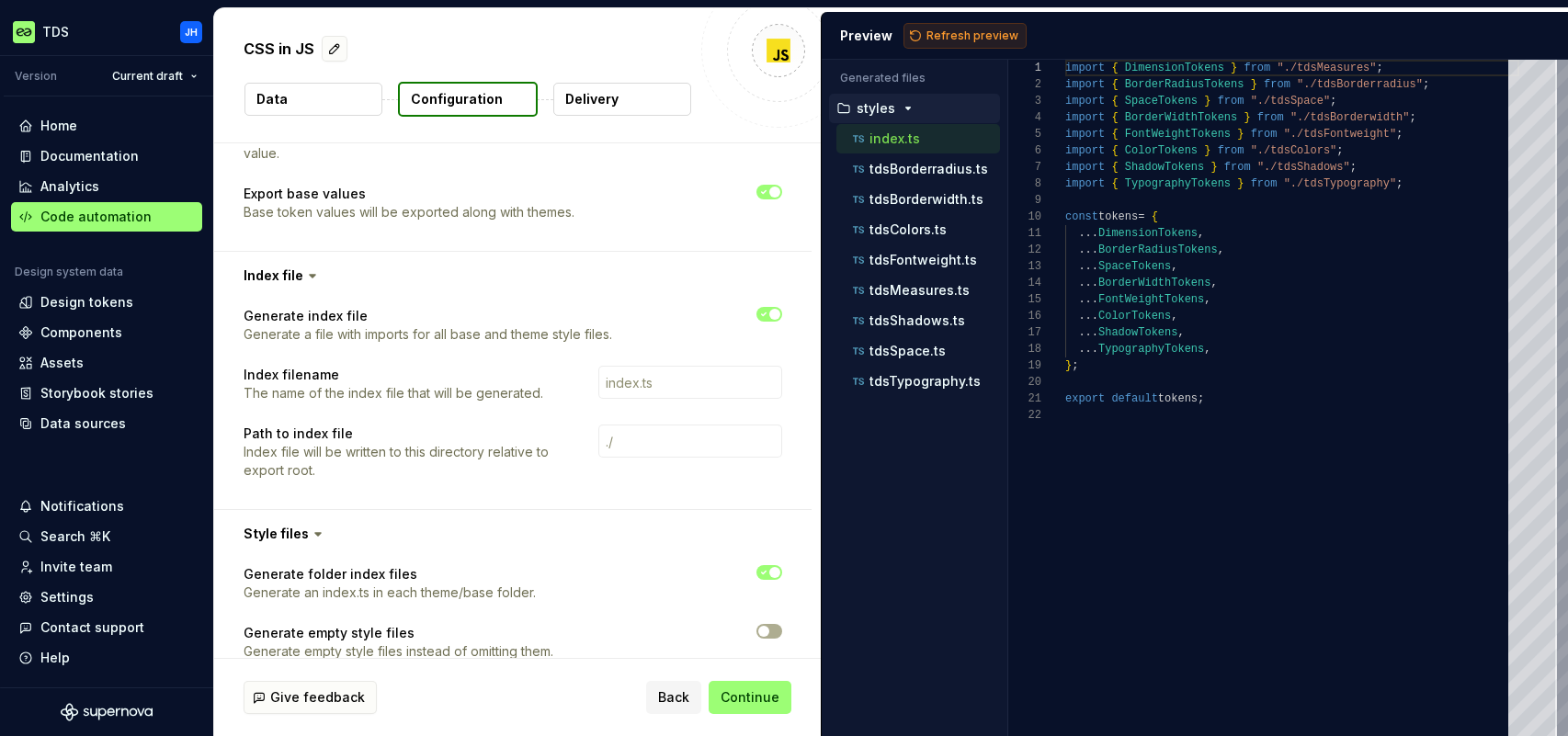
click at [934, 34] on span "Refresh preview" at bounding box center [971, 36] width 92 height 15
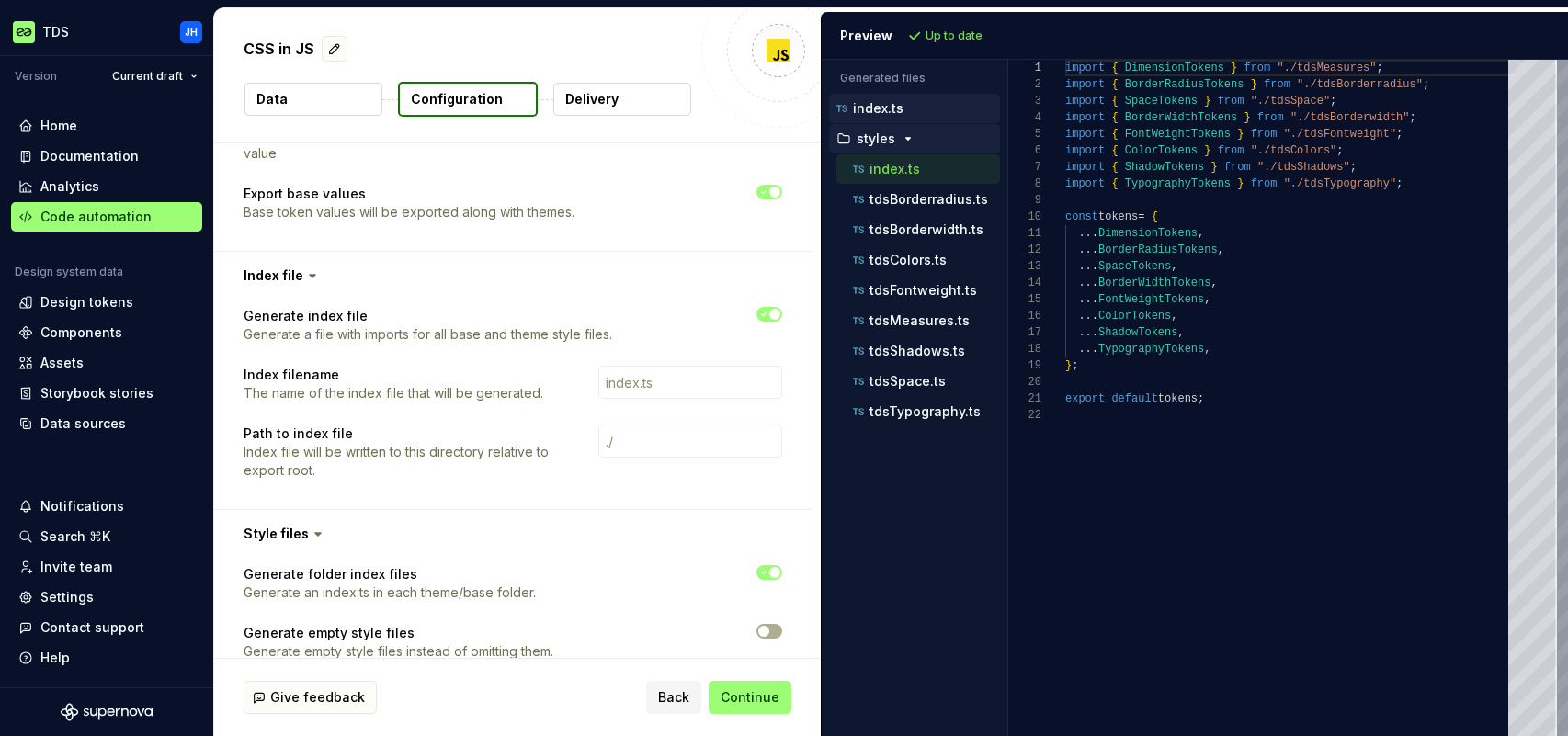
click at [882, 112] on p "index.ts" at bounding box center [877, 108] width 50 height 15
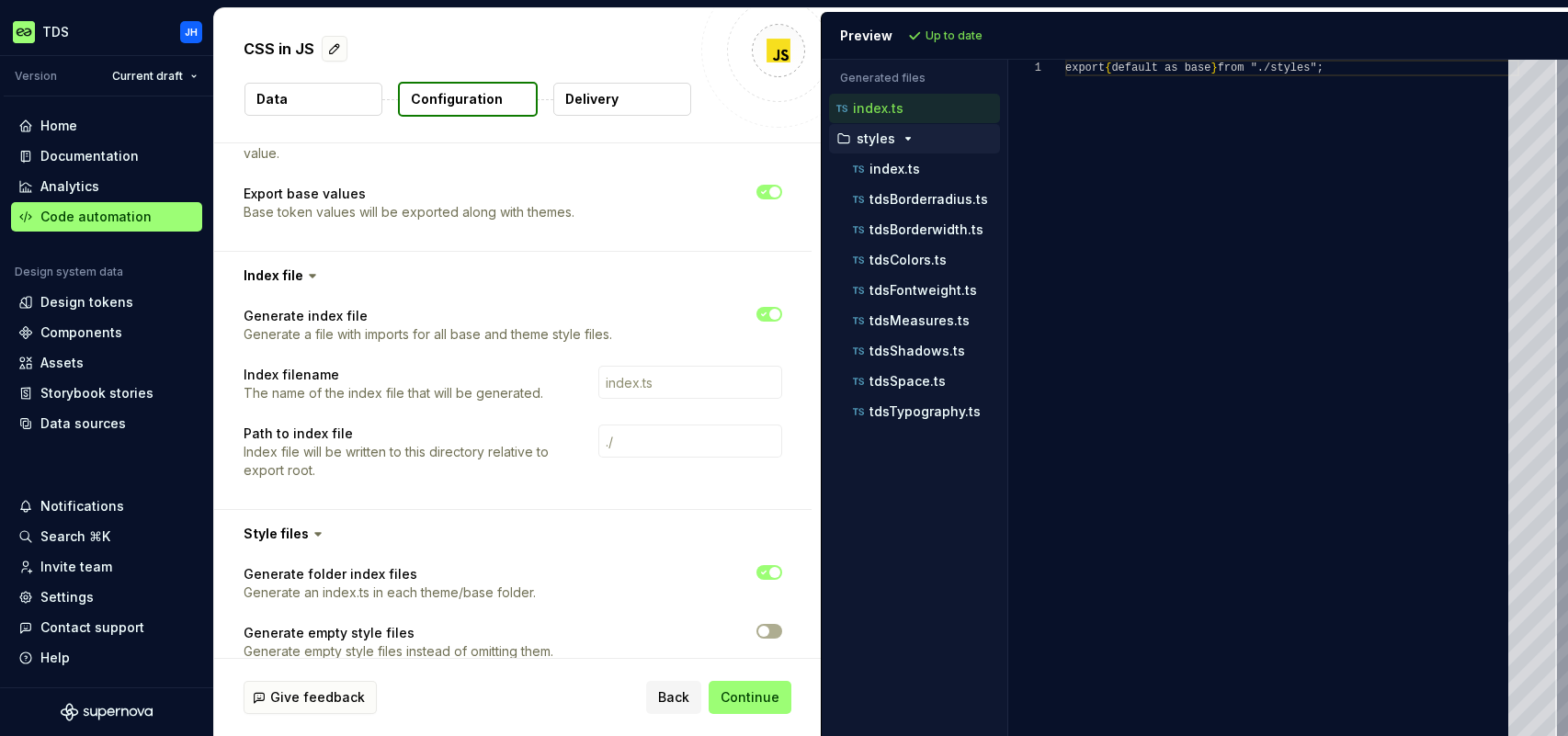
scroll to position [0, 0]
click at [878, 142] on p "styles" at bounding box center [875, 138] width 39 height 15
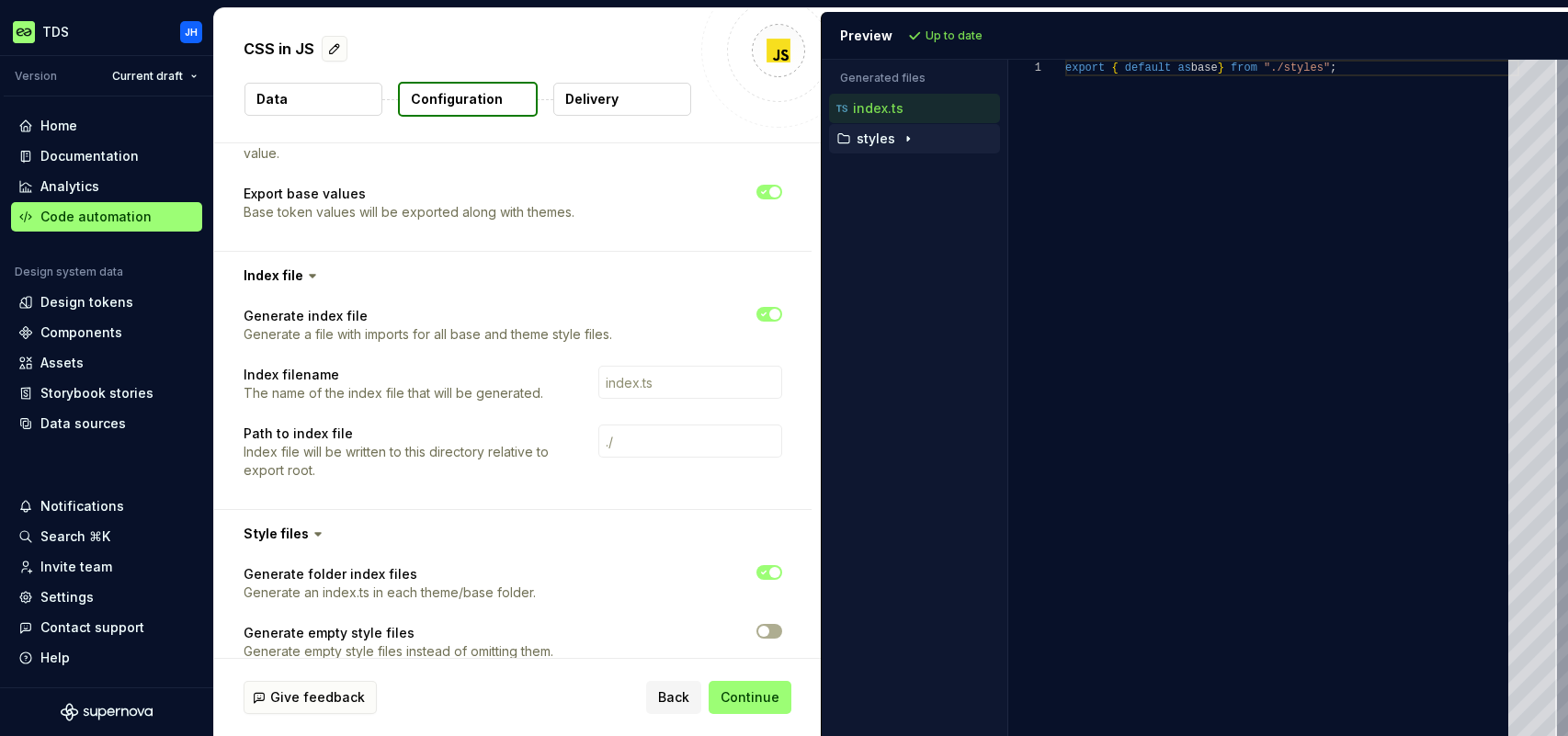
click at [900, 138] on icon "button" at bounding box center [907, 138] width 15 height 15
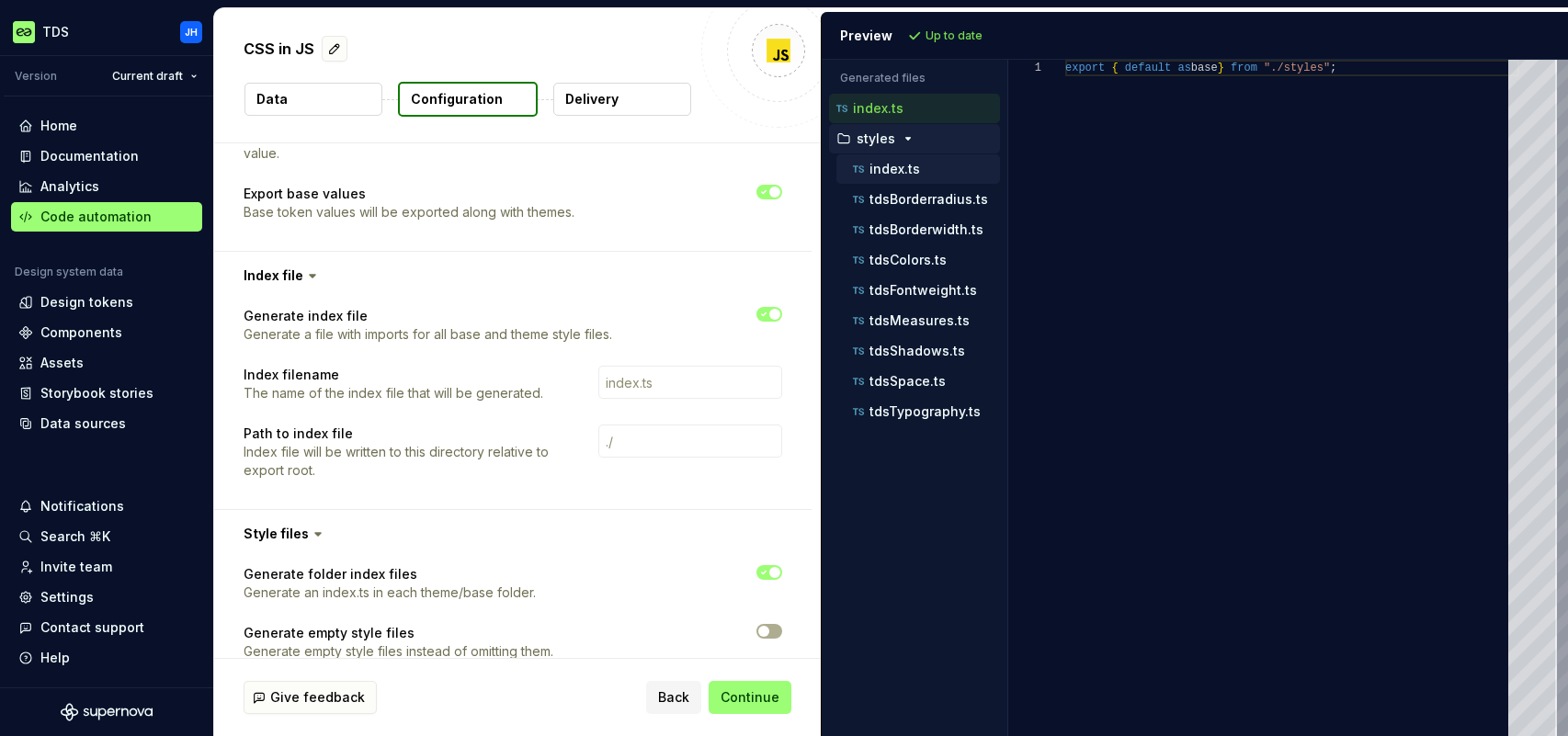
click at [884, 169] on p "index.ts" at bounding box center [894, 169] width 50 height 15
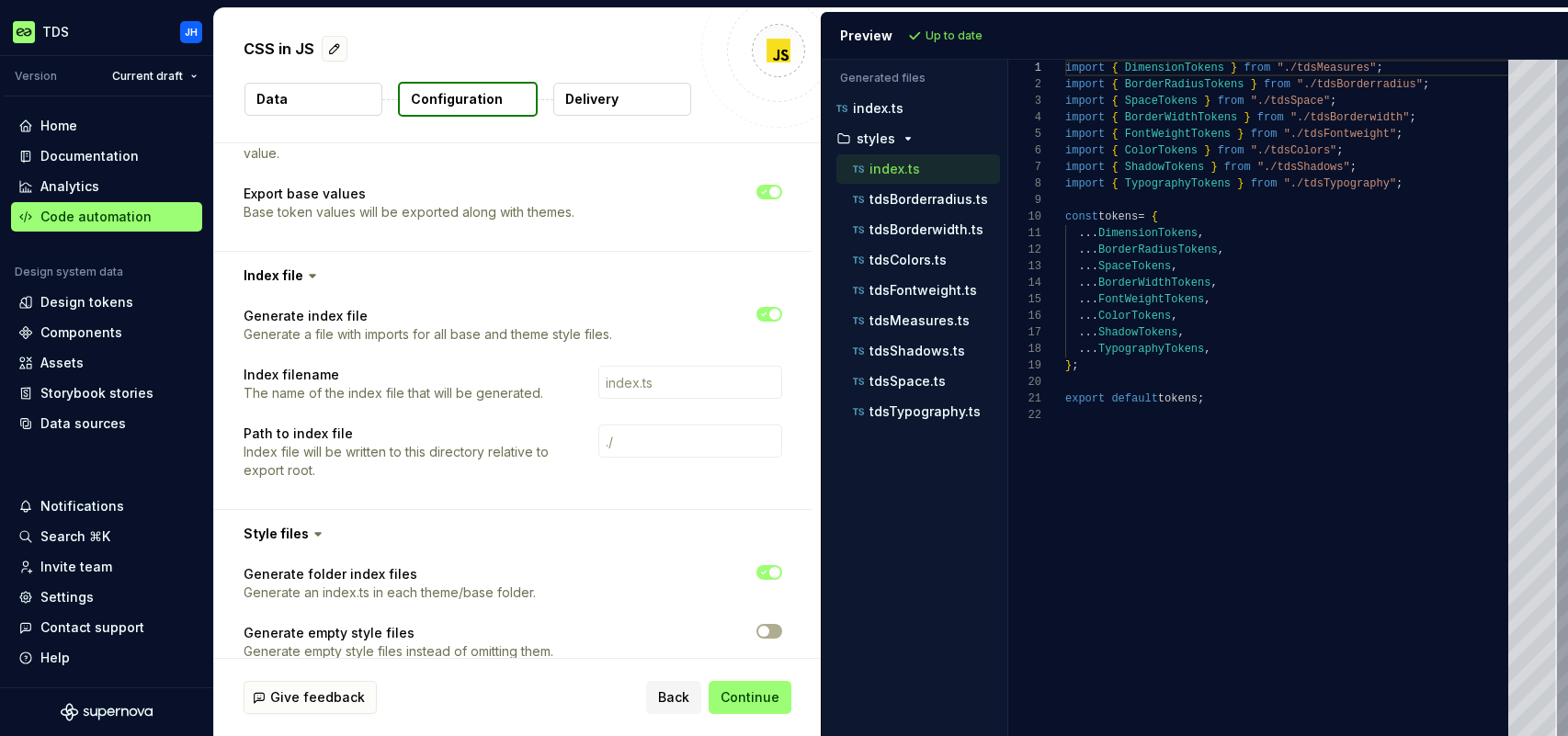
scroll to position [165, 0]
click at [887, 109] on p "index.ts" at bounding box center [877, 108] width 50 height 15
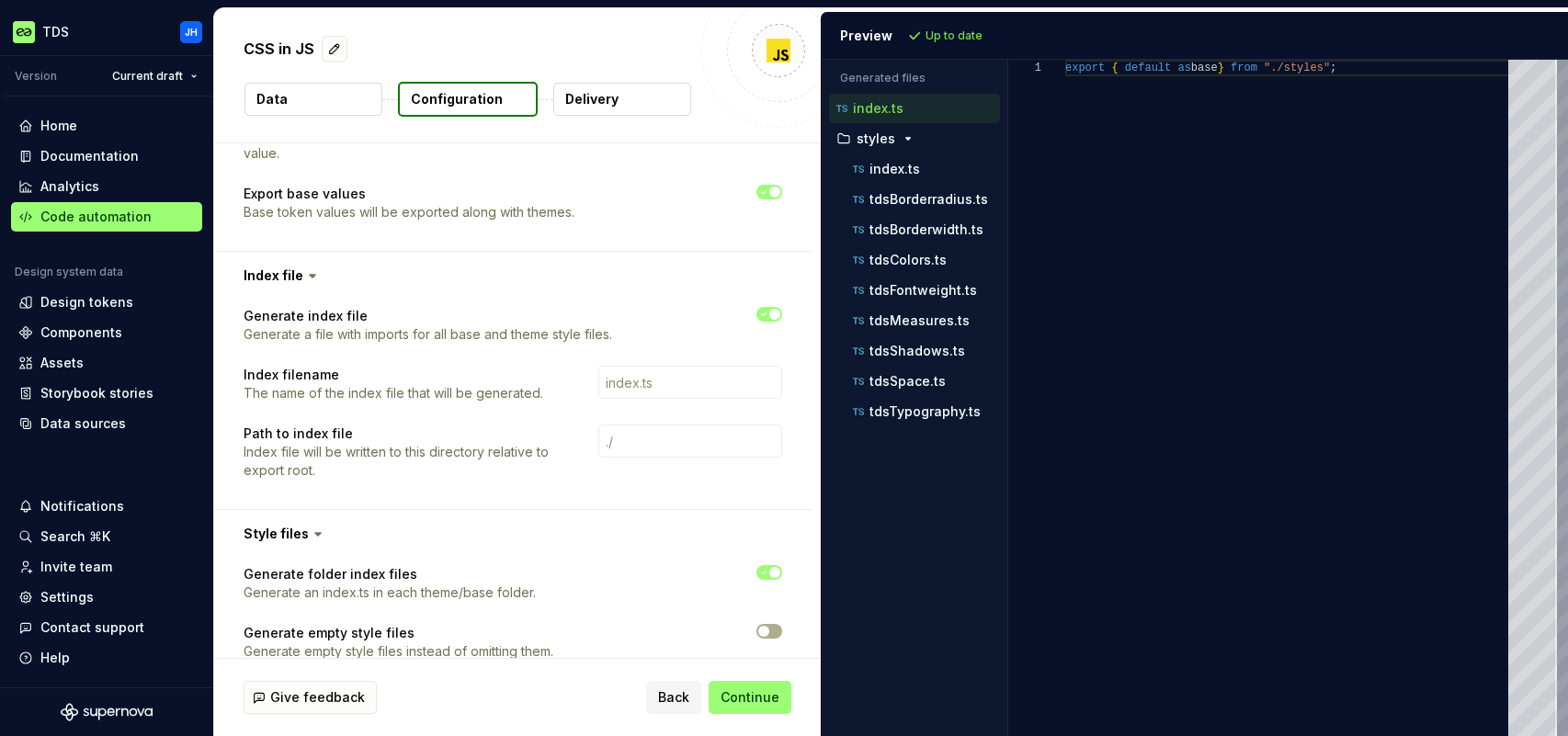
click at [775, 310] on span "button" at bounding box center [774, 313] width 11 height 11
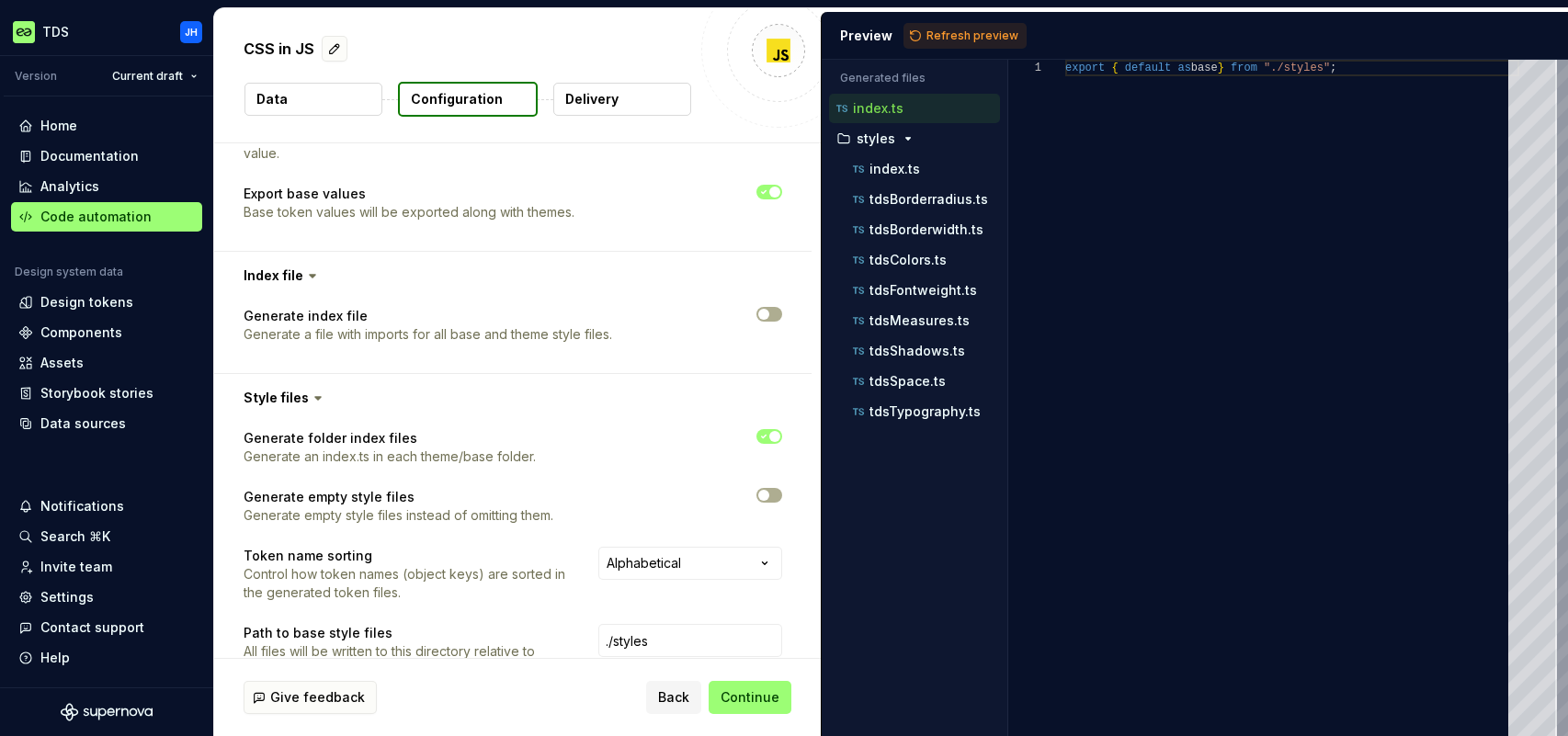
click at [918, 36] on button "Refresh preview" at bounding box center [964, 36] width 124 height 26
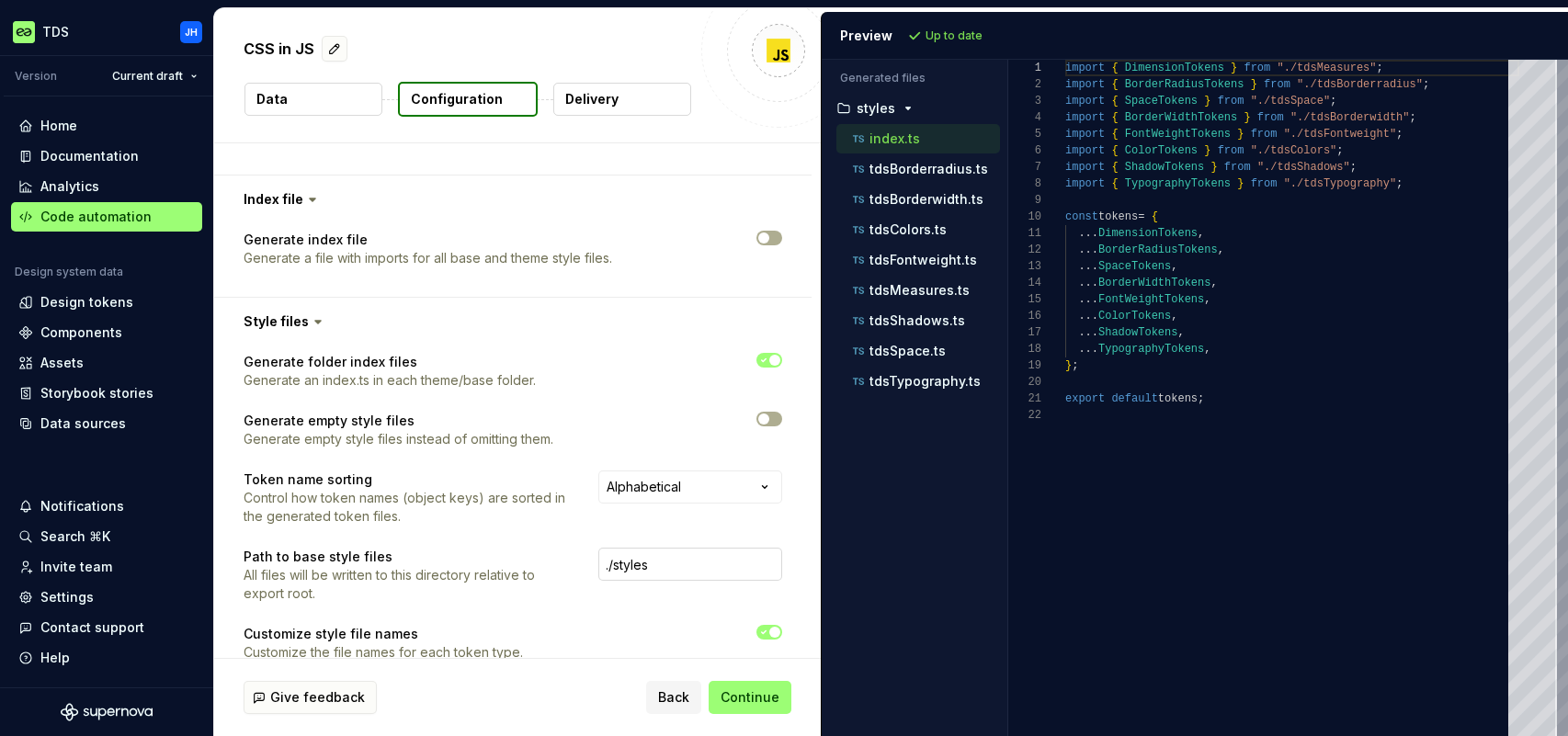
scroll to position [1845, 0]
click at [774, 359] on span "button" at bounding box center [774, 359] width 11 height 11
click at [932, 38] on span "Refresh preview" at bounding box center [971, 36] width 92 height 15
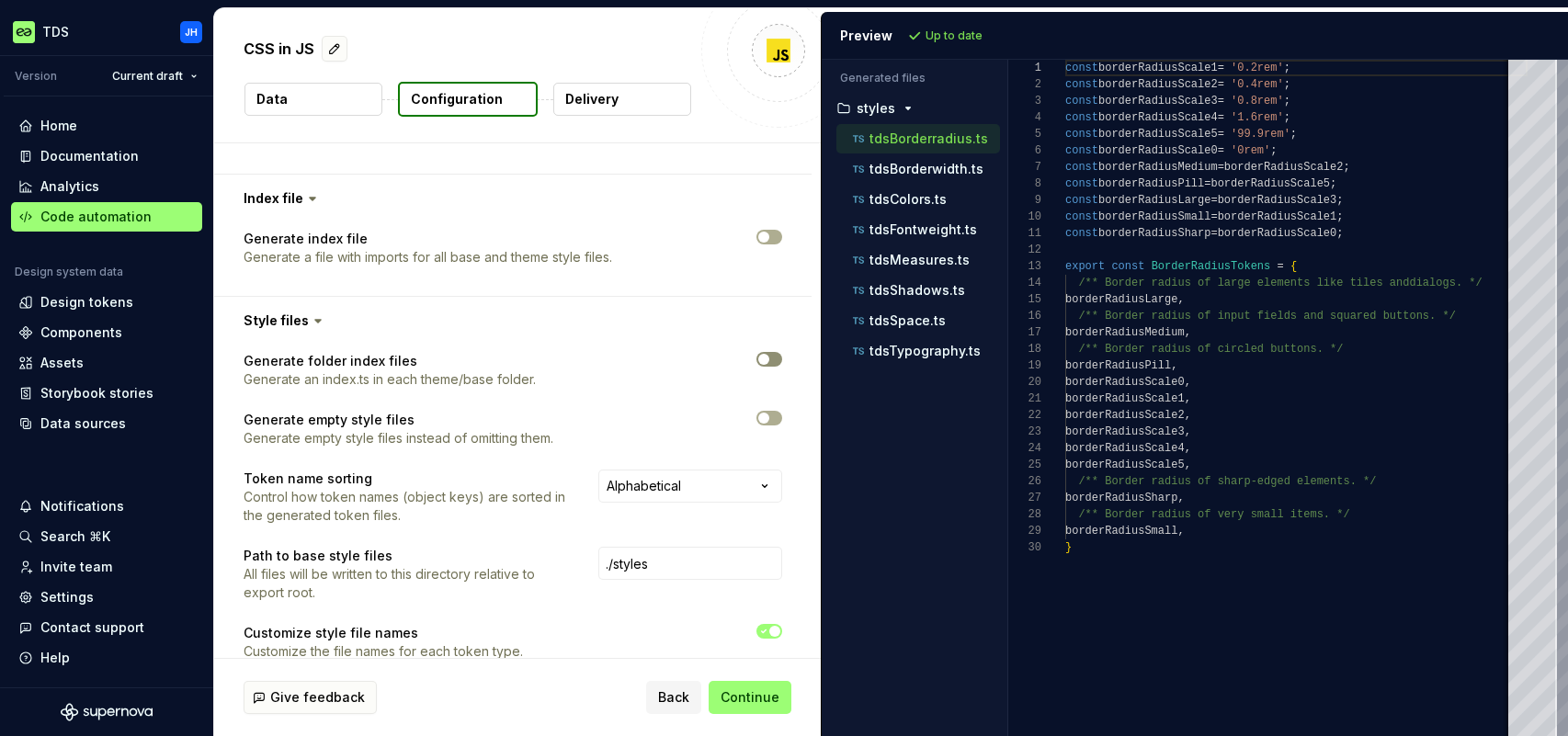
click at [769, 359] on span "button" at bounding box center [763, 359] width 11 height 11
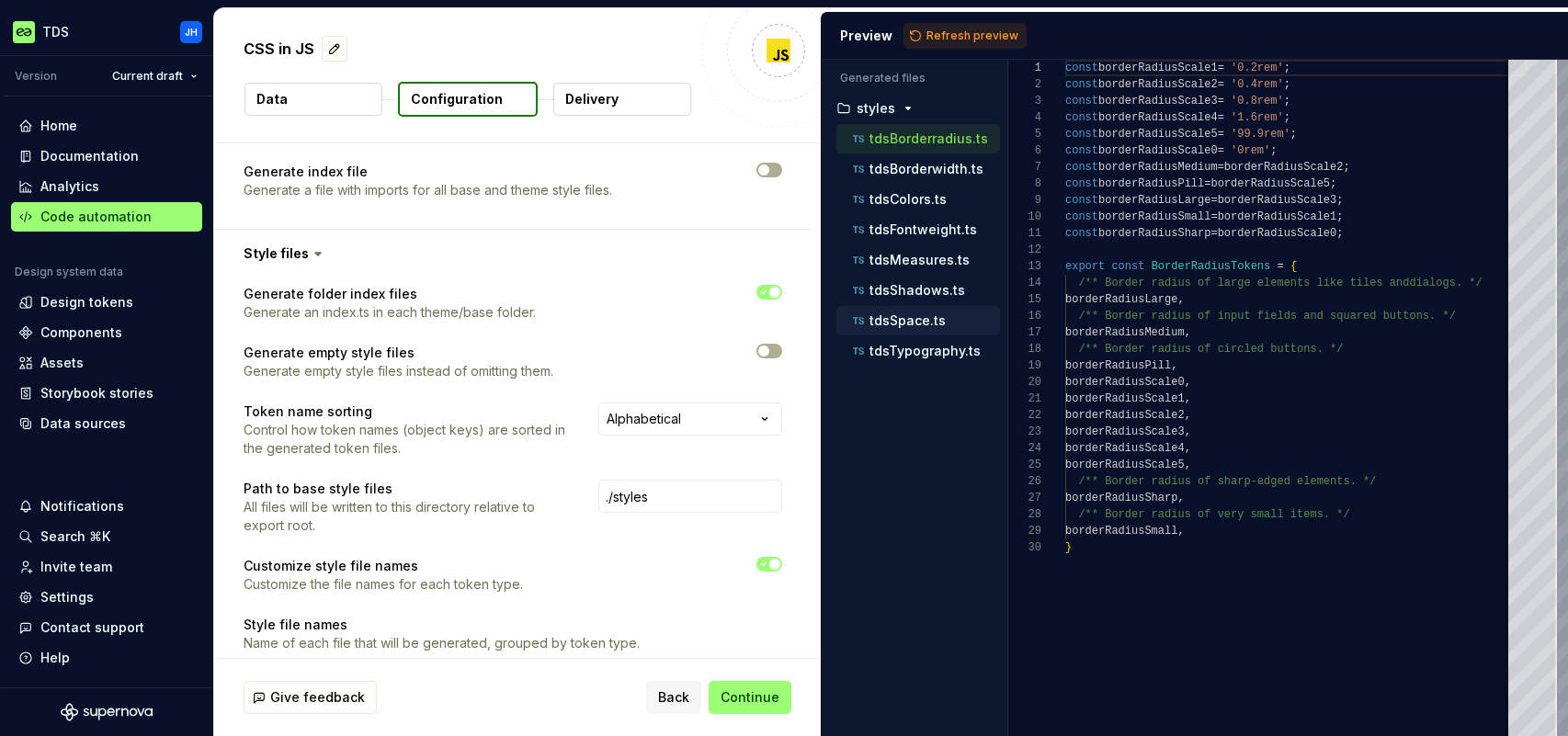
scroll to position [1924, 0]
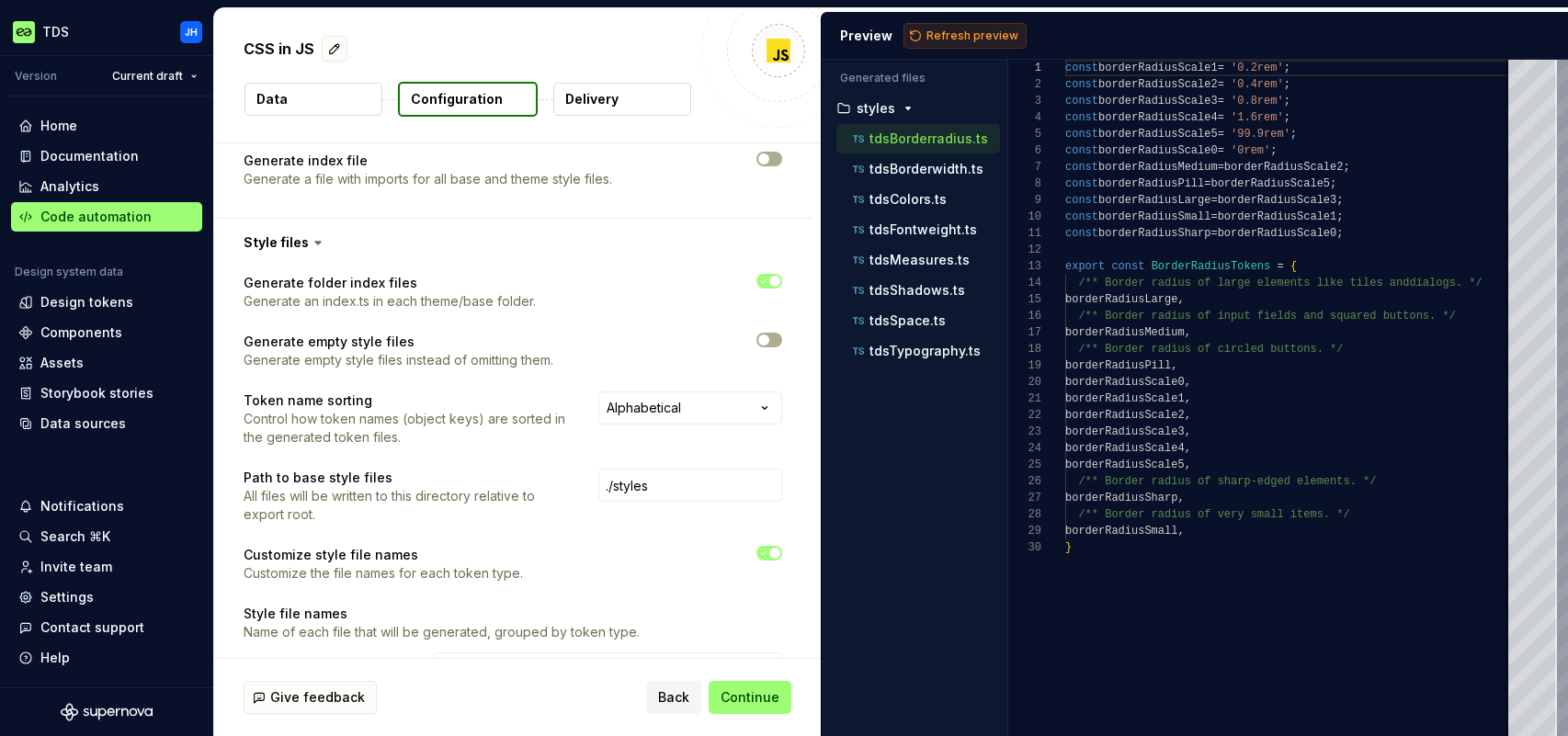
click at [935, 36] on span "Refresh preview" at bounding box center [971, 36] width 92 height 15
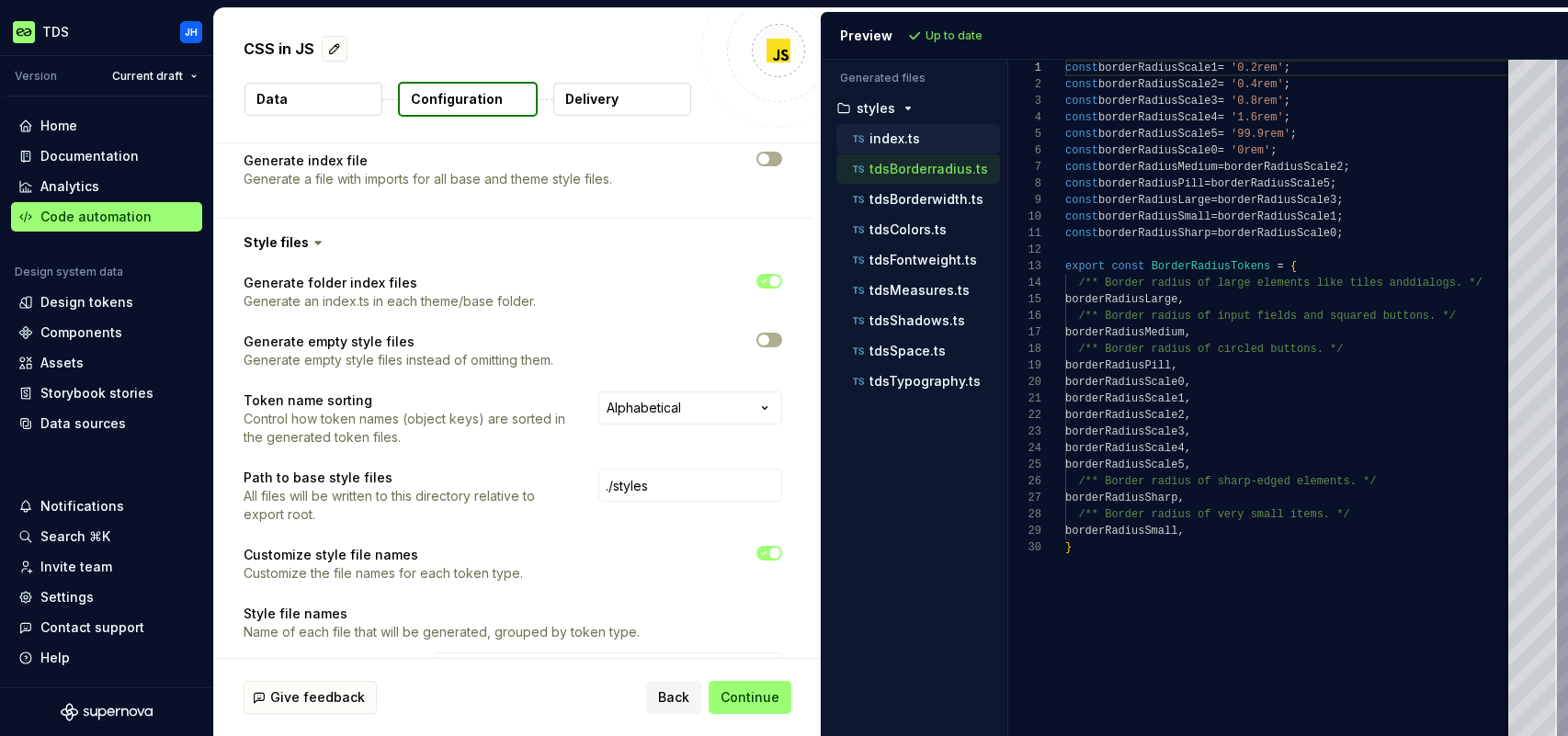
click at [903, 139] on p "index.ts" at bounding box center [894, 138] width 50 height 15
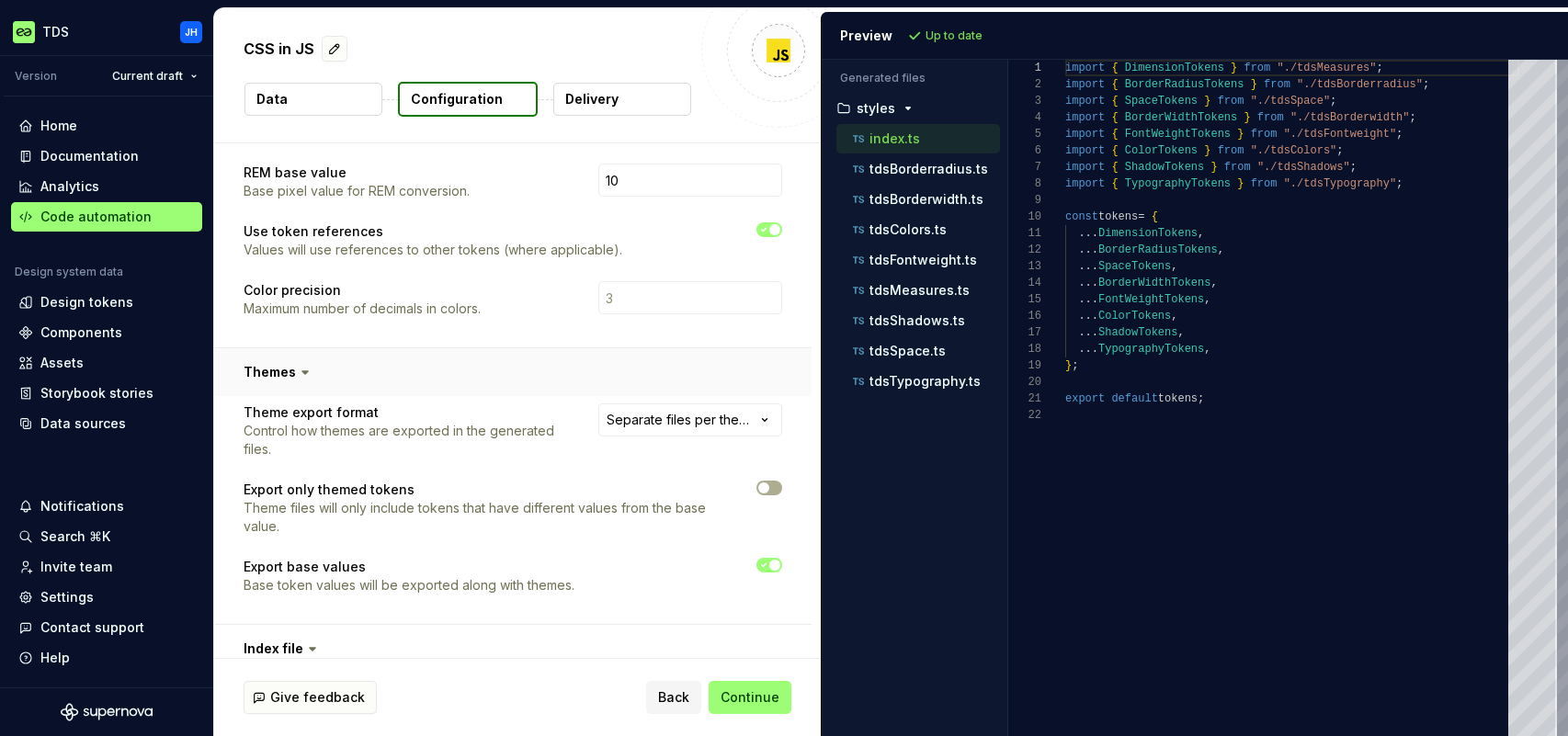
scroll to position [1396, 0]
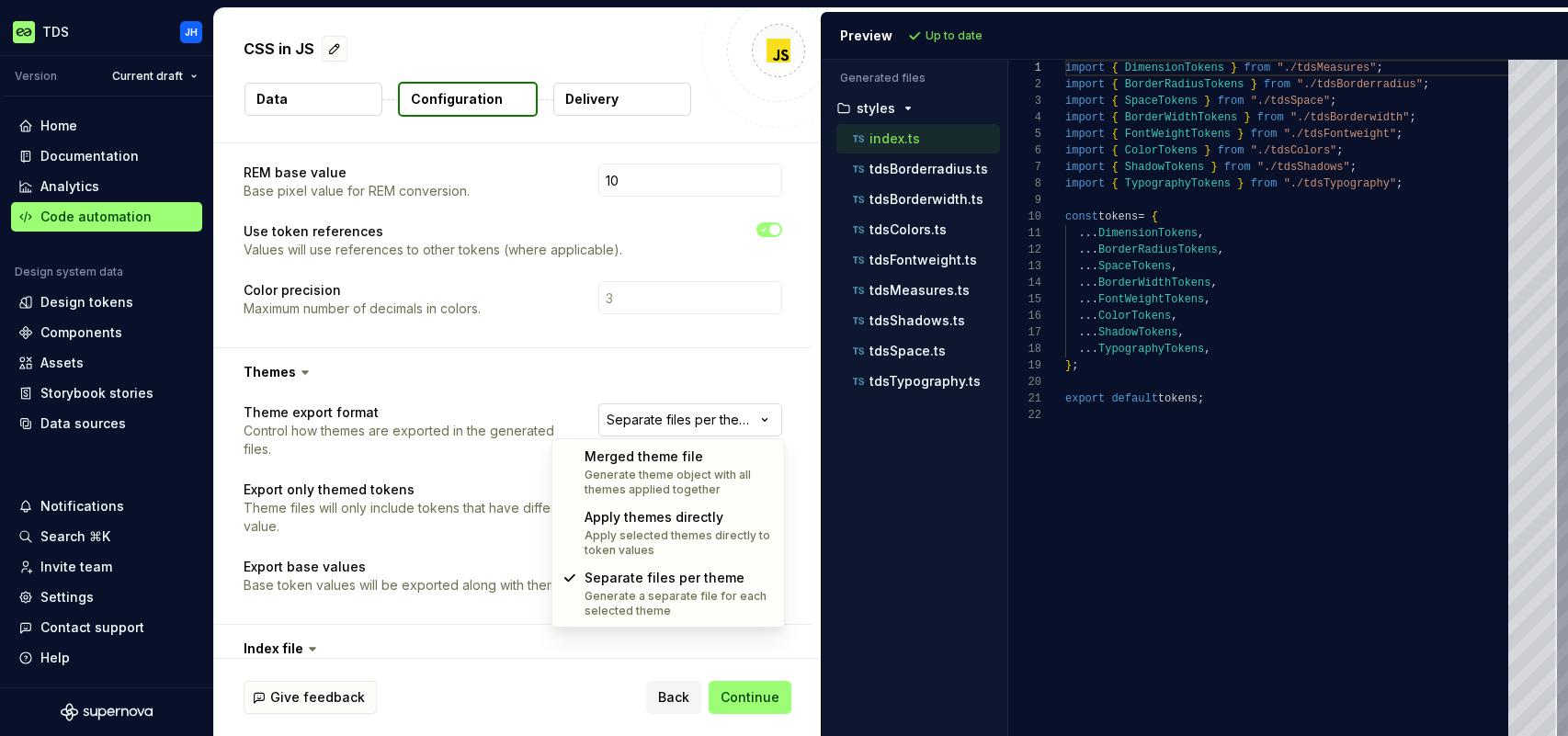
click at [711, 412] on html "**********" at bounding box center [784, 368] width 1568 height 736
click at [713, 386] on html "**********" at bounding box center [784, 368] width 1568 height 736
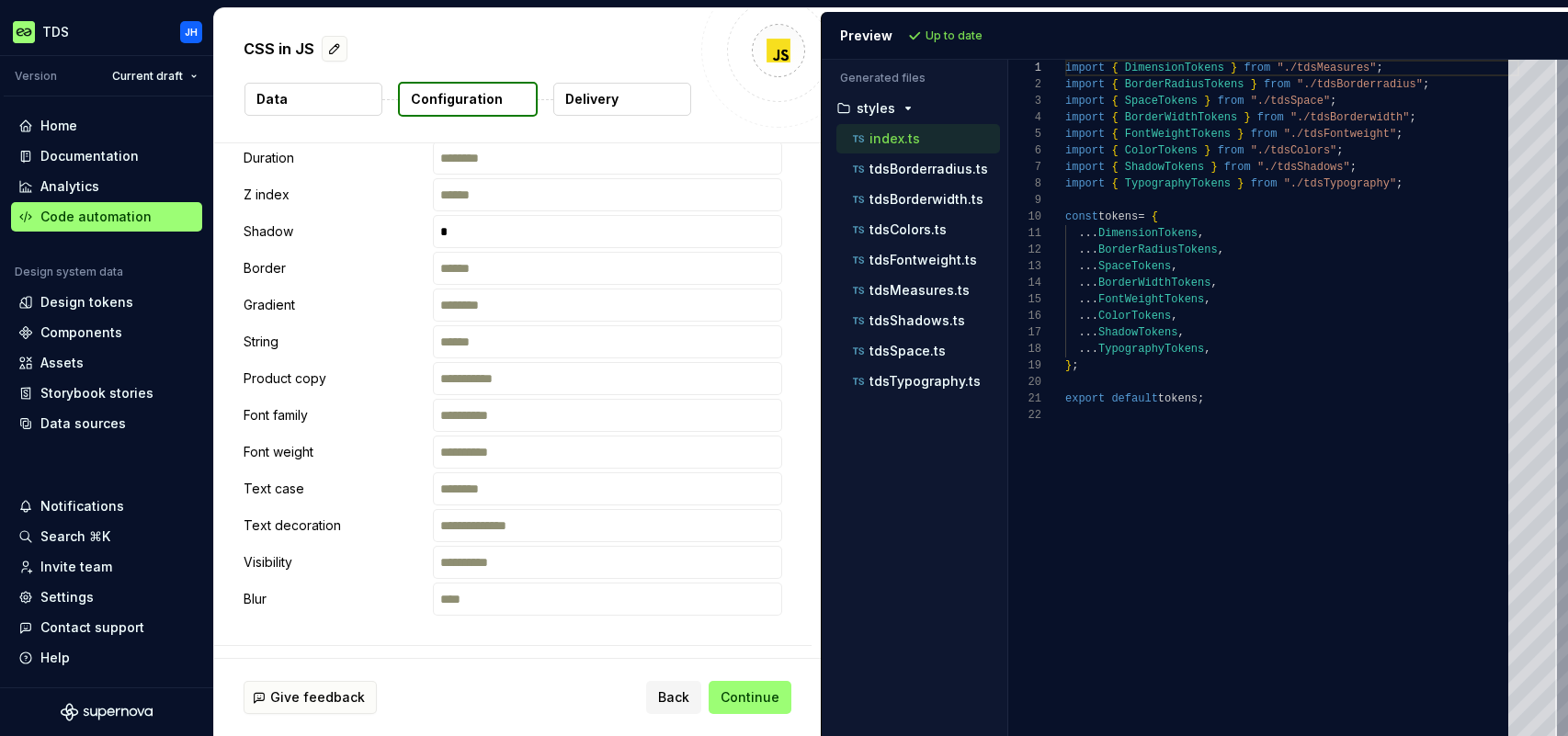
scroll to position [713, 0]
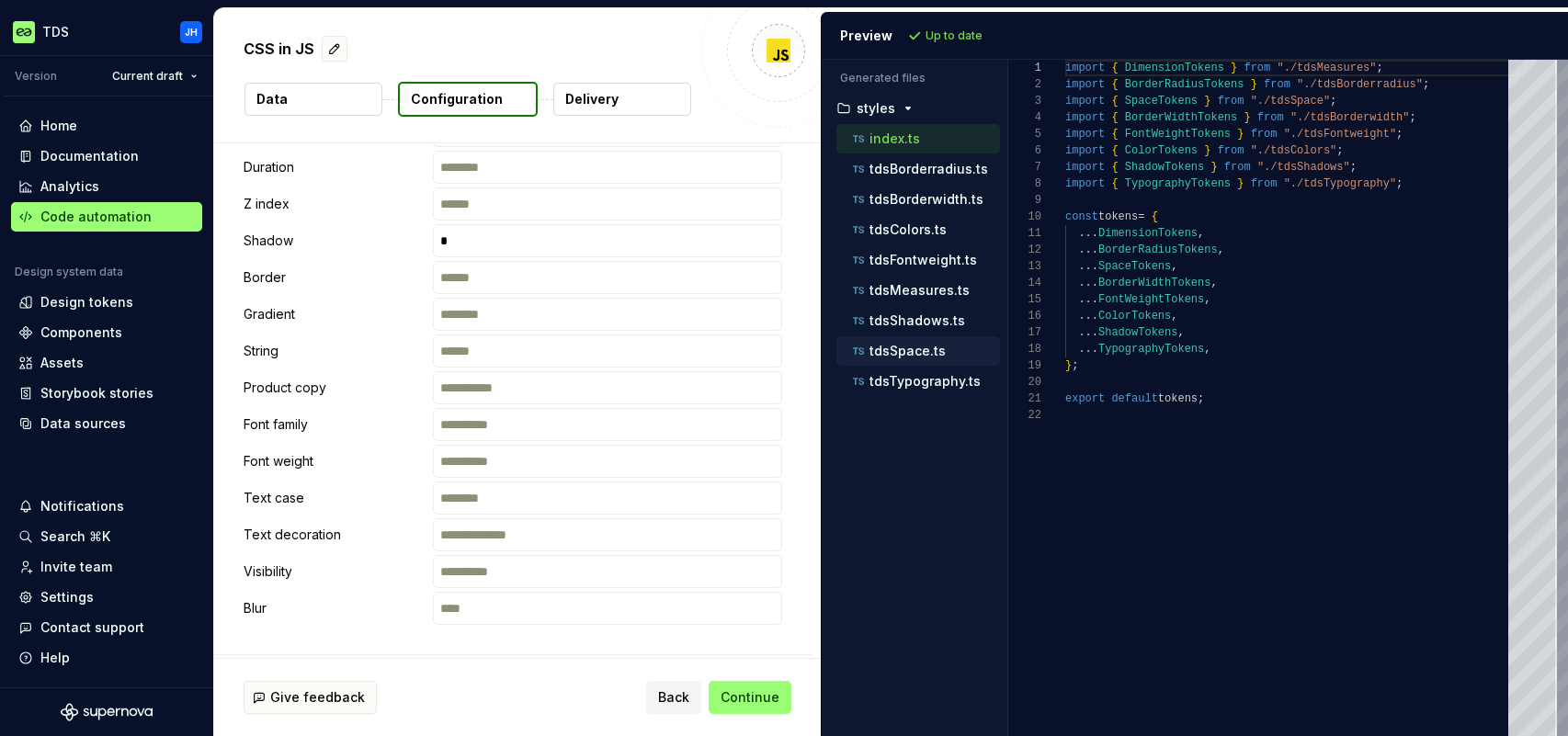
click at [932, 346] on p "tdsSpace.ts" at bounding box center [907, 351] width 76 height 15
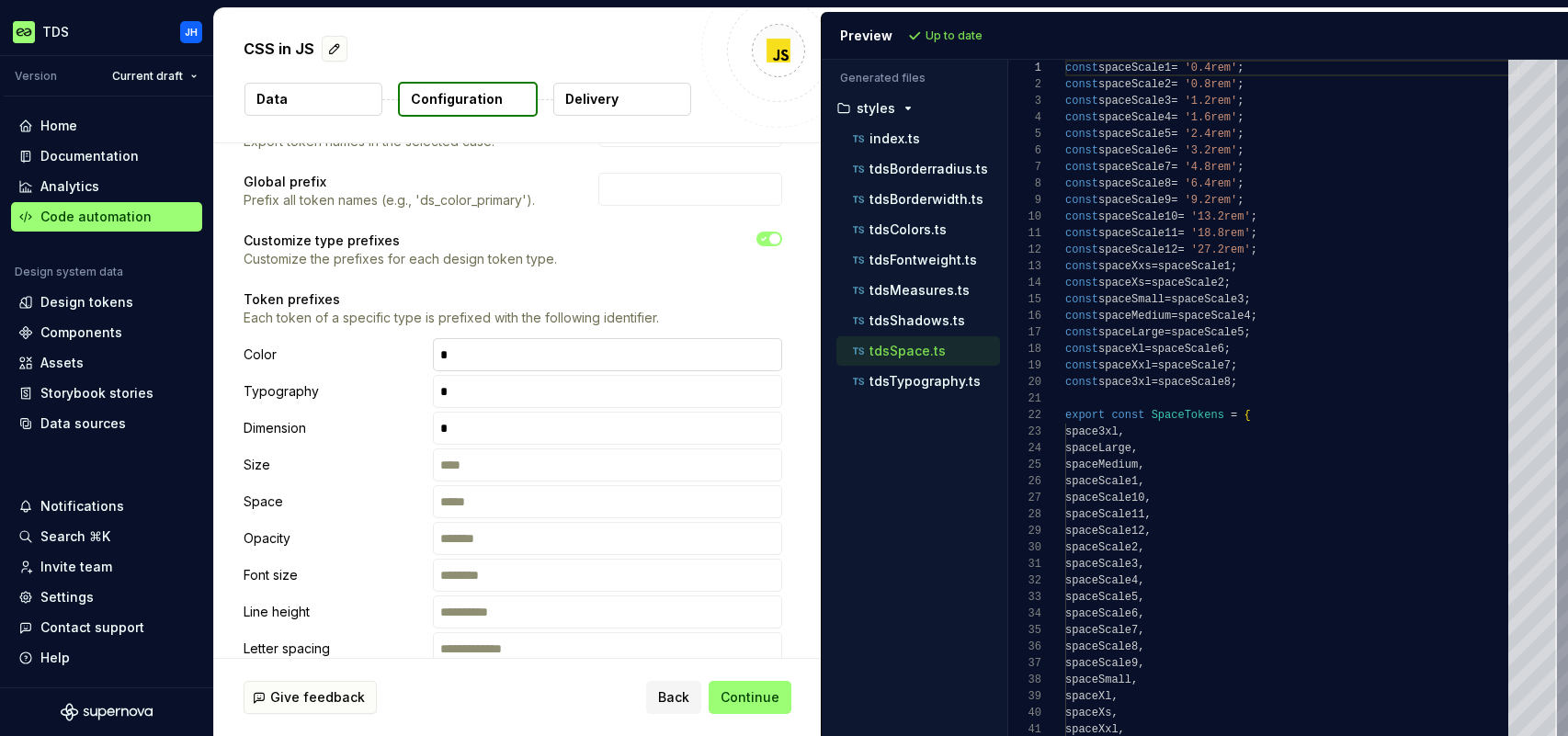
scroll to position [87, 0]
click at [940, 235] on p "tdsColors.ts" at bounding box center [908, 229] width 77 height 15
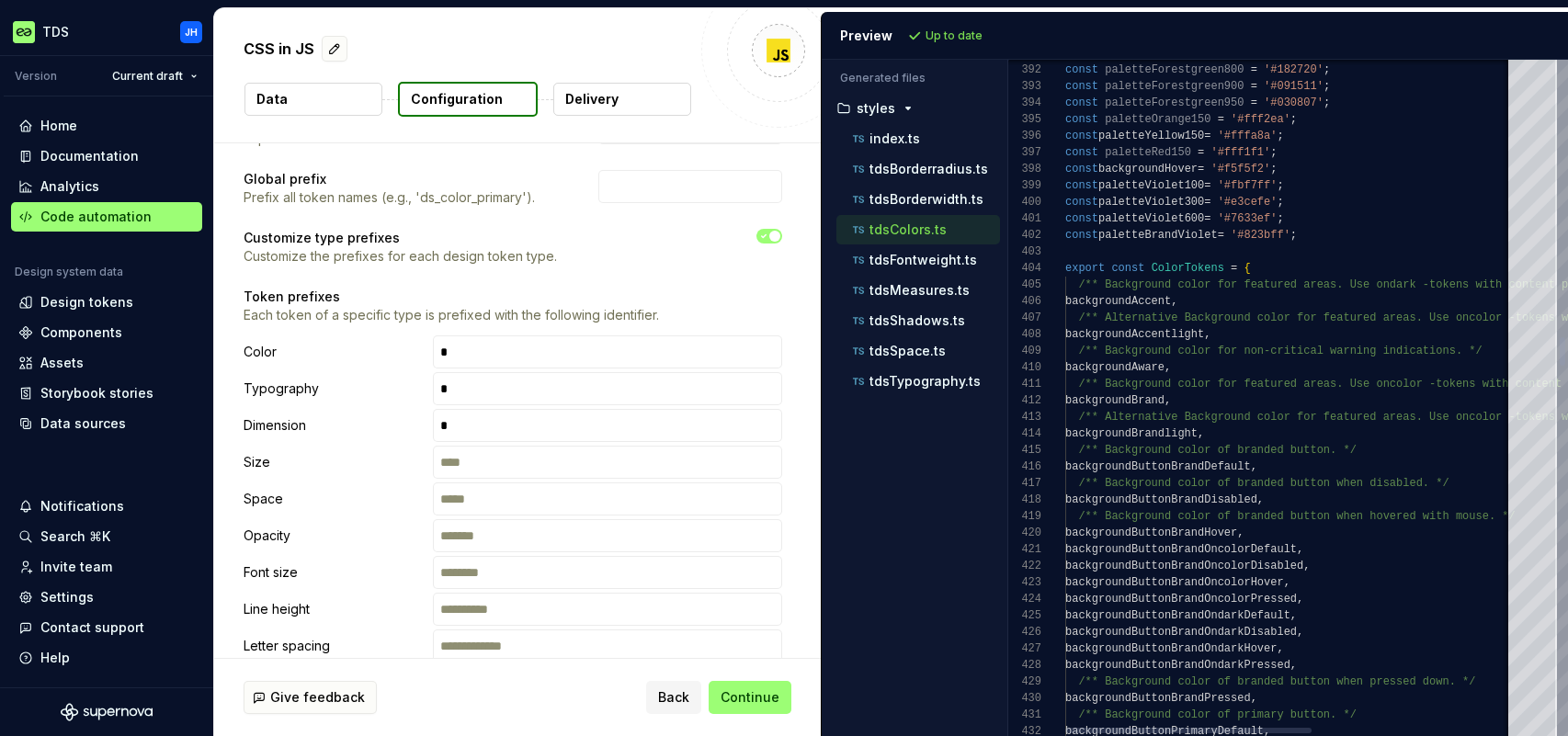
click at [1565, 352] on div at bounding box center [1562, 351] width 6 height 29
click at [611, 355] on input "text" at bounding box center [607, 351] width 349 height 33
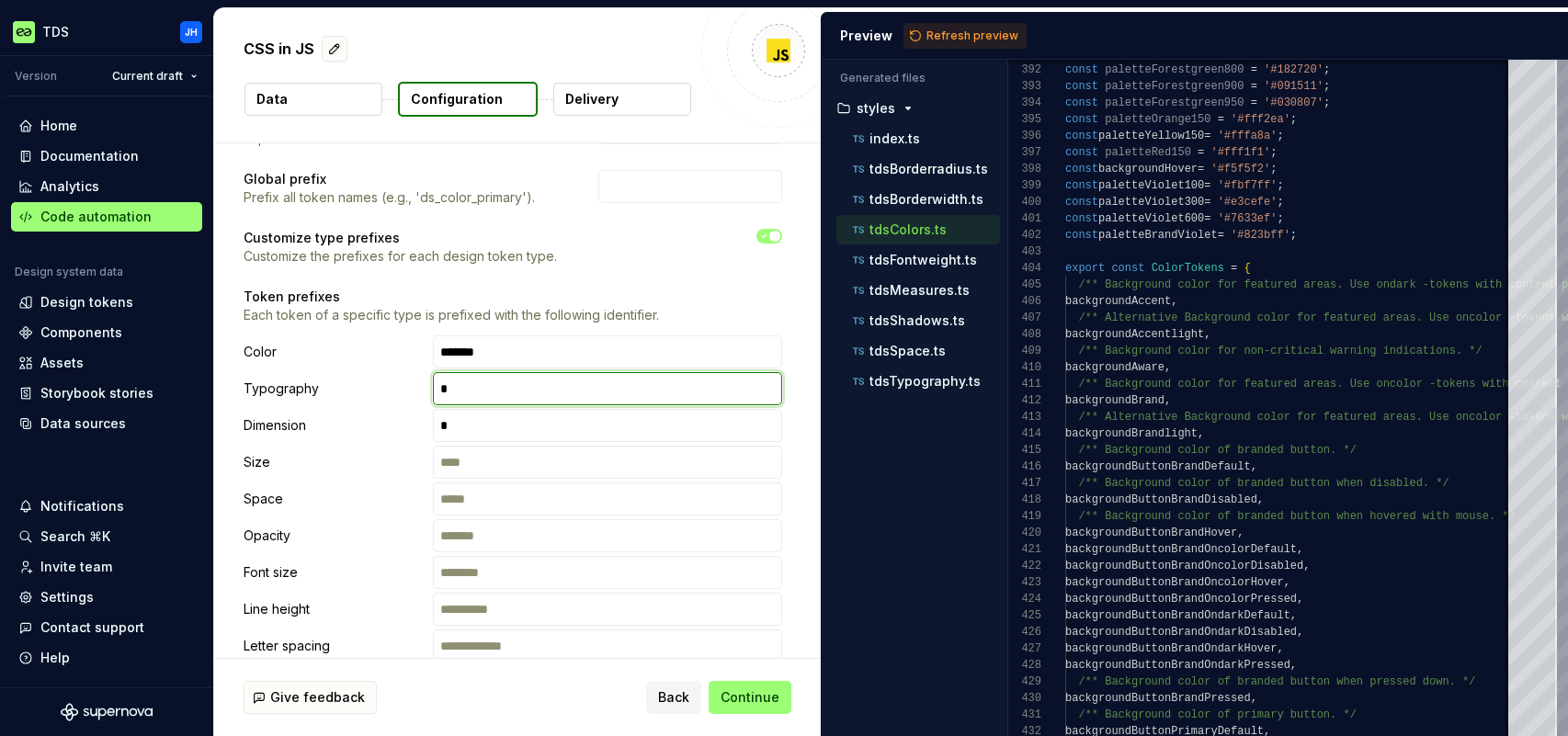
click at [694, 394] on input "text" at bounding box center [607, 388] width 349 height 33
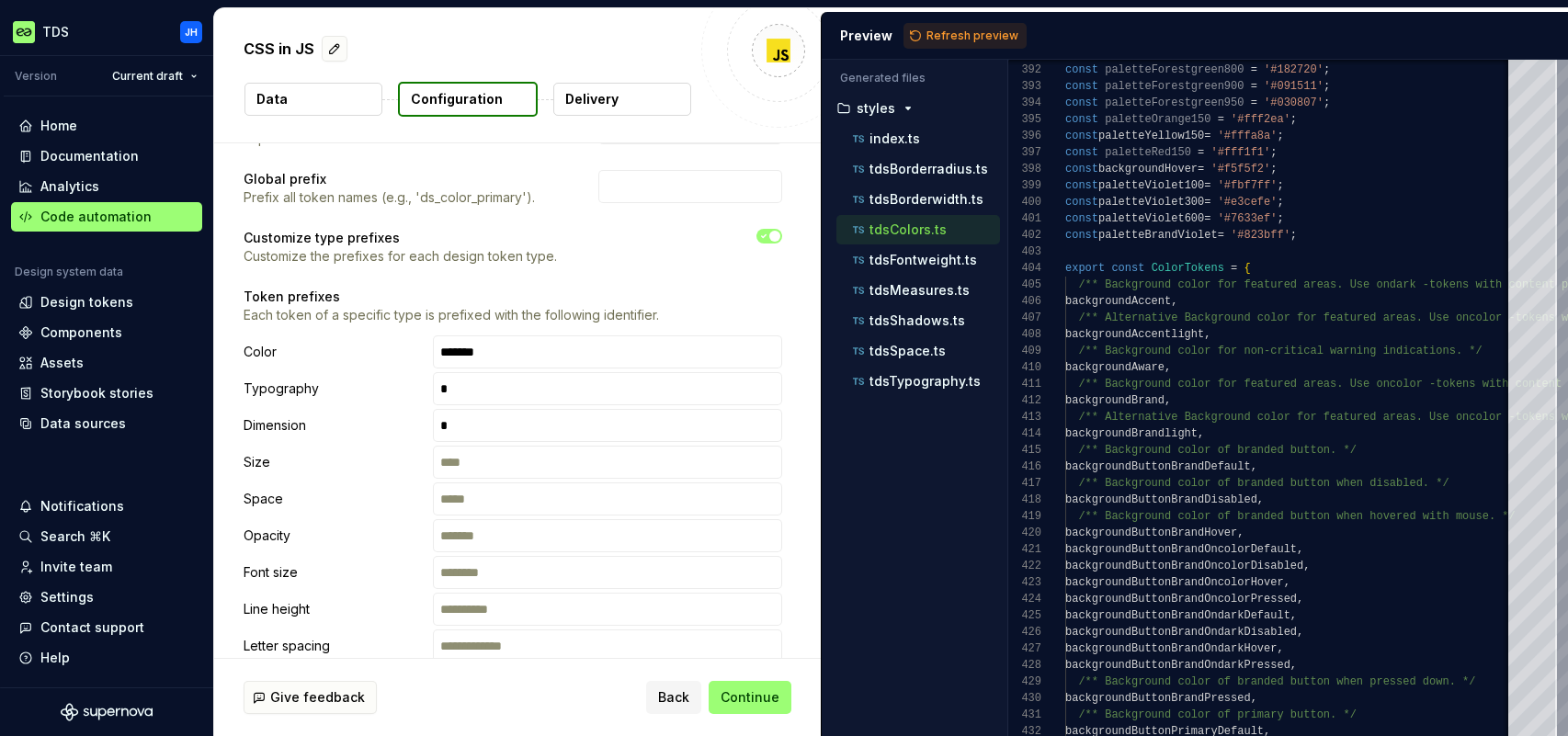
click at [944, 36] on span "Refresh preview" at bounding box center [971, 36] width 92 height 15
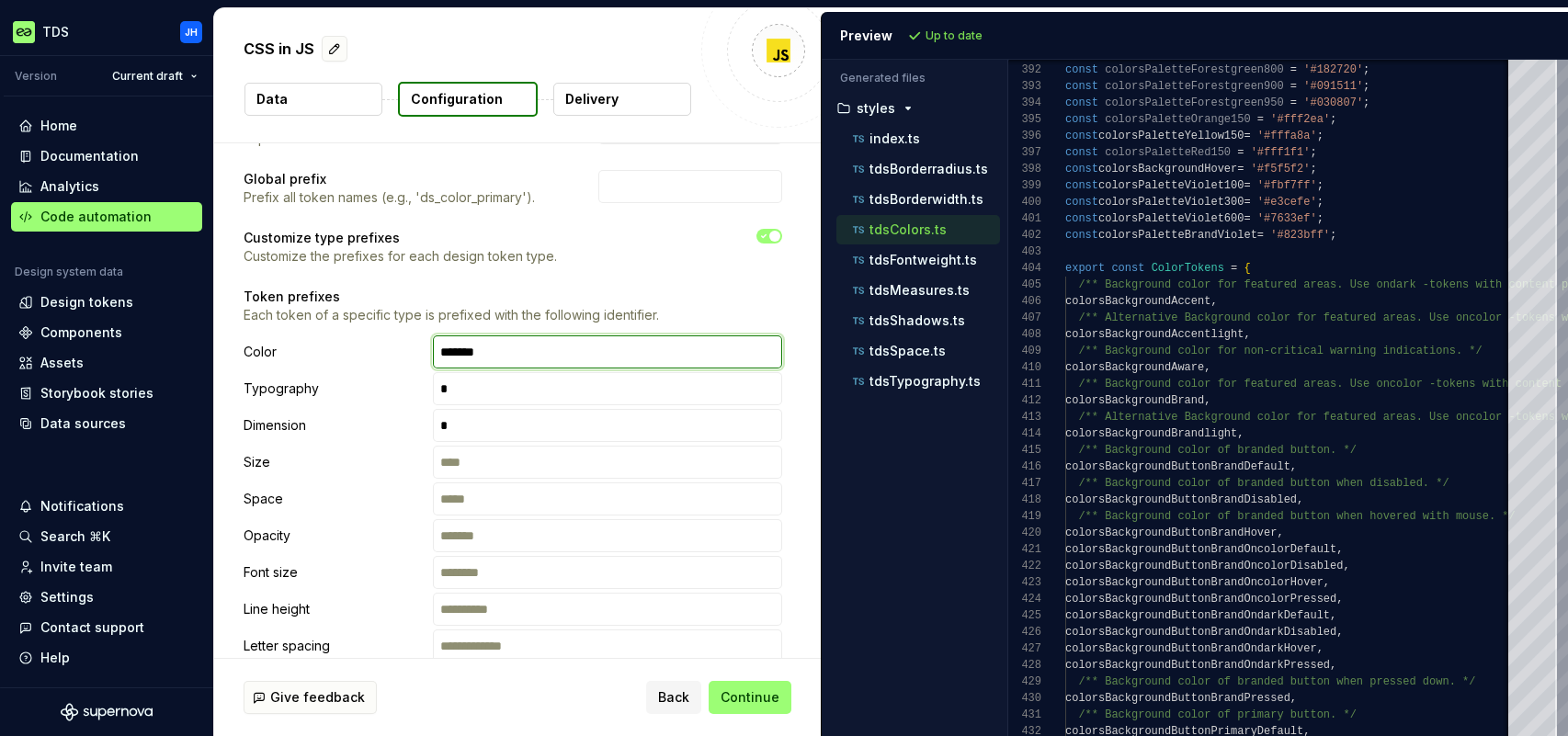
drag, startPoint x: 523, startPoint y: 361, endPoint x: 415, endPoint y: 354, distance: 108.2
click at [420, 353] on div "Color ******" at bounding box center [512, 351] width 538 height 33
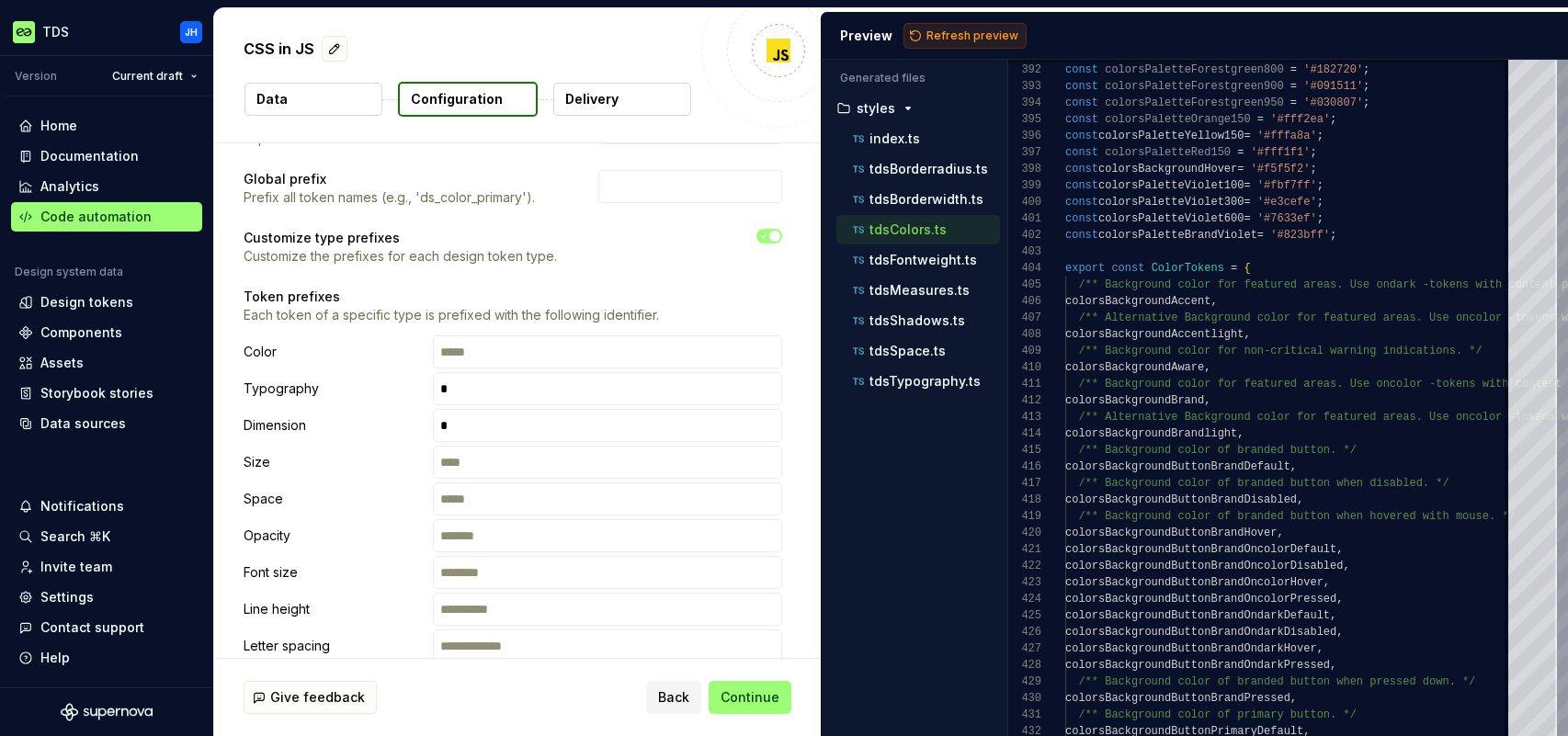
click at [943, 36] on span "Refresh preview" at bounding box center [971, 36] width 92 height 15
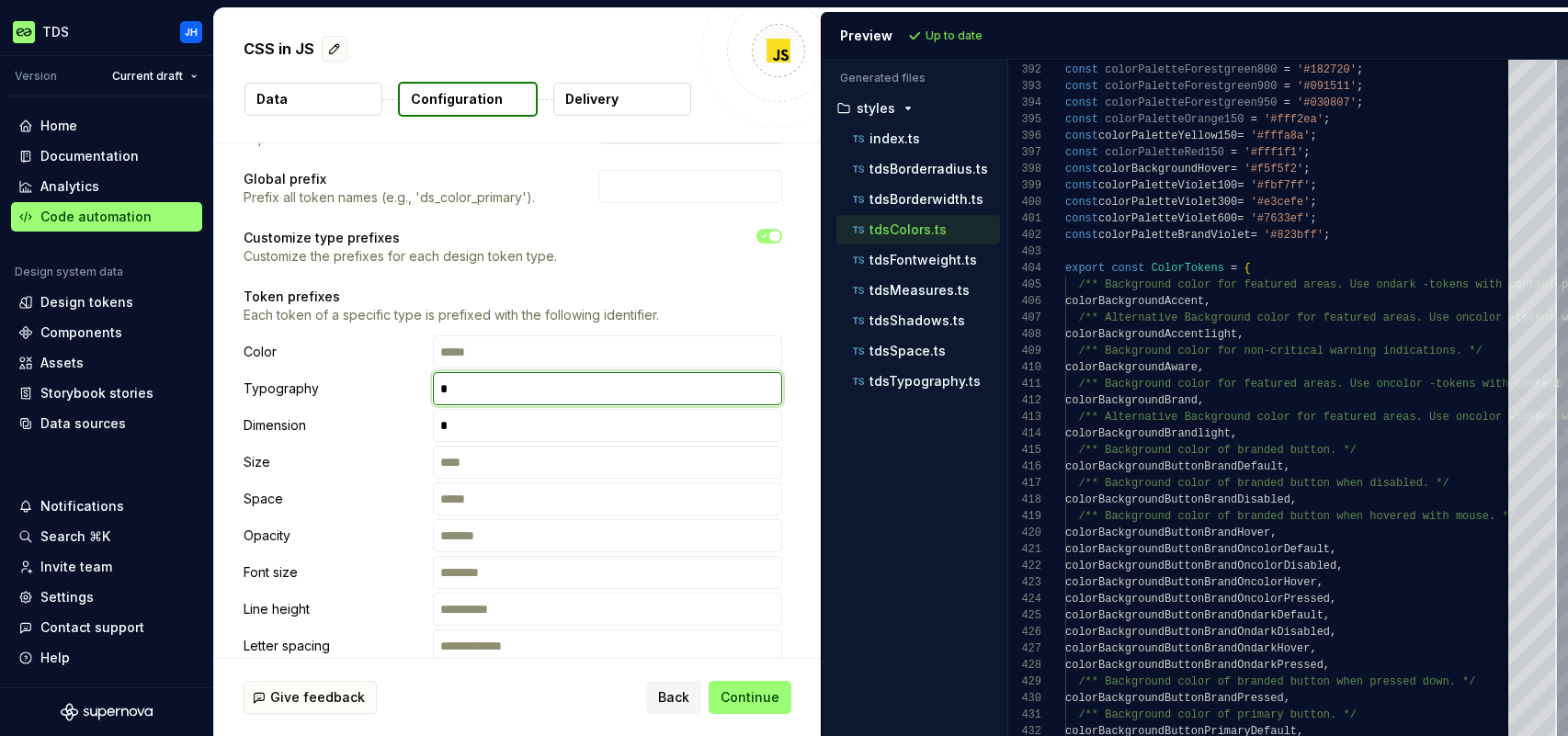
click at [600, 396] on input "text" at bounding box center [607, 388] width 349 height 33
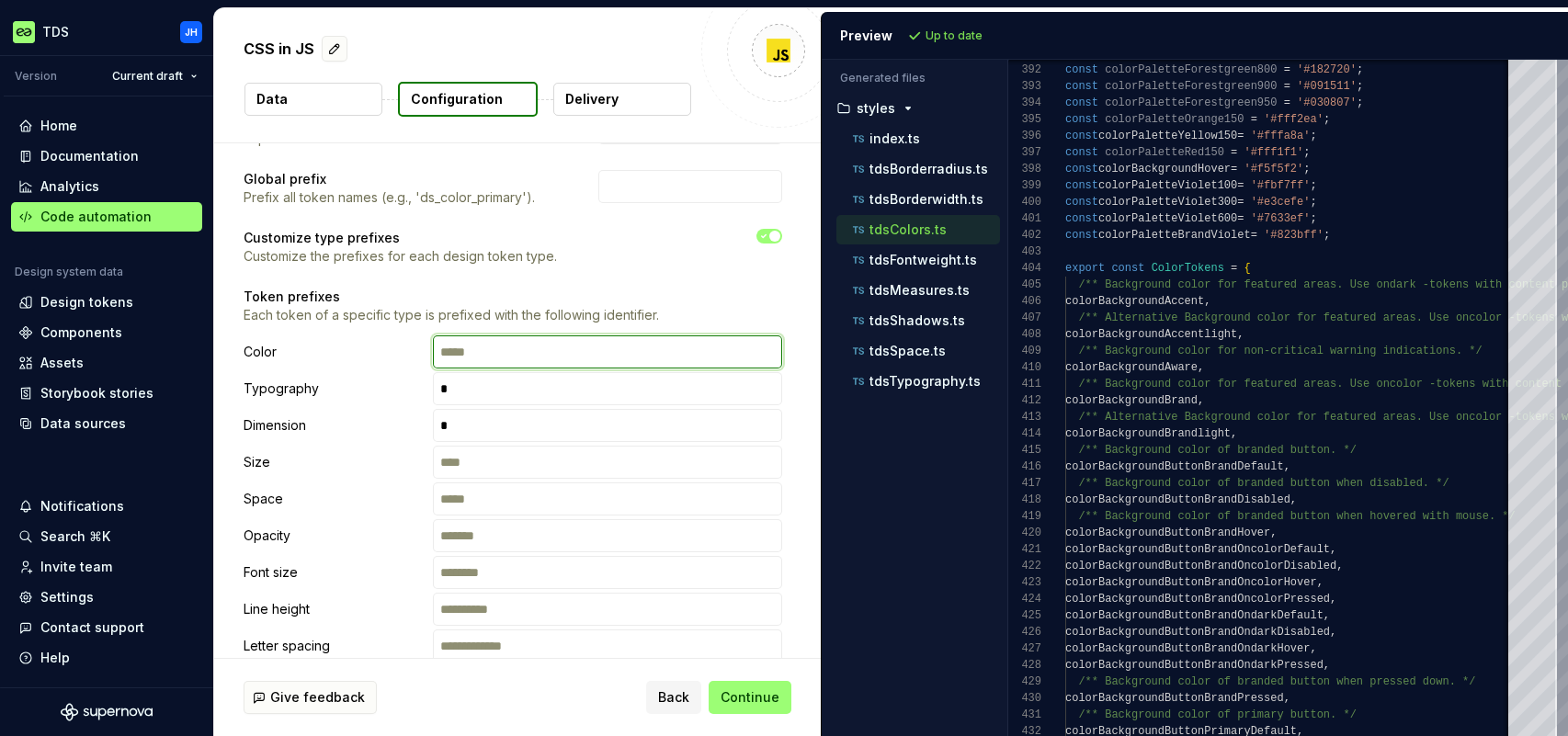
click at [633, 354] on input "text" at bounding box center [607, 351] width 349 height 33
click at [614, 387] on input "text" at bounding box center [607, 388] width 349 height 33
click at [913, 352] on p "tdsSpace.ts" at bounding box center [907, 351] width 76 height 15
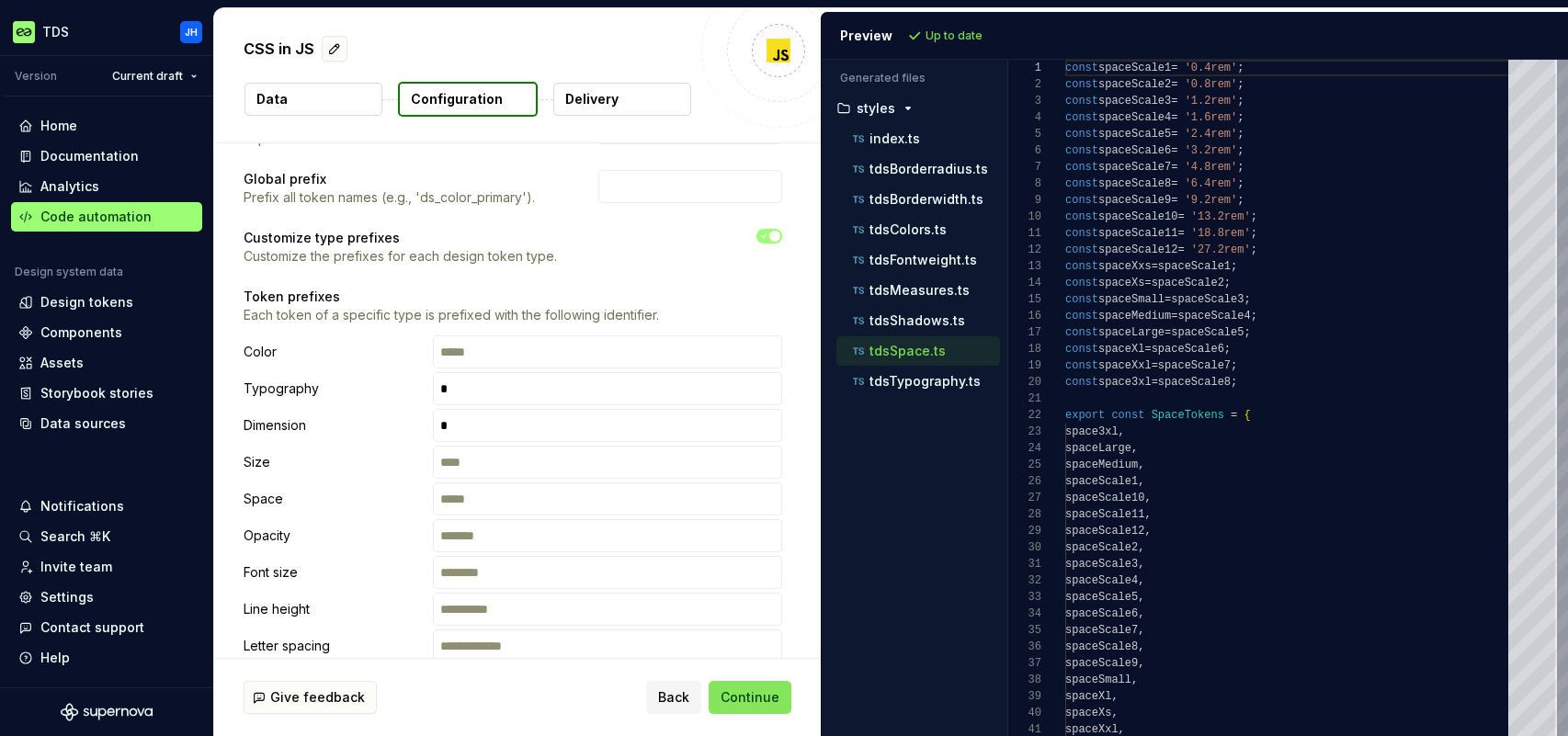
click at [740, 694] on span "Continue" at bounding box center [750, 697] width 59 height 19
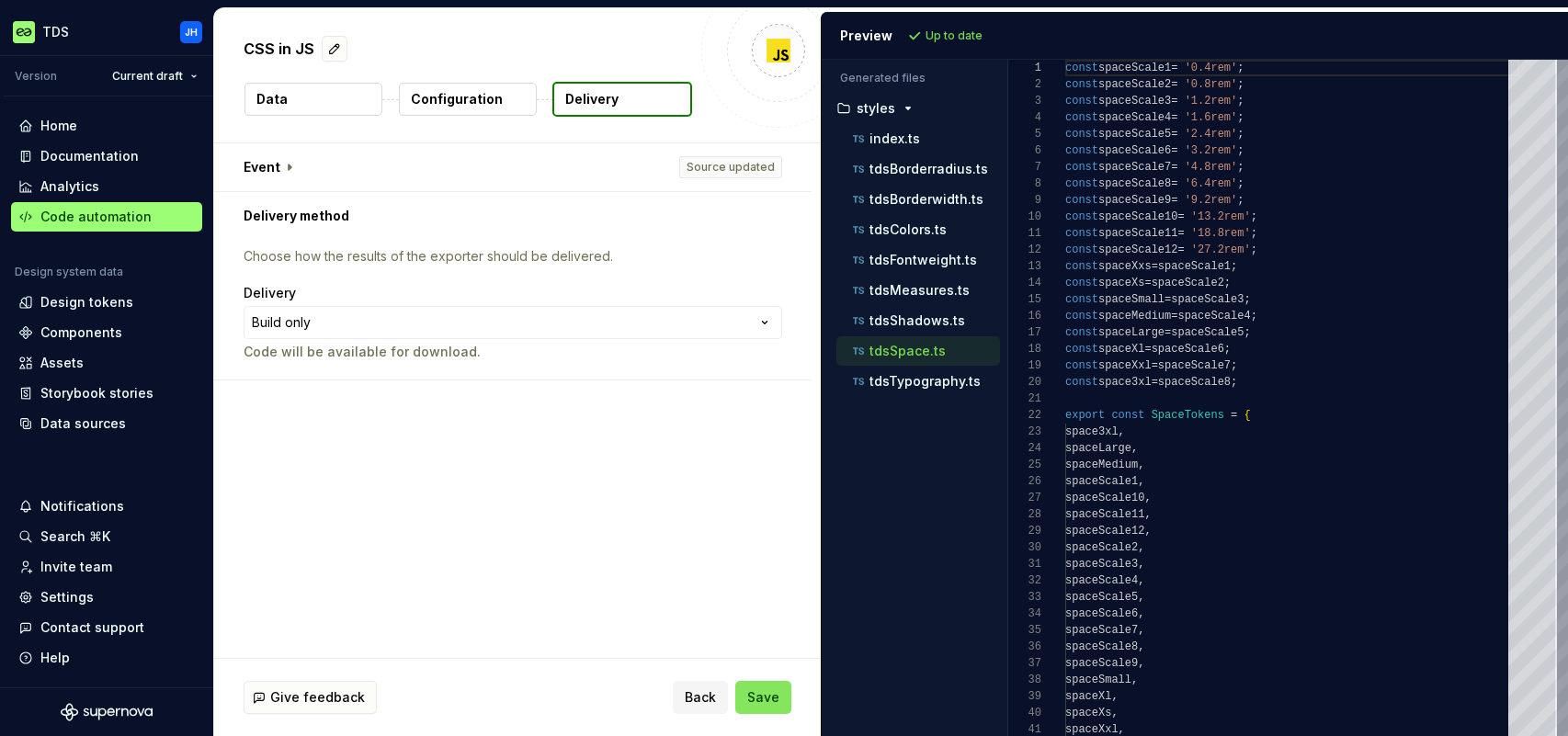
click at [762, 697] on span "Save" at bounding box center [763, 697] width 33 height 19
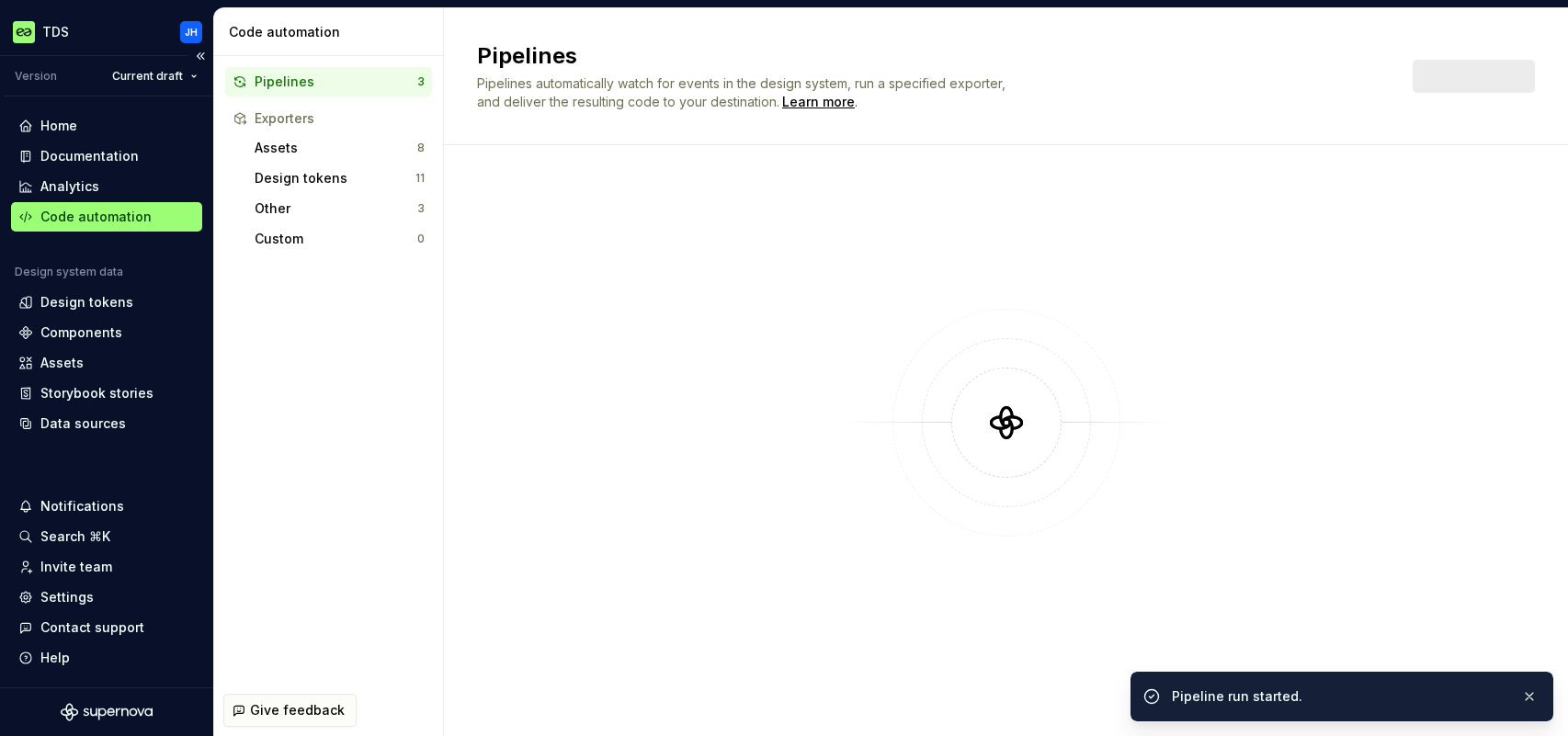
click at [152, 208] on div "Code automation" at bounding box center [107, 216] width 177 height 19
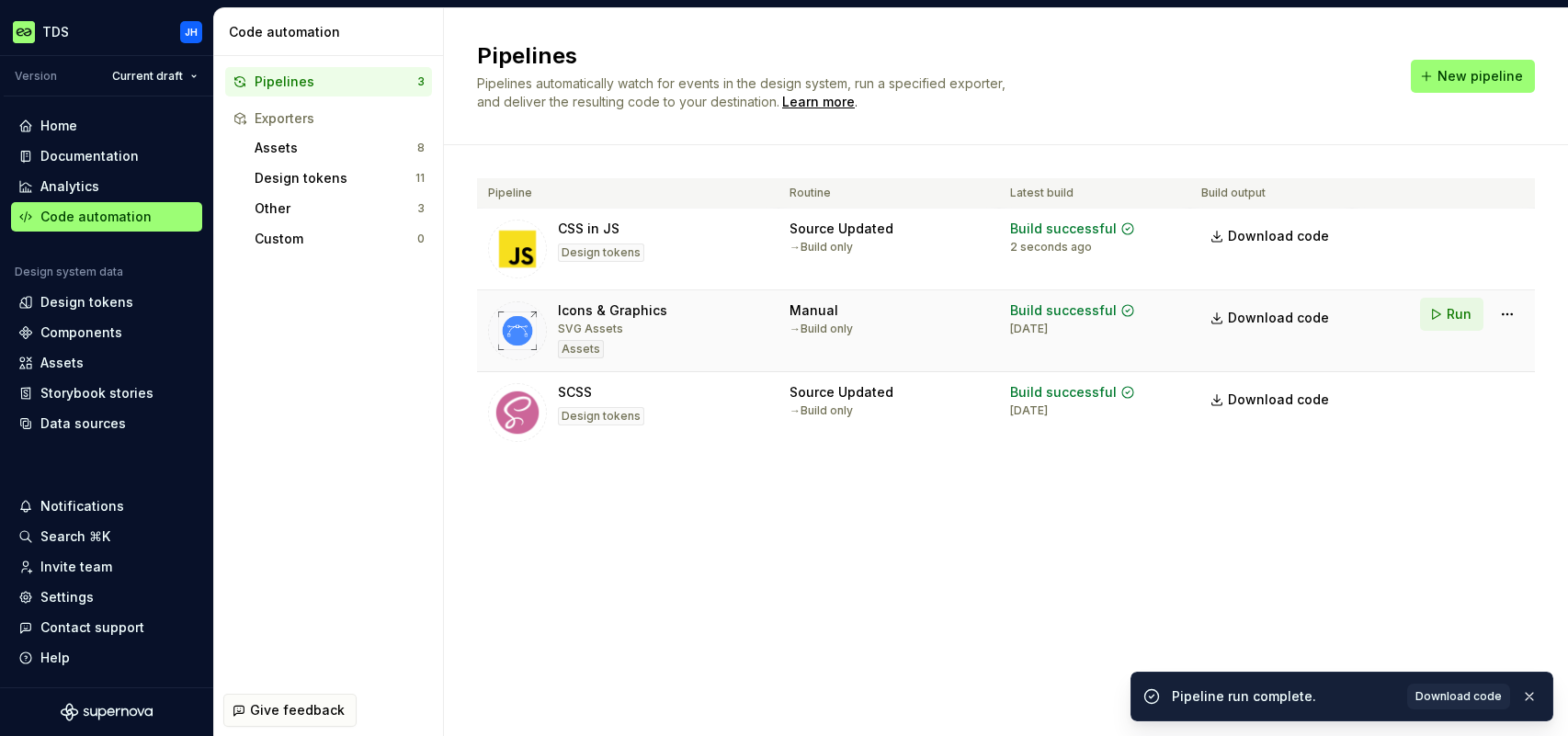
click at [1445, 312] on button "Run" at bounding box center [1451, 313] width 63 height 33
click at [1444, 391] on button "Run" at bounding box center [1451, 395] width 63 height 33
click at [1509, 393] on html "TDS JH Version Current draft Home Documentation Analytics Code automation Desig…" at bounding box center [784, 368] width 1568 height 736
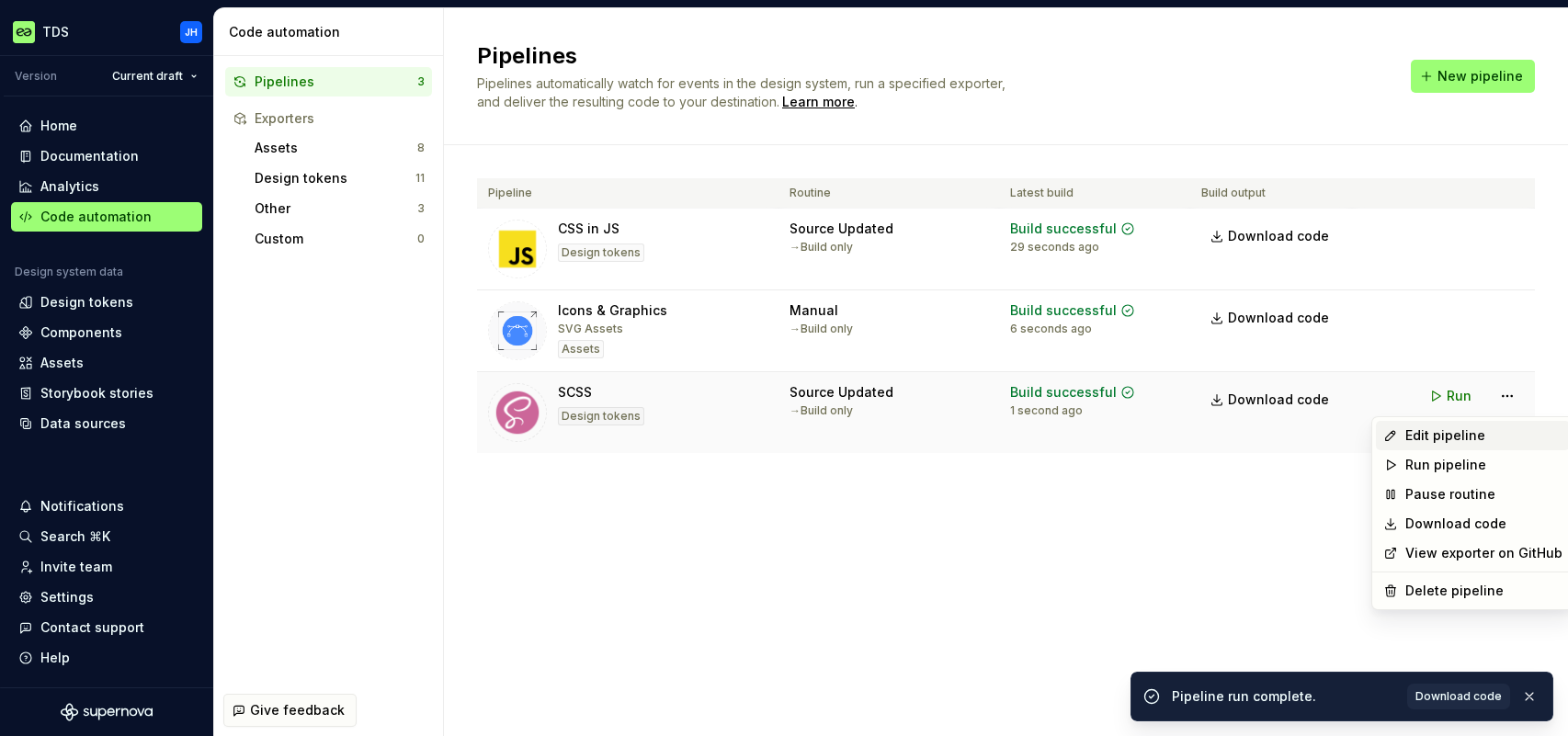
click at [1453, 439] on div "Edit pipeline" at bounding box center [1483, 436] width 157 height 19
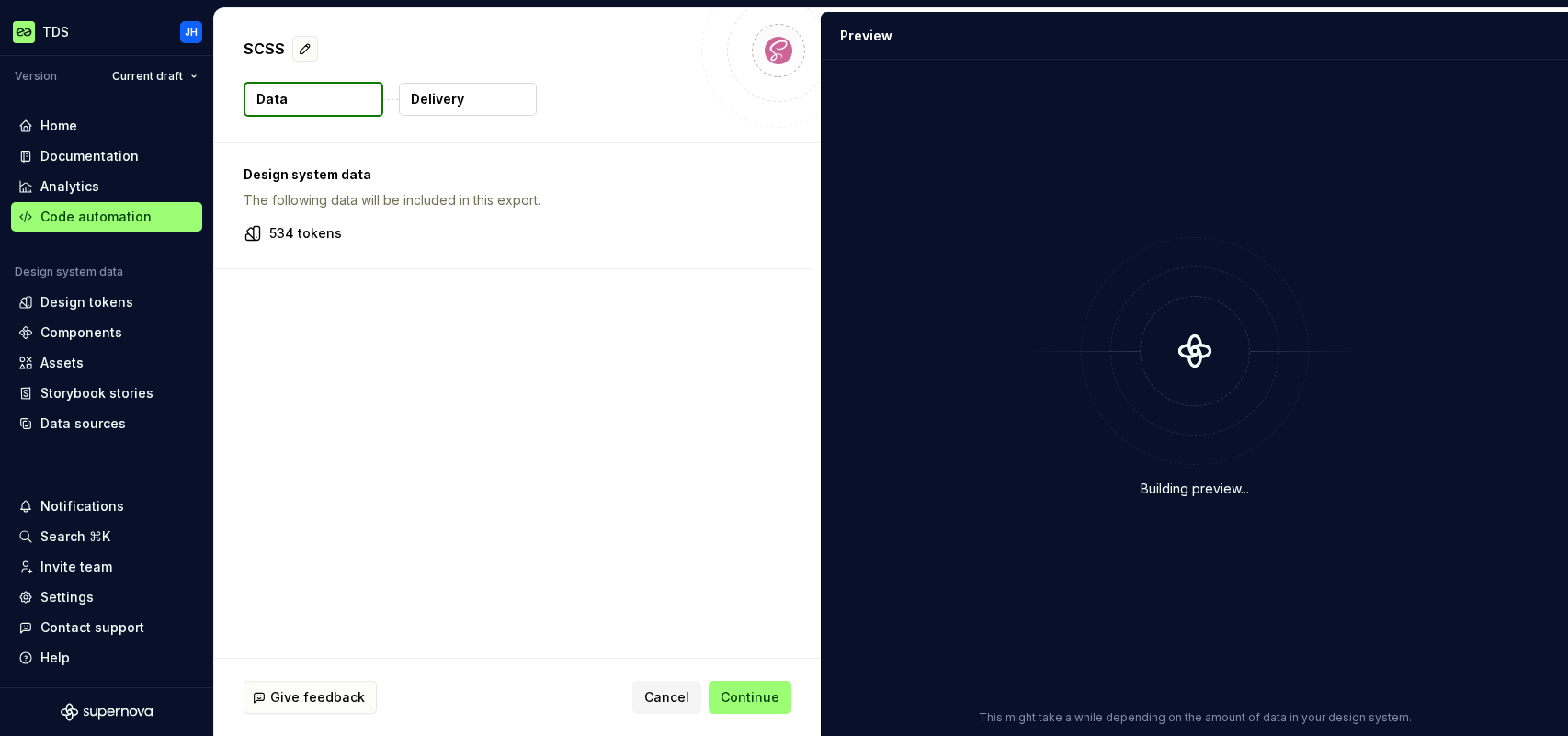
click at [472, 109] on button "Delivery" at bounding box center [468, 99] width 138 height 33
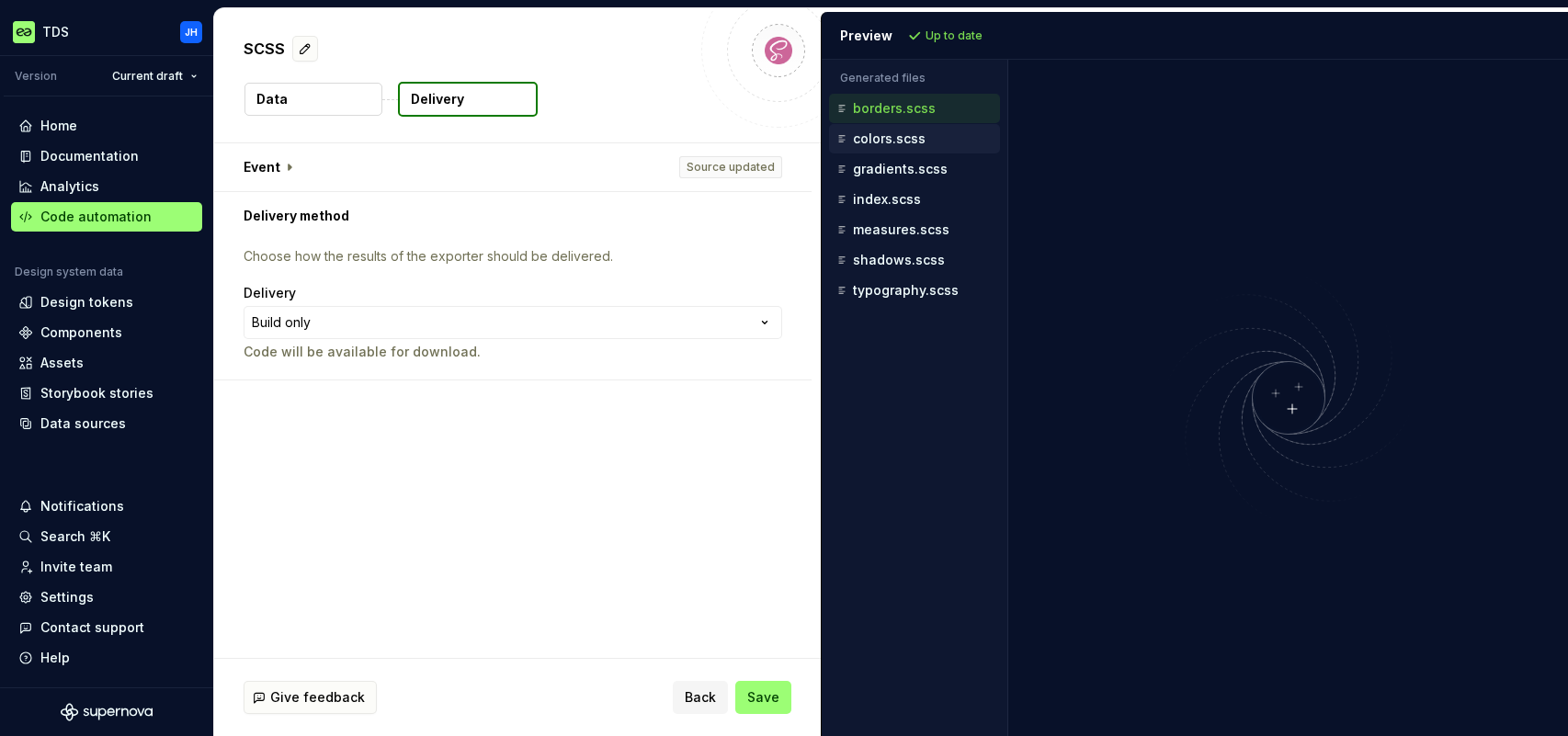
click at [907, 141] on p "colors.scss" at bounding box center [888, 138] width 72 height 15
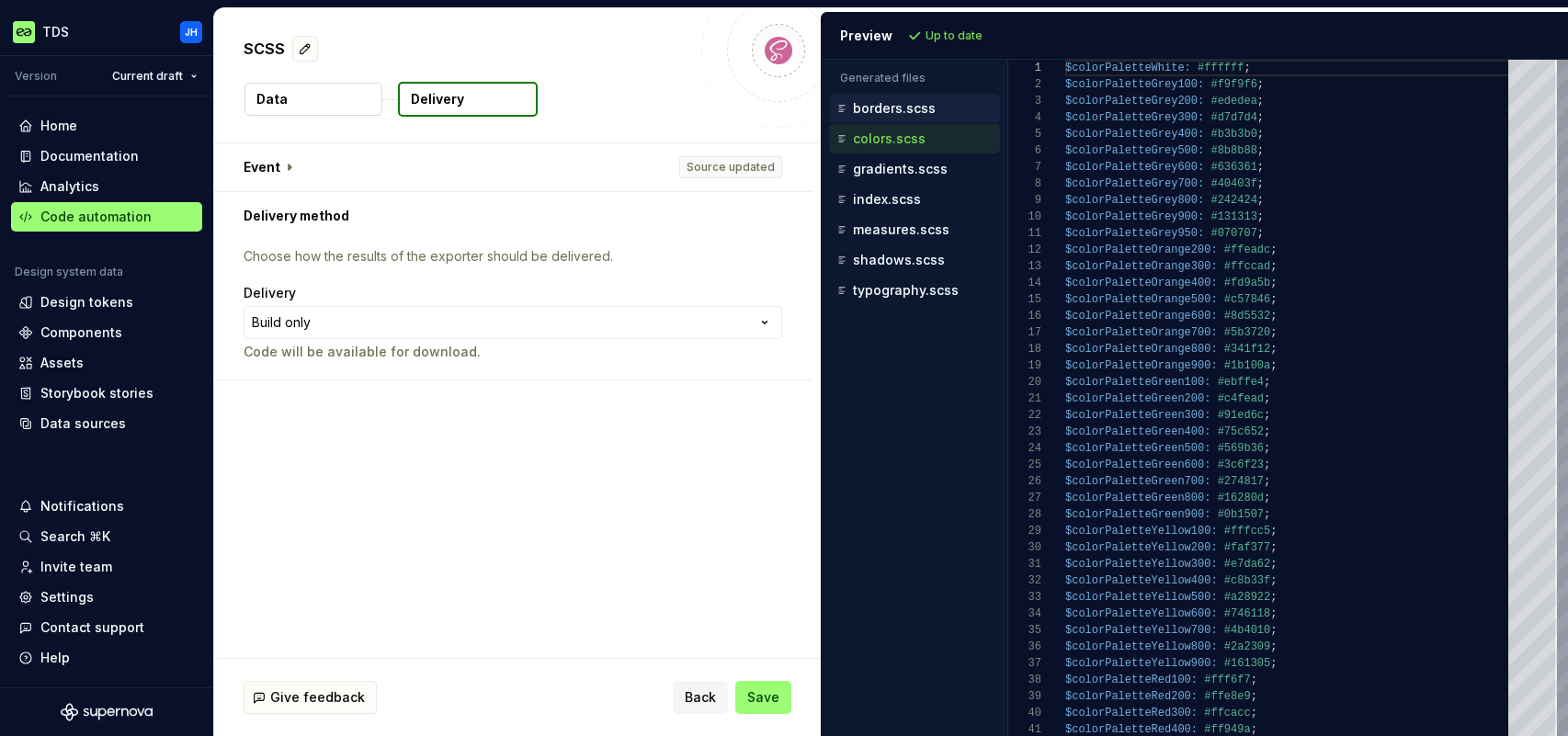
click at [909, 121] on div "borders.scss" at bounding box center [914, 109] width 171 height 30
click at [902, 119] on div "borders.scss" at bounding box center [914, 109] width 171 height 30
click at [900, 107] on p "borders.scss" at bounding box center [894, 108] width 83 height 15
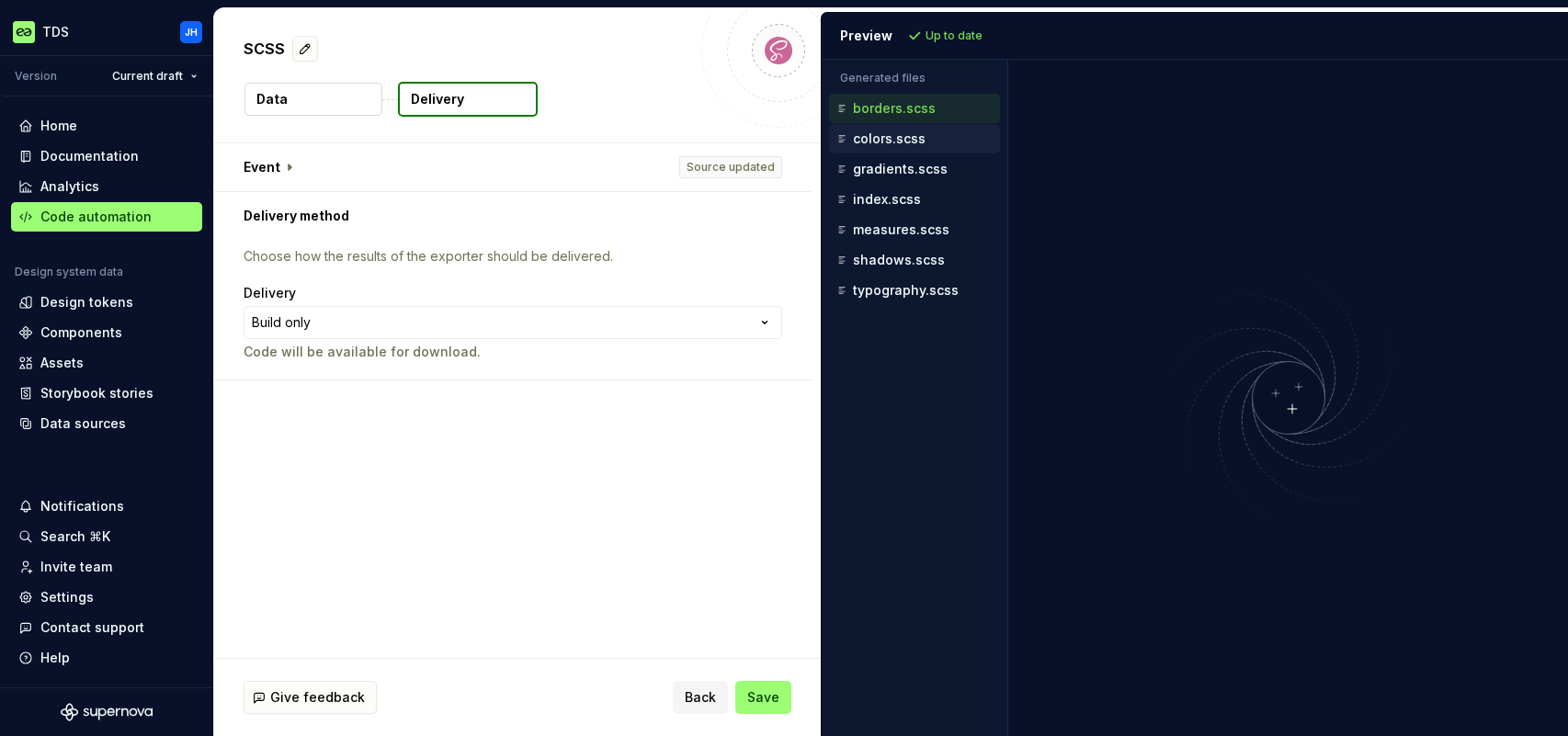
click at [902, 137] on p "colors.scss" at bounding box center [888, 138] width 72 height 15
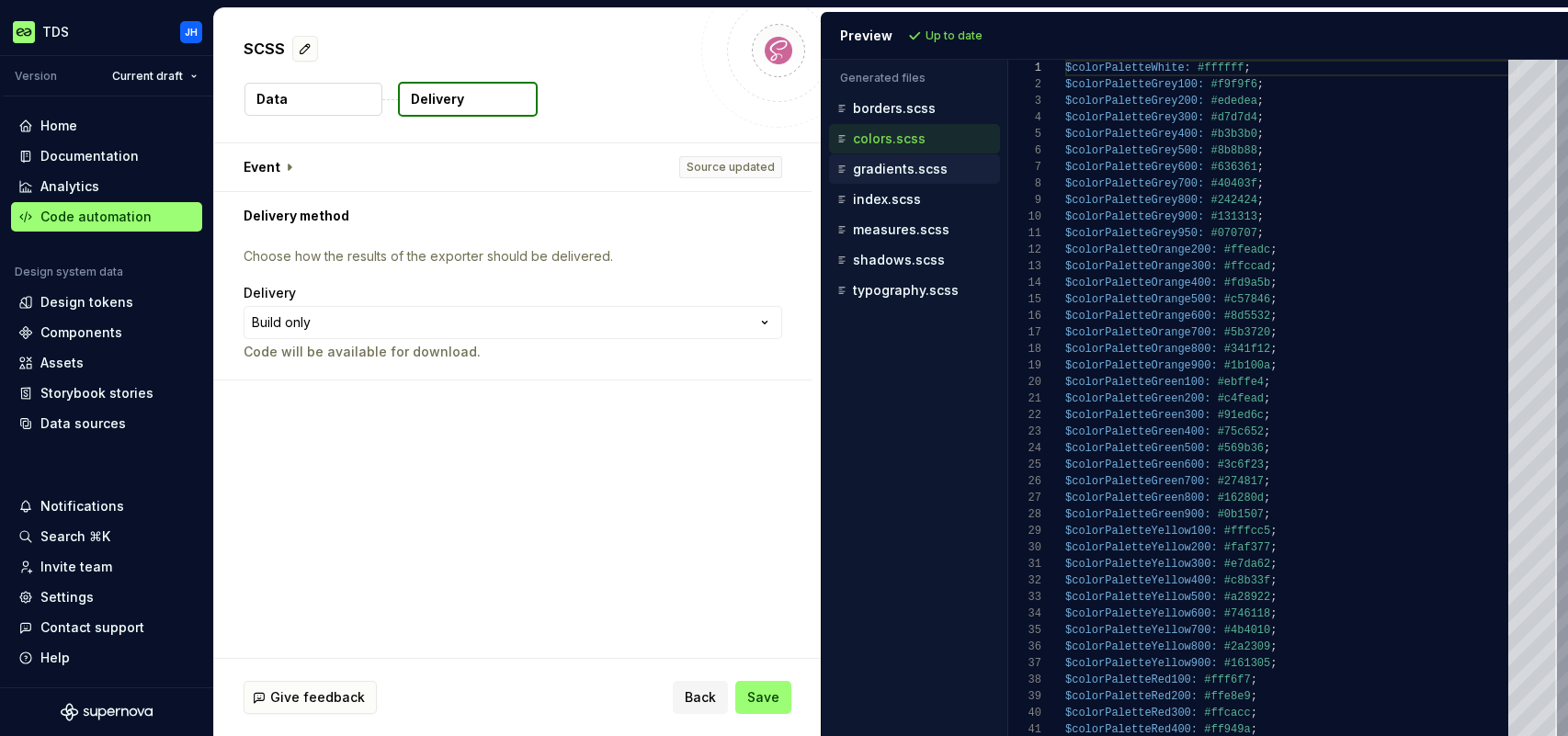
click at [910, 173] on p "gradients.scss" at bounding box center [900, 169] width 95 height 15
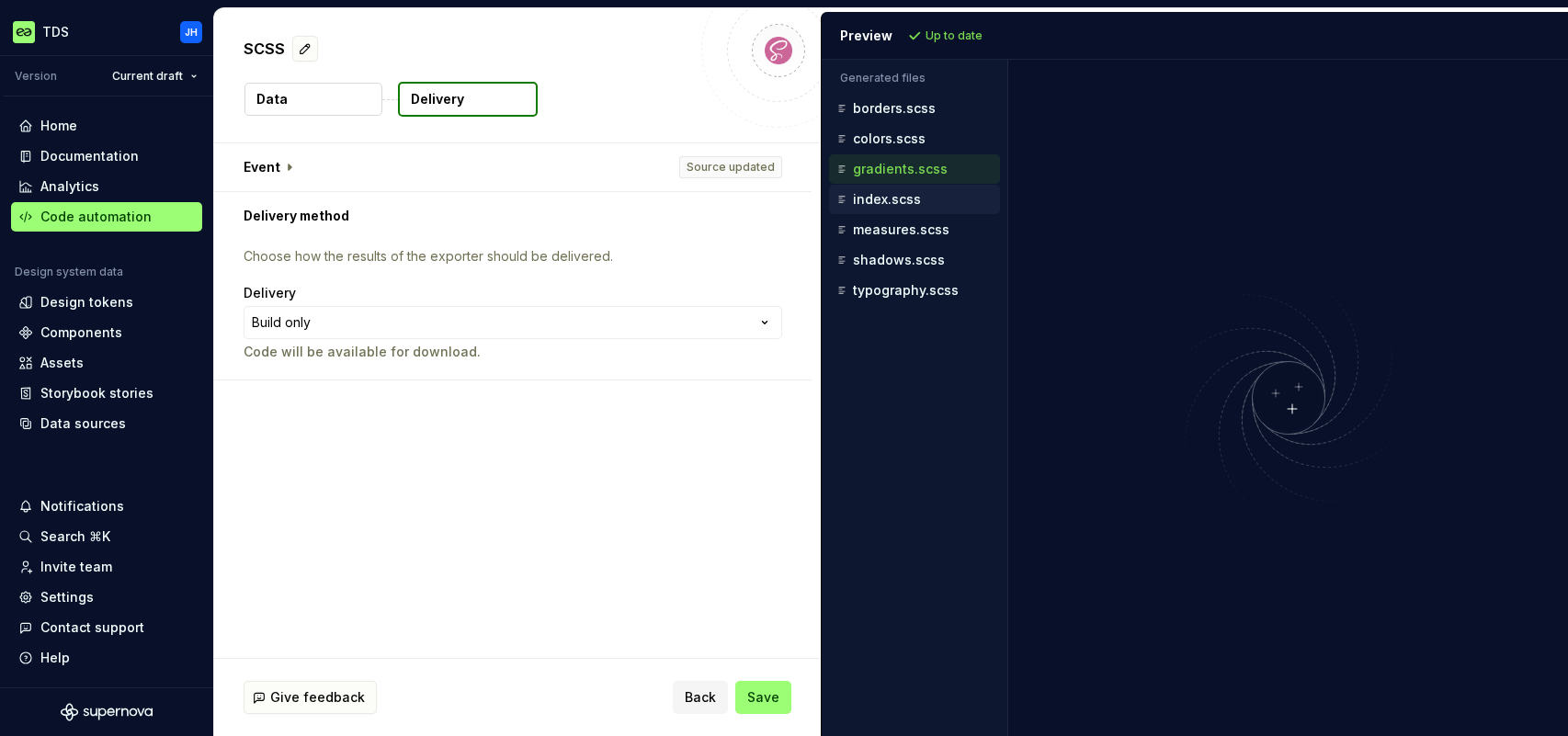
click at [907, 202] on p "index.scss" at bounding box center [886, 199] width 68 height 15
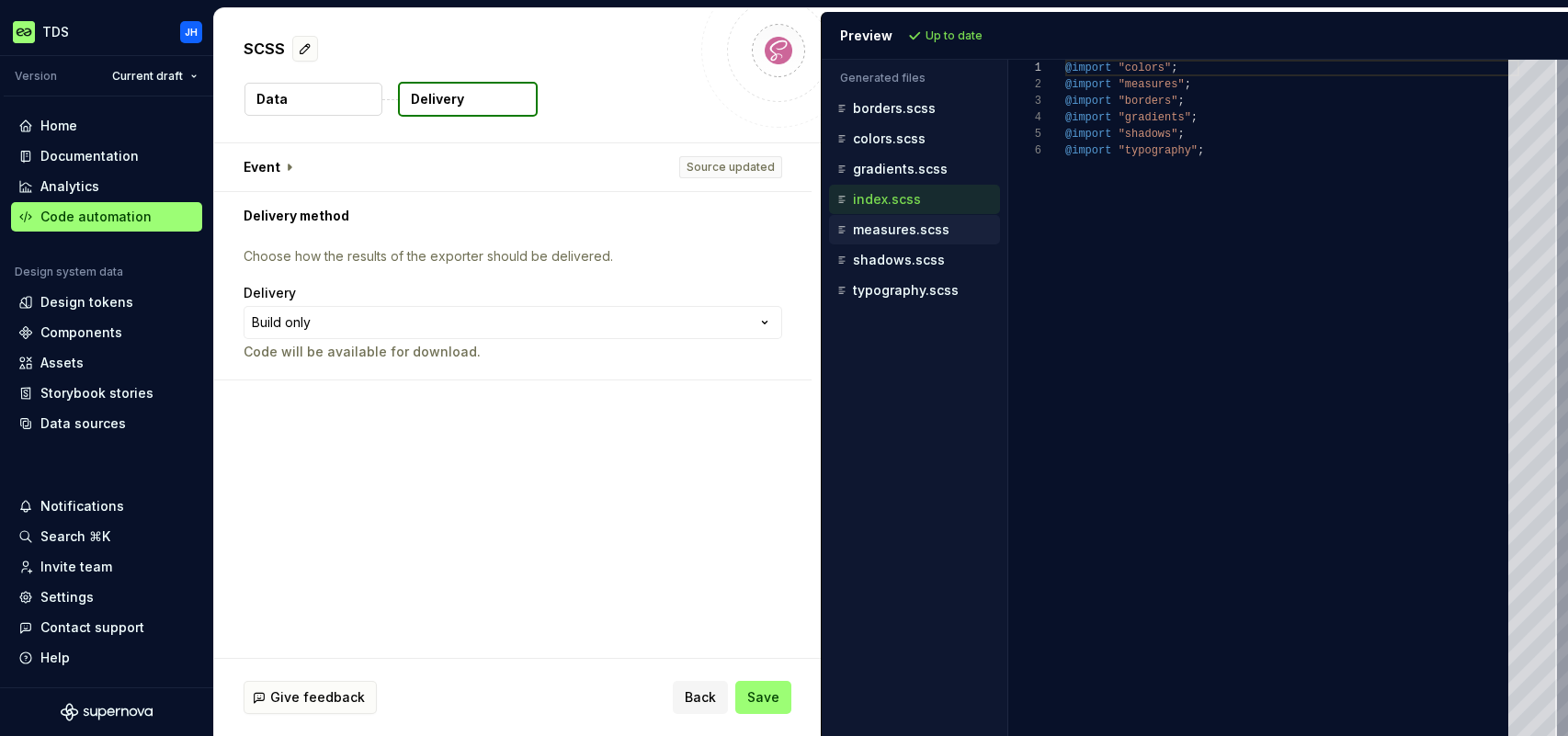
click at [913, 222] on p "measures.scss" at bounding box center [901, 229] width 97 height 15
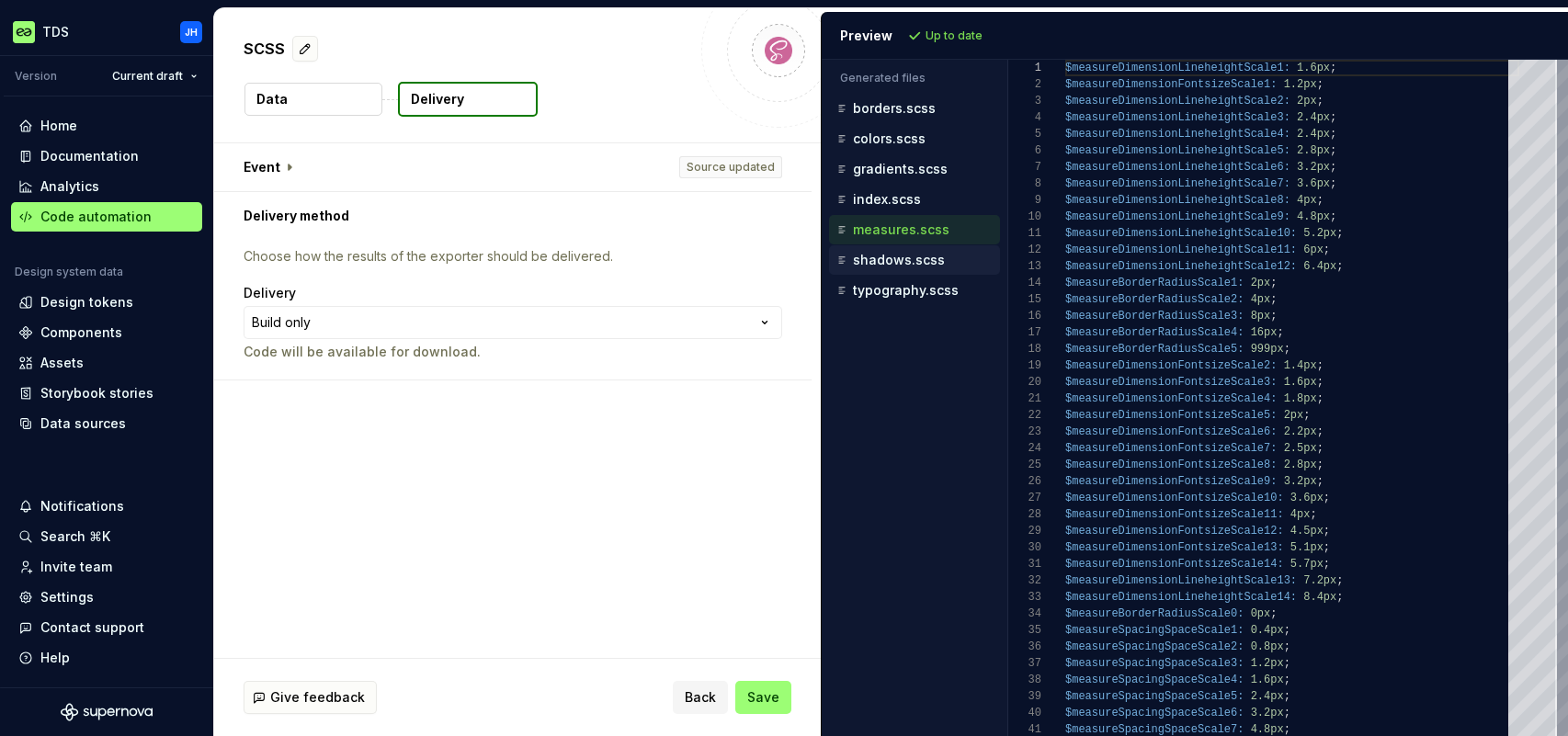
click at [912, 266] on p "shadows.scss" at bounding box center [898, 260] width 92 height 15
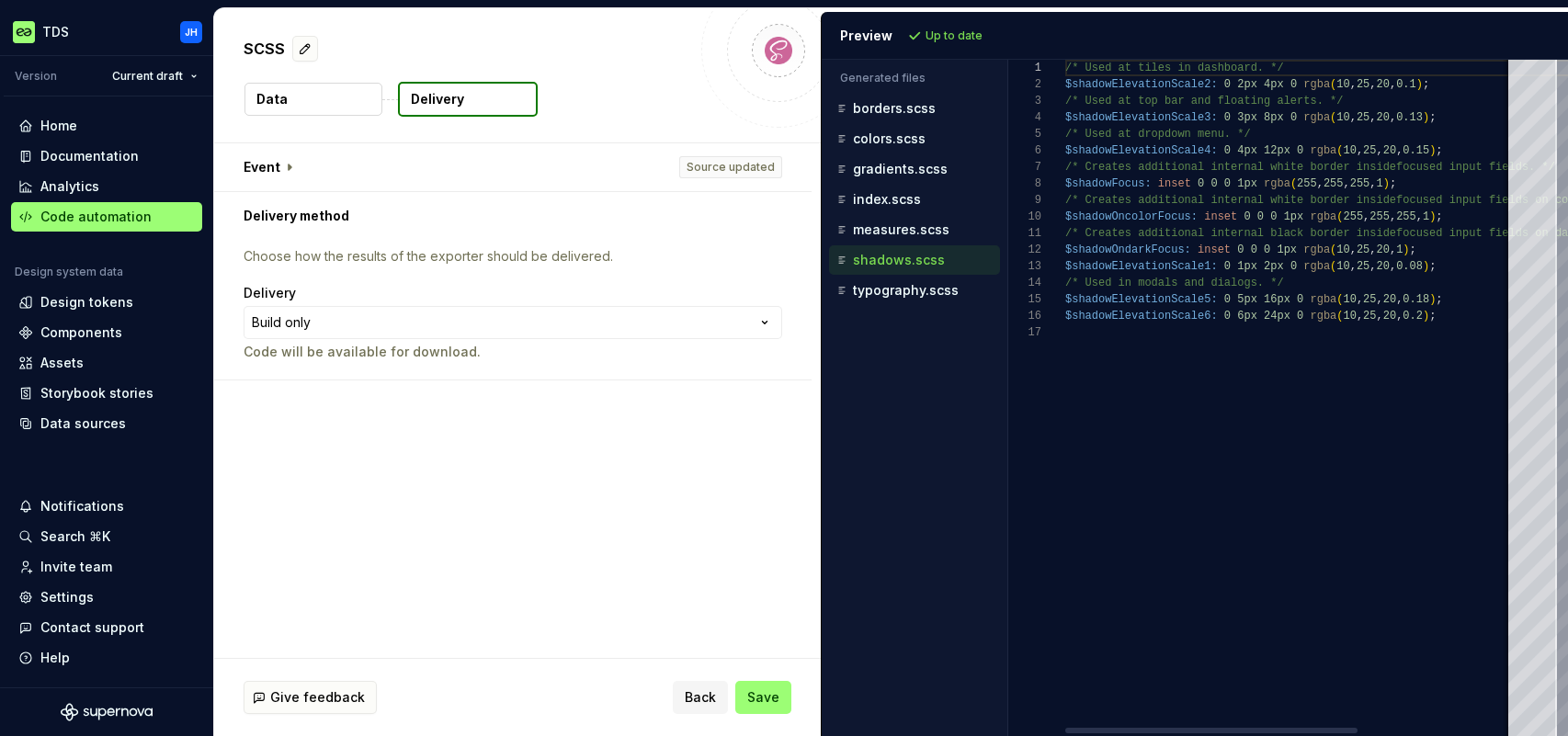
scroll to position [132, 0]
click at [910, 291] on p "typography.scss" at bounding box center [905, 289] width 106 height 15
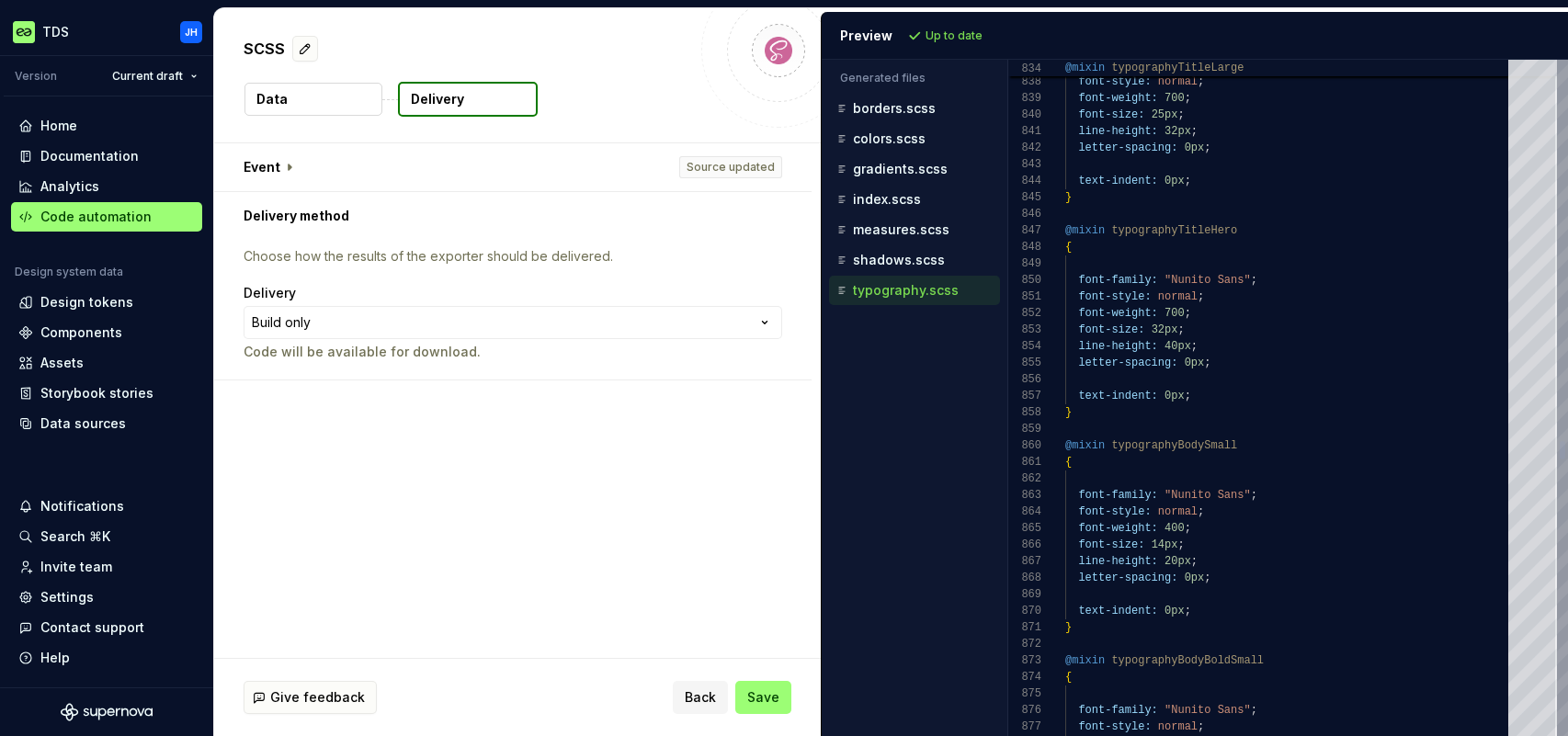
click at [1556, 450] on div at bounding box center [1561, 397] width 11 height 677
click at [295, 165] on button "button" at bounding box center [513, 167] width 598 height 47
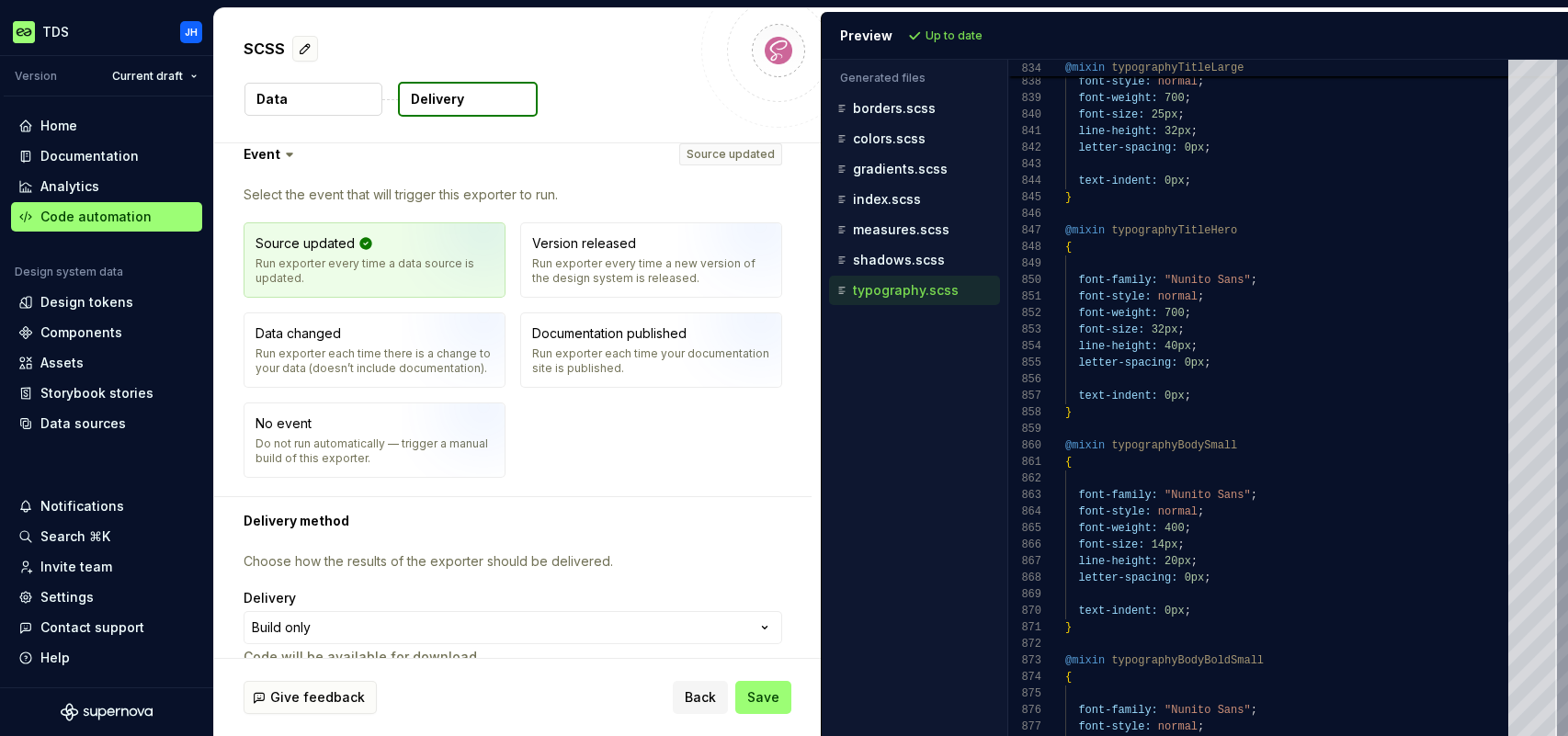
scroll to position [40, 0]
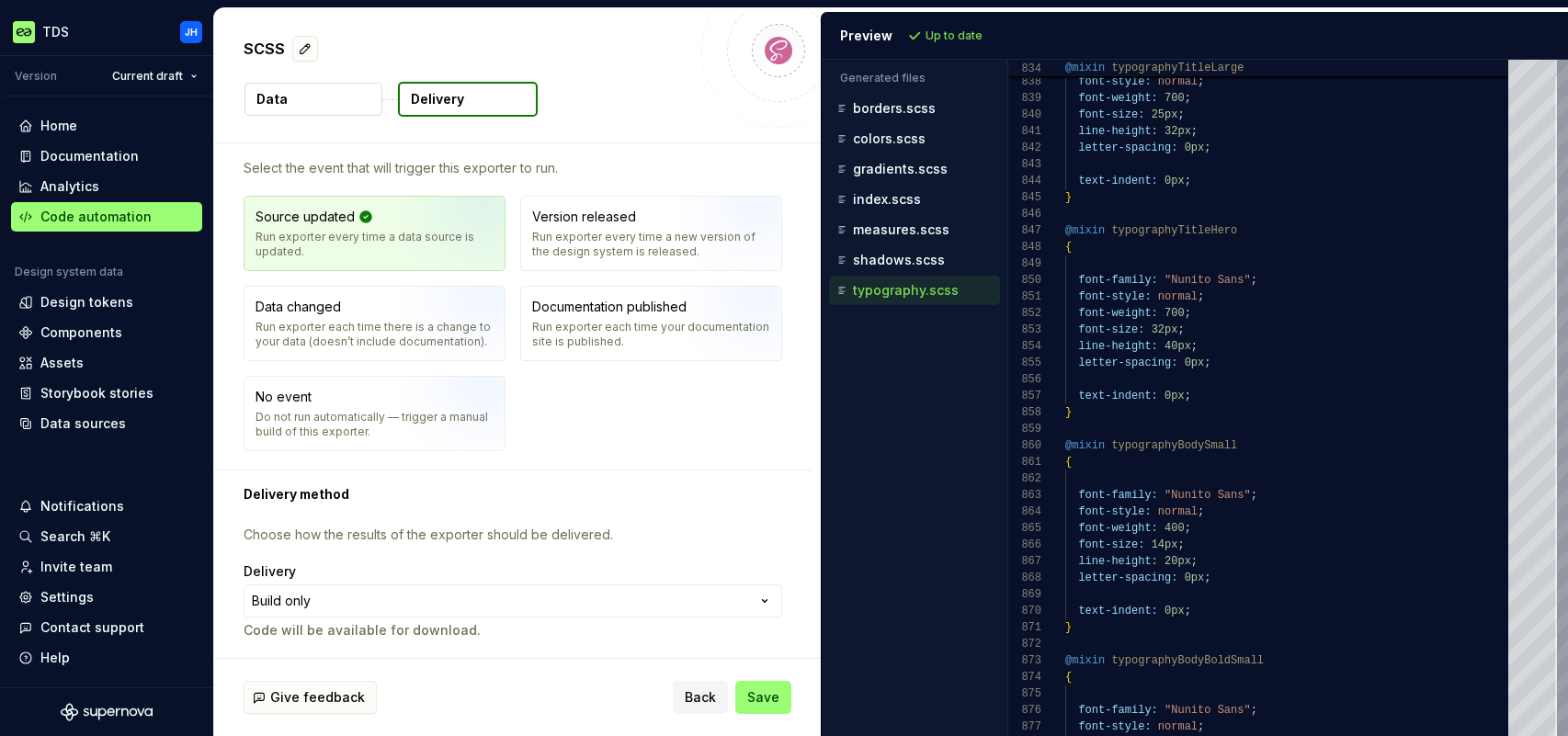
click at [765, 699] on span "Save" at bounding box center [763, 697] width 33 height 19
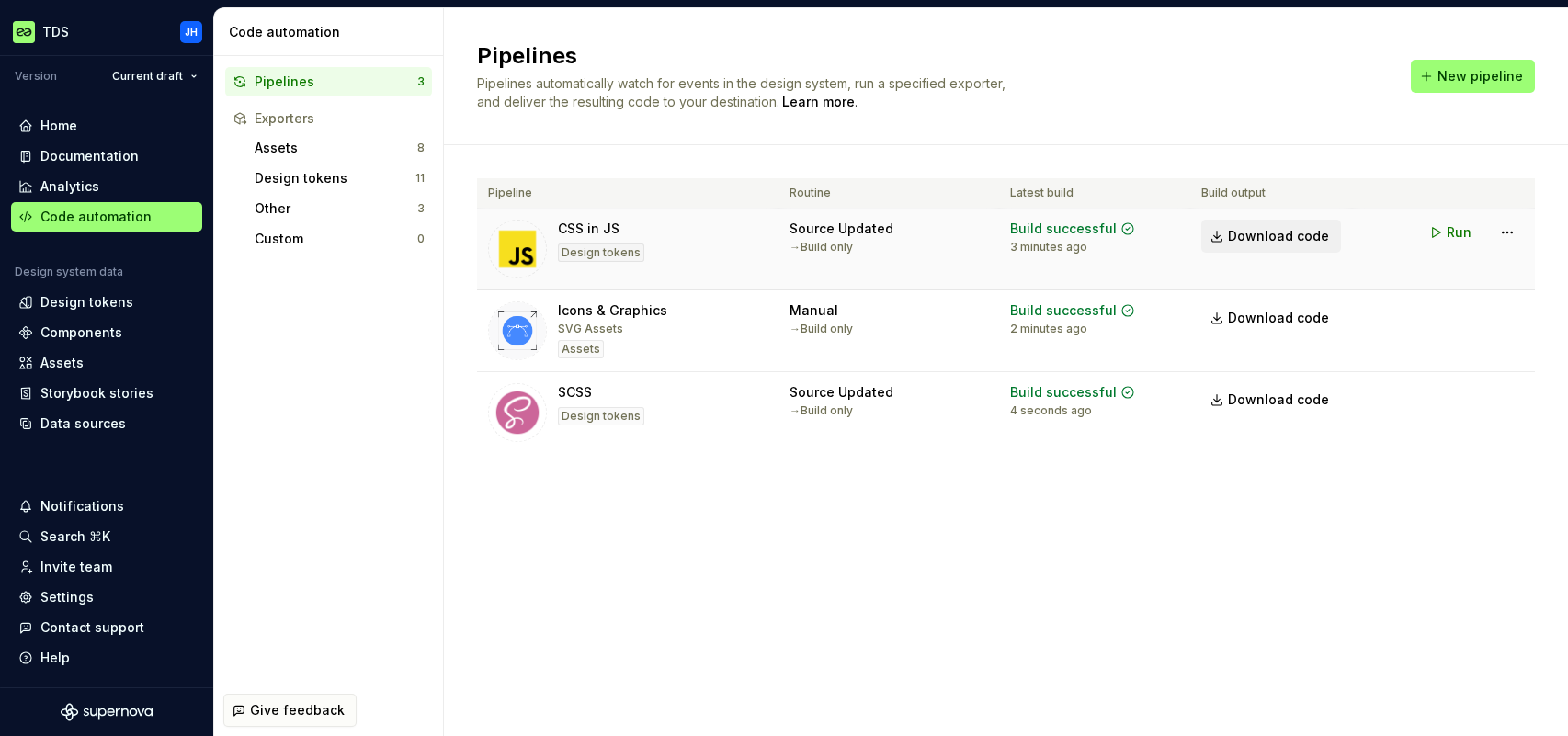
click at [1315, 236] on span "Download code" at bounding box center [1279, 236] width 101 height 19
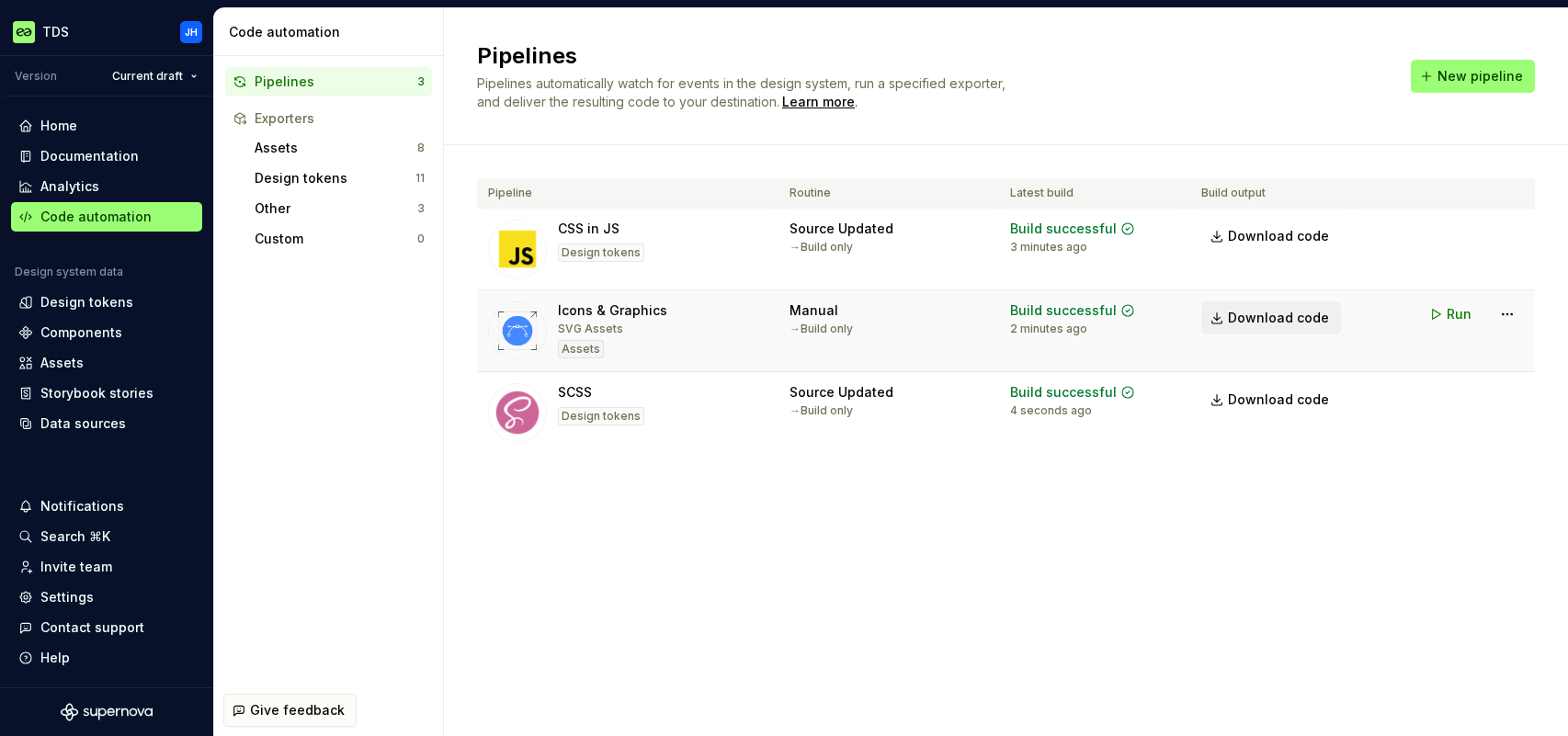
click at [1289, 322] on span "Download code" at bounding box center [1279, 317] width 101 height 19
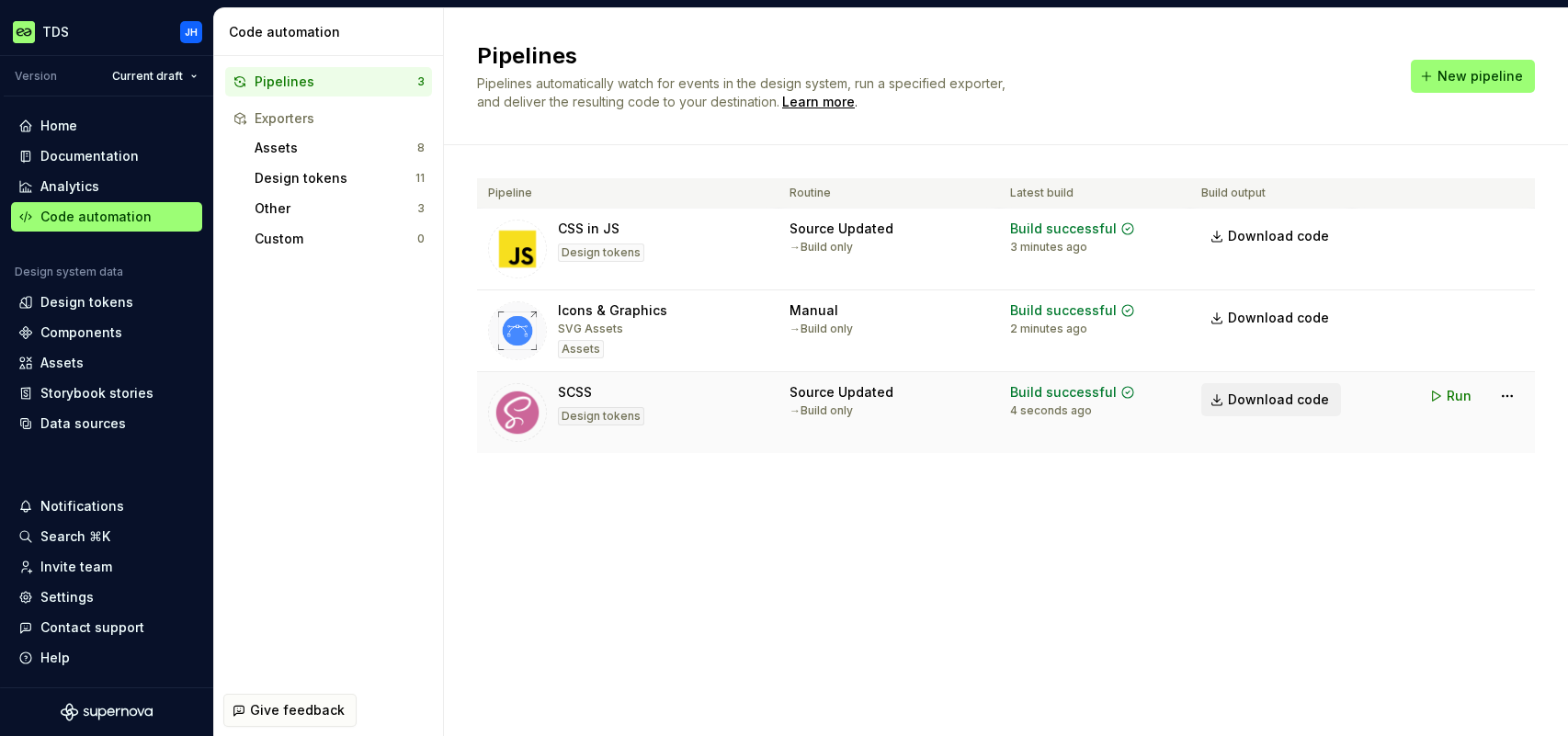
click at [1296, 401] on span "Download code" at bounding box center [1279, 399] width 101 height 19
click at [108, 156] on div "Documentation" at bounding box center [90, 156] width 99 height 19
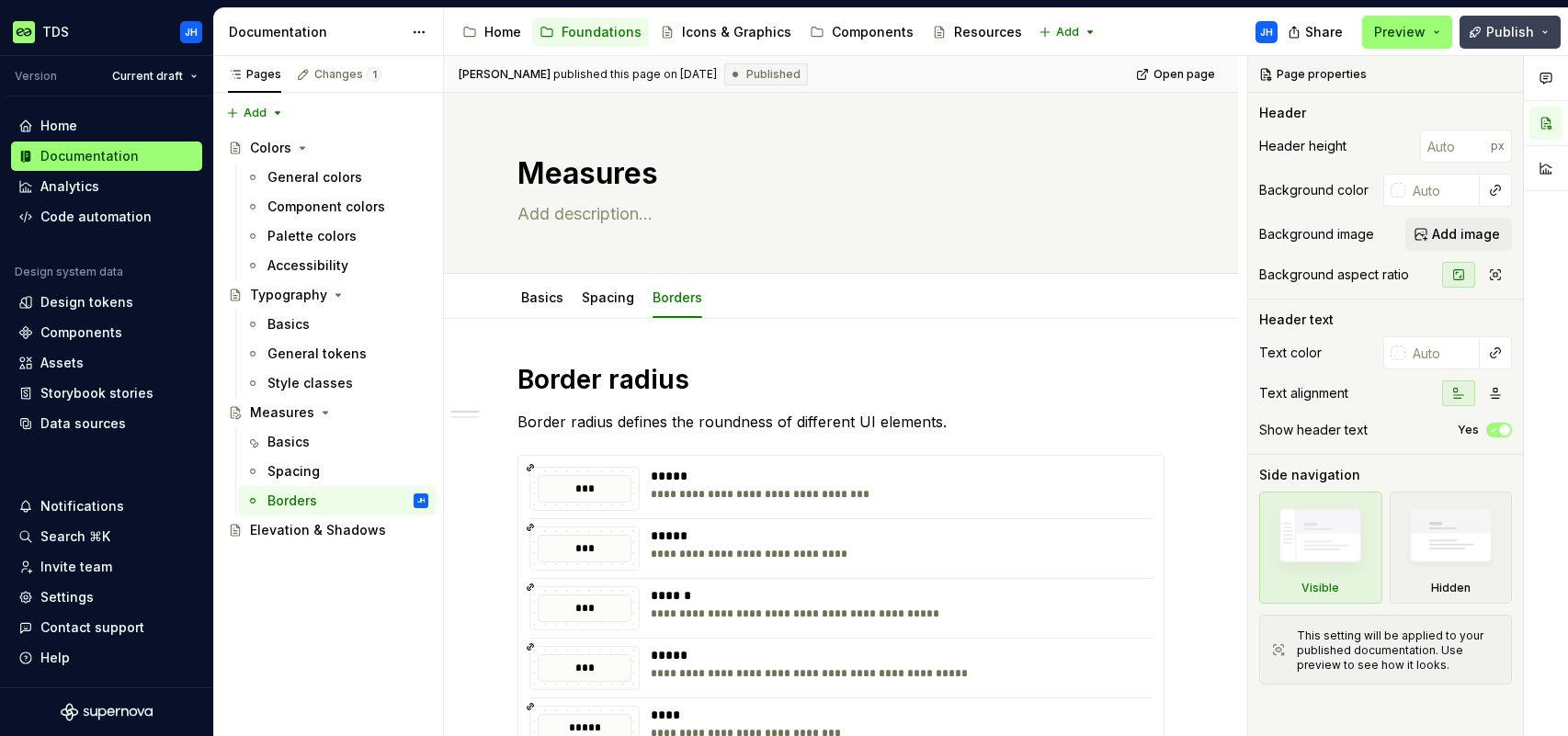
click at [1513, 33] on span "Publish" at bounding box center [1510, 32] width 47 height 19
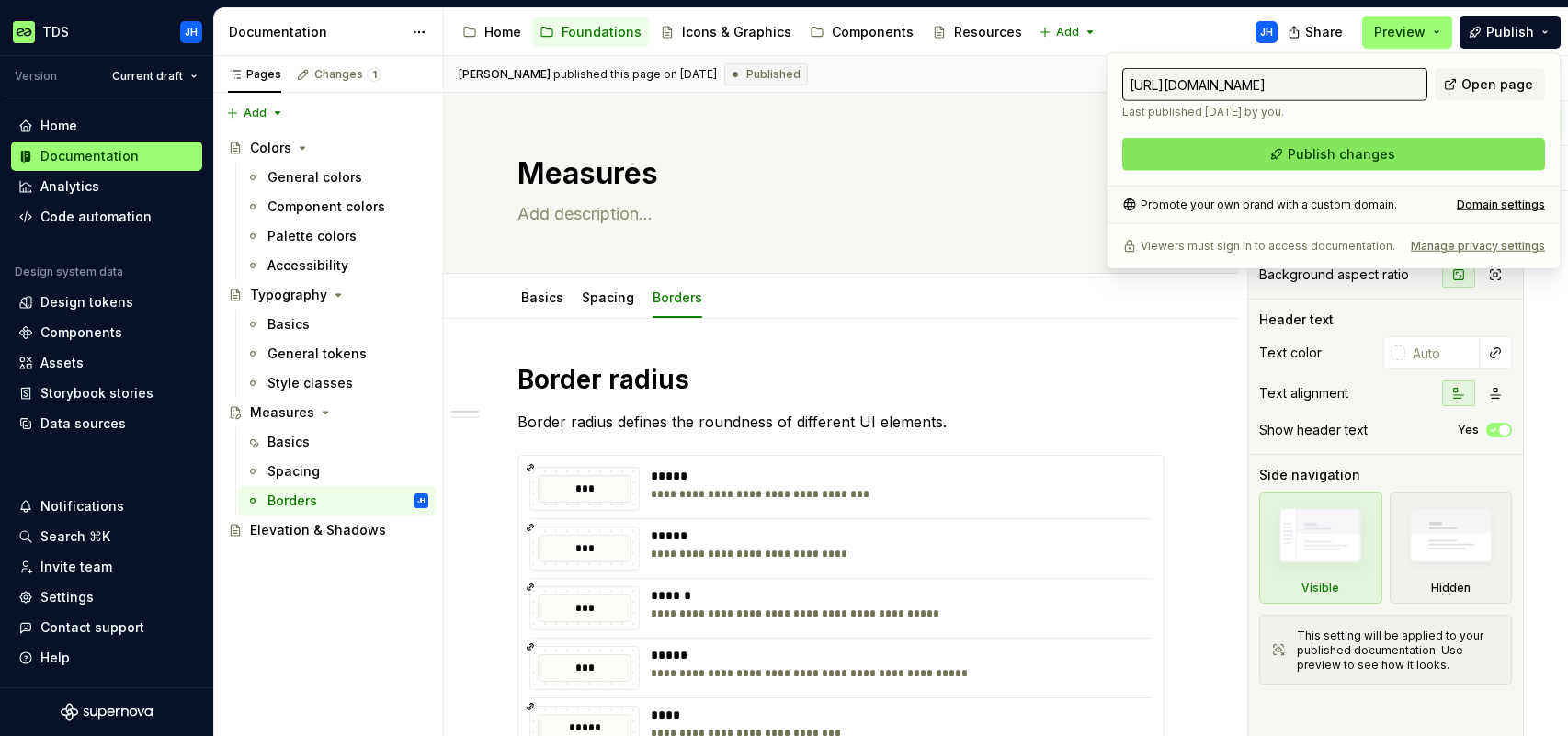
click at [1438, 151] on button "Publish changes" at bounding box center [1334, 154] width 423 height 33
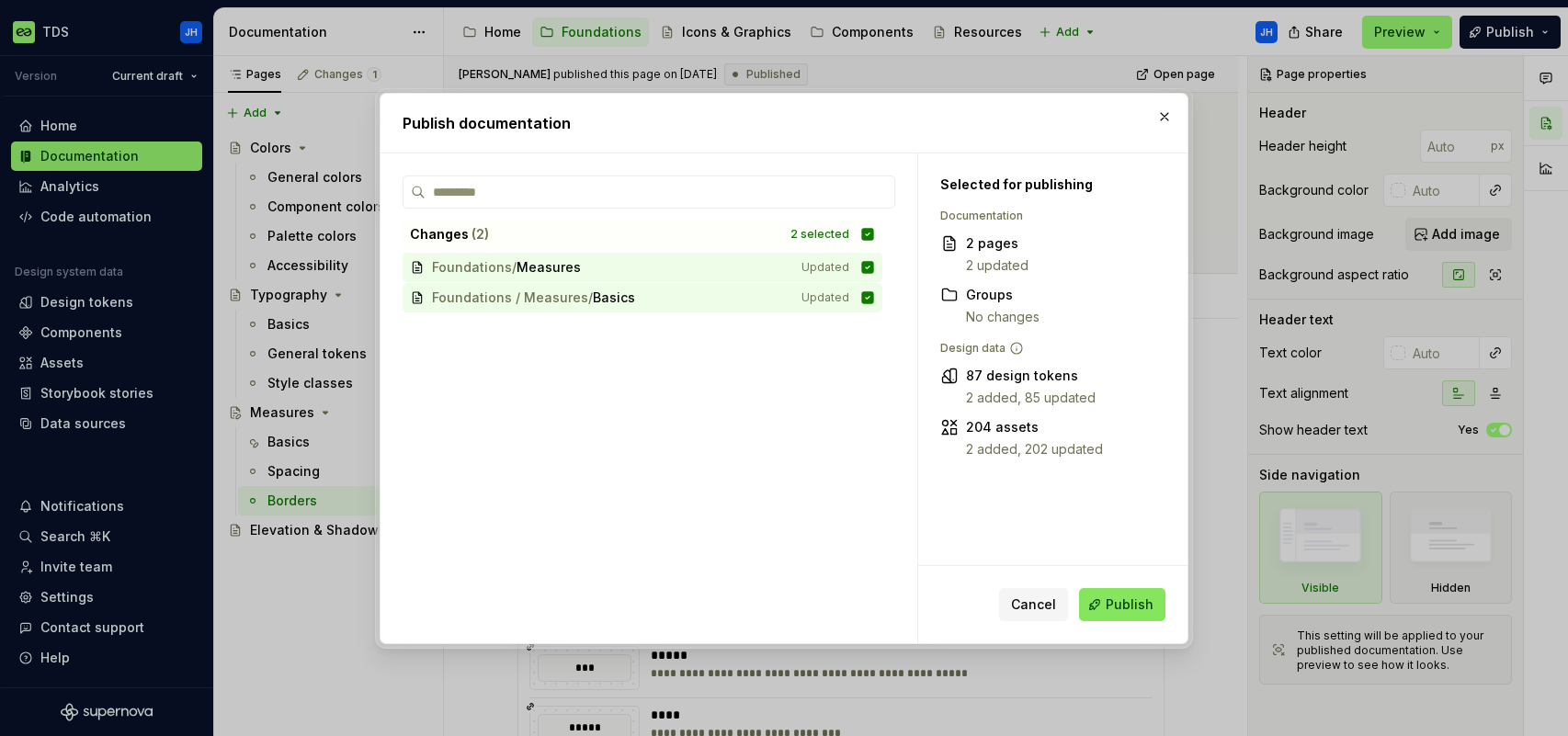
click at [1122, 607] on span "Publish" at bounding box center [1129, 605] width 47 height 19
